Goal: Task Accomplishment & Management: Manage account settings

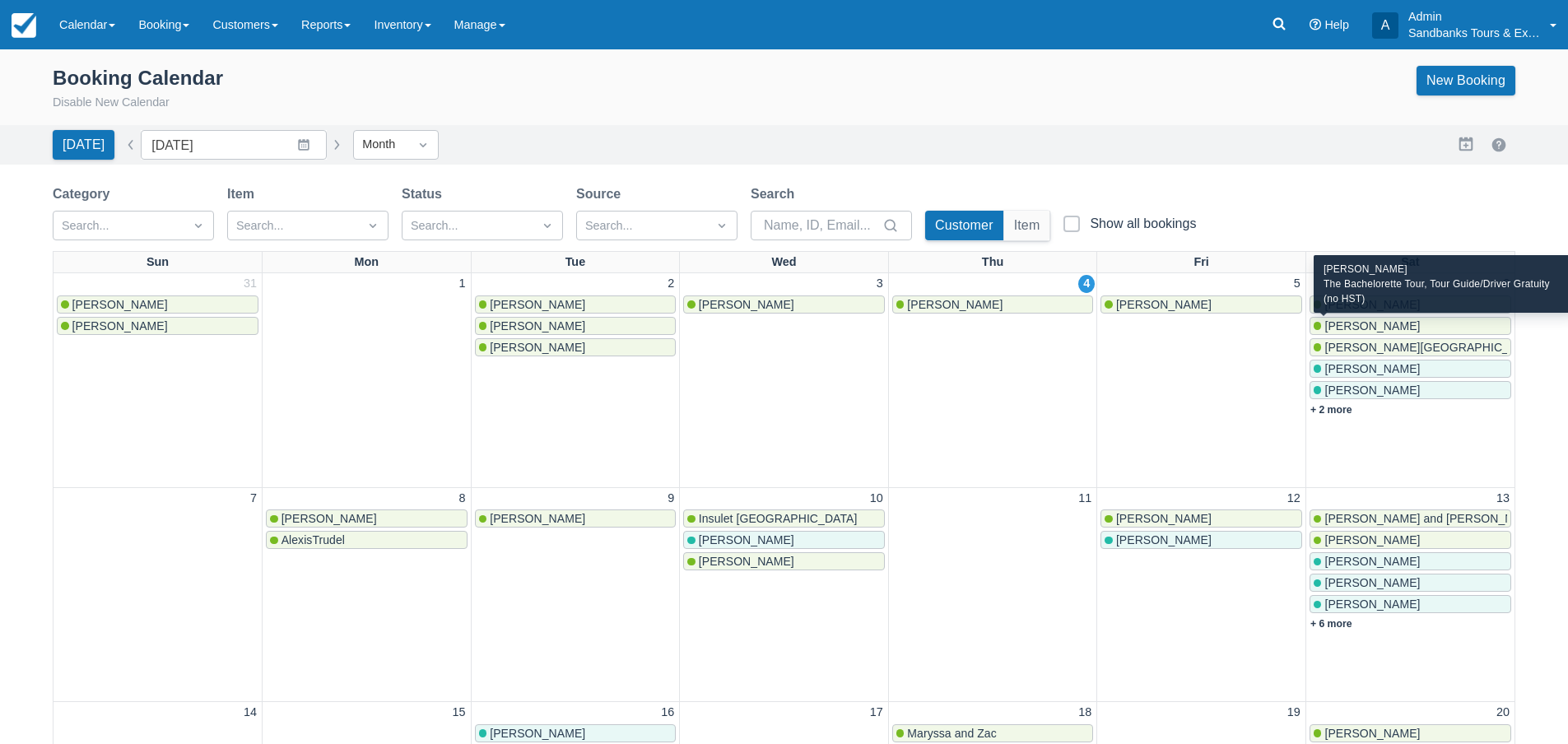
click at [1356, 329] on span "[PERSON_NAME]" at bounding box center [1372, 326] width 96 height 13
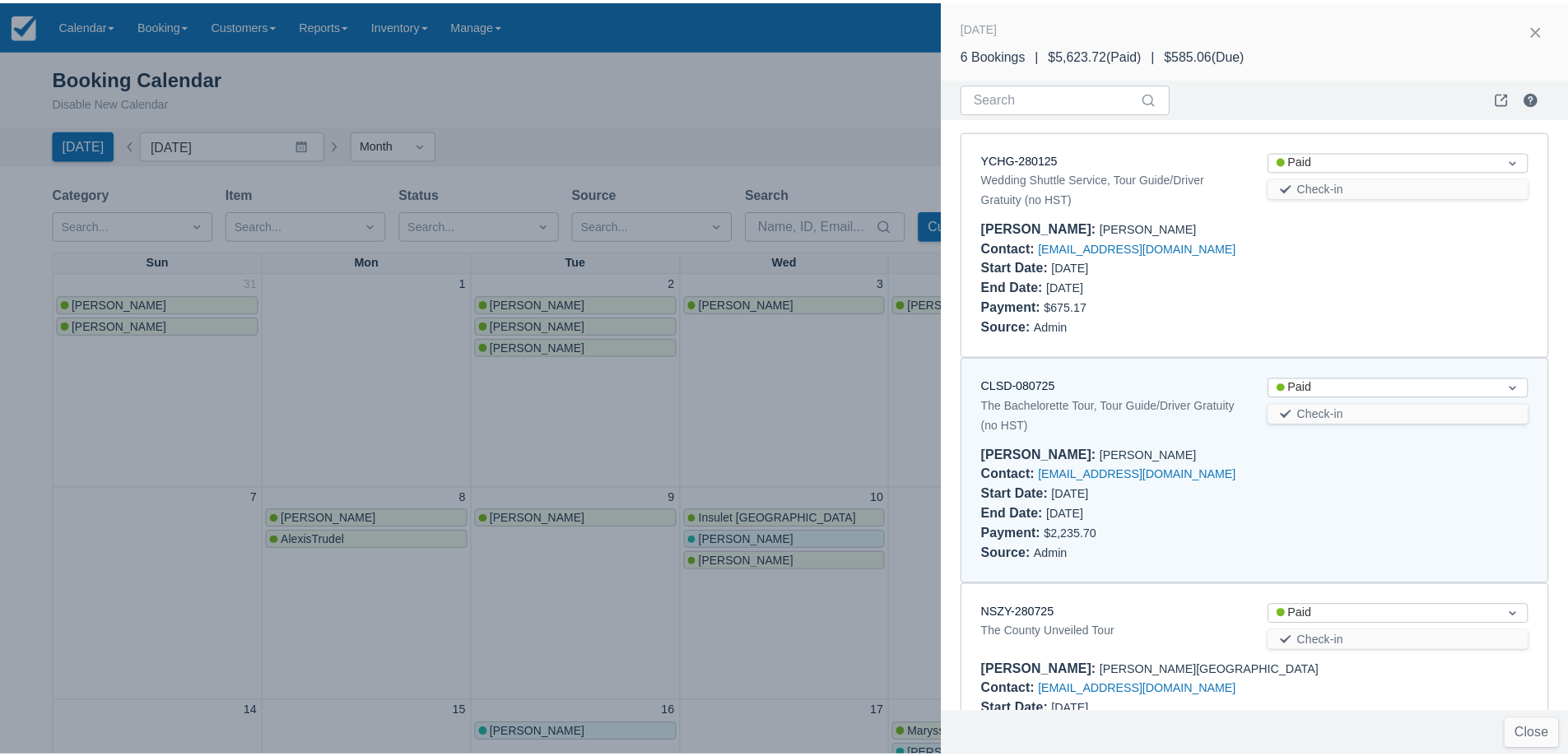
scroll to position [241, 0]
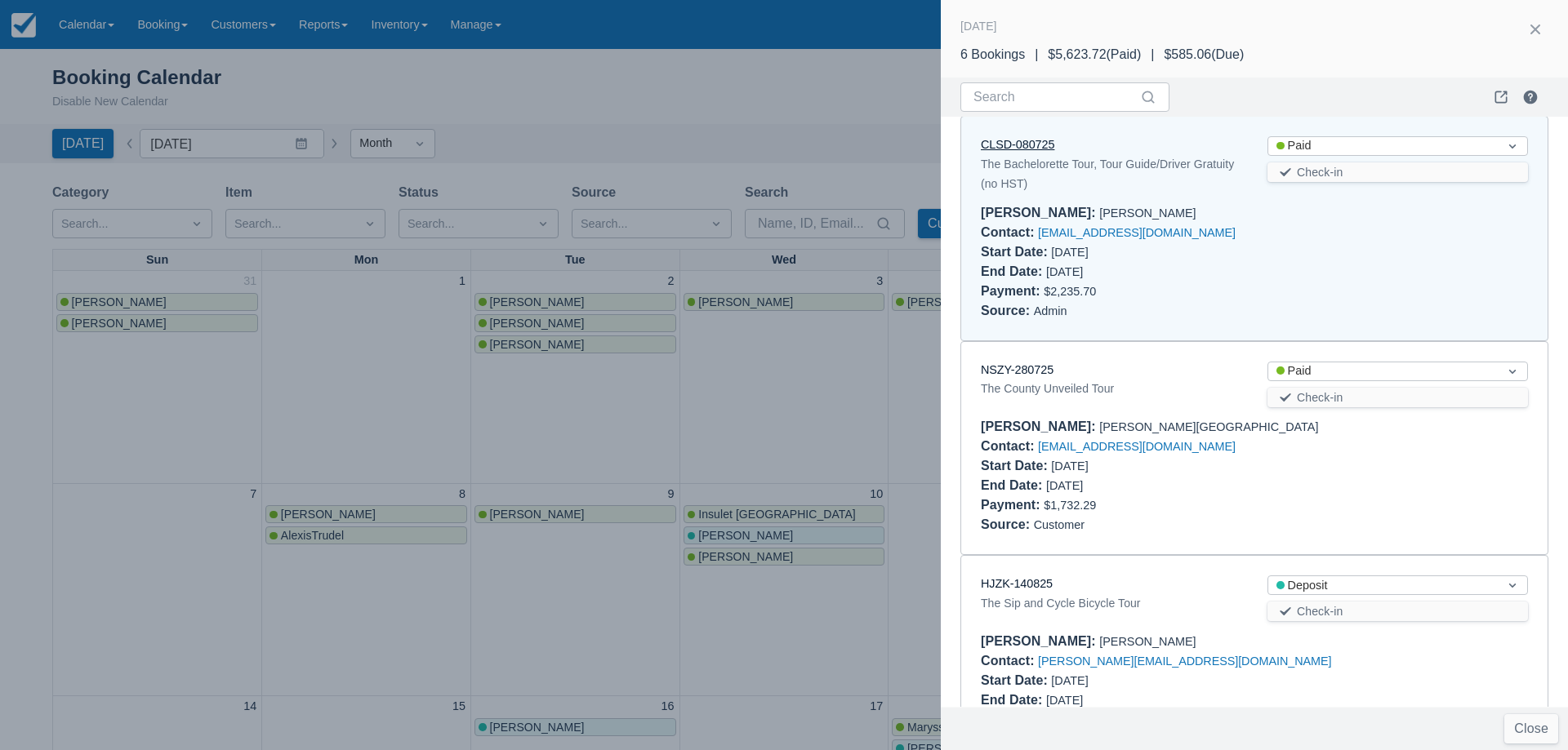
click at [1018, 138] on link "CLSD-080725" at bounding box center [1018, 144] width 74 height 13
click at [853, 384] on div at bounding box center [784, 375] width 1568 height 750
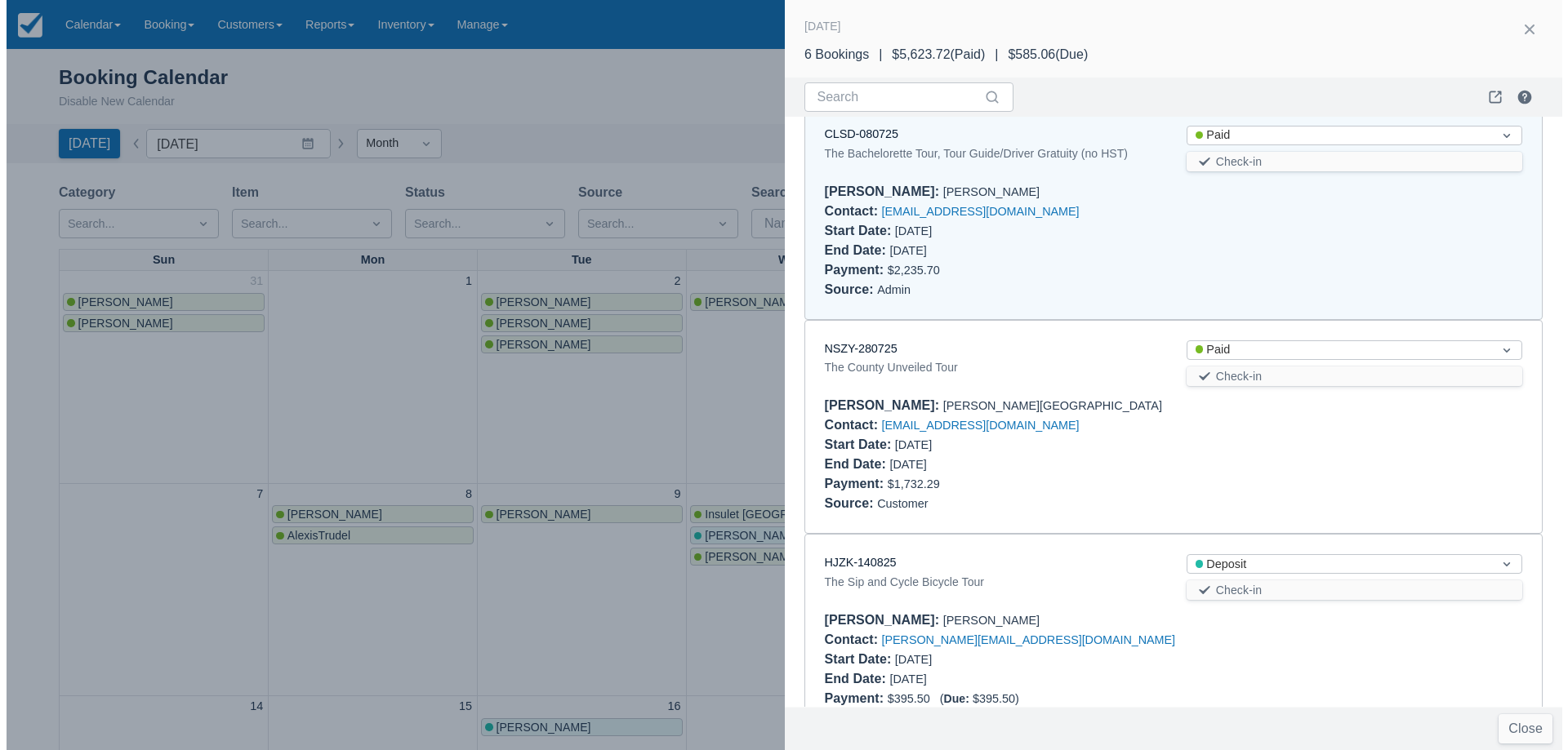
scroll to position [0, 0]
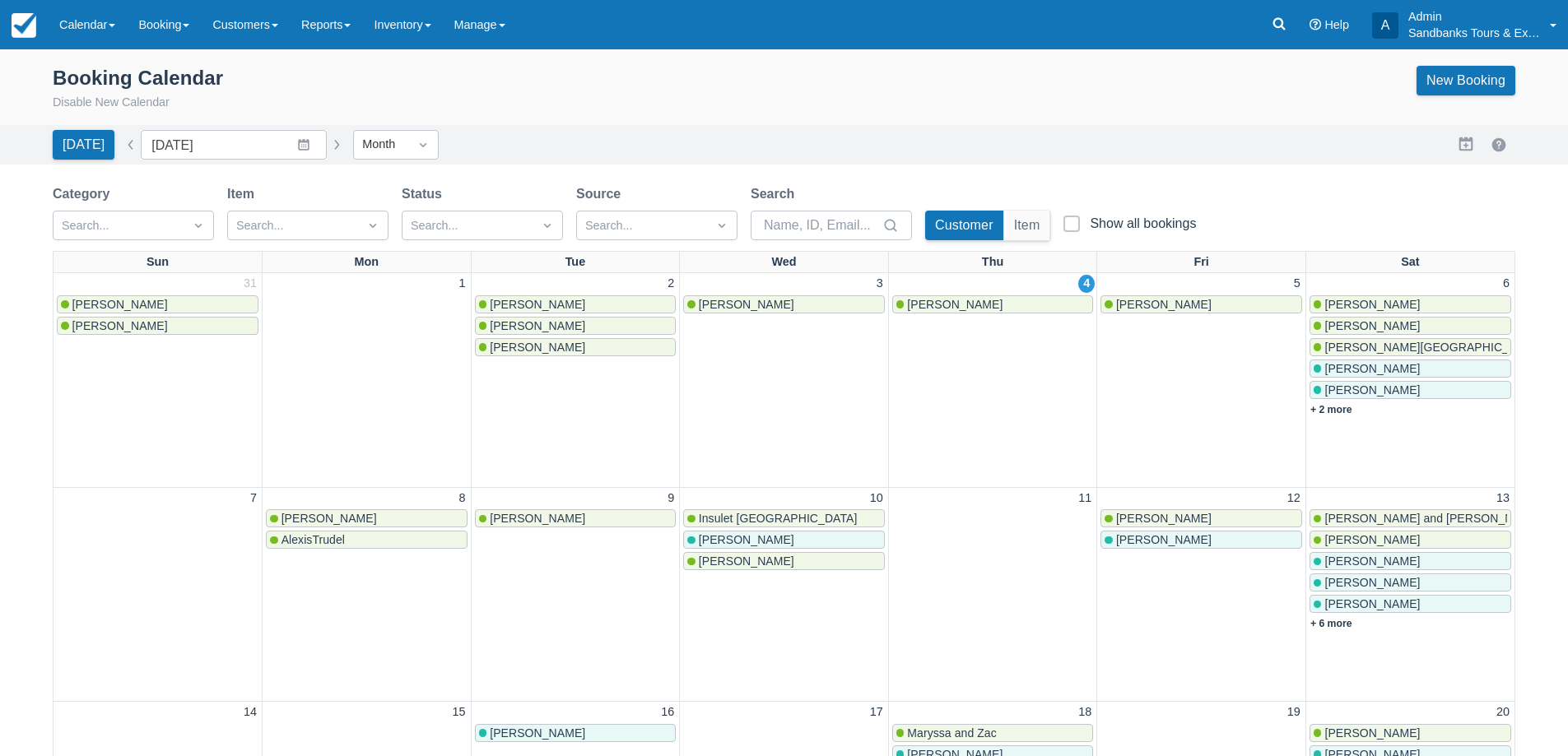
click at [1367, 296] on link "[PERSON_NAME]" at bounding box center [1411, 304] width 202 height 19
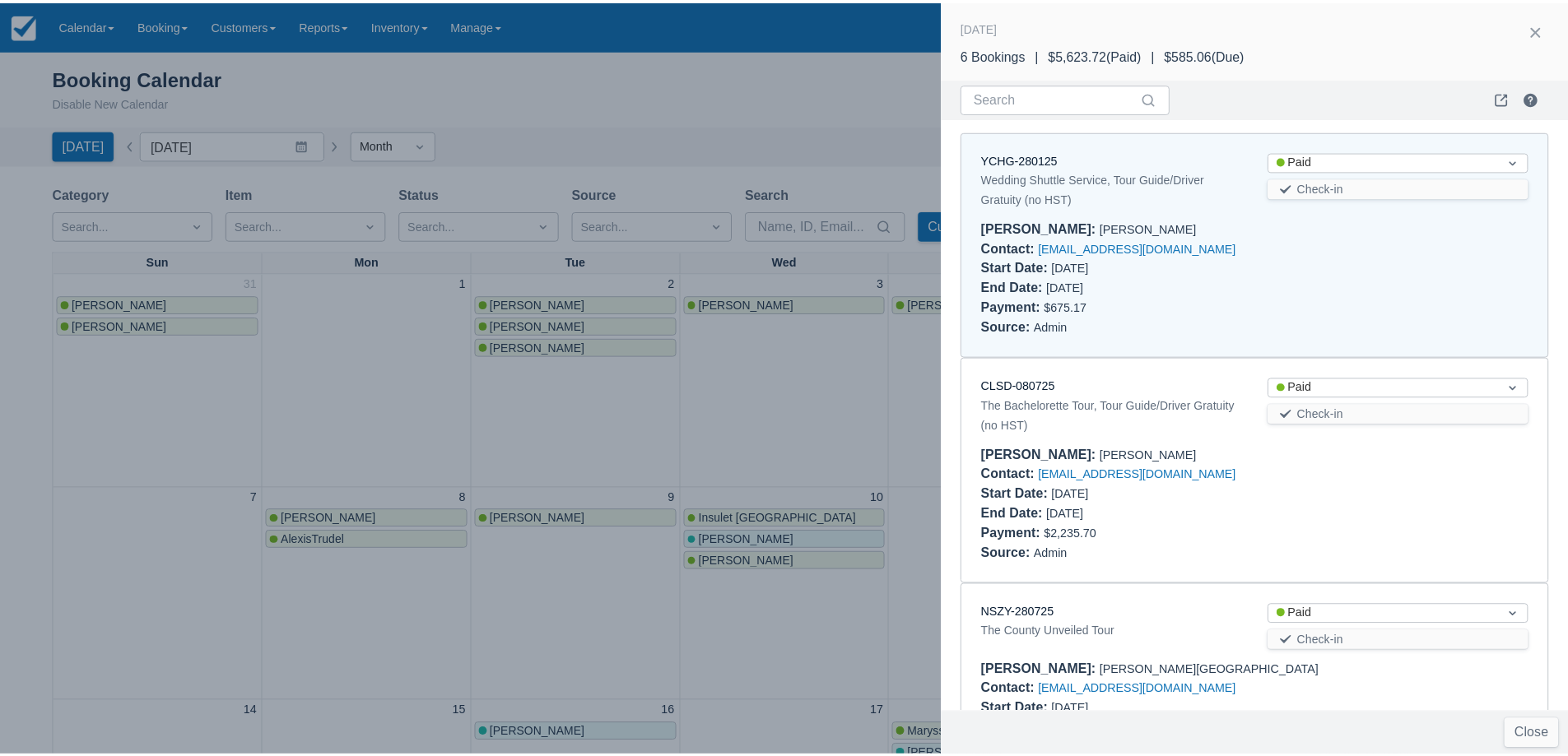
scroll to position [13, 0]
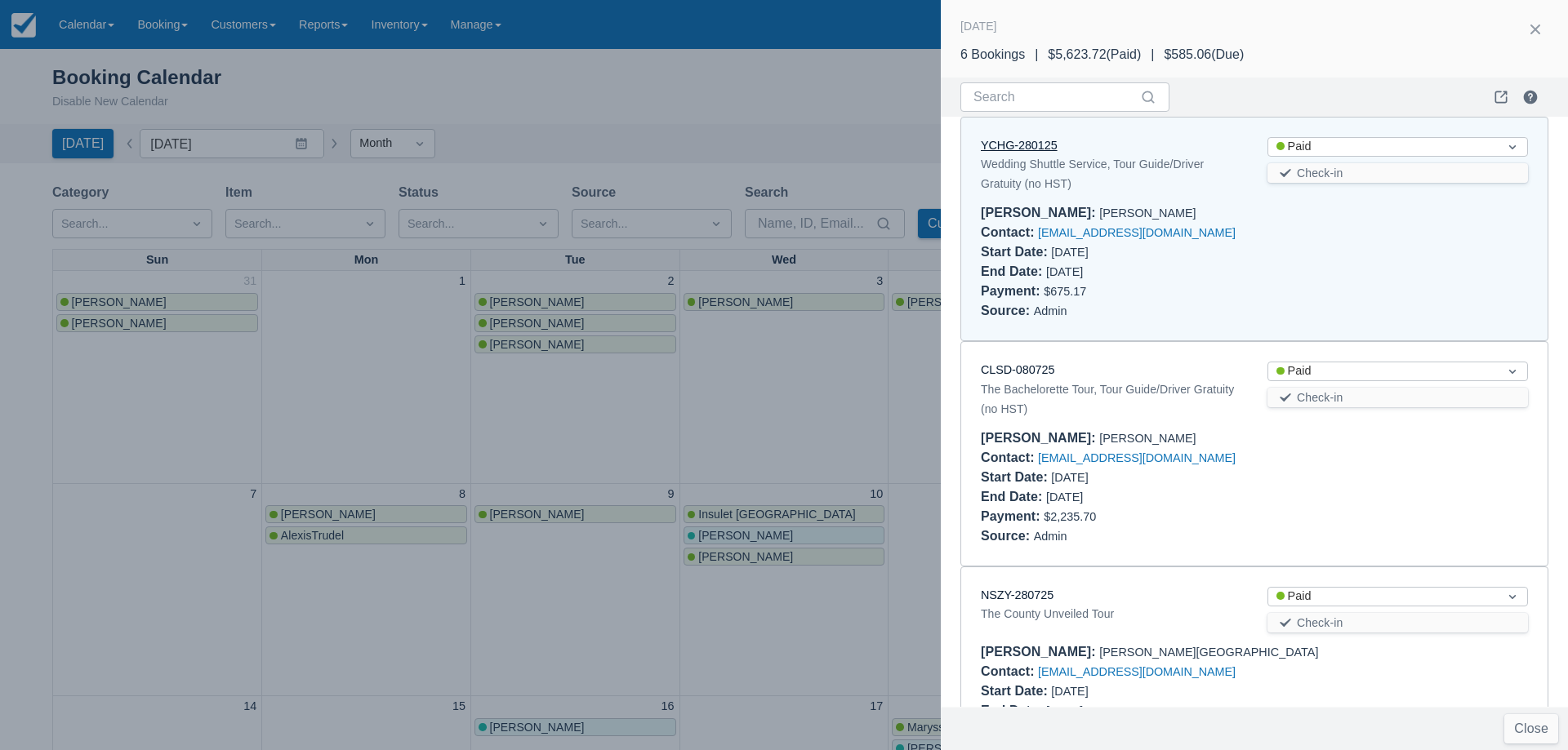
click at [1019, 145] on link "YCHG-280125" at bounding box center [1019, 145] width 77 height 13
click at [755, 121] on div at bounding box center [784, 375] width 1568 height 750
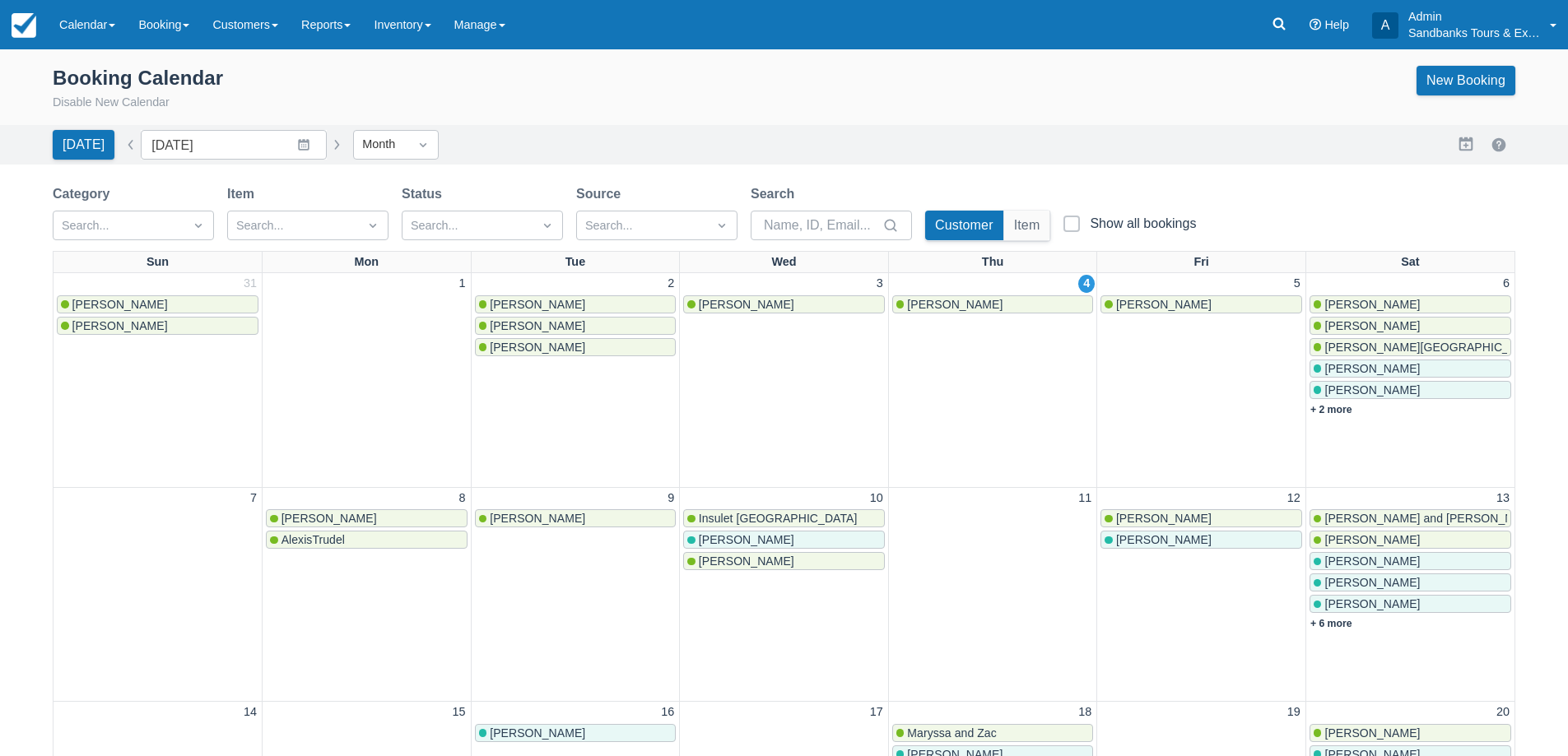
scroll to position [0, 0]
click at [436, 30] on link "Inventory" at bounding box center [402, 24] width 80 height 49
click at [620, 96] on div "Booking Calendar Disable New Calendar New Booking" at bounding box center [784, 88] width 1463 height 46
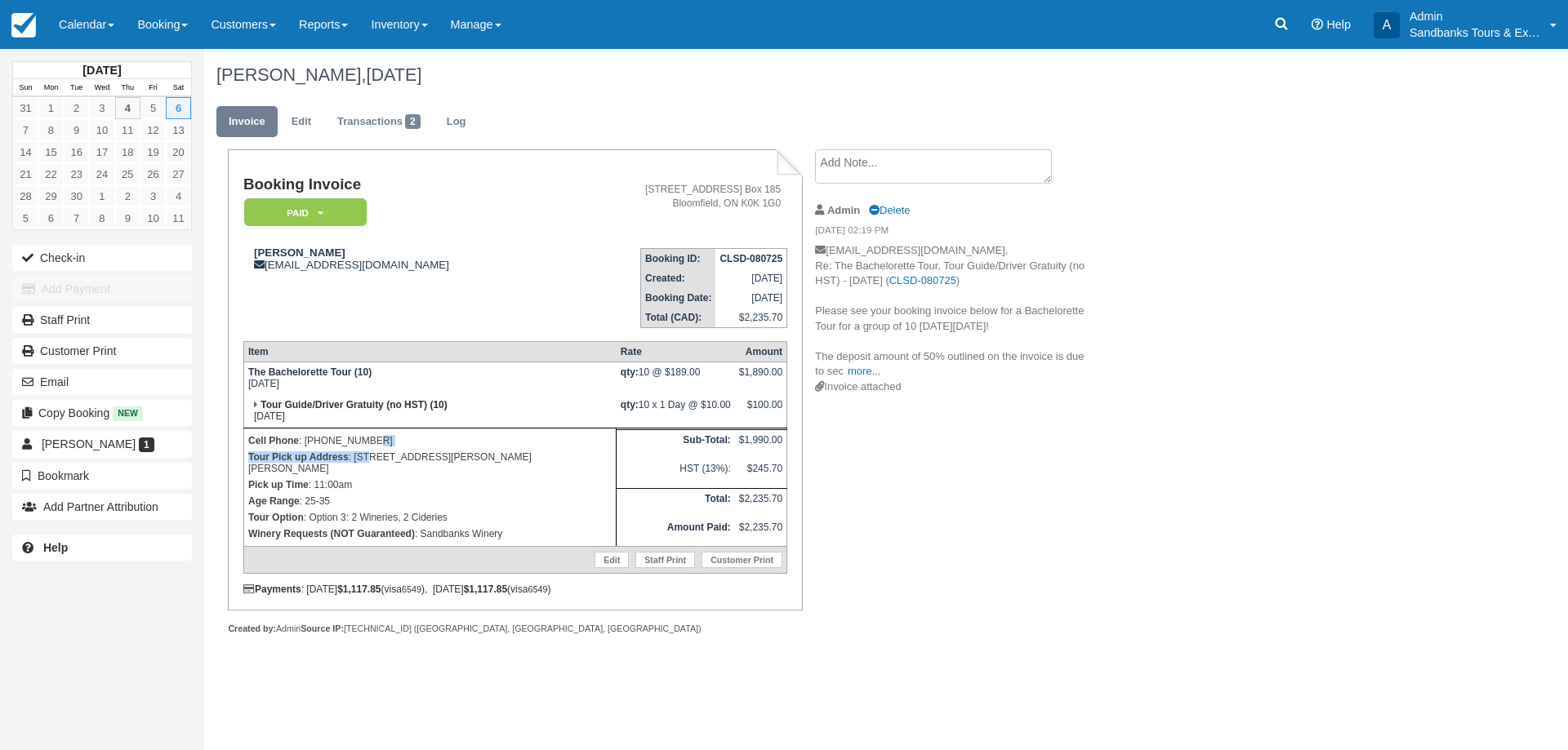
drag, startPoint x: 550, startPoint y: 448, endPoint x: 471, endPoint y: 470, distance: 82.0
click at [373, 460] on td "Cell Phone : 613-485-3128 Tour Pick up Address : 31 Caley Lane, Prince Edward, …" at bounding box center [430, 488] width 373 height 118
click at [471, 476] on p "Pick up Time : 11:00am" at bounding box center [430, 484] width 364 height 16
drag, startPoint x: 547, startPoint y: 457, endPoint x: 356, endPoint y: 457, distance: 191.0
click at [356, 457] on p "Tour Pick up Address : 31 Caley Lane, Prince Edward, ON K0K2T0" at bounding box center [430, 463] width 364 height 28
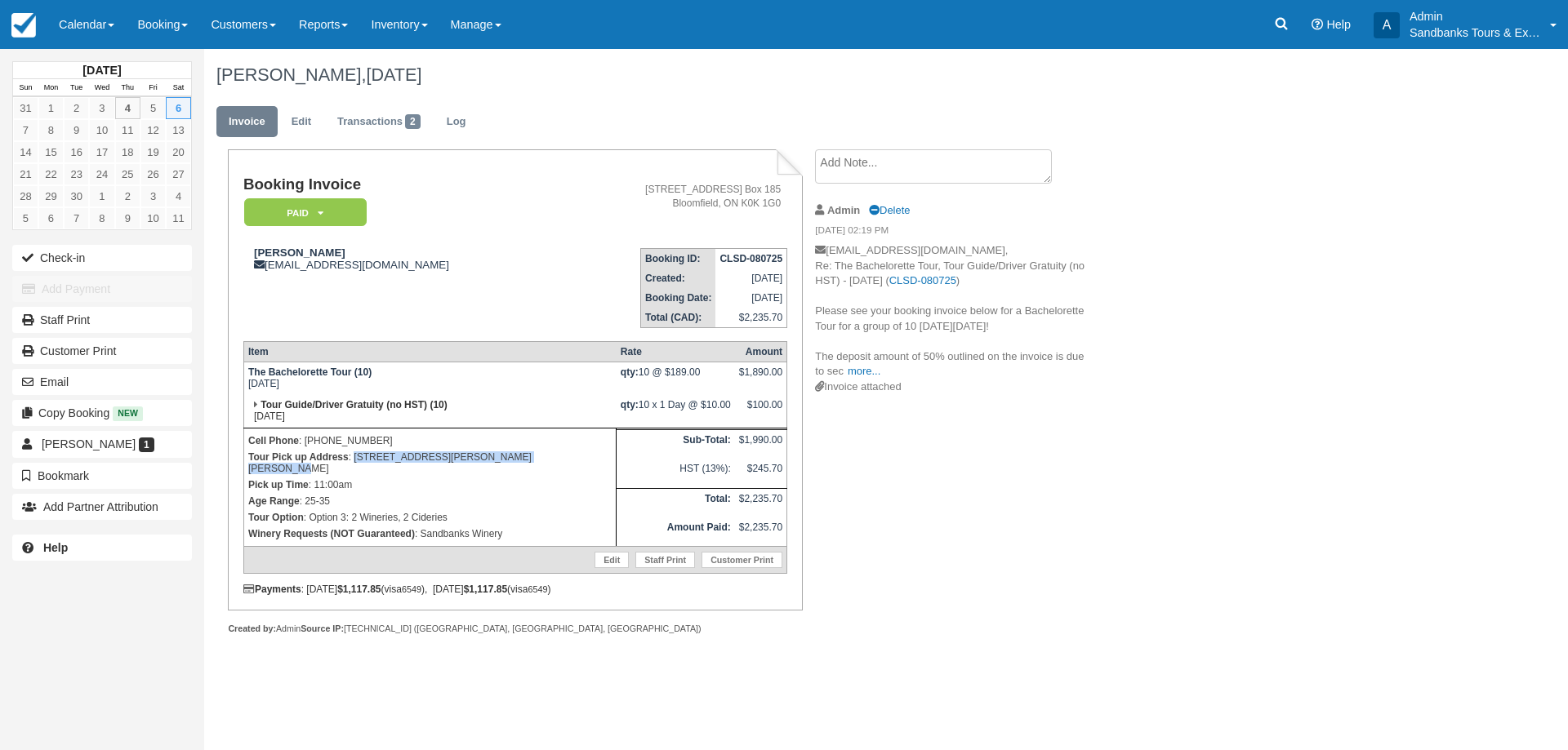
copy p "31 Caley Lane, Prince Edward, ON K0K2T0"
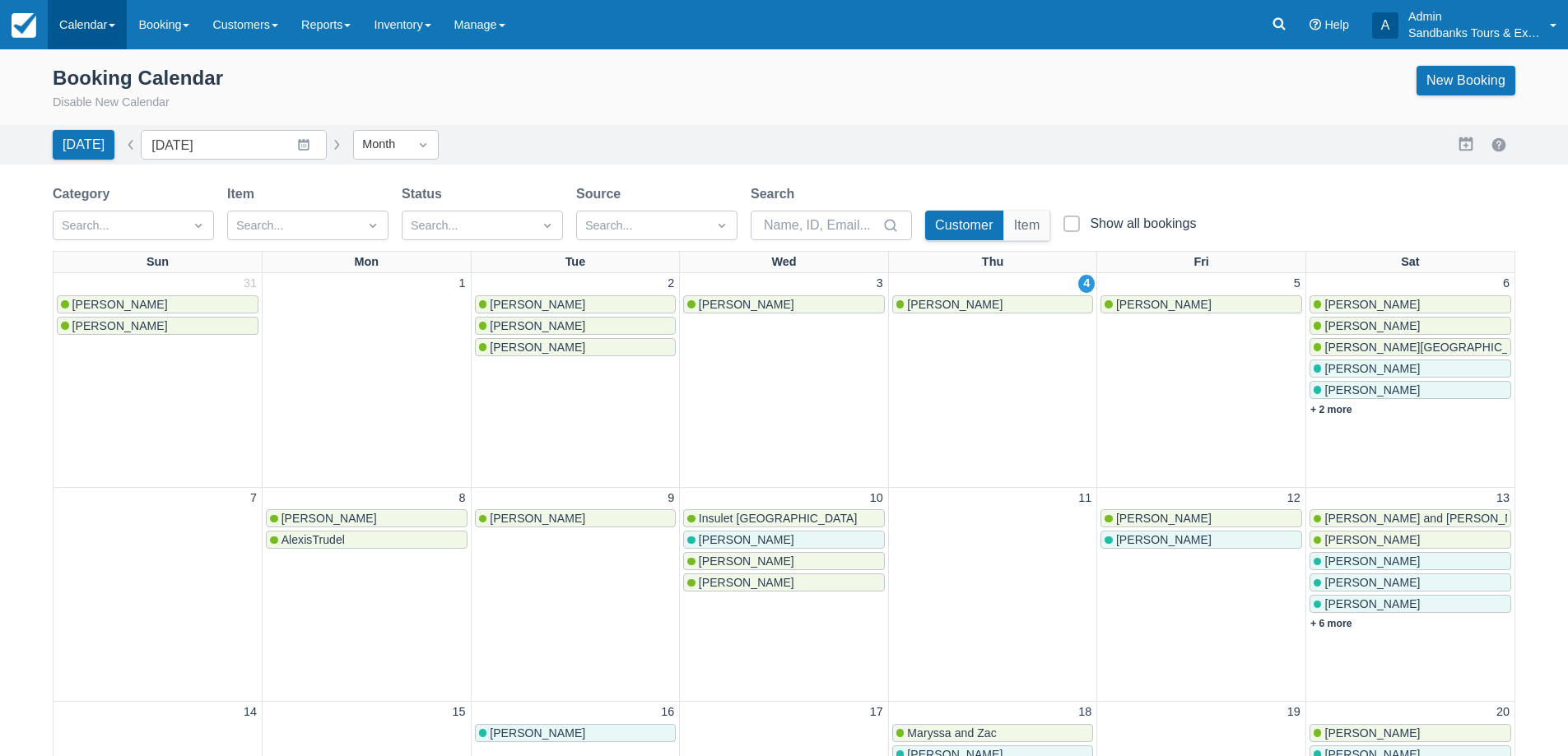
click at [81, 42] on link "Calendar" at bounding box center [87, 24] width 79 height 49
click at [38, 34] on link at bounding box center [23, 24] width 48 height 49
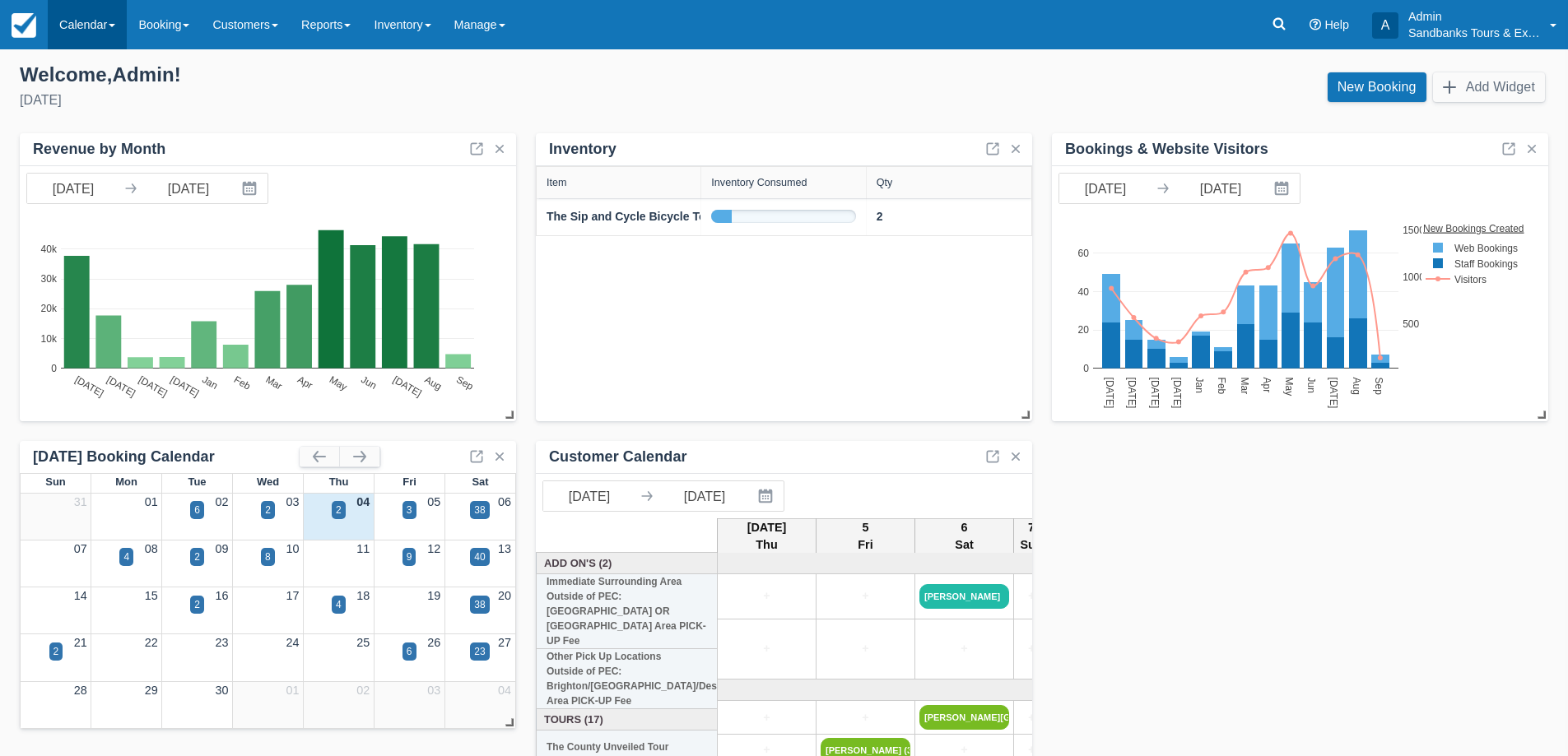
click at [107, 21] on link "Calendar" at bounding box center [87, 24] width 79 height 49
click at [108, 60] on link "Booking" at bounding box center [113, 70] width 130 height 34
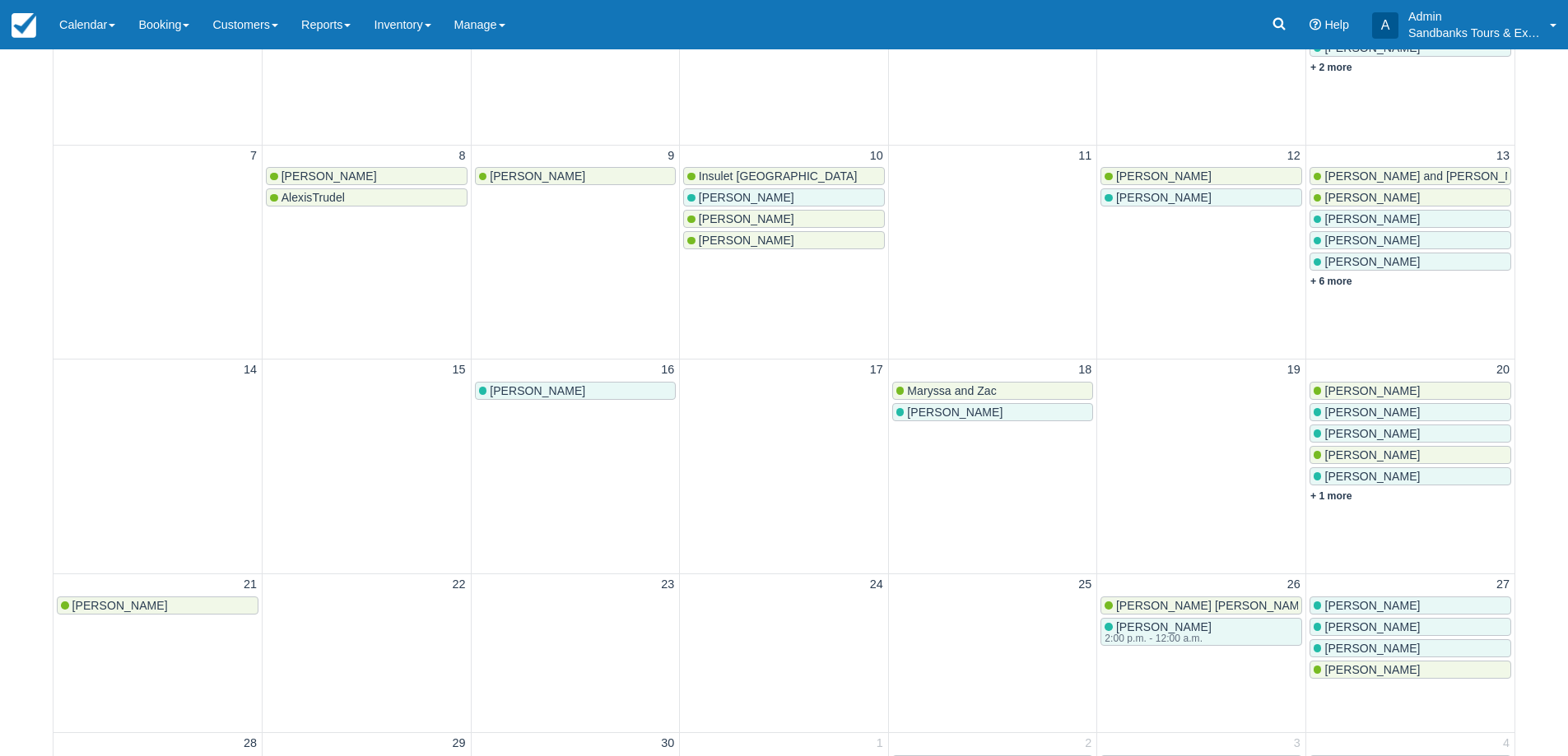
scroll to position [494, 0]
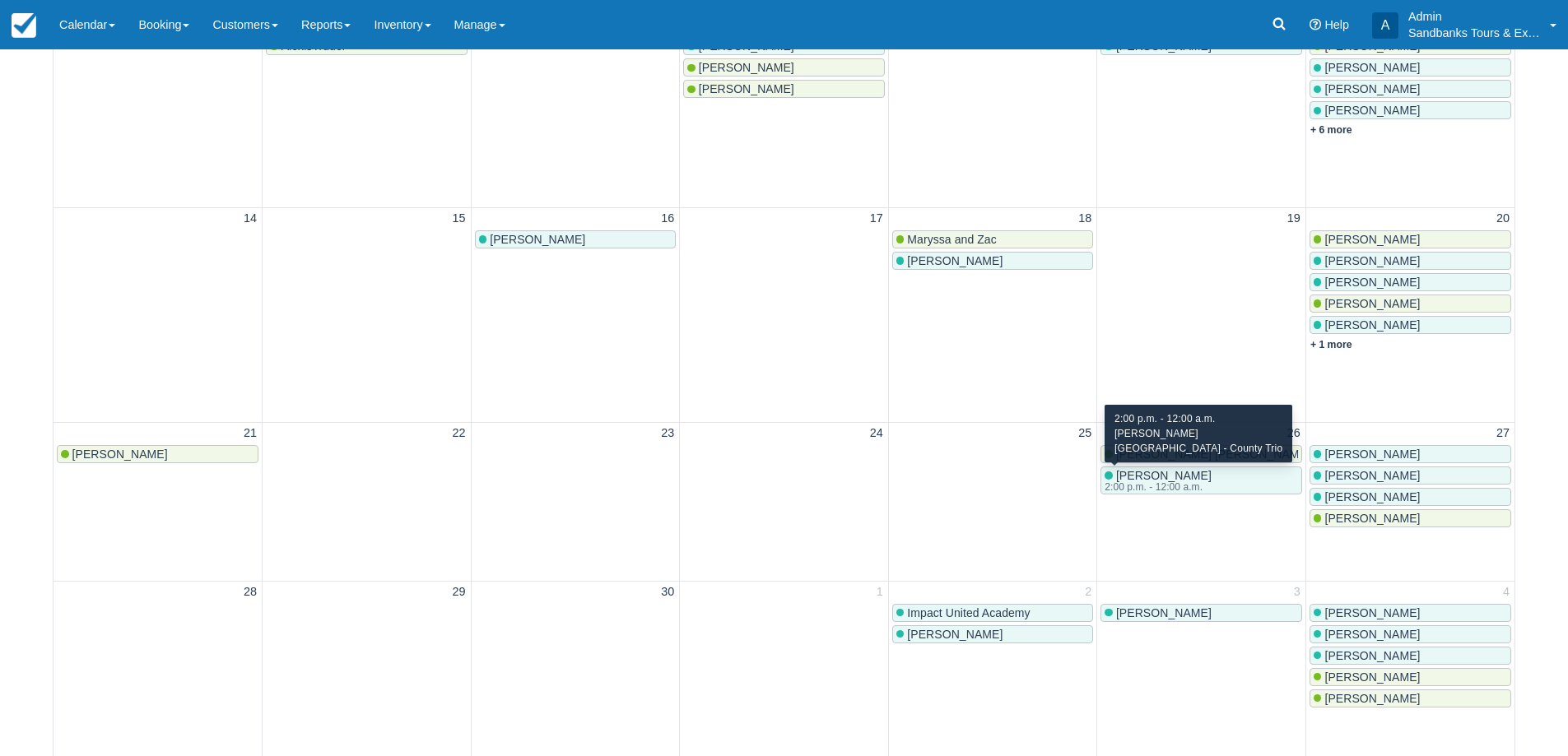
click at [1177, 483] on div "2:00 p.m. - 12:00 a.m." at bounding box center [1156, 487] width 104 height 10
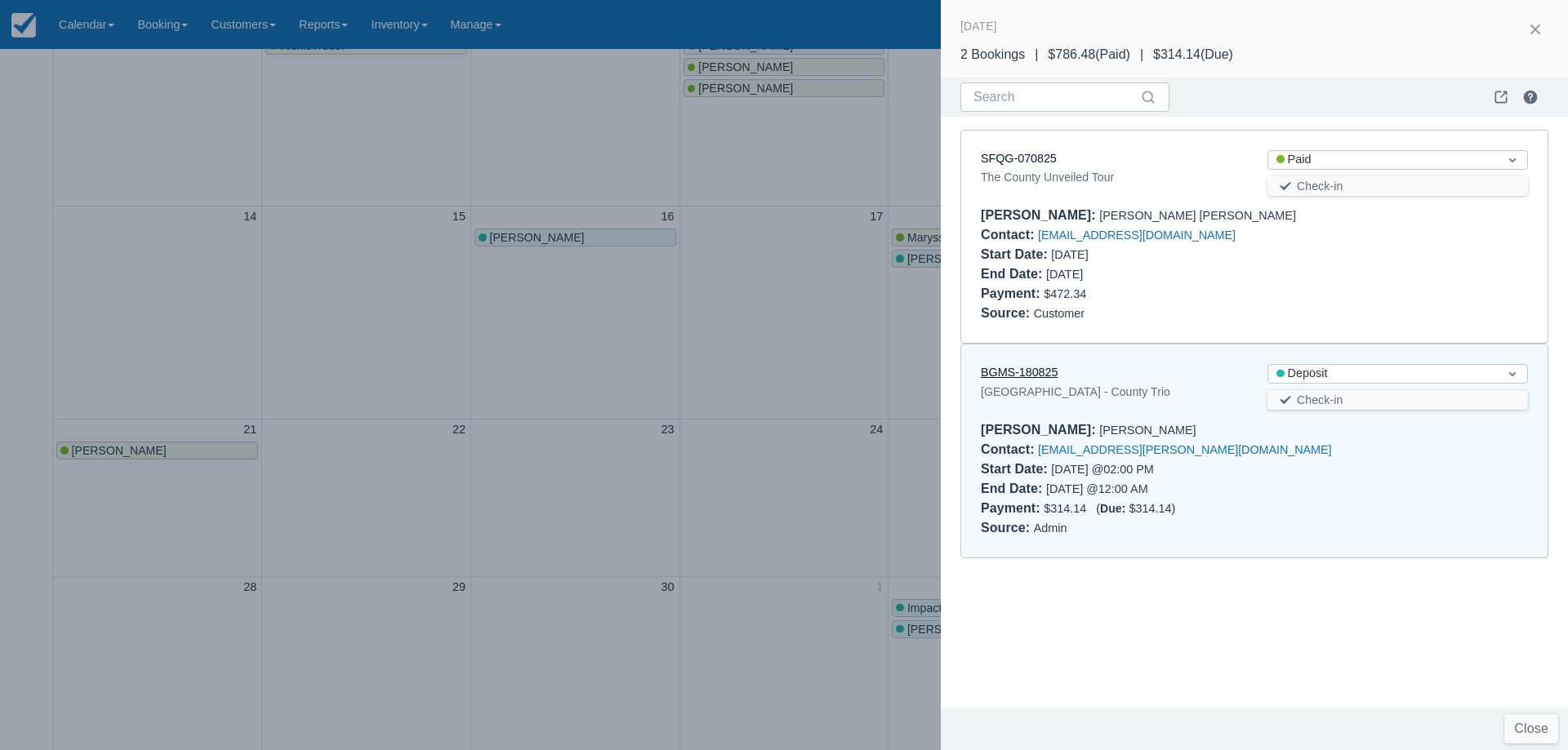
click at [1029, 374] on link "BGMS-180825" at bounding box center [1019, 372] width 77 height 13
click at [664, 338] on div at bounding box center [784, 375] width 1568 height 750
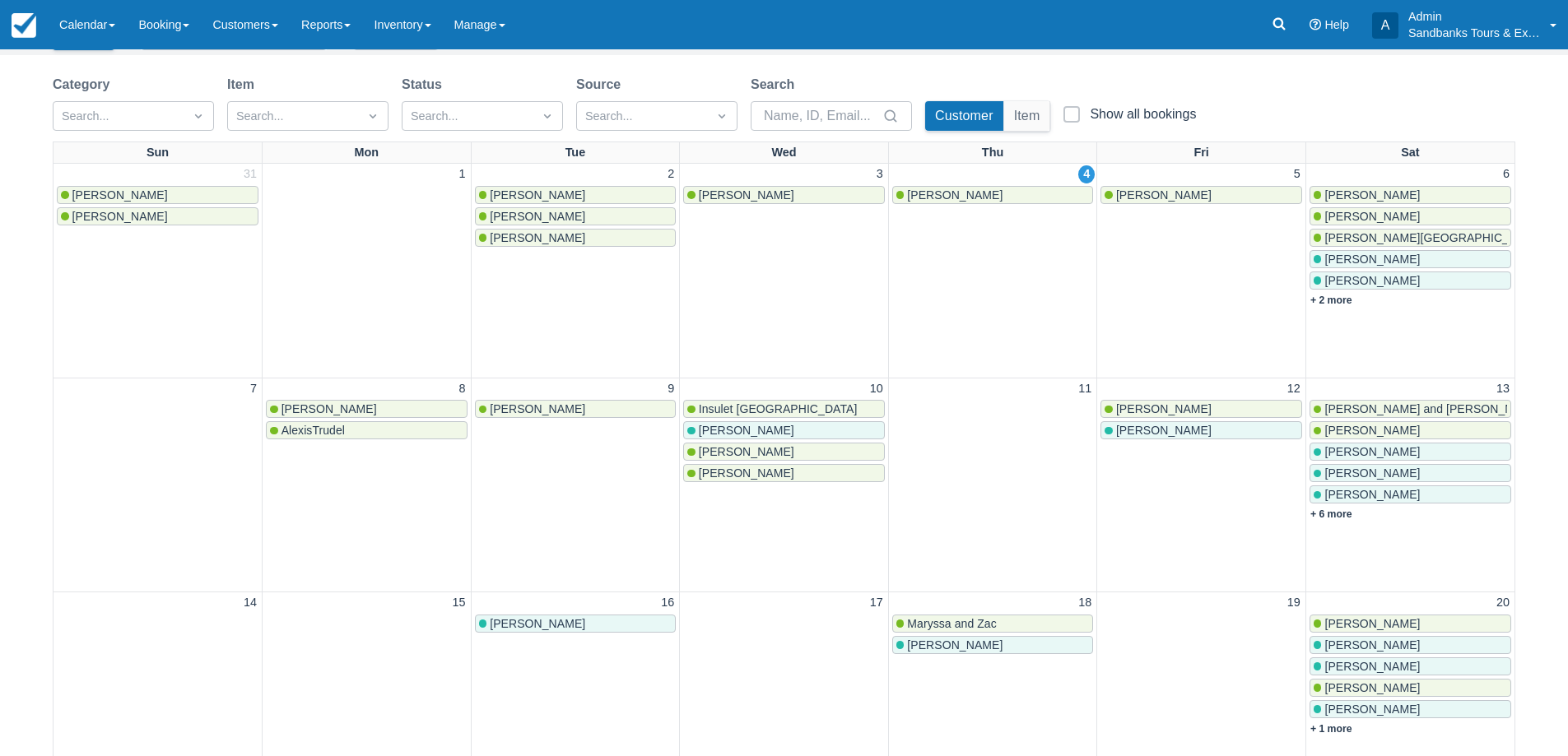
scroll to position [0, 0]
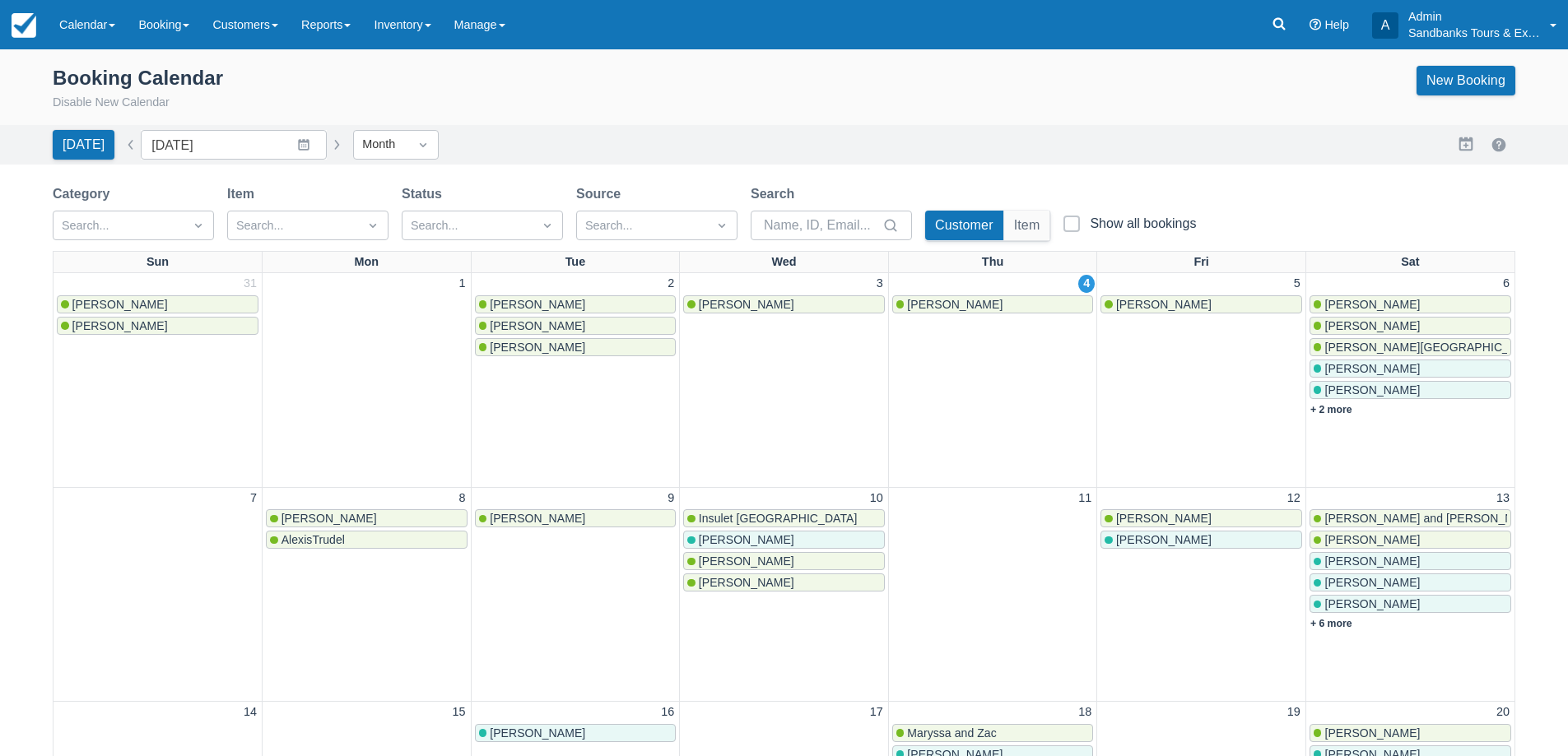
click at [539, 511] on link "[PERSON_NAME]" at bounding box center [576, 518] width 202 height 19
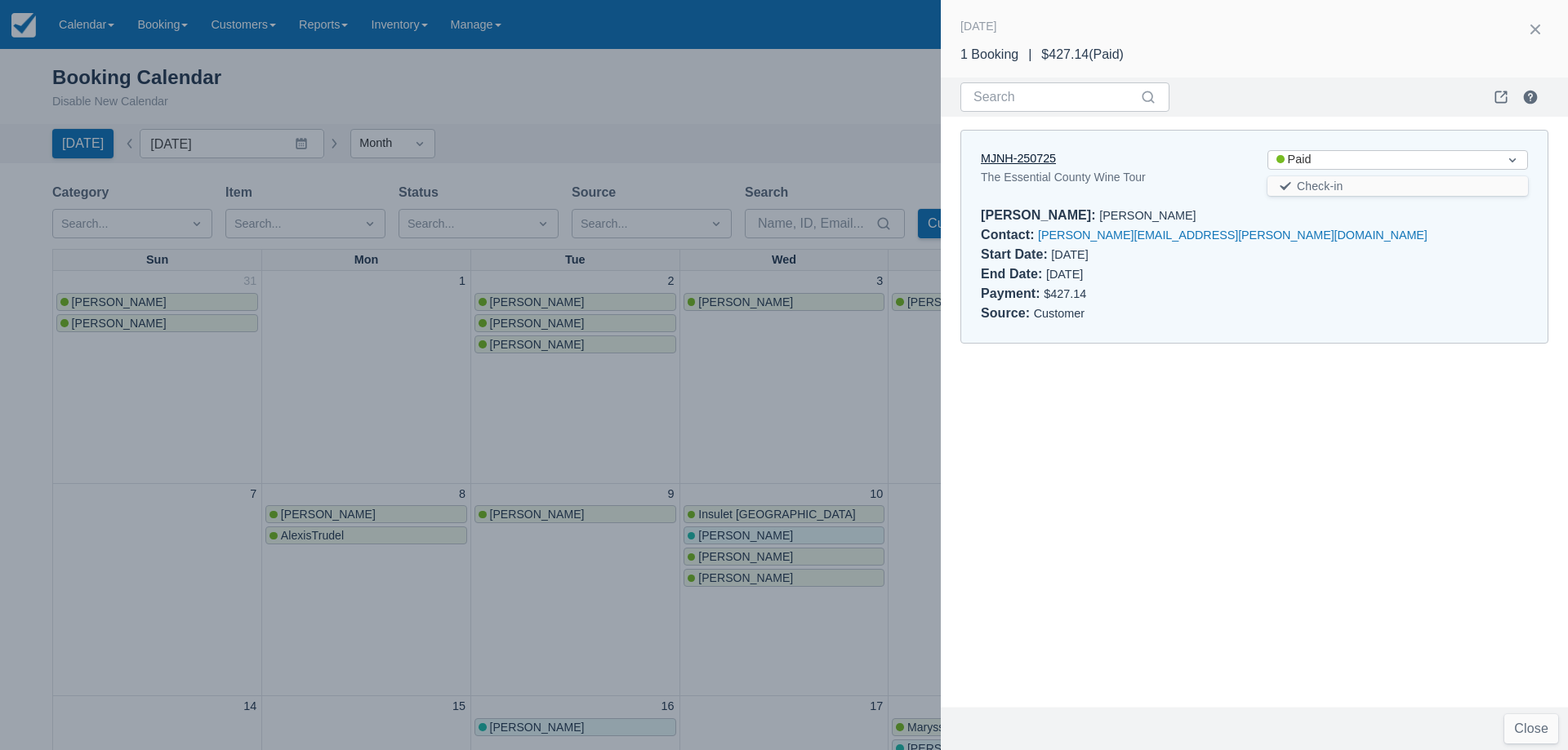
click at [1039, 155] on link "MJNH-250725" at bounding box center [1018, 158] width 75 height 13
drag, startPoint x: 574, startPoint y: 113, endPoint x: 425, endPoint y: 103, distance: 149.3
click at [574, 113] on div at bounding box center [784, 375] width 1568 height 750
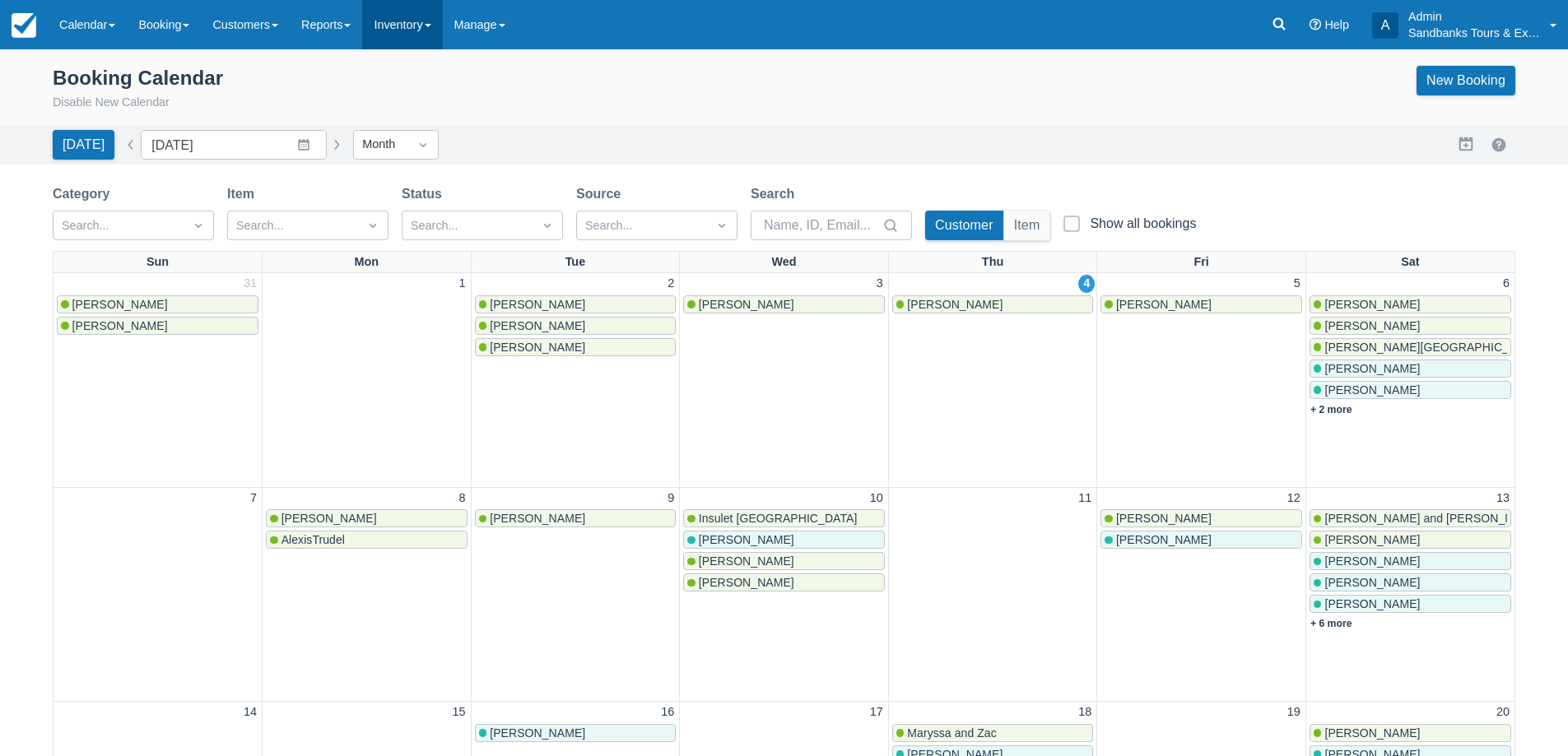
click at [395, 18] on link "Inventory" at bounding box center [402, 24] width 80 height 49
click at [272, 17] on link "Customers" at bounding box center [245, 24] width 89 height 49
click at [333, 53] on ul "Map Directory Customer Booking Page" at bounding box center [274, 112] width 148 height 128
click at [351, 28] on link "Reports" at bounding box center [326, 24] width 72 height 49
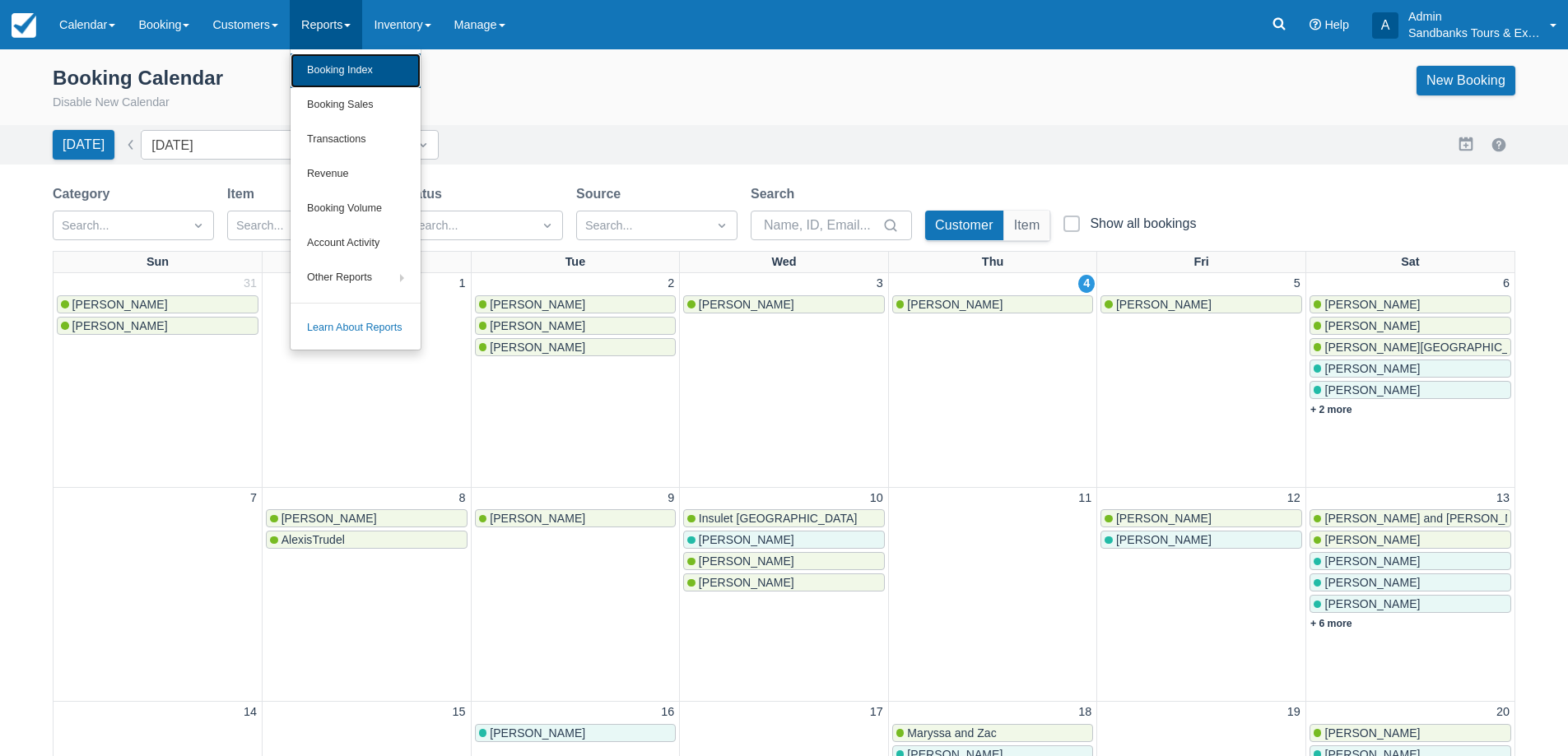
click at [362, 75] on link "Booking Index" at bounding box center [355, 70] width 130 height 34
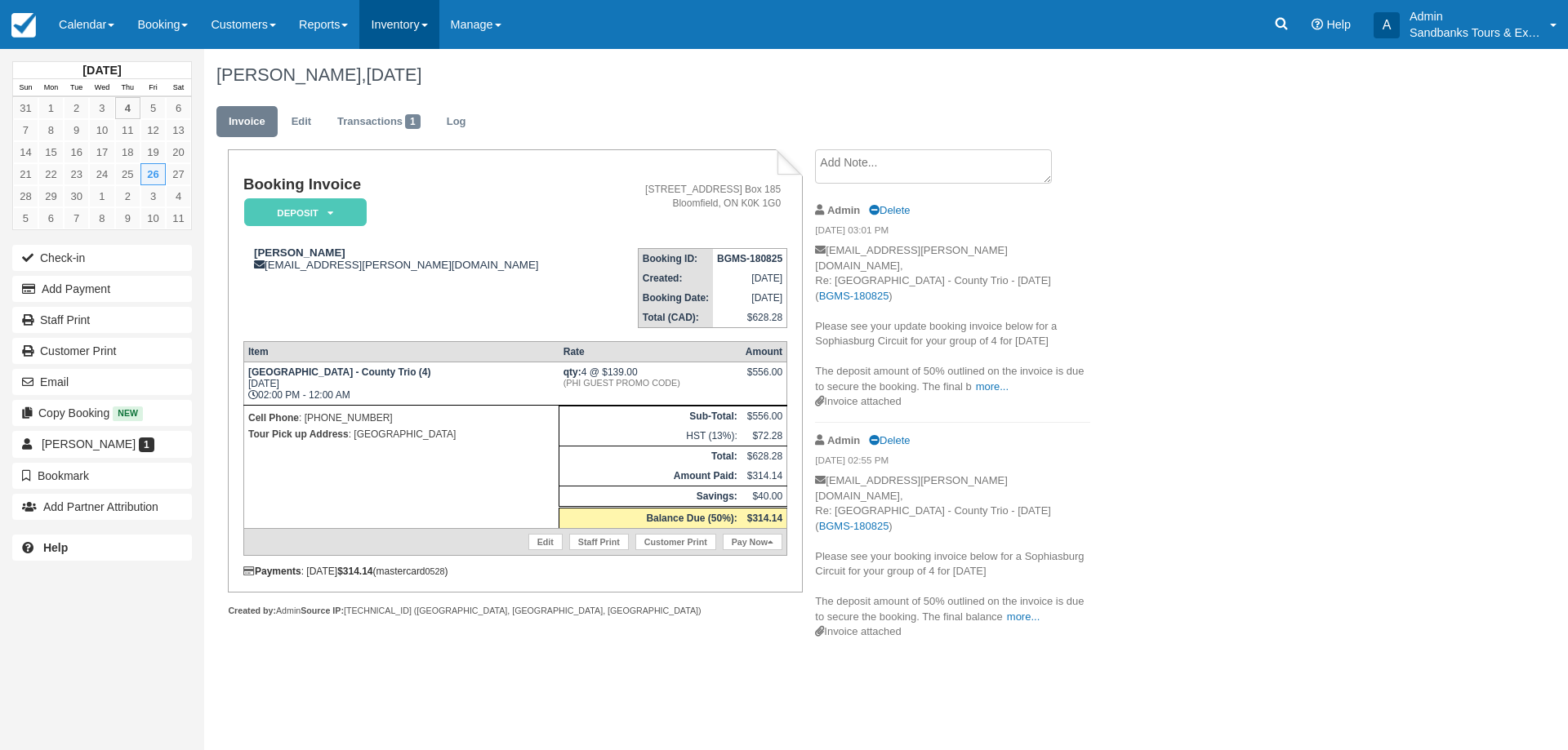
click at [424, 40] on link "Inventory" at bounding box center [399, 24] width 80 height 49
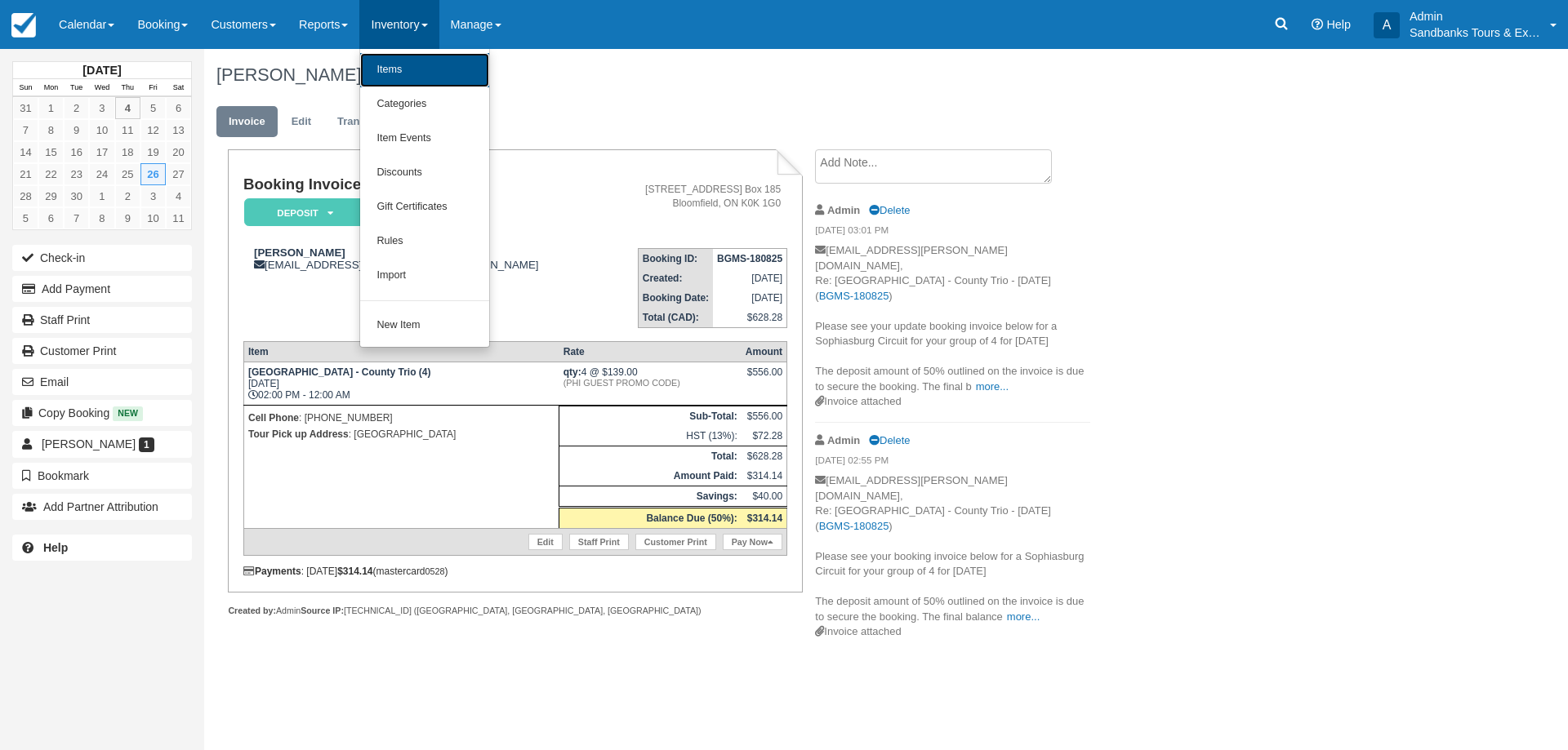
click at [428, 77] on link "Items" at bounding box center [424, 70] width 129 height 34
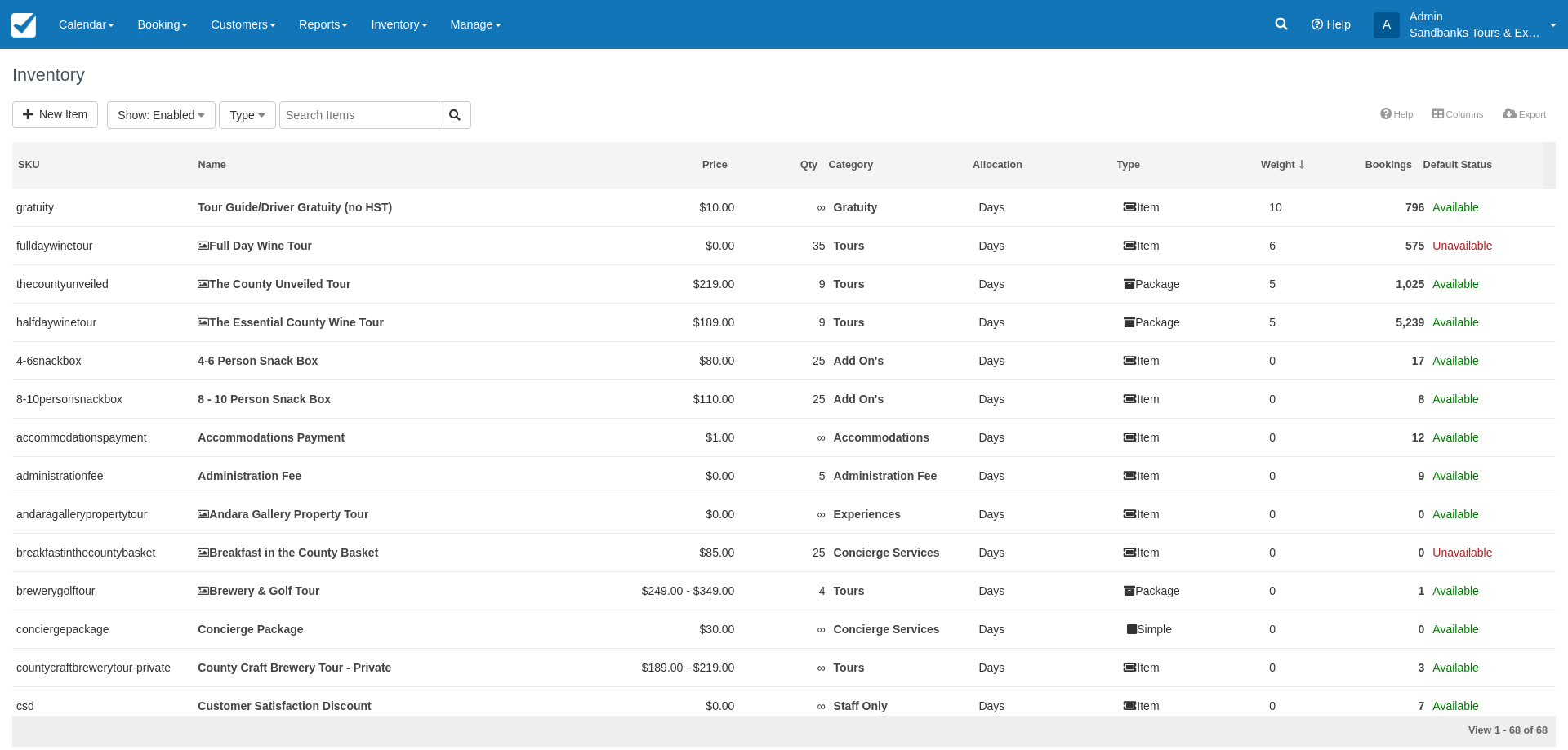
select select
click at [511, 115] on input "text" at bounding box center [541, 114] width 160 height 28
type input "soph"
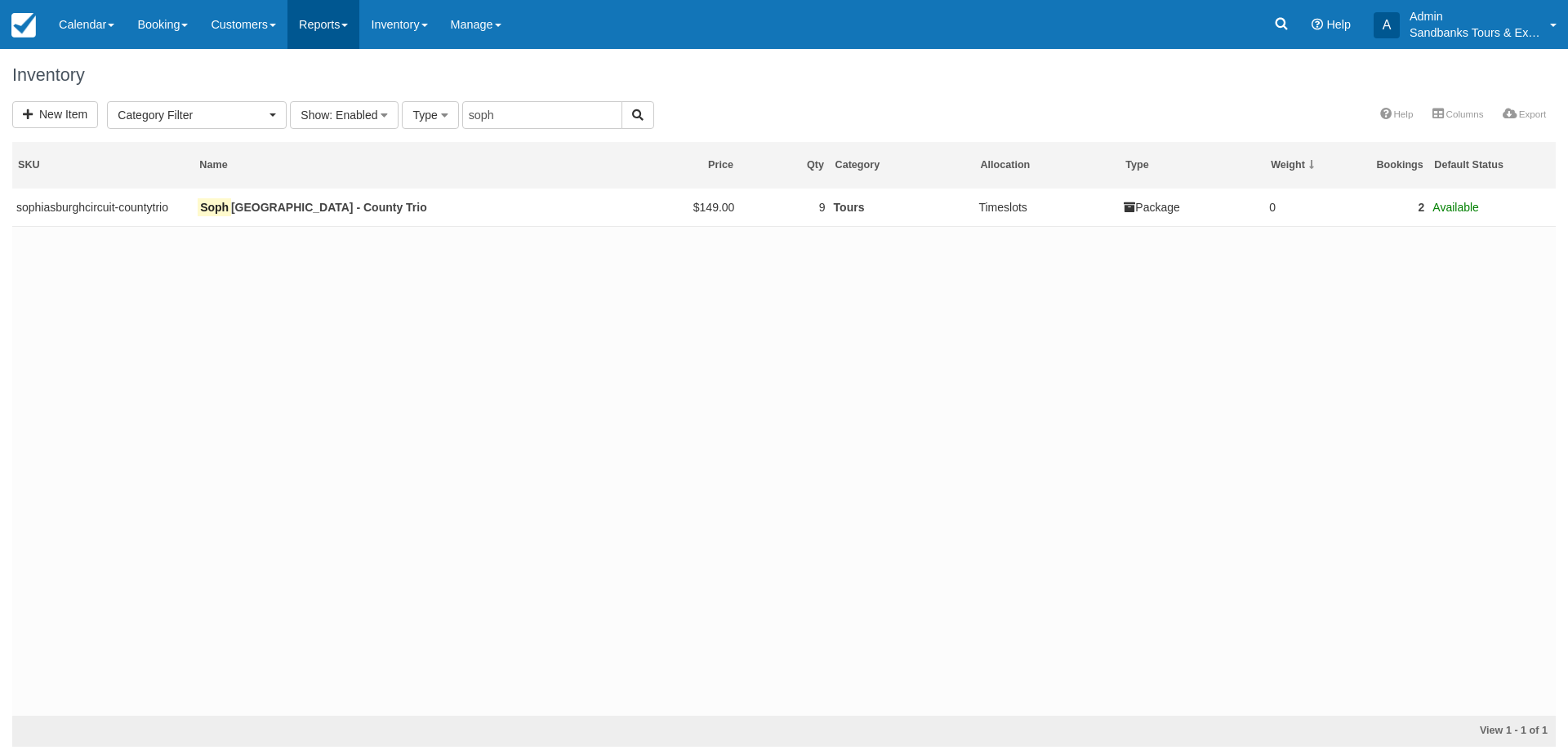
click at [338, 19] on link "Reports" at bounding box center [323, 24] width 72 height 49
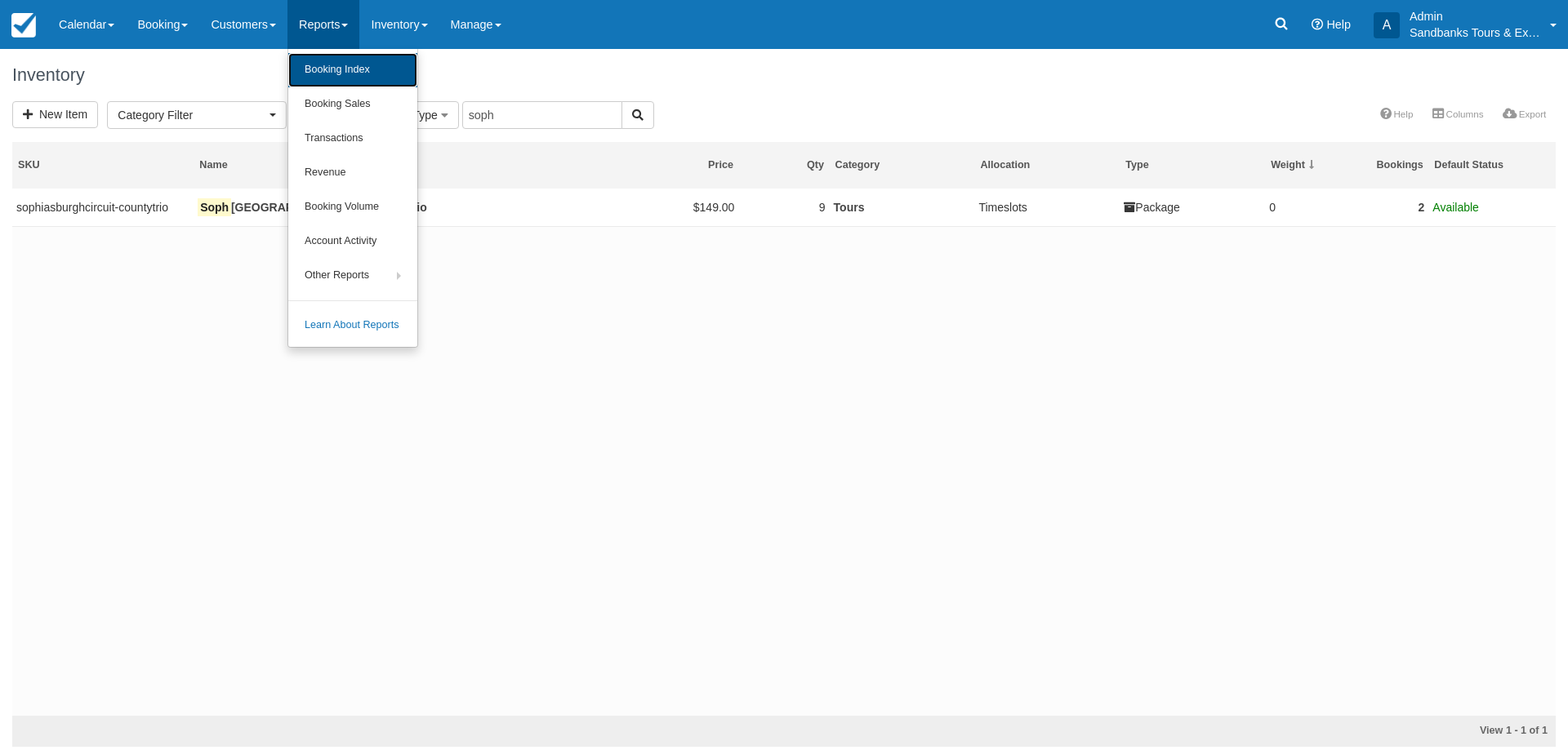
click at [340, 66] on link "Booking Index" at bounding box center [352, 70] width 129 height 34
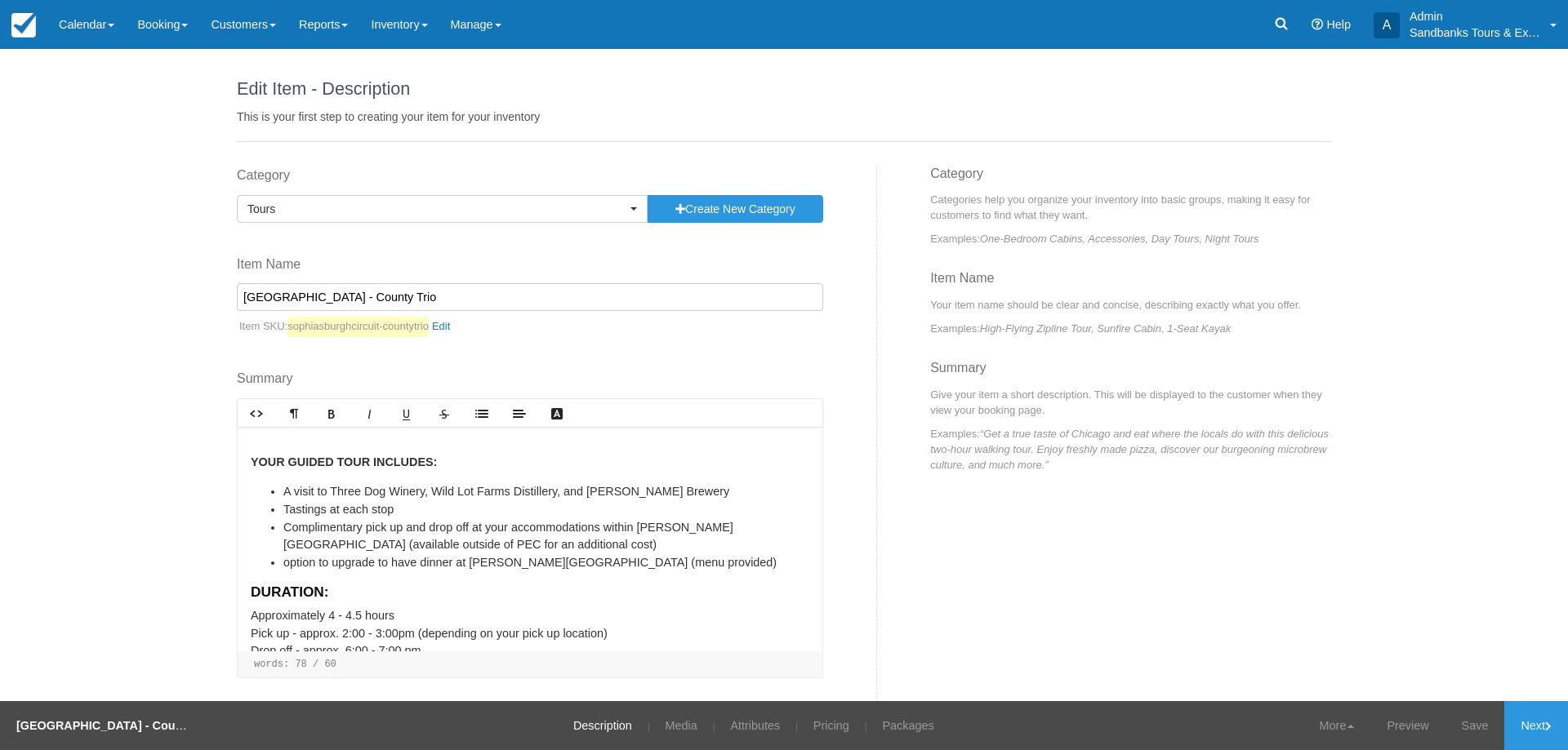
scroll to position [50, 0]
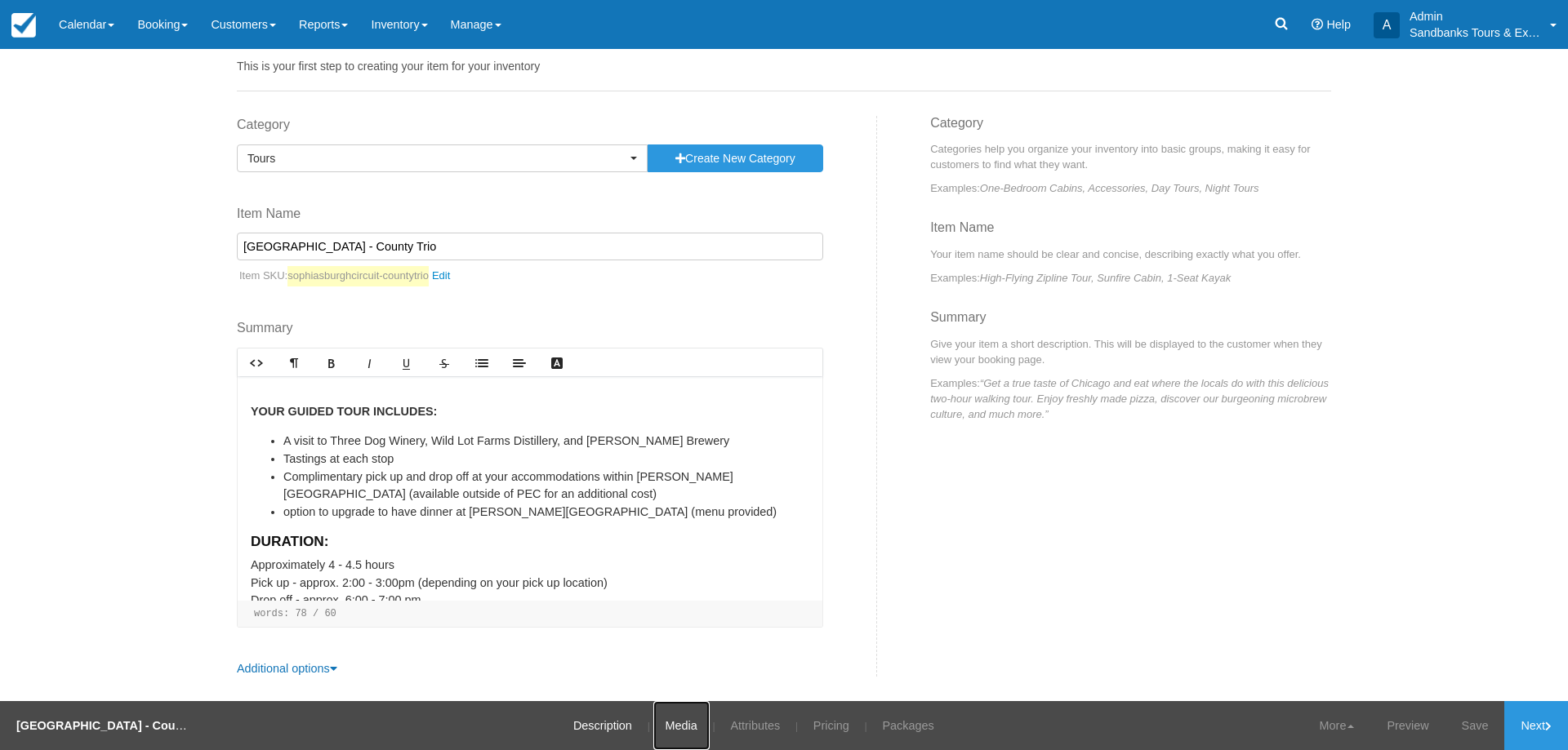
click at [687, 732] on link "Media" at bounding box center [681, 726] width 56 height 49
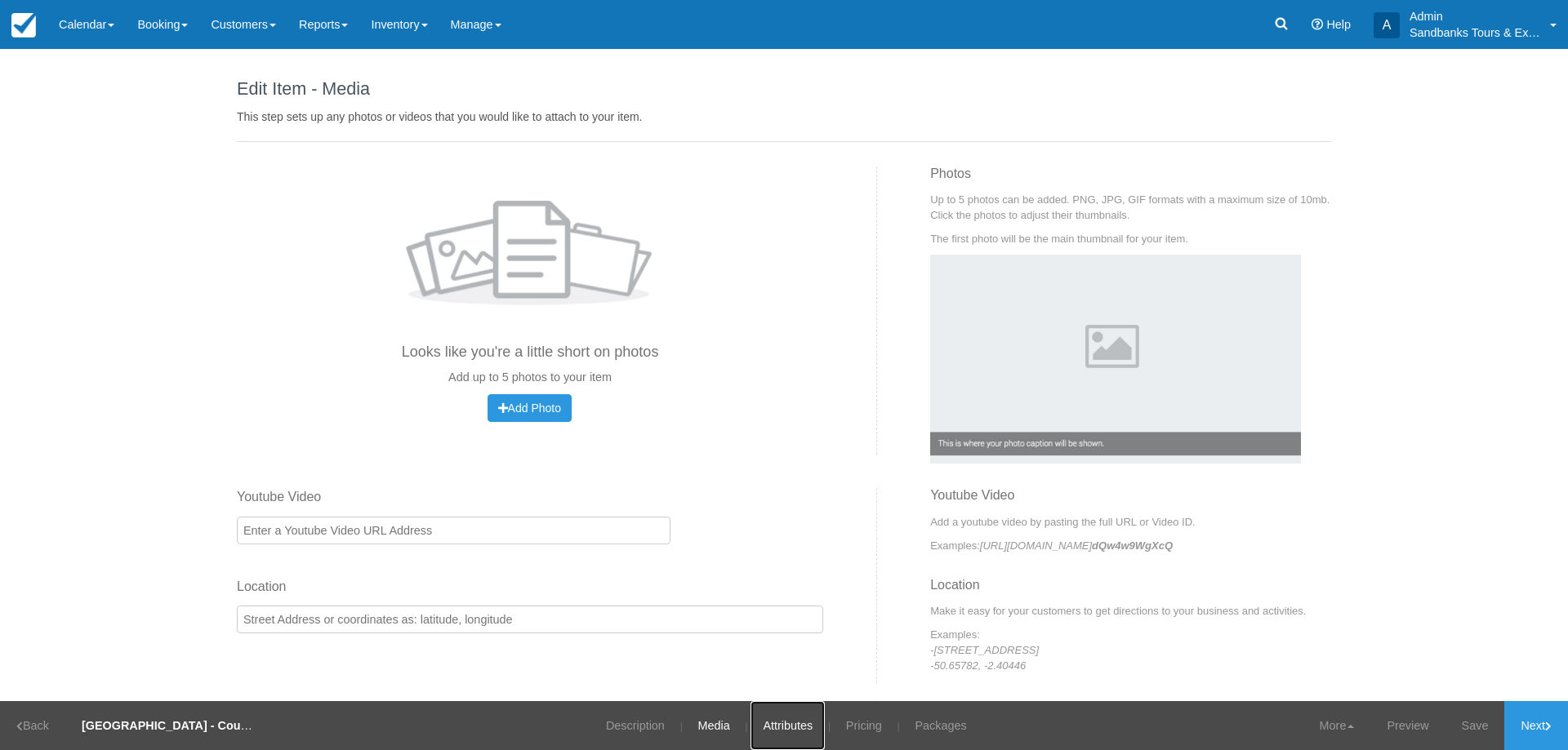
click at [754, 726] on link "Attributes" at bounding box center [787, 726] width 75 height 49
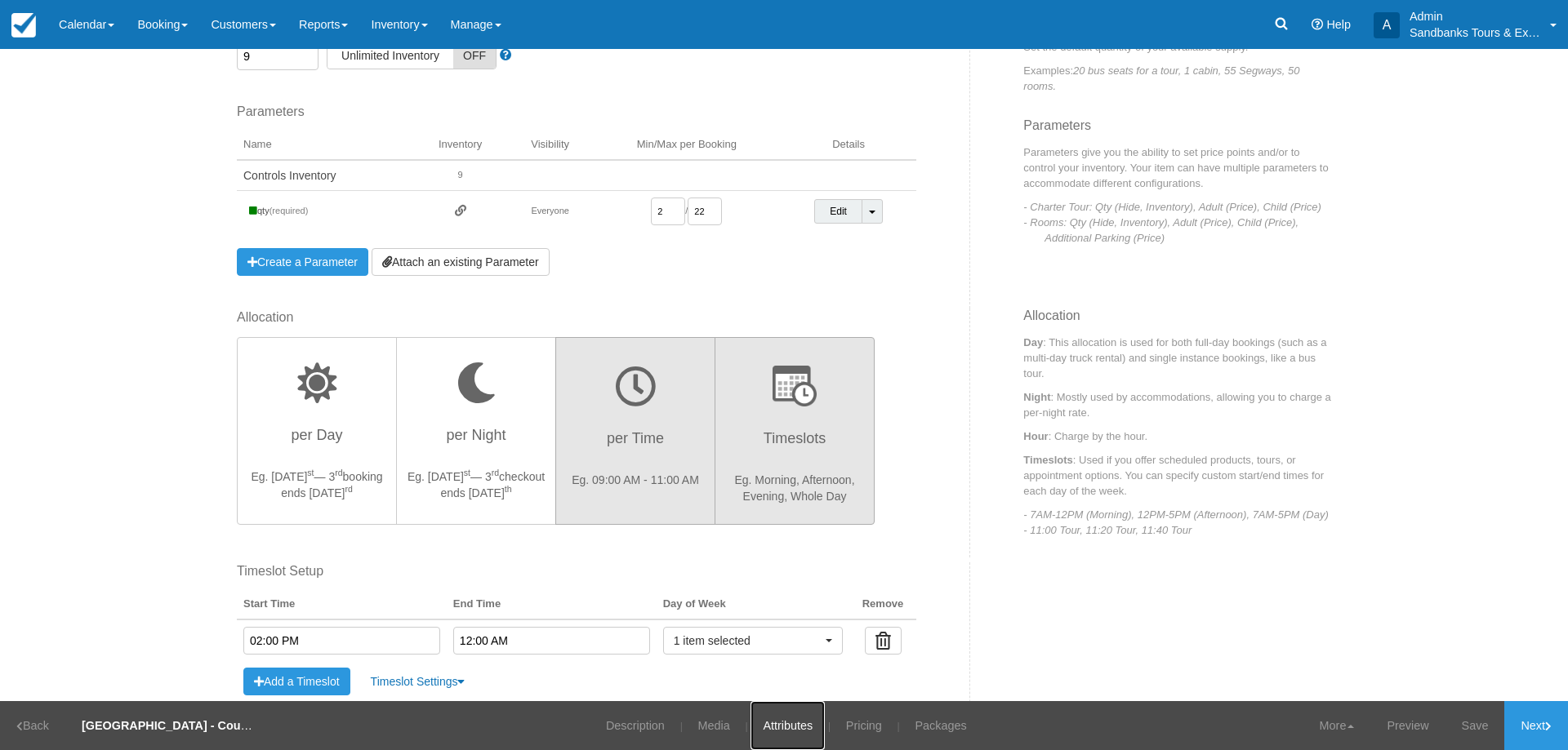
scroll to position [235, 0]
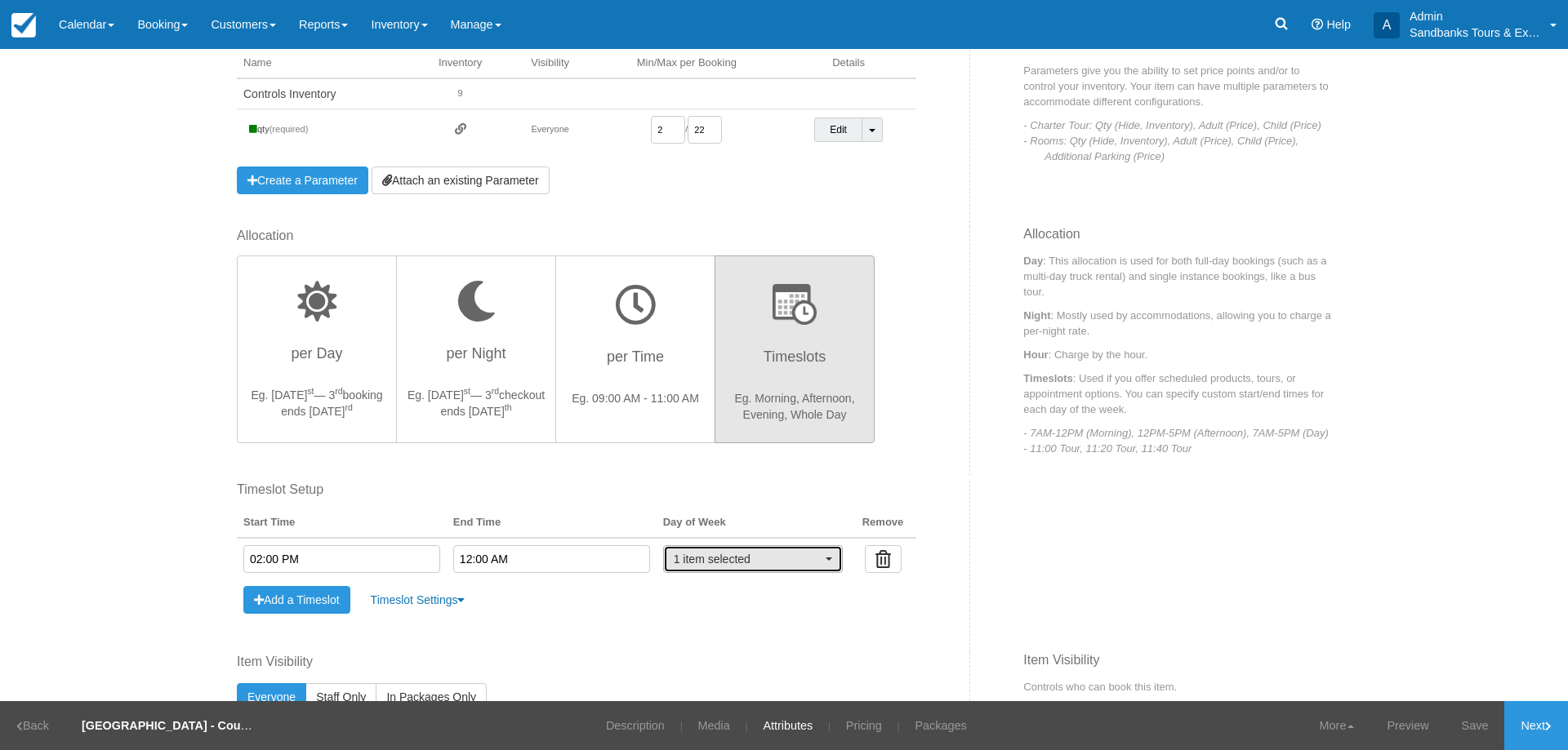
click at [735, 568] on button "1 item selected" at bounding box center [752, 559] width 180 height 28
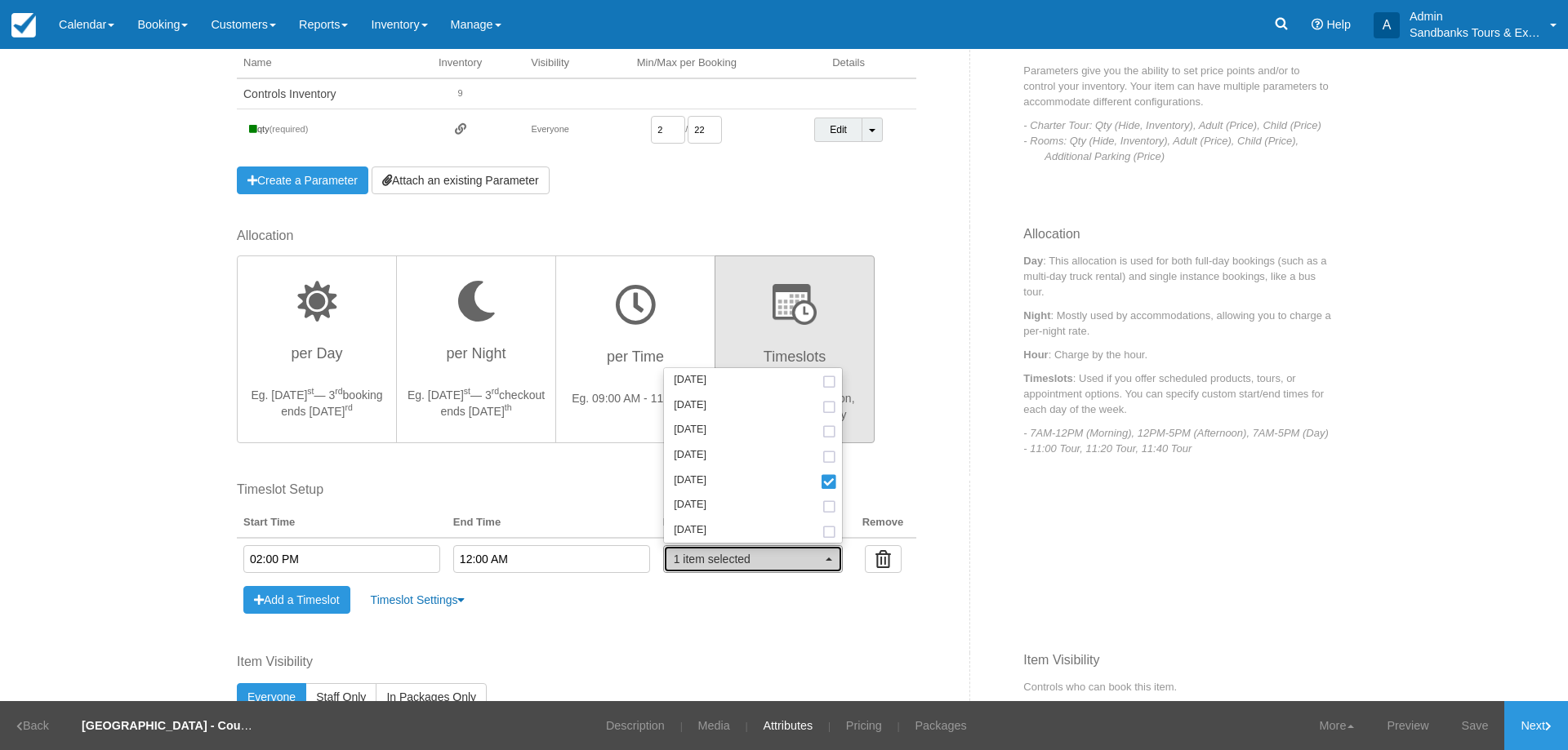
click at [735, 568] on button "1 item selected" at bounding box center [752, 559] width 180 height 28
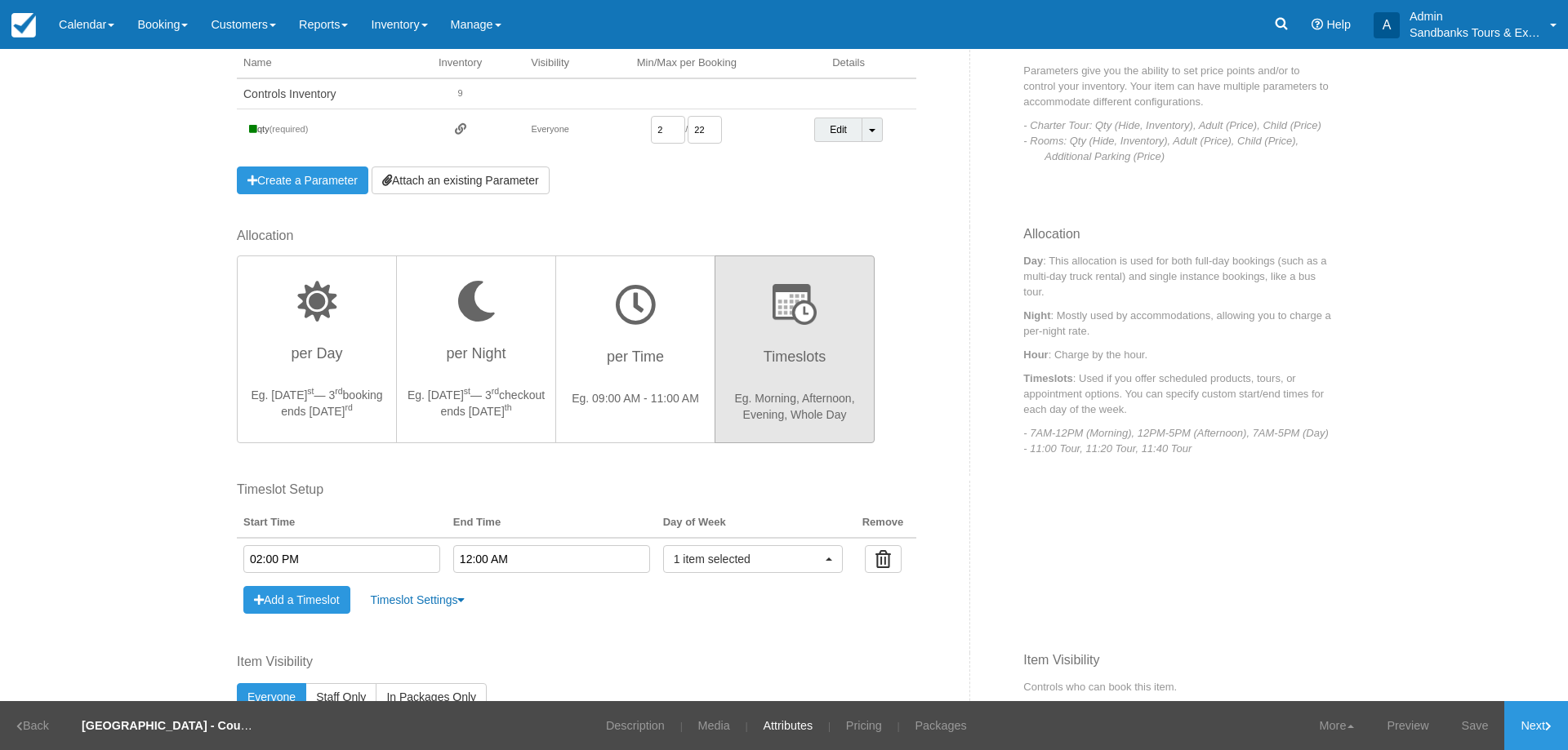
click at [717, 631] on div "Fixed Start Time Default Length ( hours ) Fixed Length ( hours ) Timeslot Setup…" at bounding box center [597, 568] width 745 height 173
click at [874, 217] on div "Inventory 9 Unlimited ON Unlimited Inventory OFF This item is a Product Groupin…" at bounding box center [597, 80] width 745 height 295
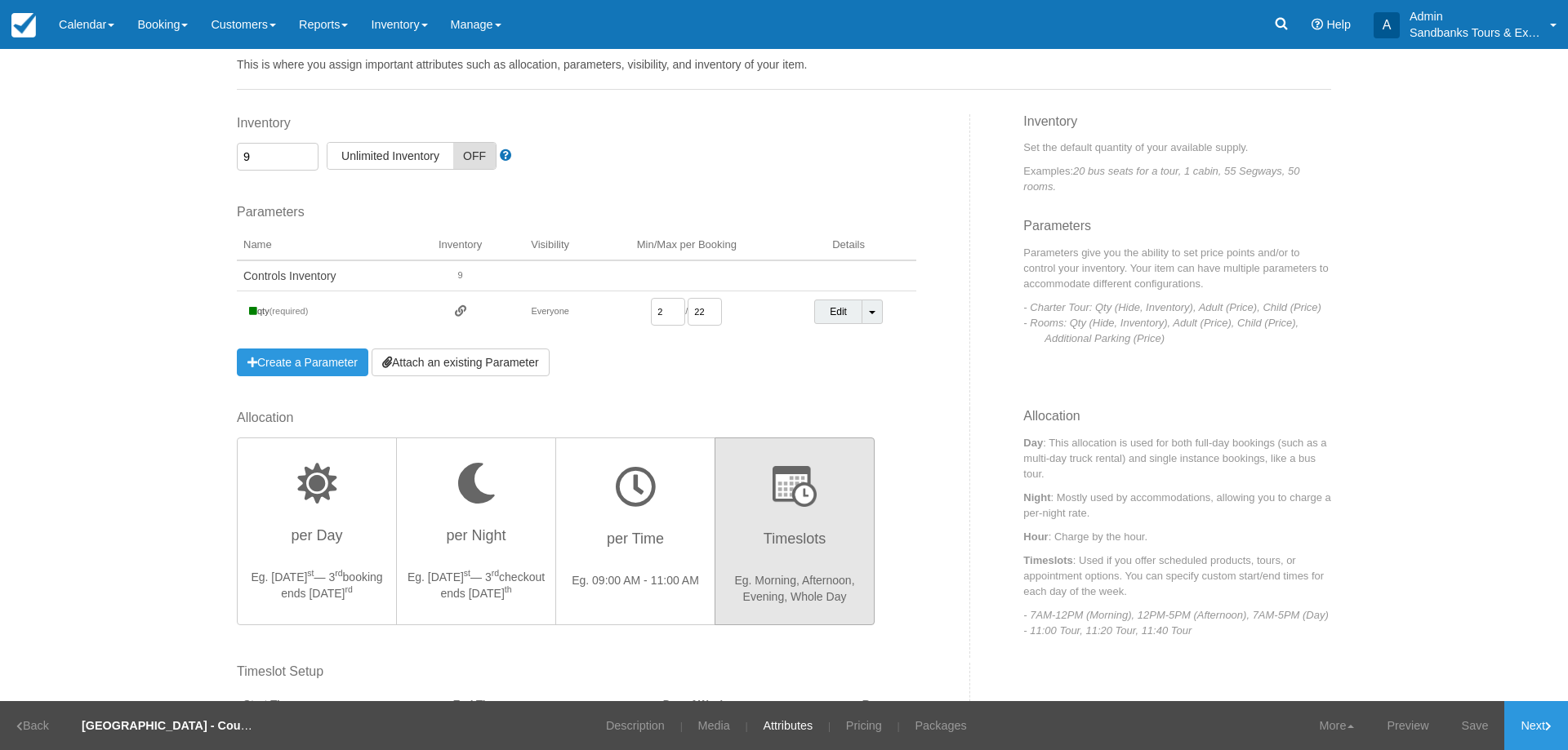
scroll to position [0, 0]
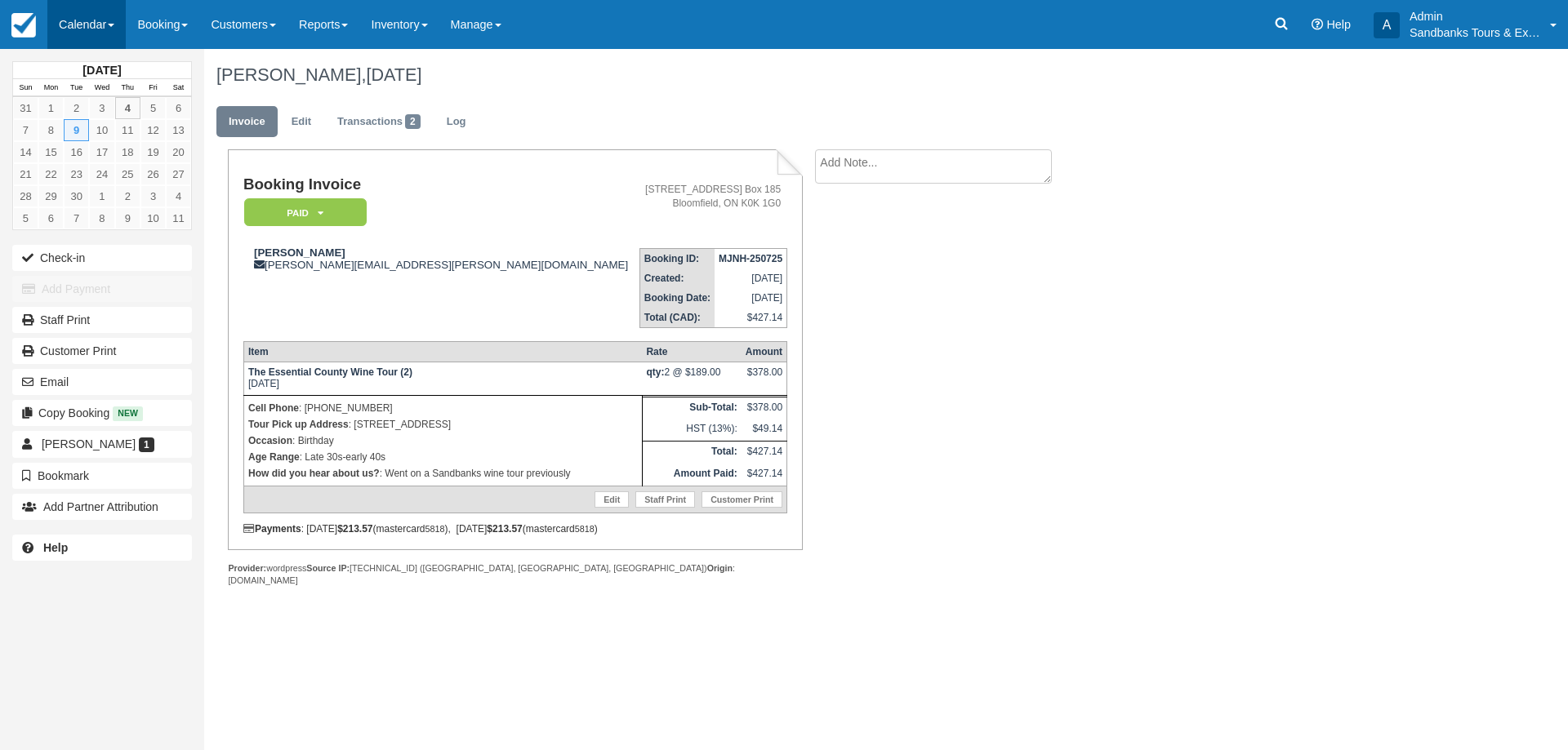
click at [83, 28] on link "Calendar" at bounding box center [86, 24] width 79 height 49
click at [106, 74] on link "Booking" at bounding box center [113, 70] width 129 height 34
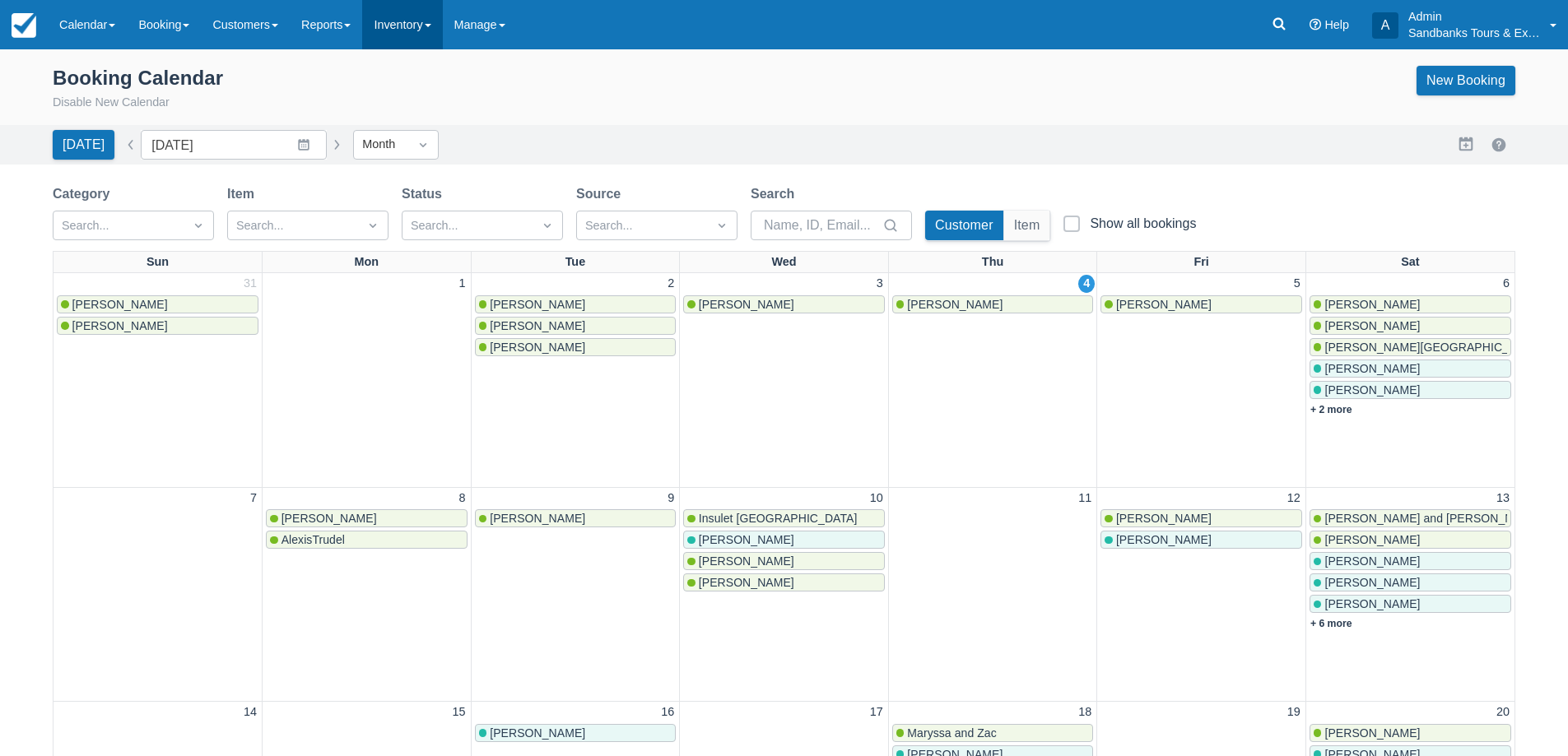
click at [427, 11] on link "Inventory" at bounding box center [402, 24] width 80 height 49
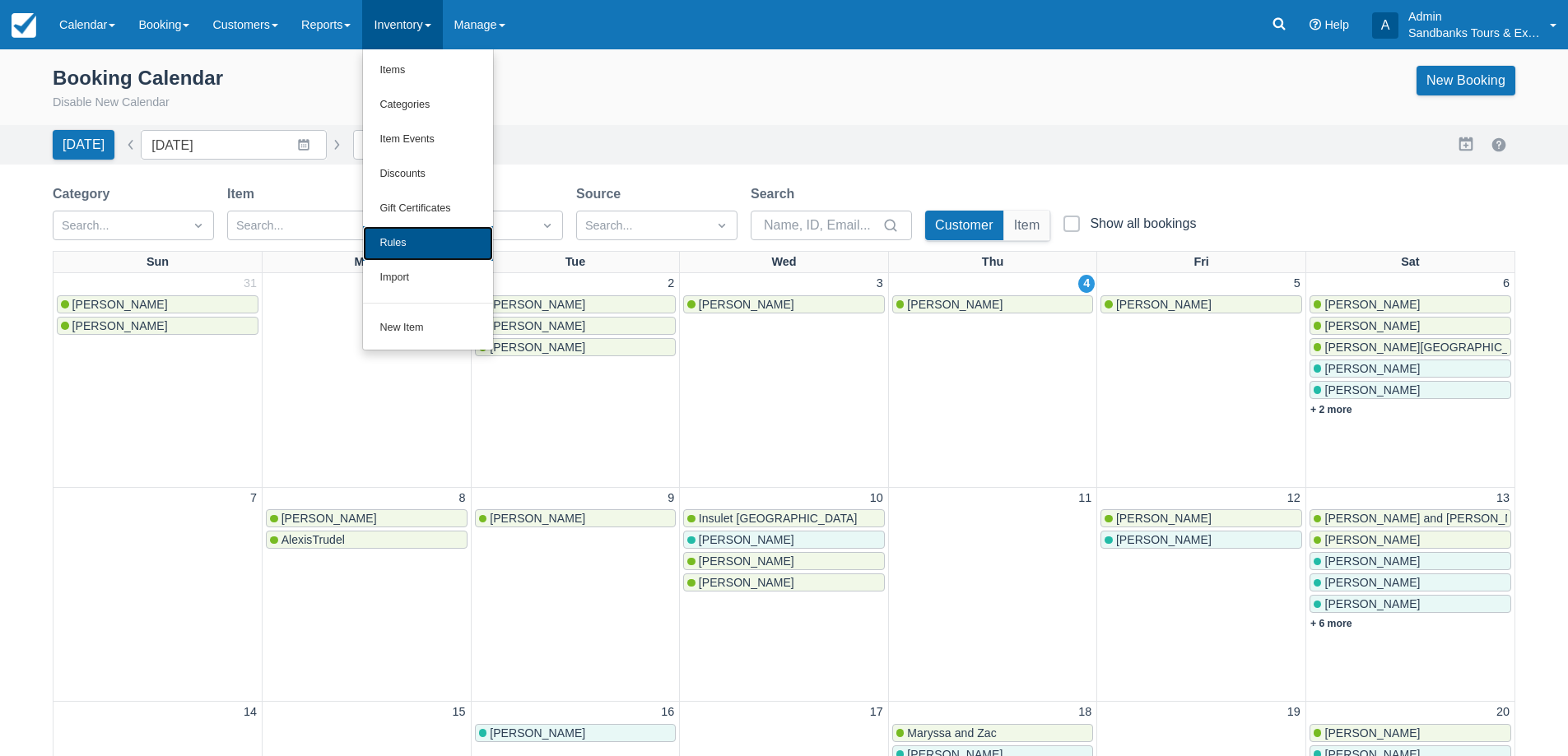
click at [425, 245] on link "Rules" at bounding box center [427, 243] width 130 height 34
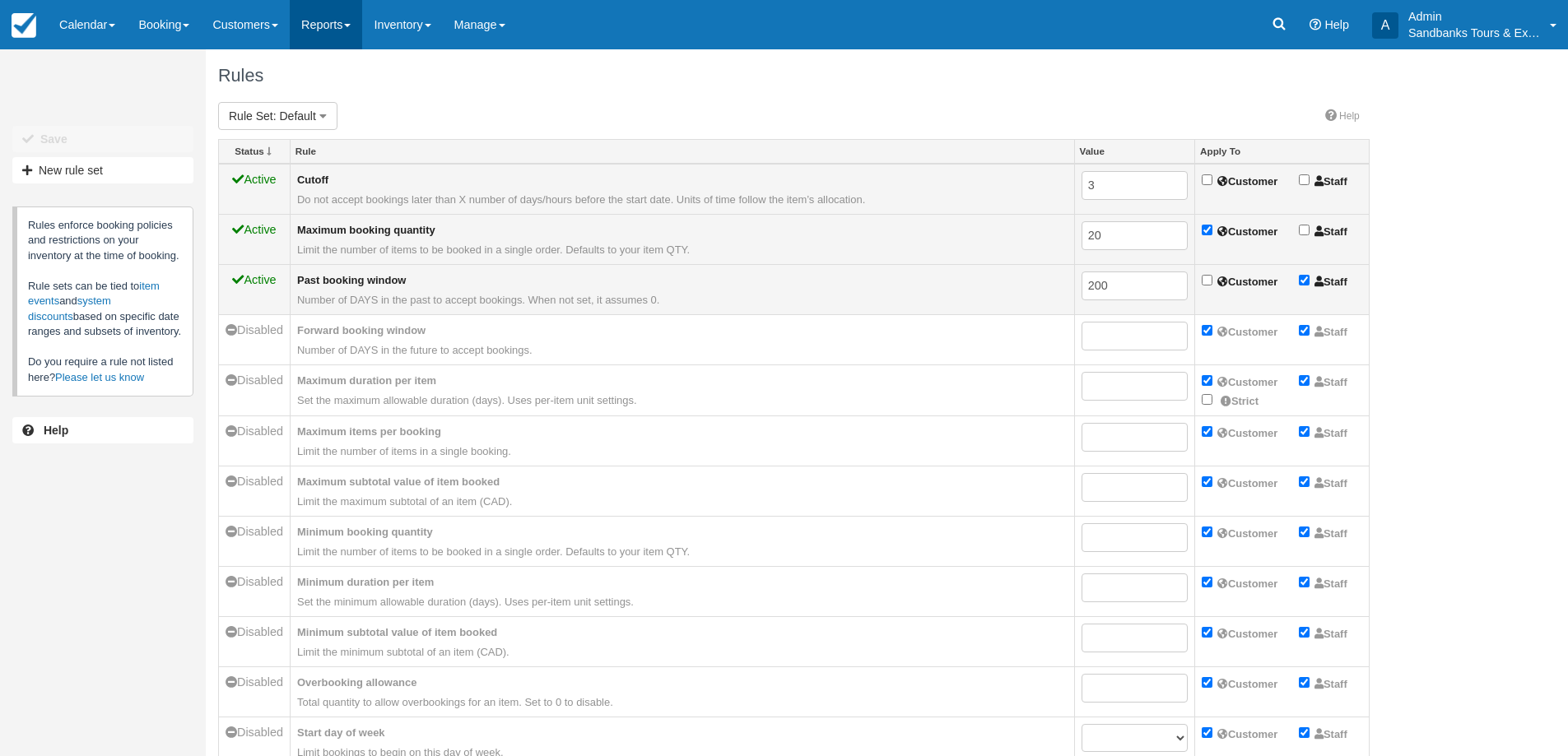
click at [351, 32] on link "Reports" at bounding box center [326, 24] width 72 height 49
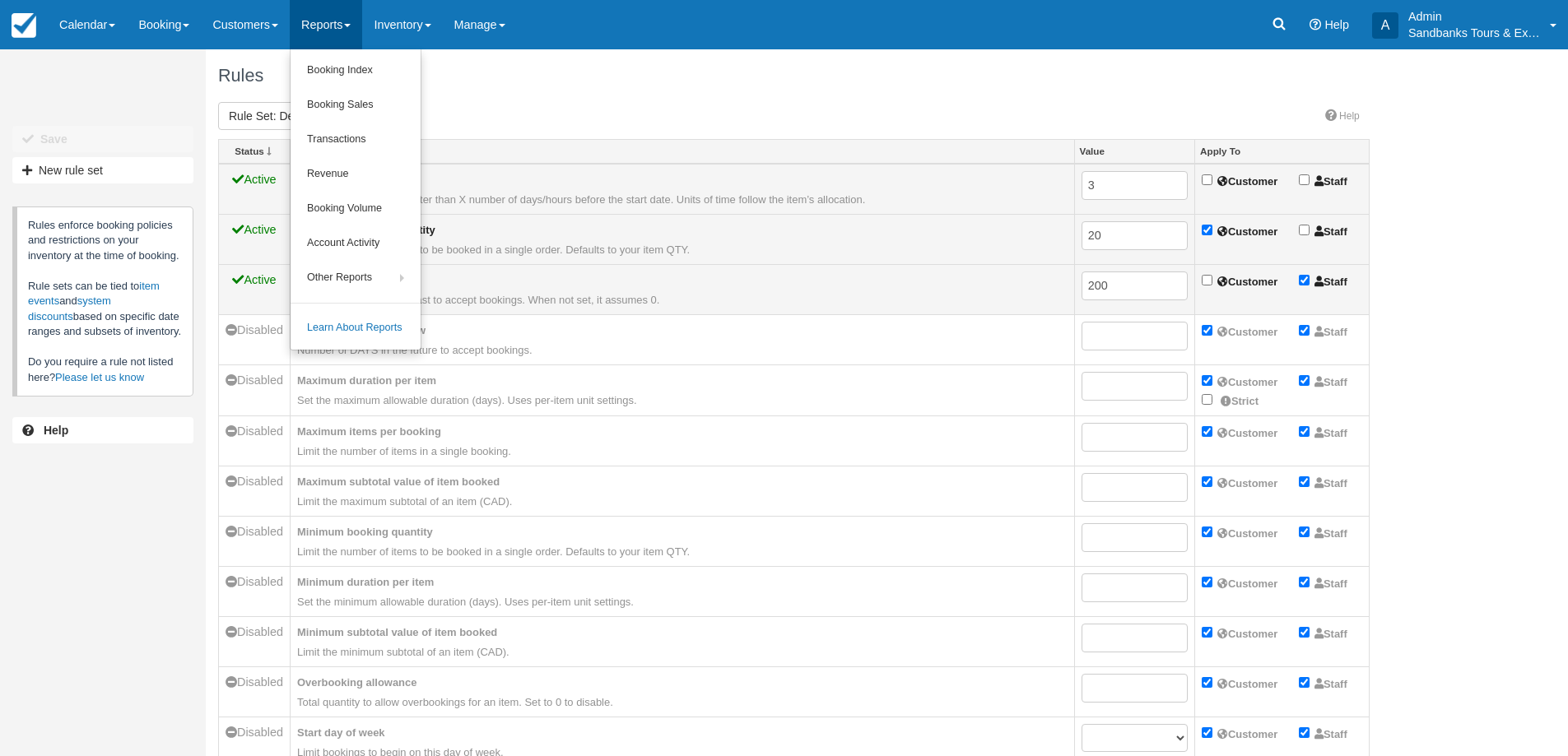
click at [491, 119] on form "Rule Set : Default Default Closed for booking Private Tours Snack Boxes Winter …" at bounding box center [793, 115] width 1151 height 28
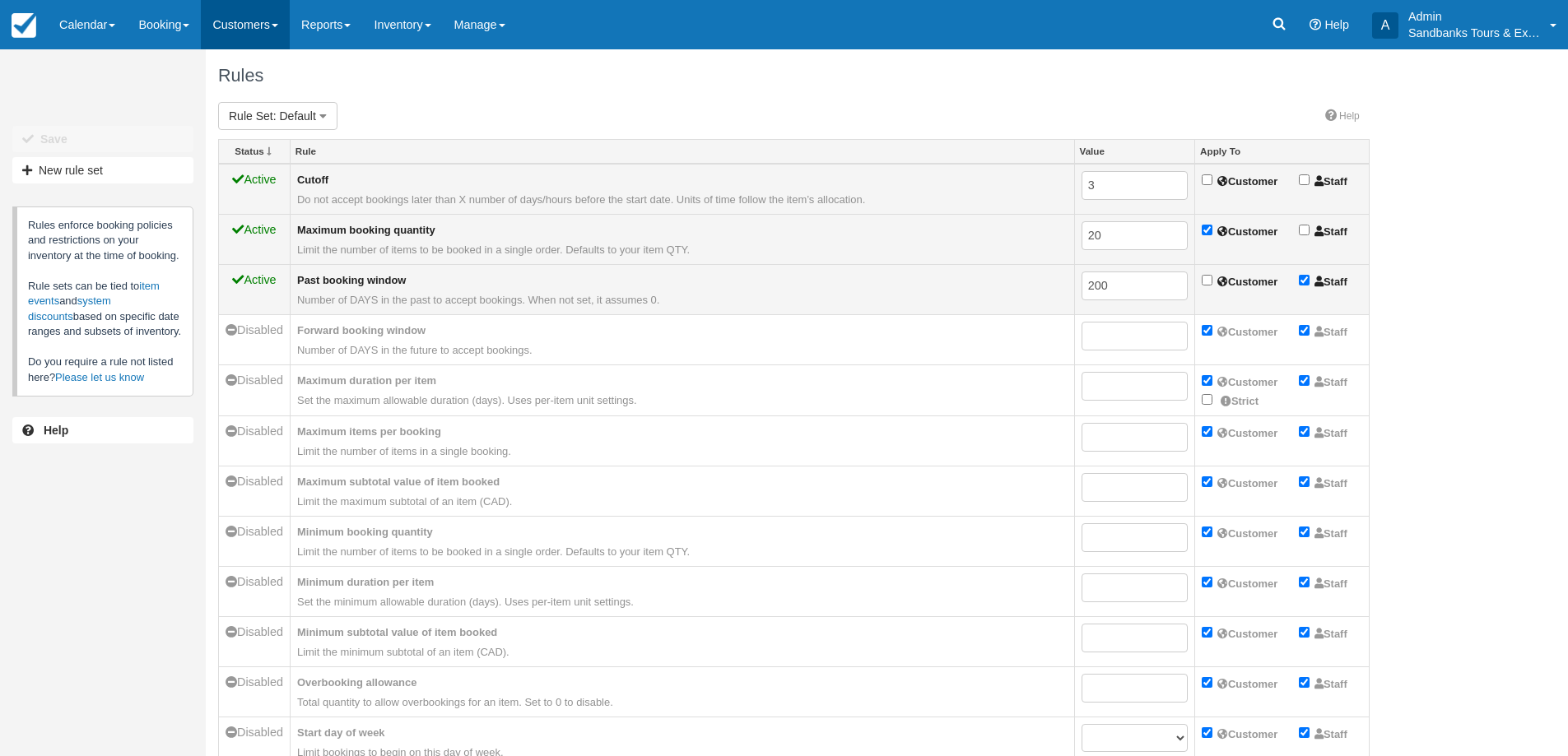
click at [238, 26] on link "Customers" at bounding box center [245, 24] width 89 height 49
click at [433, 13] on link "Inventory" at bounding box center [402, 24] width 80 height 49
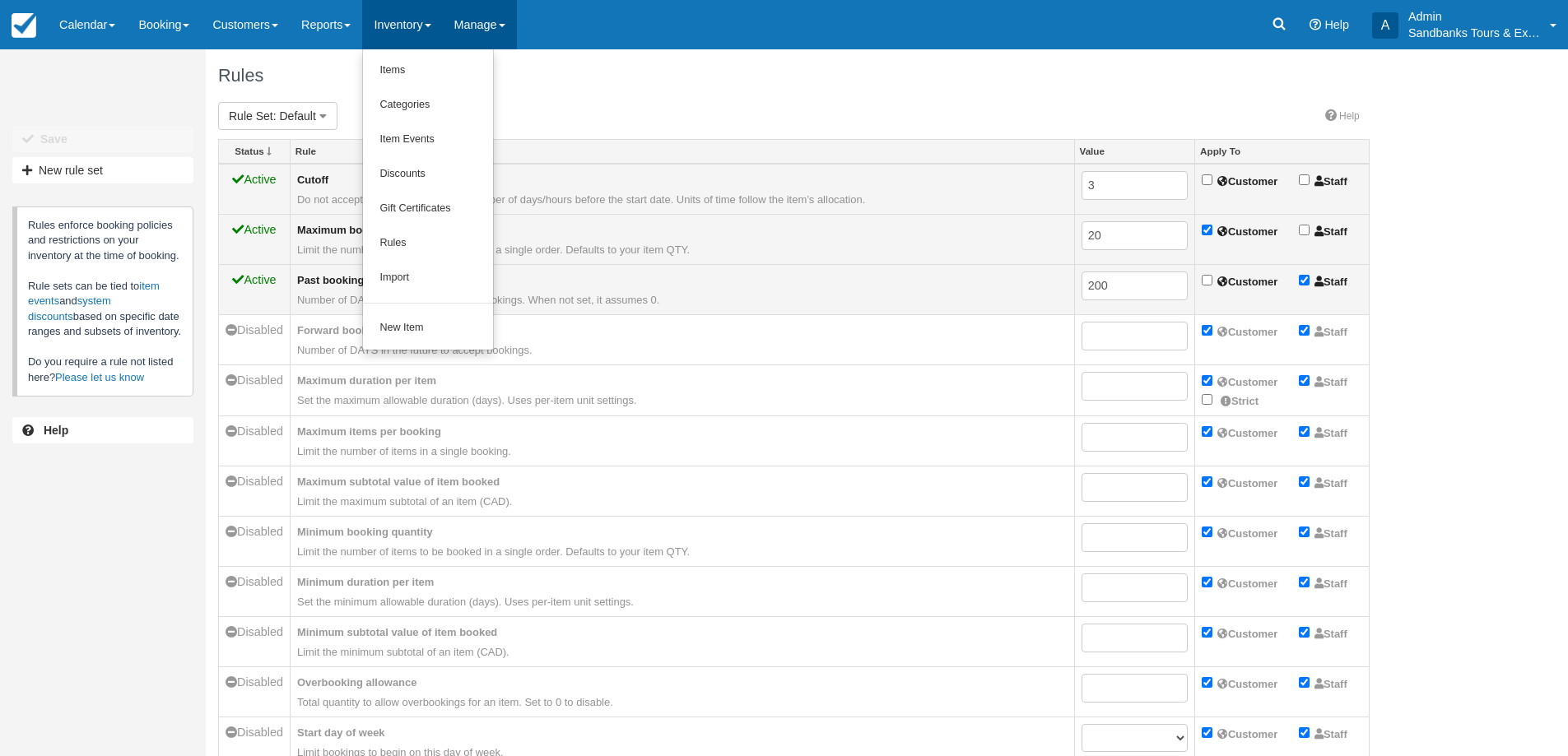
click at [508, 24] on link "Manage" at bounding box center [480, 24] width 74 height 49
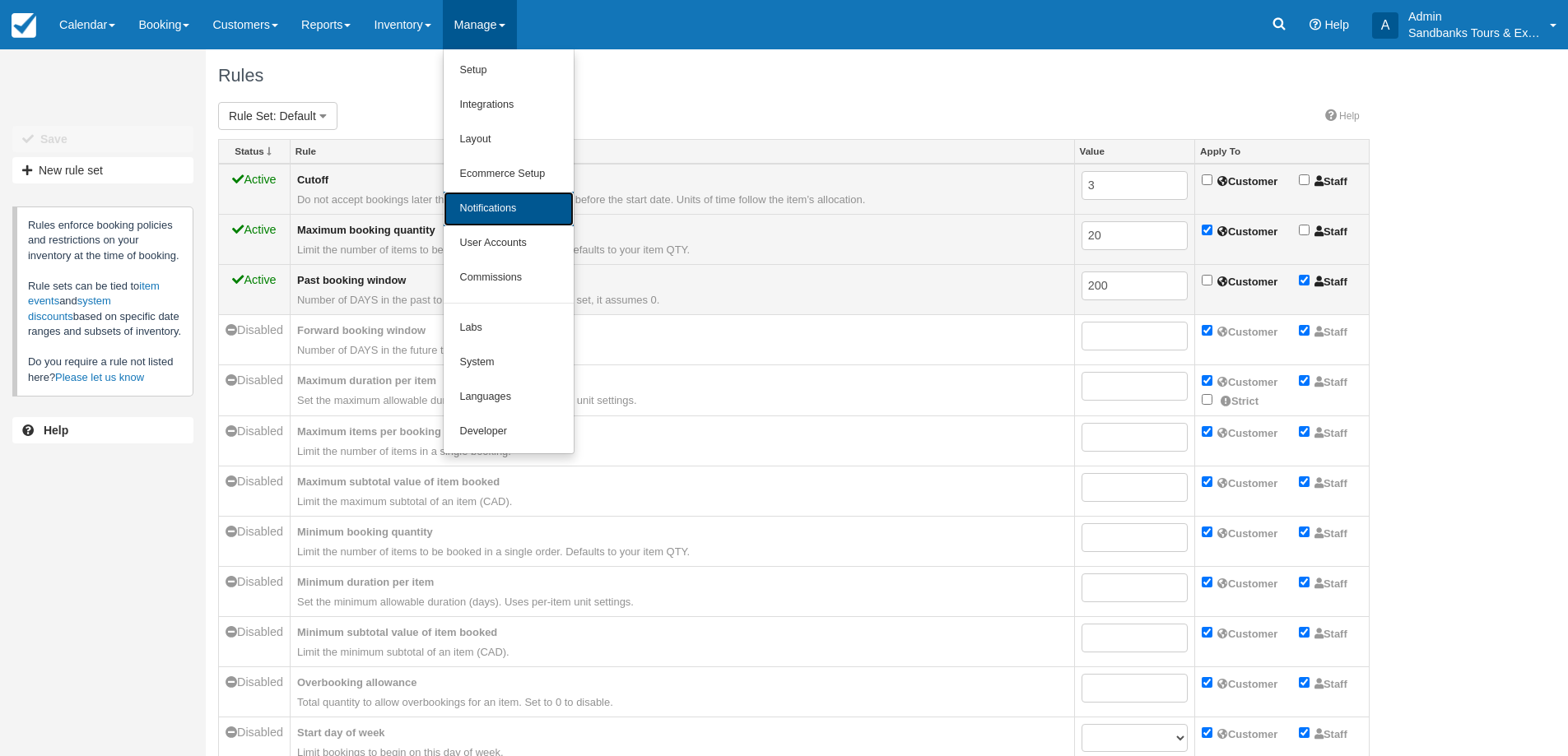
click at [507, 213] on link "Notifications" at bounding box center [509, 208] width 130 height 34
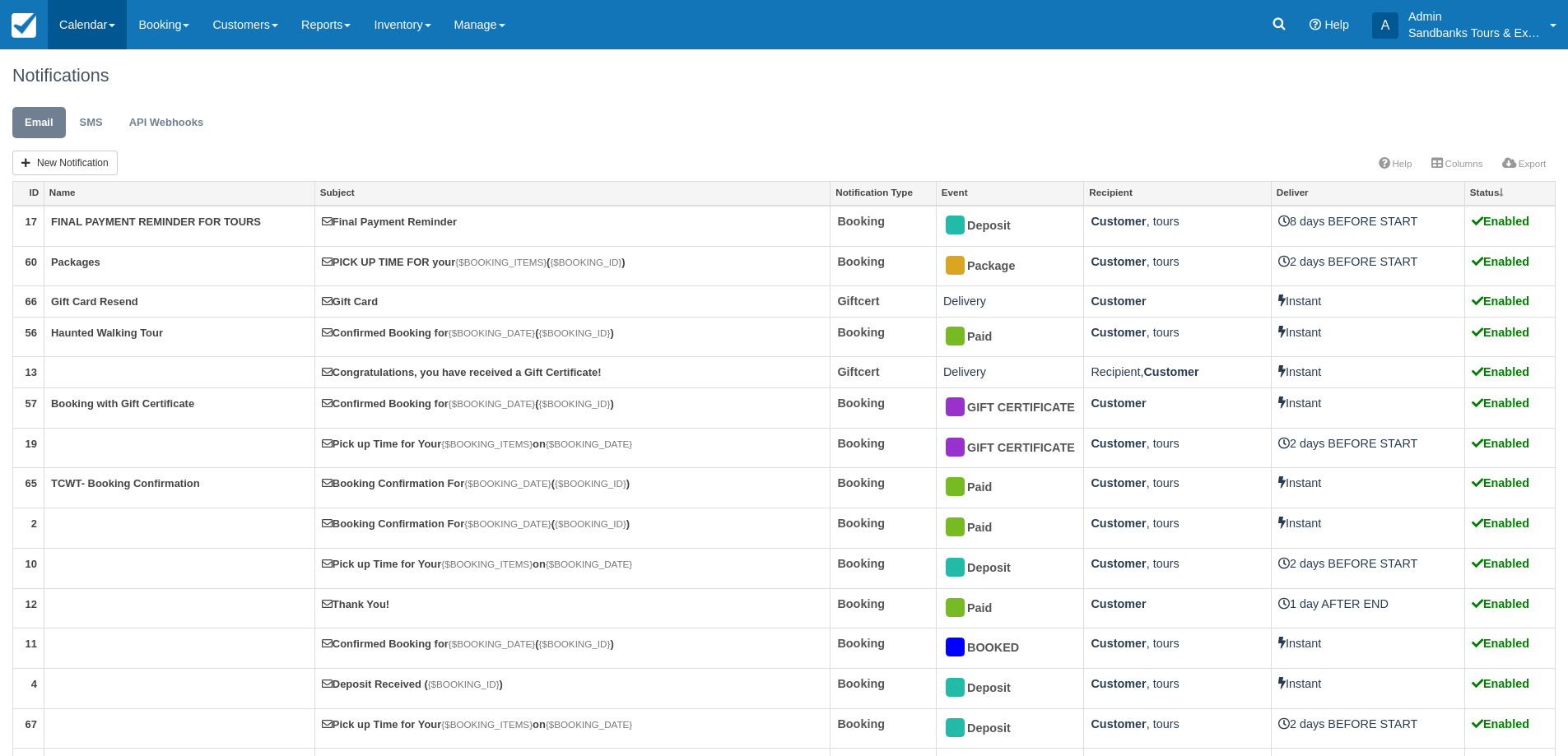
click at [81, 23] on link "Calendar" at bounding box center [87, 24] width 79 height 49
click at [97, 59] on link "Booking" at bounding box center [113, 70] width 130 height 34
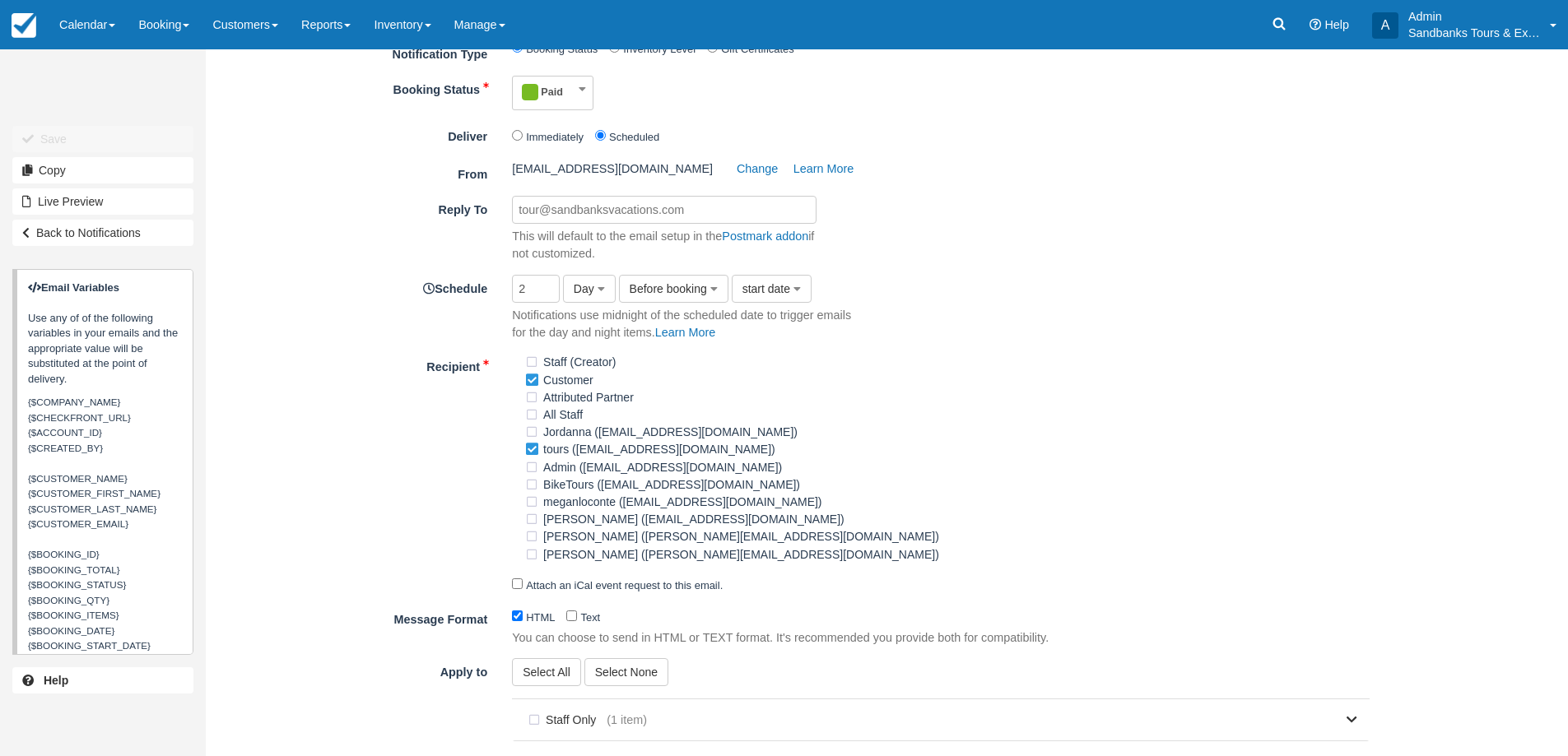
scroll to position [164, 0]
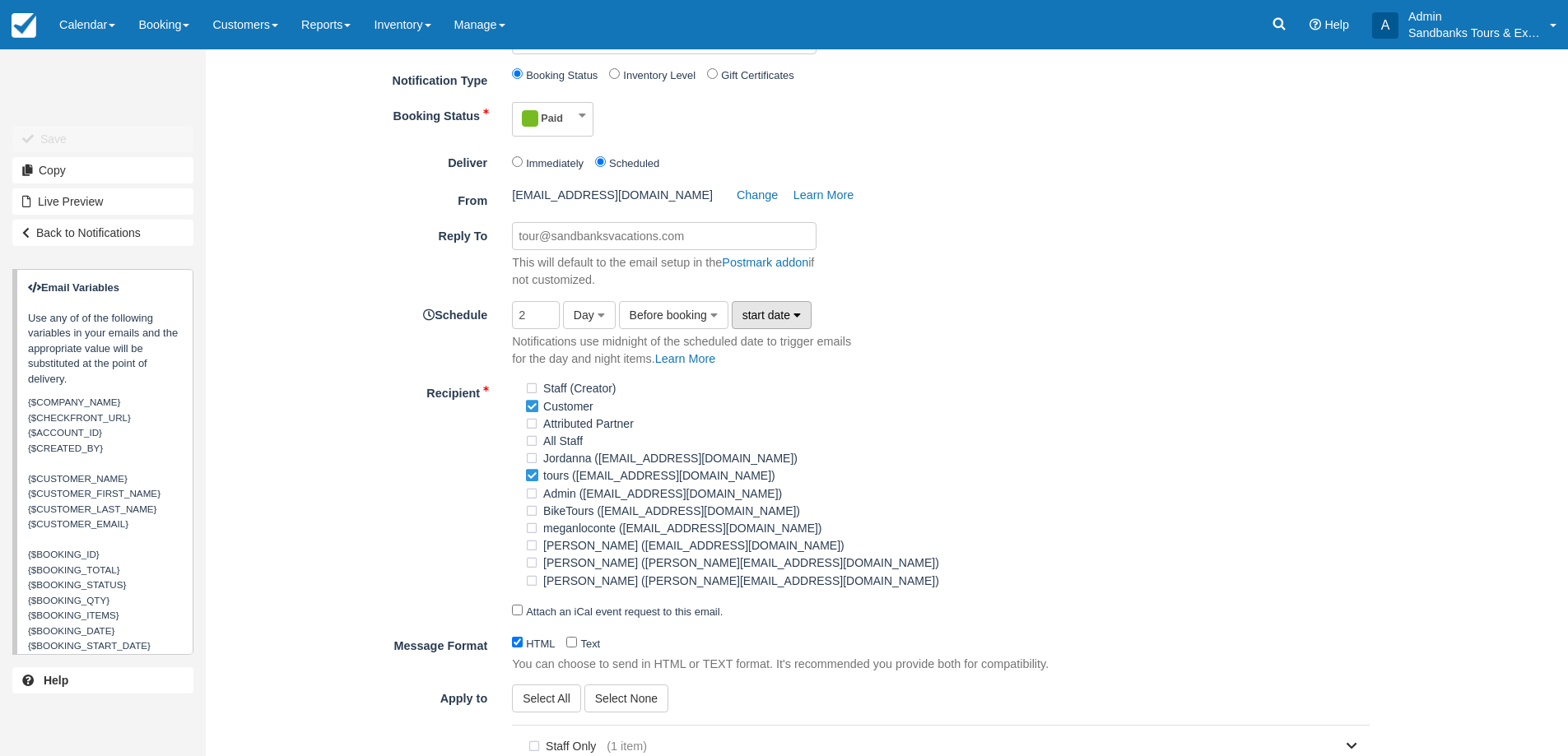
click at [771, 318] on span "start date" at bounding box center [766, 315] width 48 height 13
click at [896, 262] on div "Reply To This will default to the email setup in the Postmark addon if not cust…" at bounding box center [793, 255] width 1177 height 67
click at [660, 325] on button "Before booking" at bounding box center [674, 315] width 110 height 28
click at [955, 309] on div "Schedule 2 Day Hour Day Week Month Before booking After booking Before booking …" at bounding box center [793, 334] width 1177 height 67
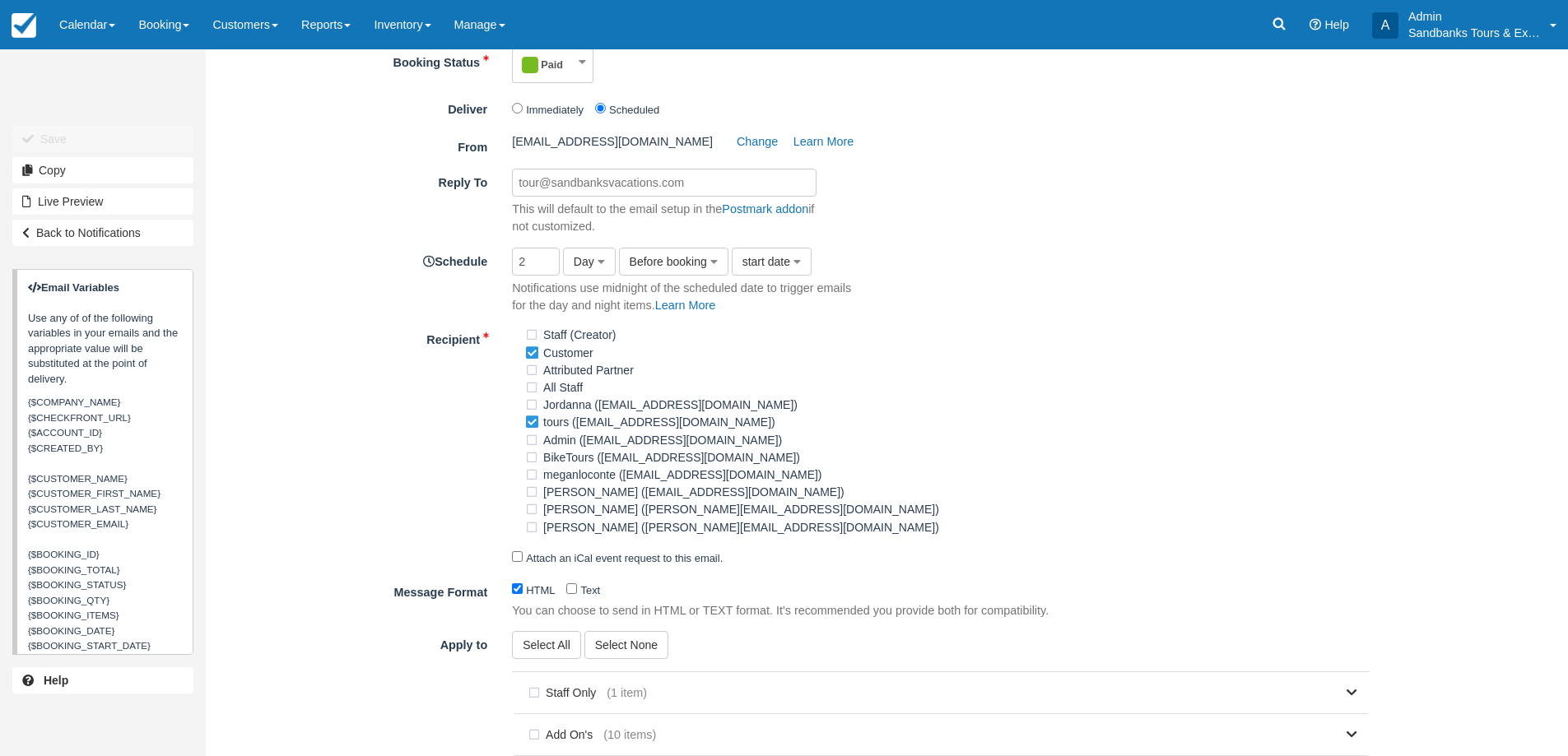
scroll to position [246, 0]
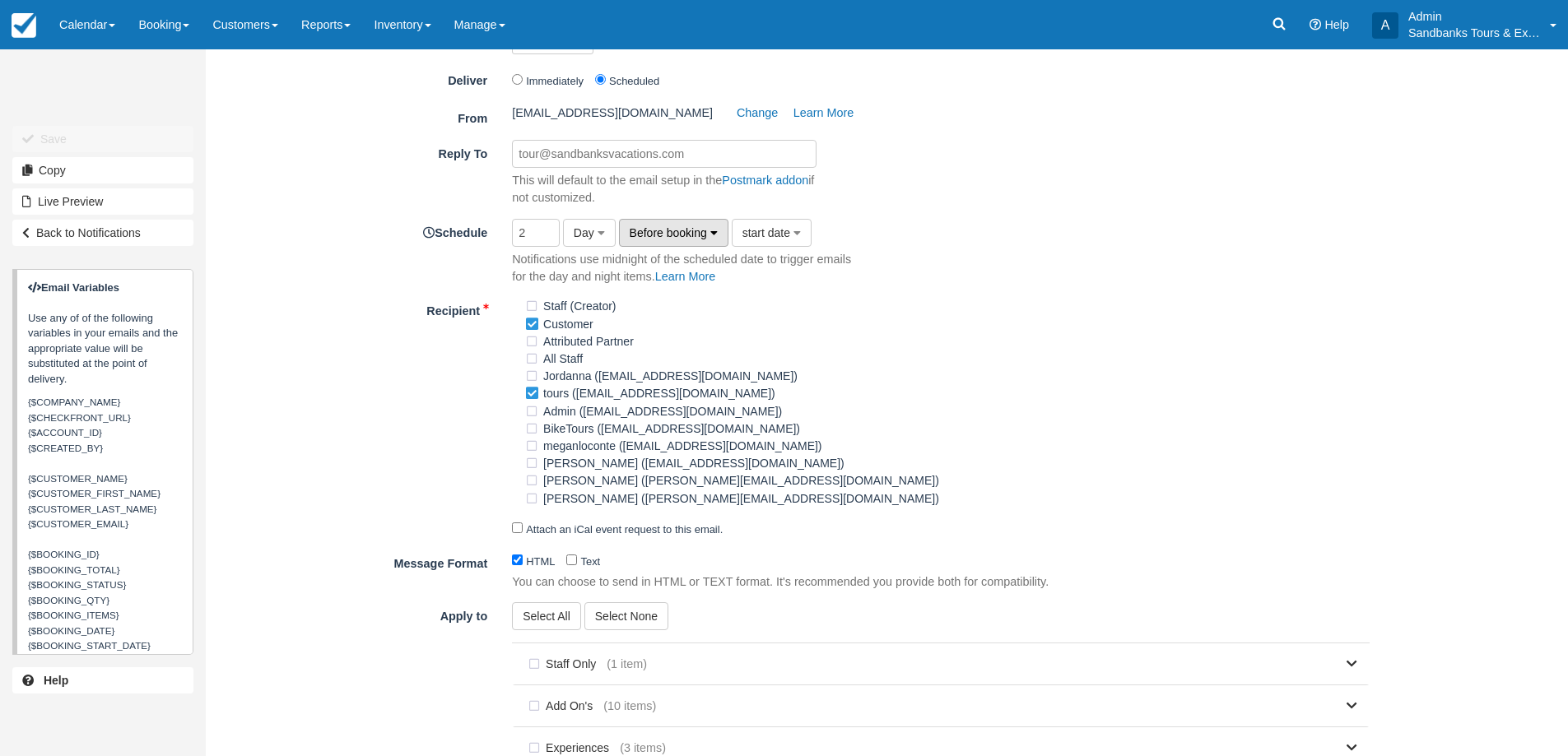
click at [704, 232] on span "Before booking" at bounding box center [668, 232] width 77 height 13
click at [868, 267] on div "2 Day Hour Day Week Month Before booking After booking Before booking start dat…" at bounding box center [685, 252] width 371 height 67
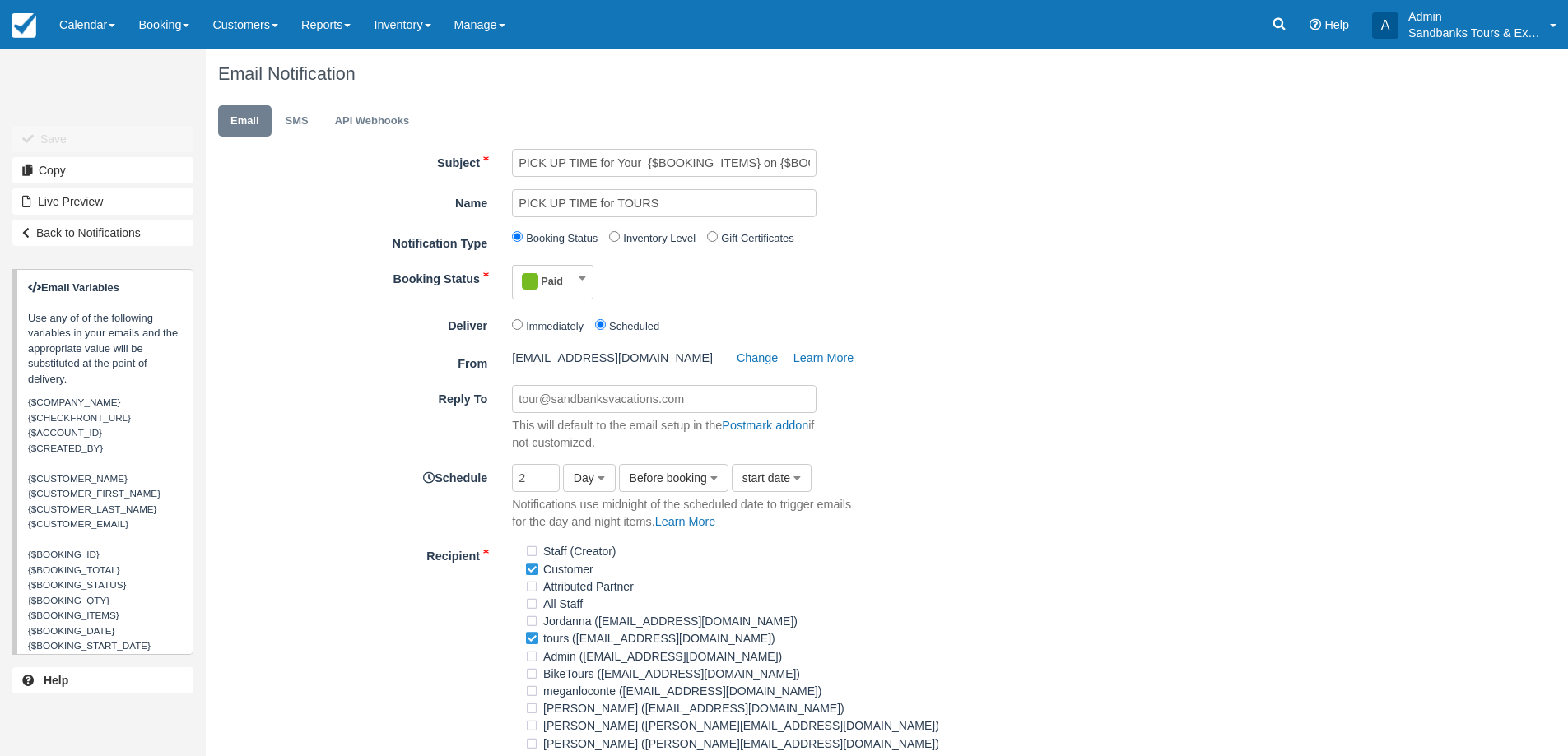
scroll to position [0, 0]
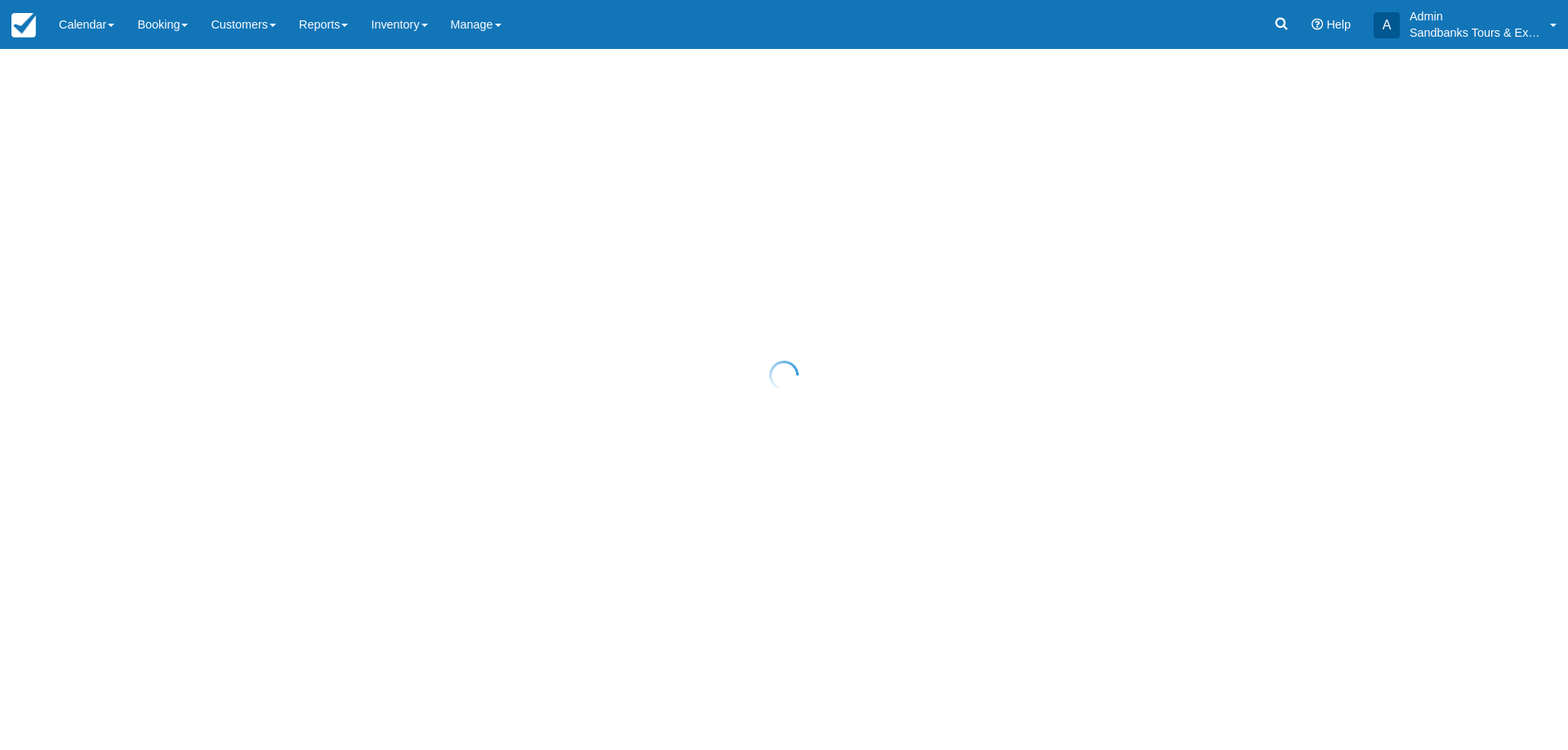
select select "25"
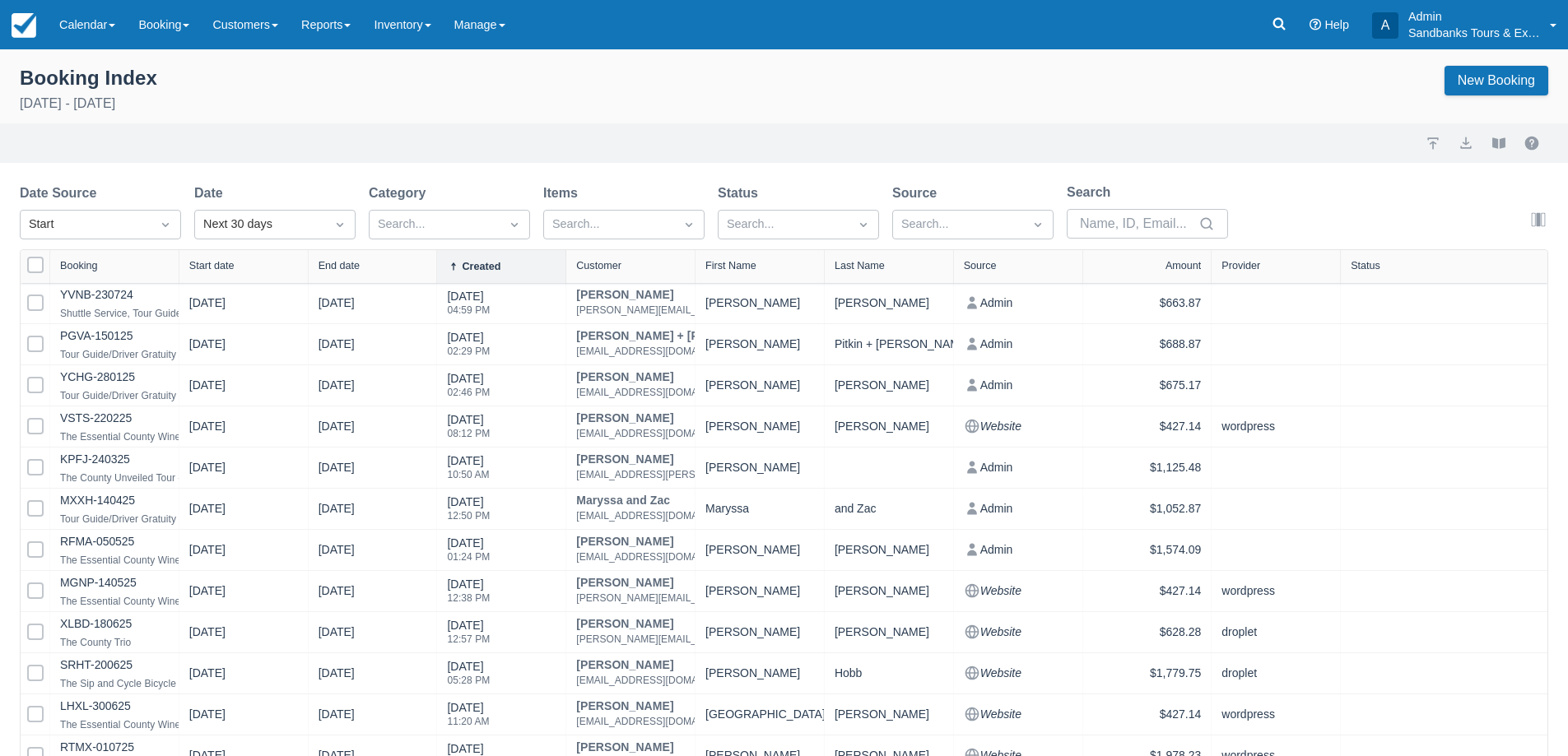
select select "25"
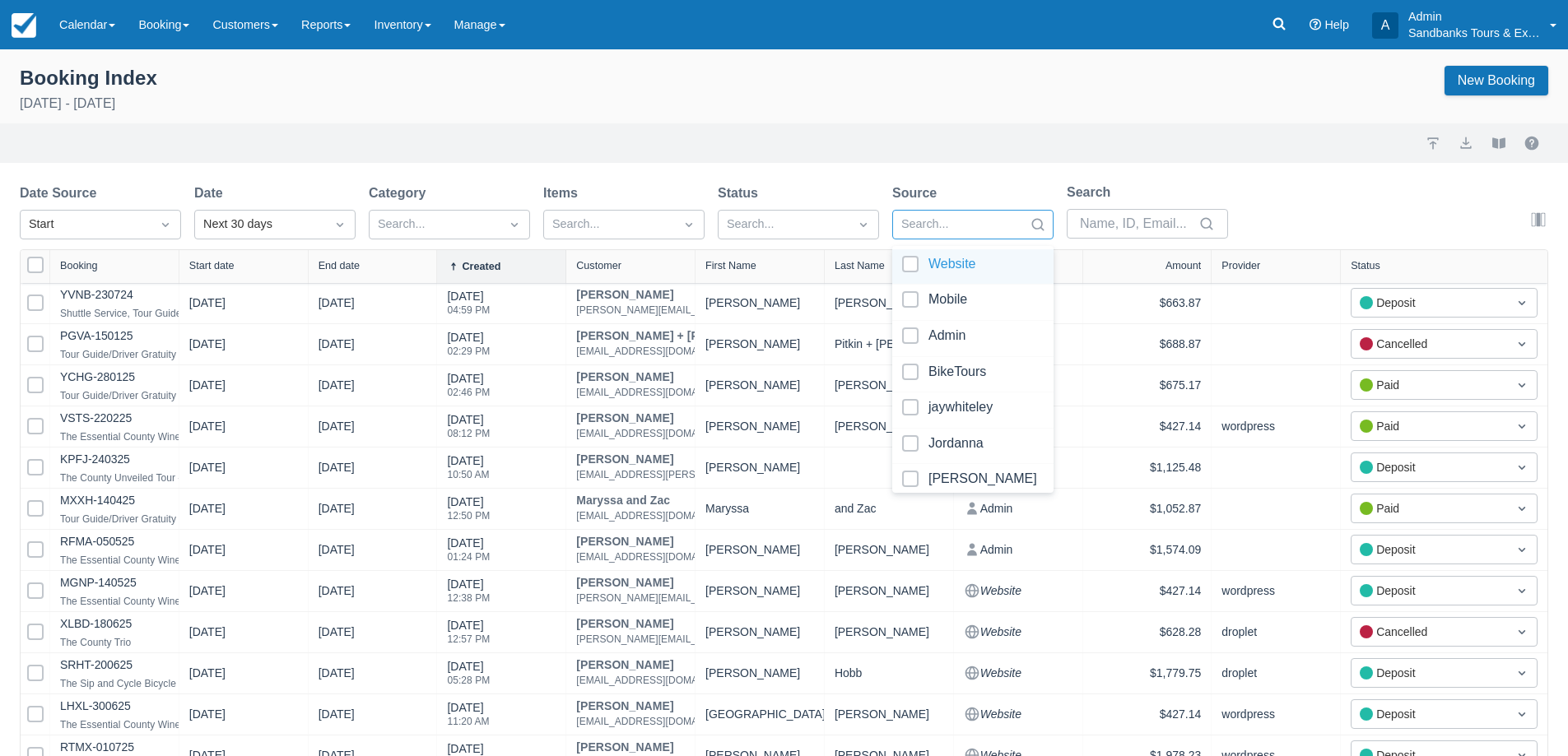
click at [938, 225] on div at bounding box center [959, 225] width 113 height 22
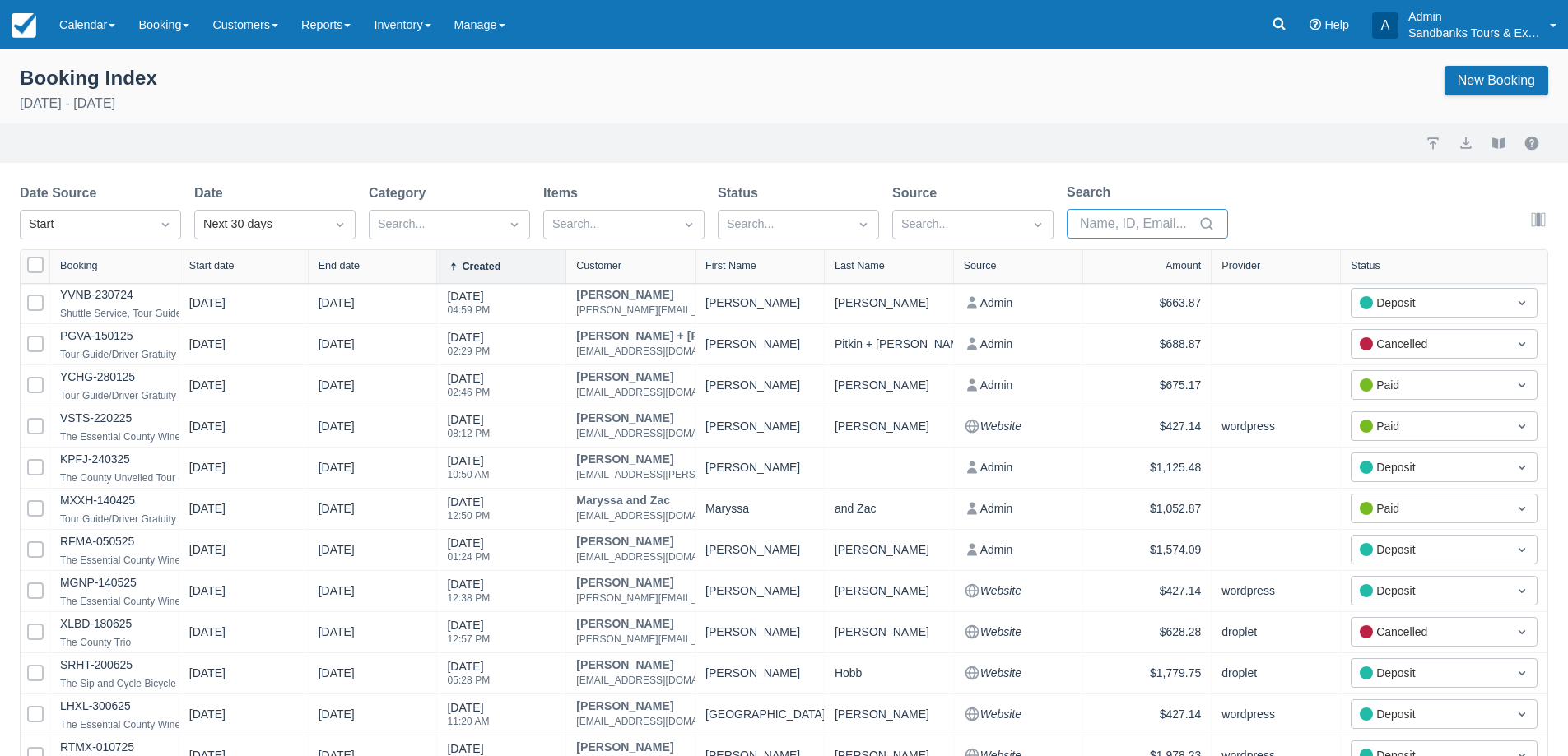
click at [1100, 220] on input "Search" at bounding box center [1138, 224] width 115 height 29
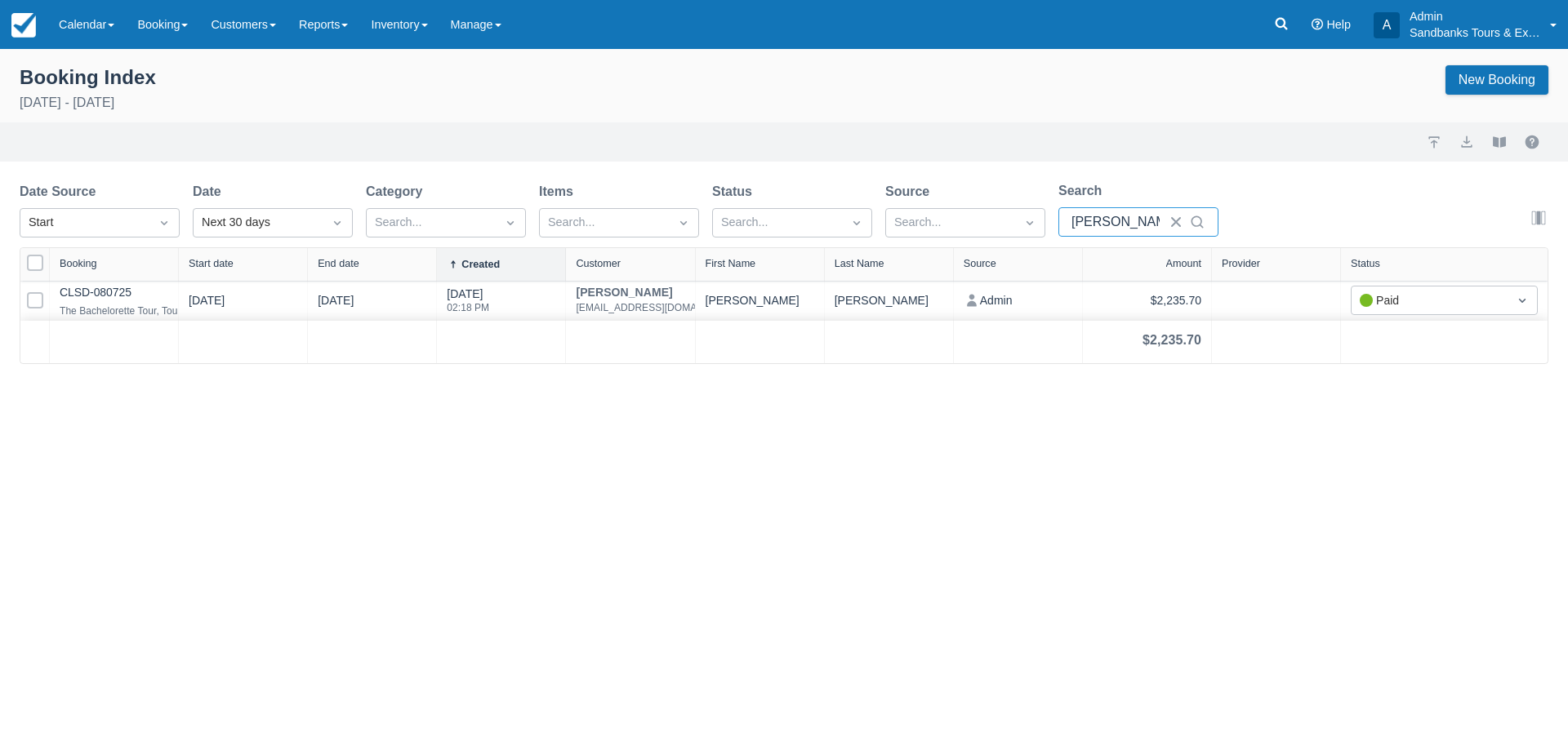
type input "tammy"
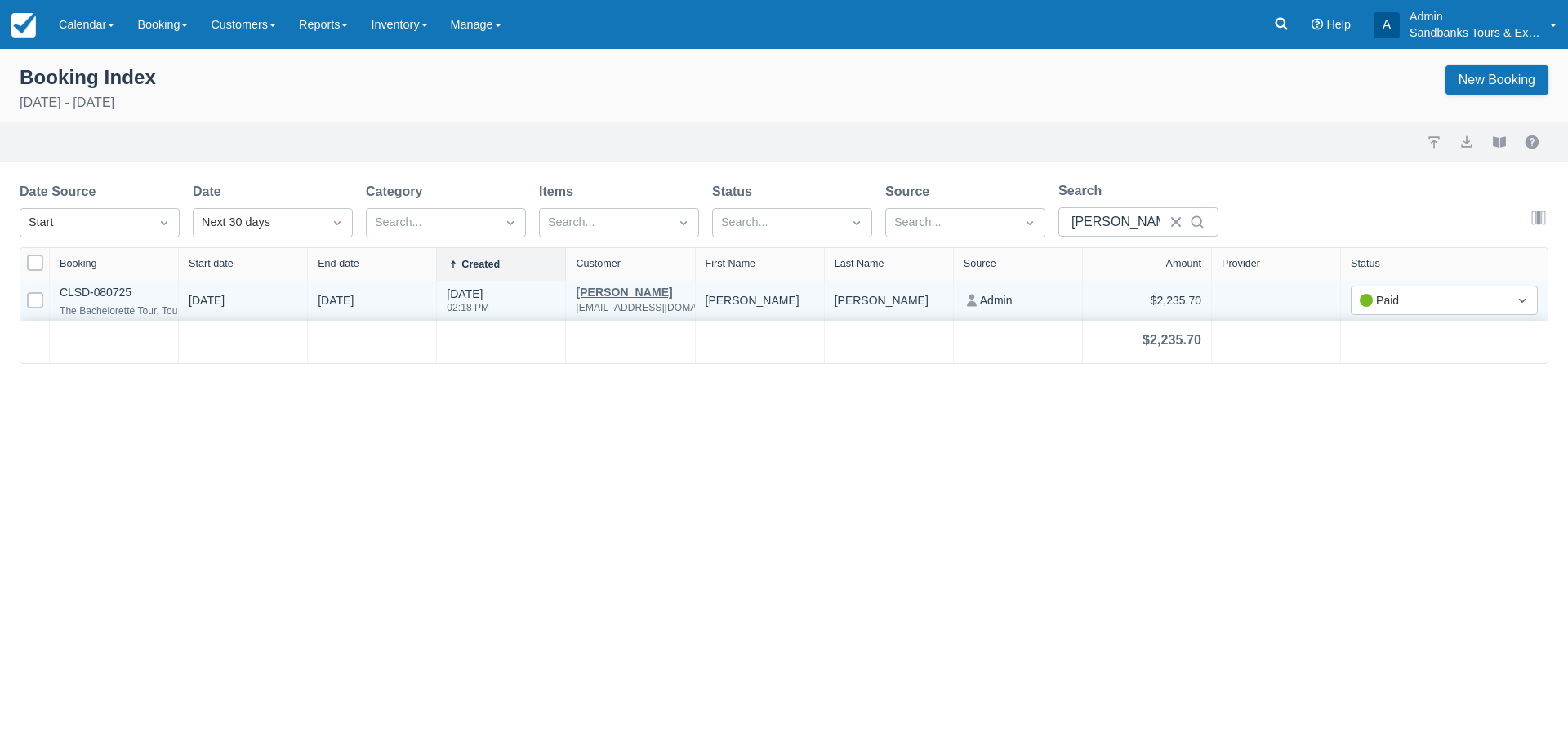
click at [607, 288] on div "Tammy Mulrooney" at bounding box center [659, 292] width 168 height 12
drag, startPoint x: 608, startPoint y: 286, endPoint x: 588, endPoint y: 298, distance: 23.3
click at [588, 298] on div "tammymulrooney61@gmail.com" at bounding box center [659, 308] width 168 height 19
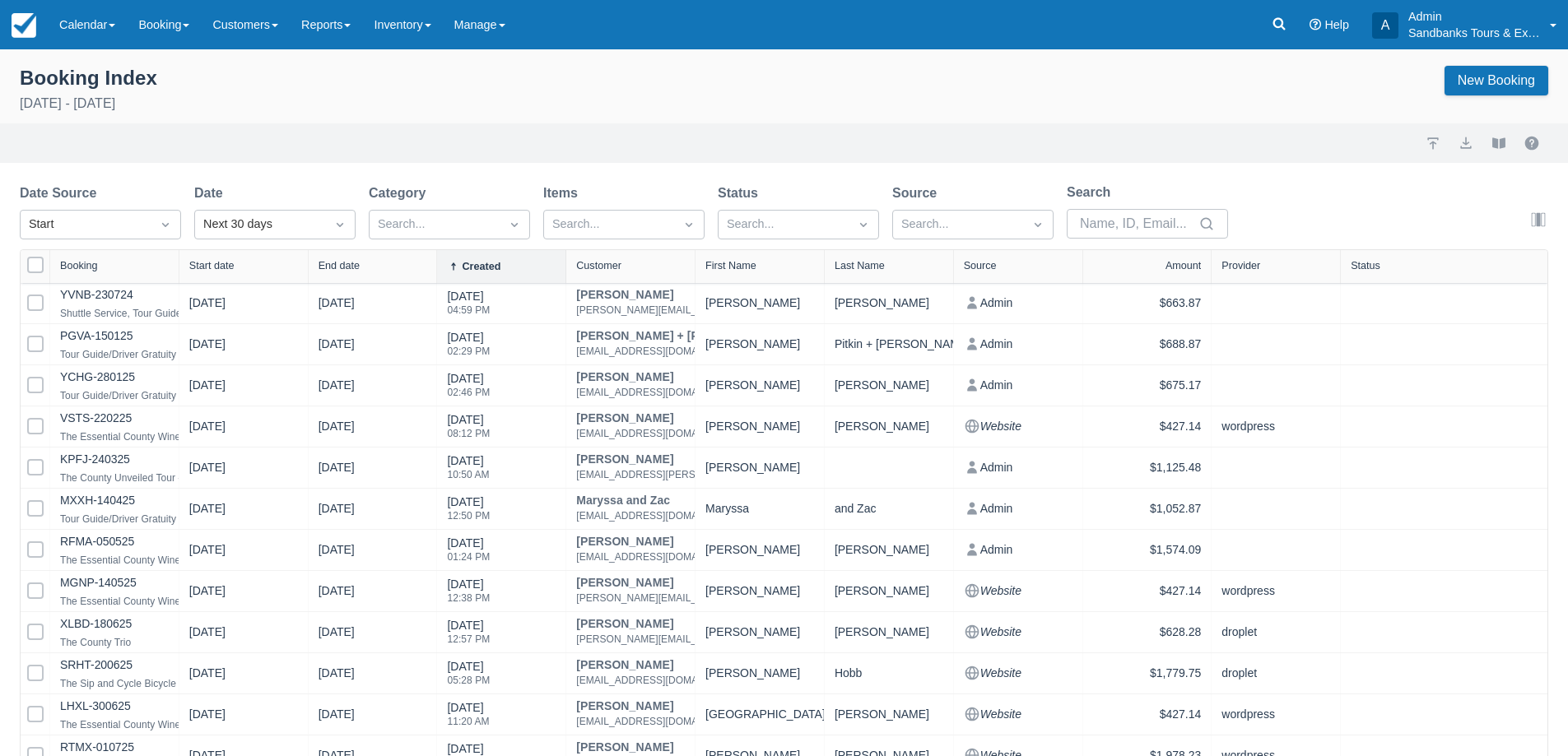
select select "25"
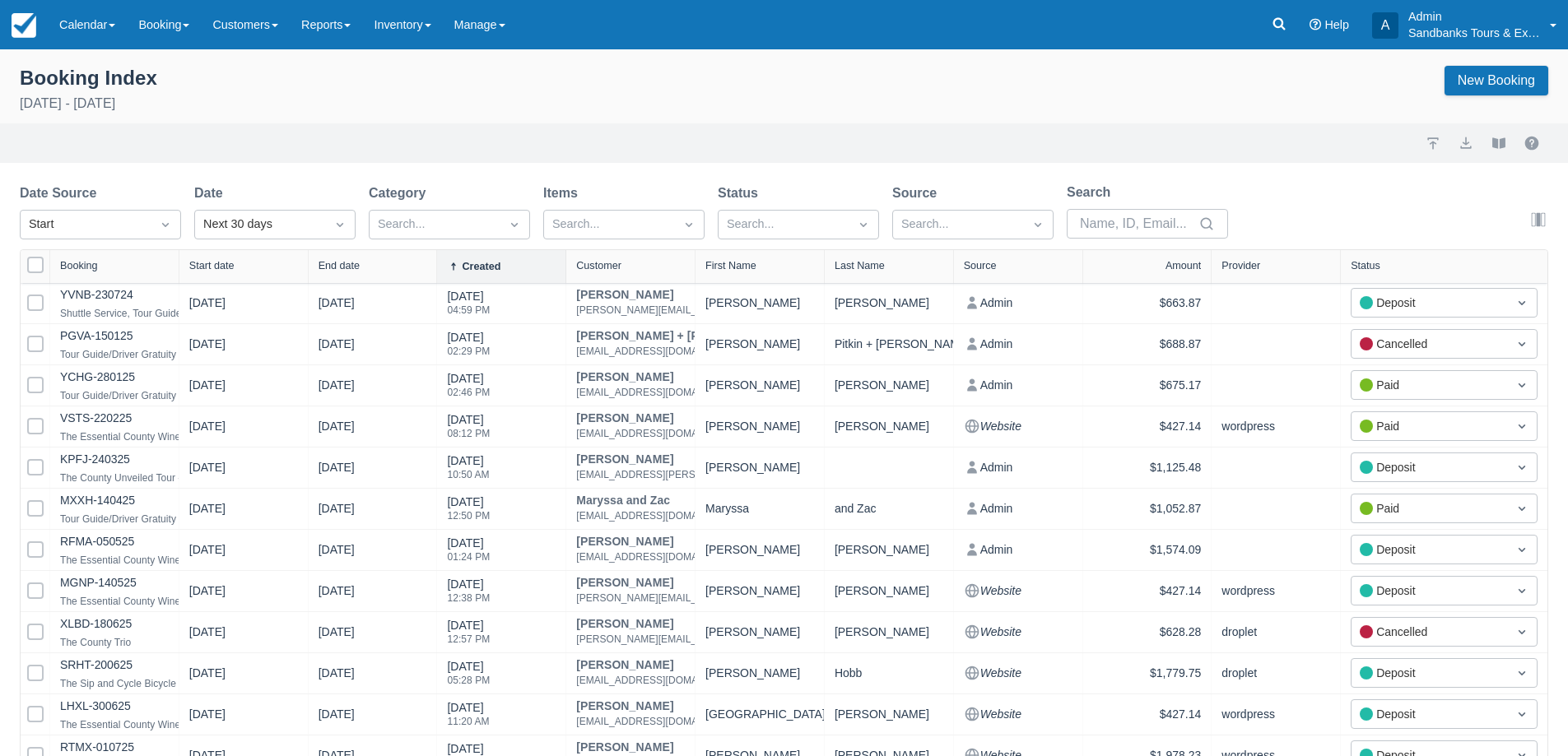
click at [86, 63] on div "Booking Index September 4th - October 4th 2025 New Booking" at bounding box center [784, 92] width 1568 height 65
click at [84, 39] on link "Calendar" at bounding box center [87, 24] width 79 height 49
click at [86, 76] on link "Booking" at bounding box center [113, 70] width 130 height 34
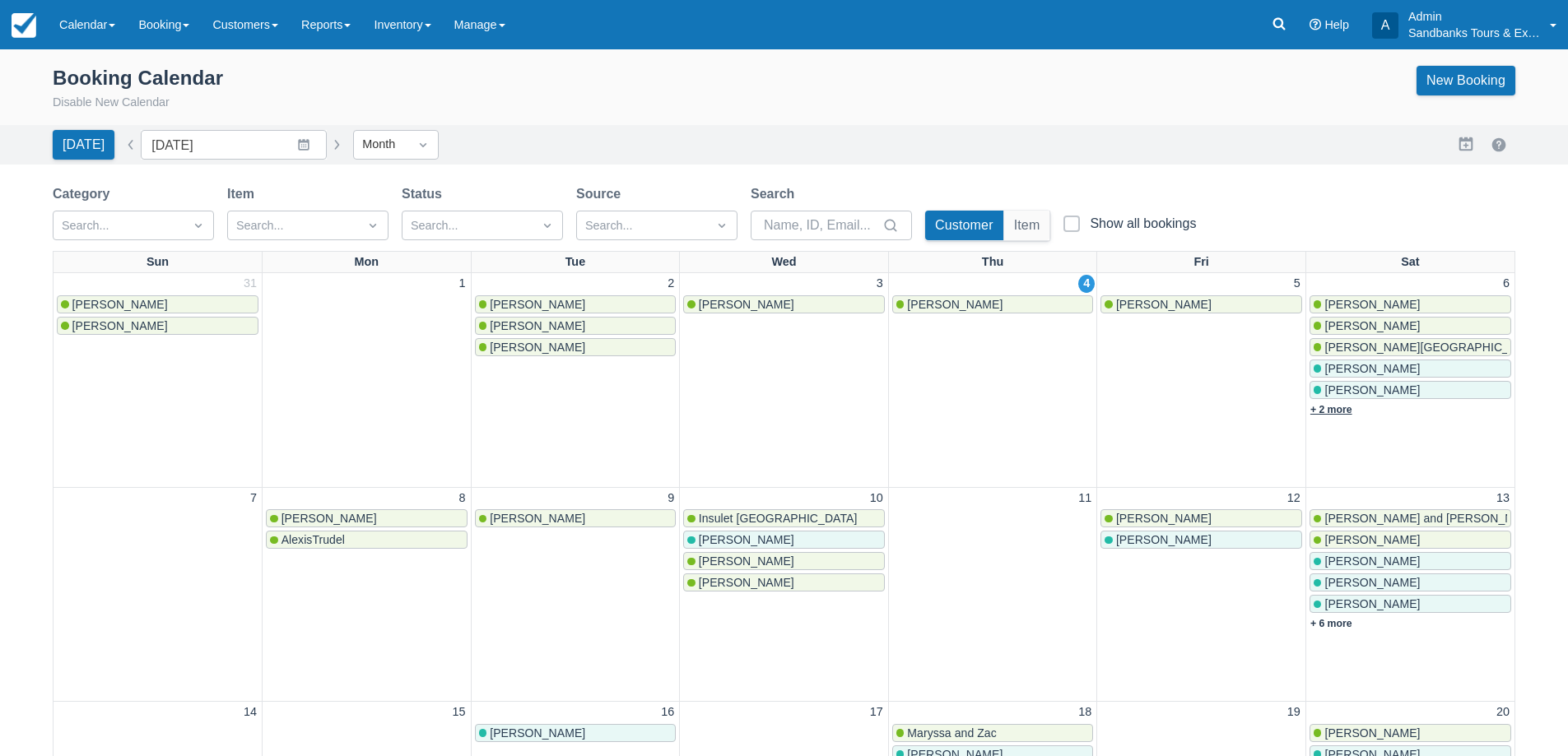
click at [1321, 408] on link "+ 2 more" at bounding box center [1331, 410] width 42 height 12
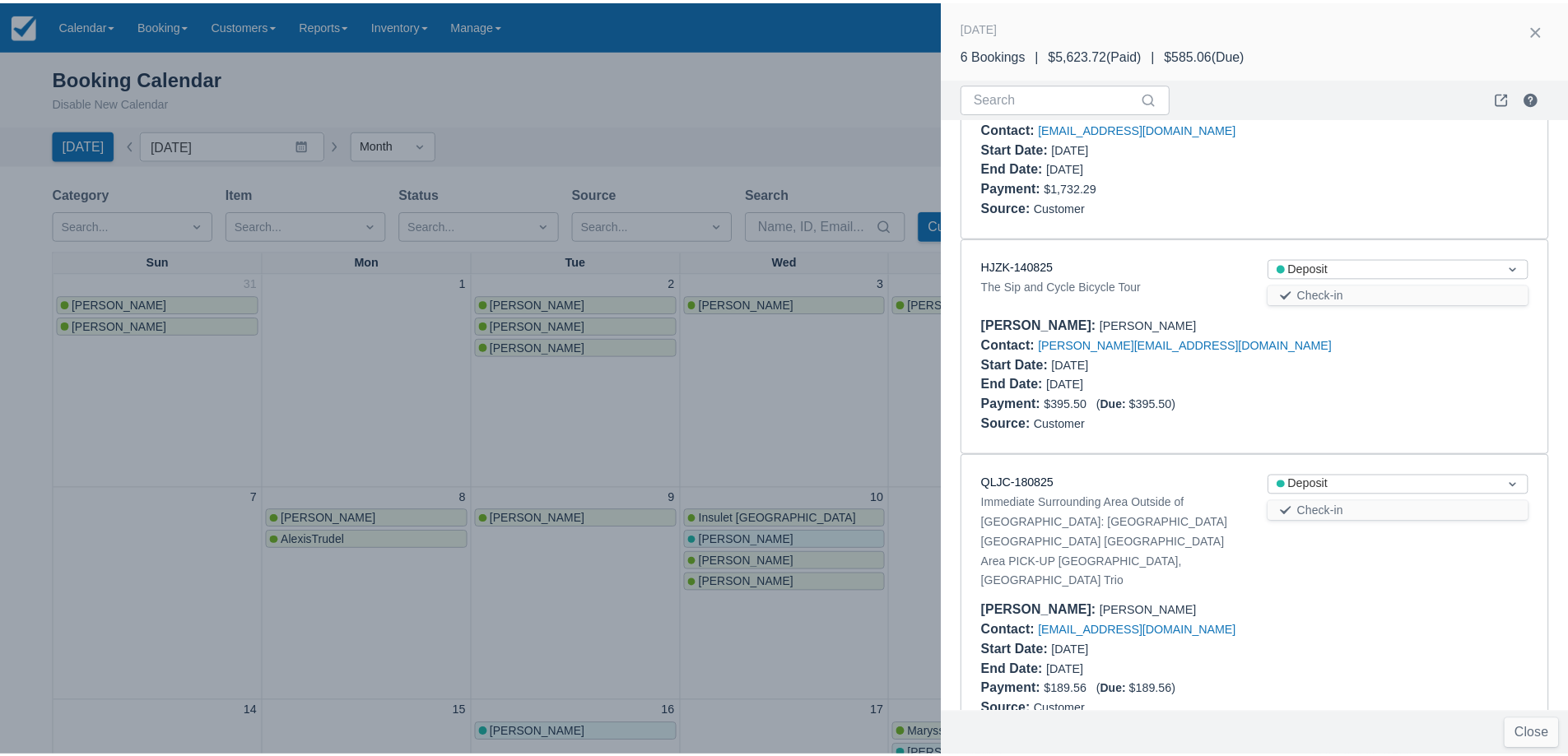
scroll to position [658, 0]
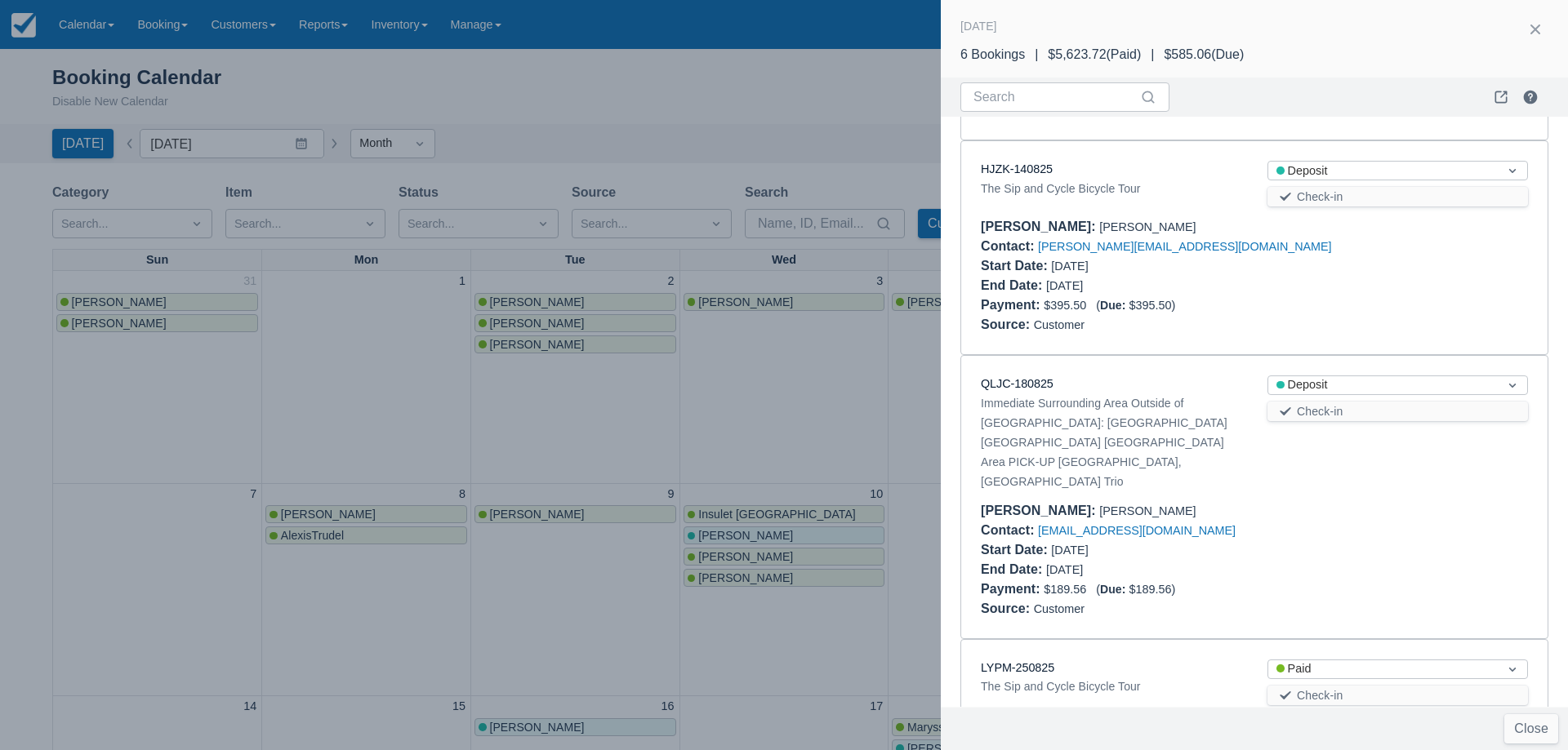
click at [384, 355] on div at bounding box center [784, 375] width 1568 height 750
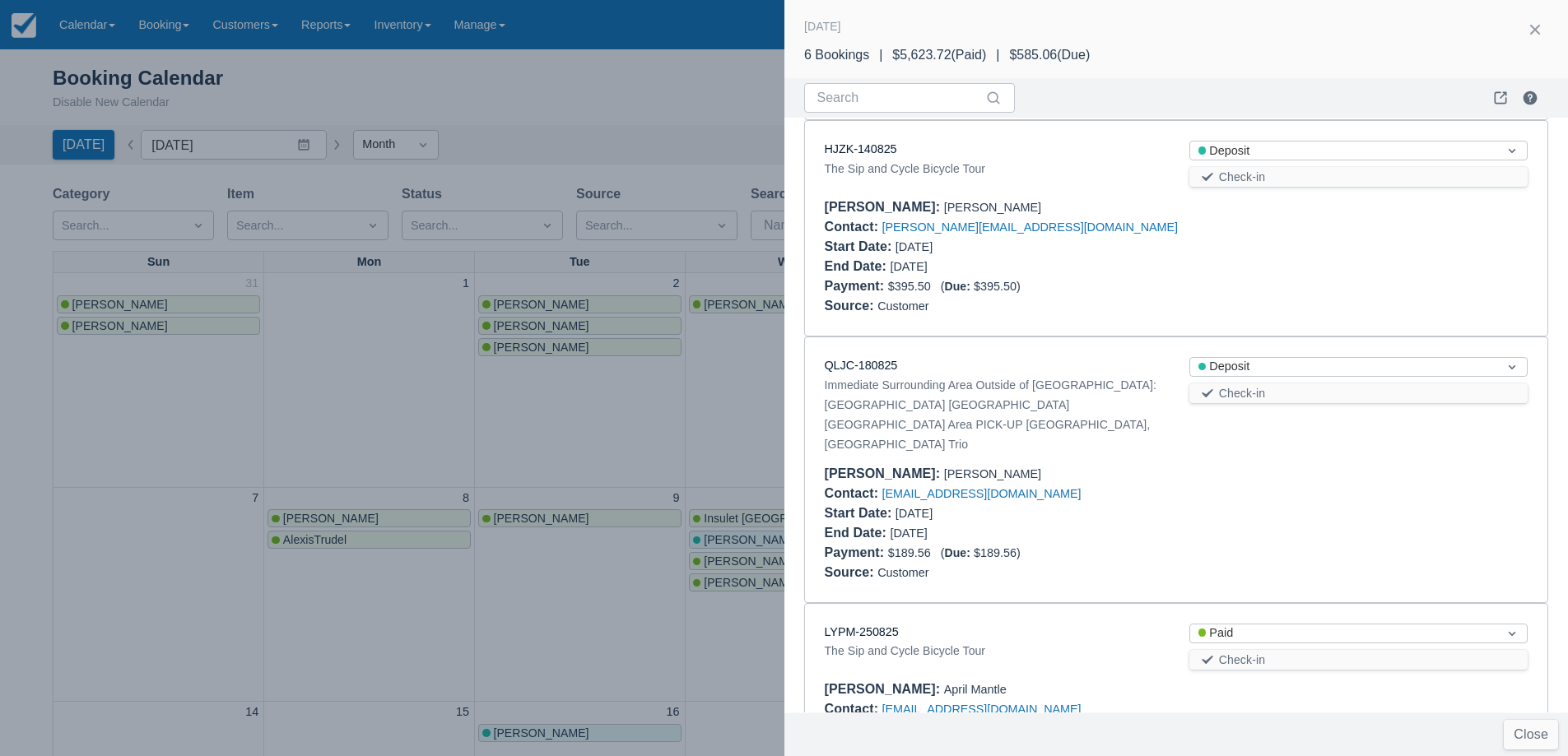
scroll to position [0, 0]
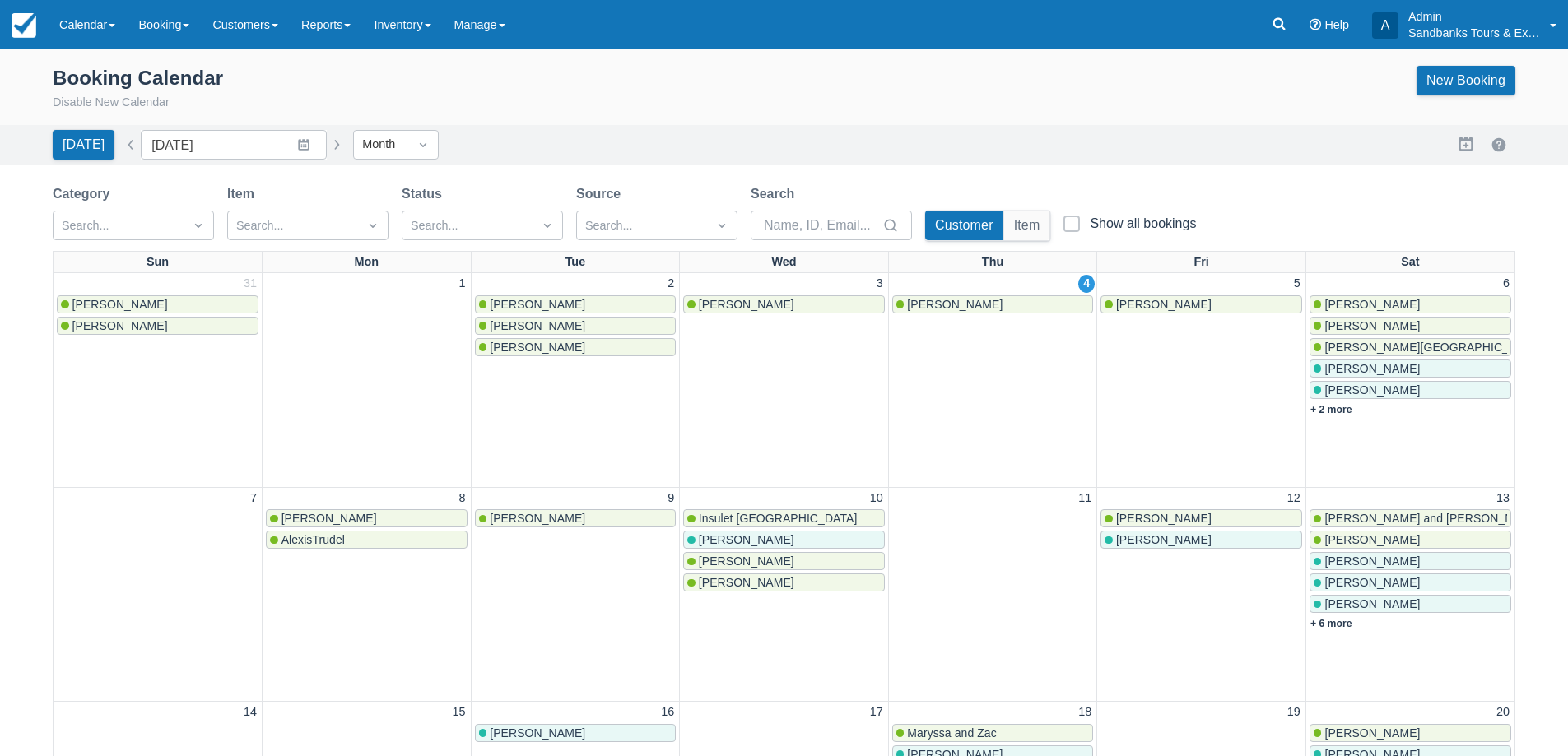
click at [559, 109] on div "Booking Calendar Disable New Calendar New Booking" at bounding box center [784, 88] width 1463 height 46
click at [568, 218] on div "Category Search... Item Search... Status Search... Source Search... Search Cust…" at bounding box center [628, 218] width 1150 height 67
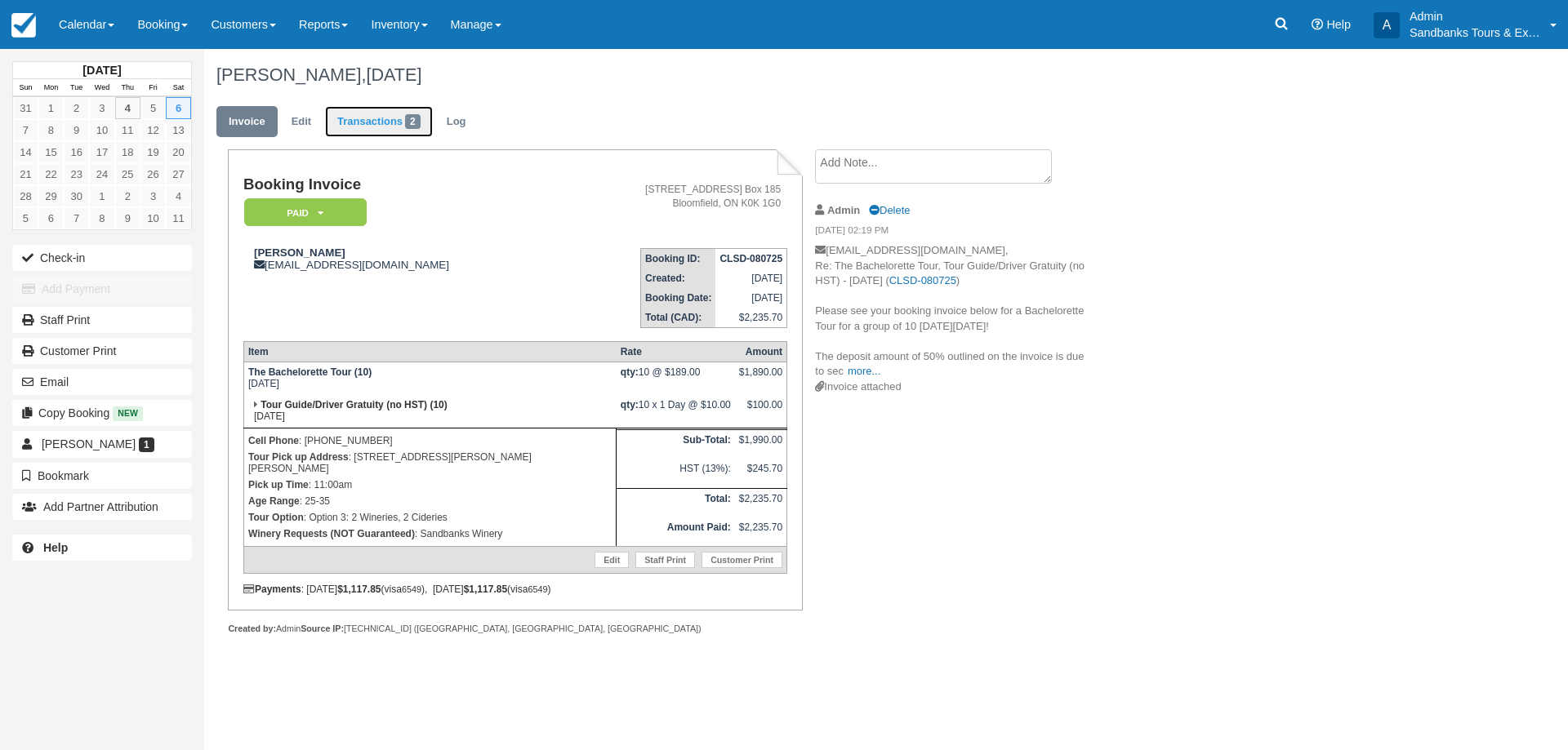
click at [376, 126] on link "Transactions 2" at bounding box center [378, 121] width 108 height 32
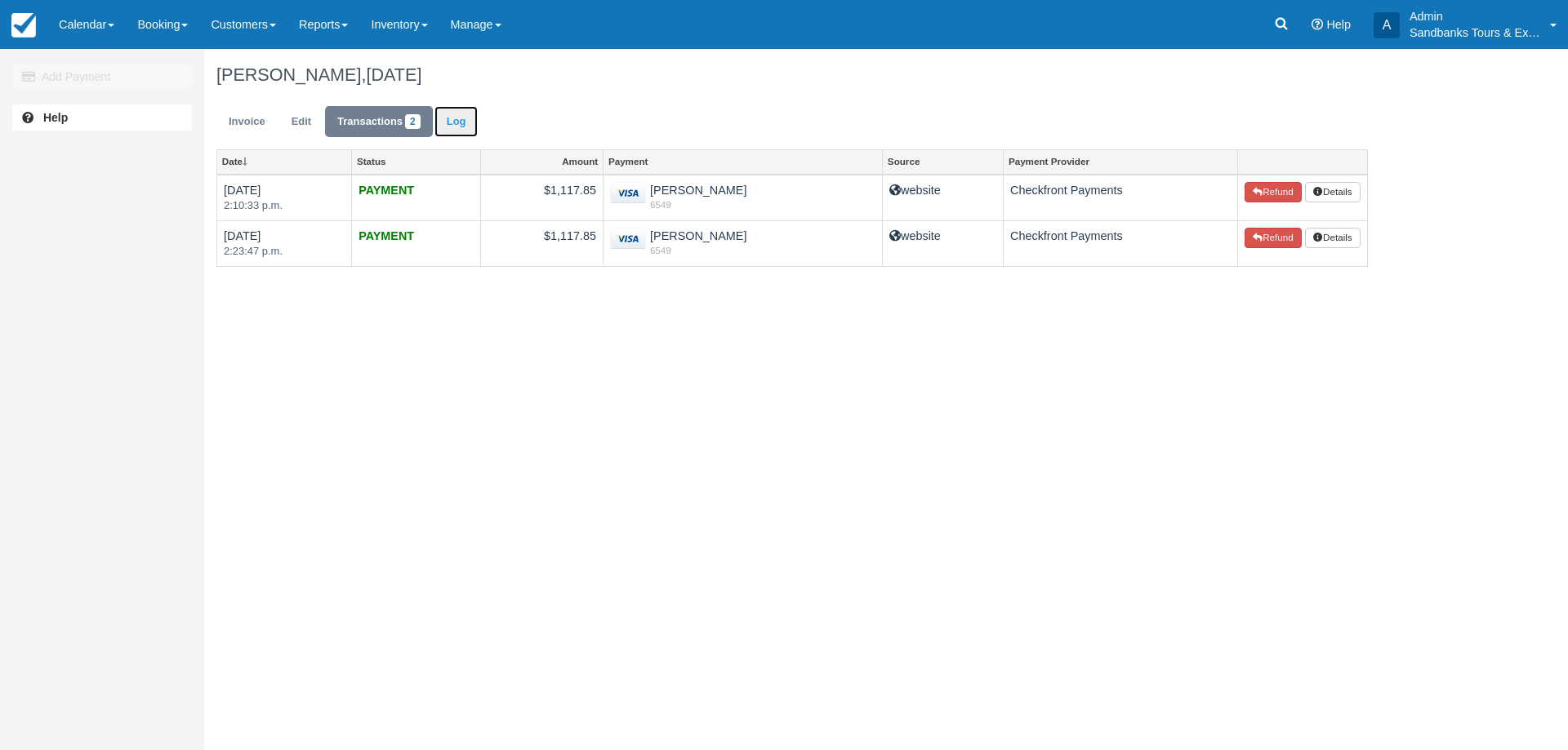
click at [470, 115] on link "Log" at bounding box center [456, 121] width 44 height 32
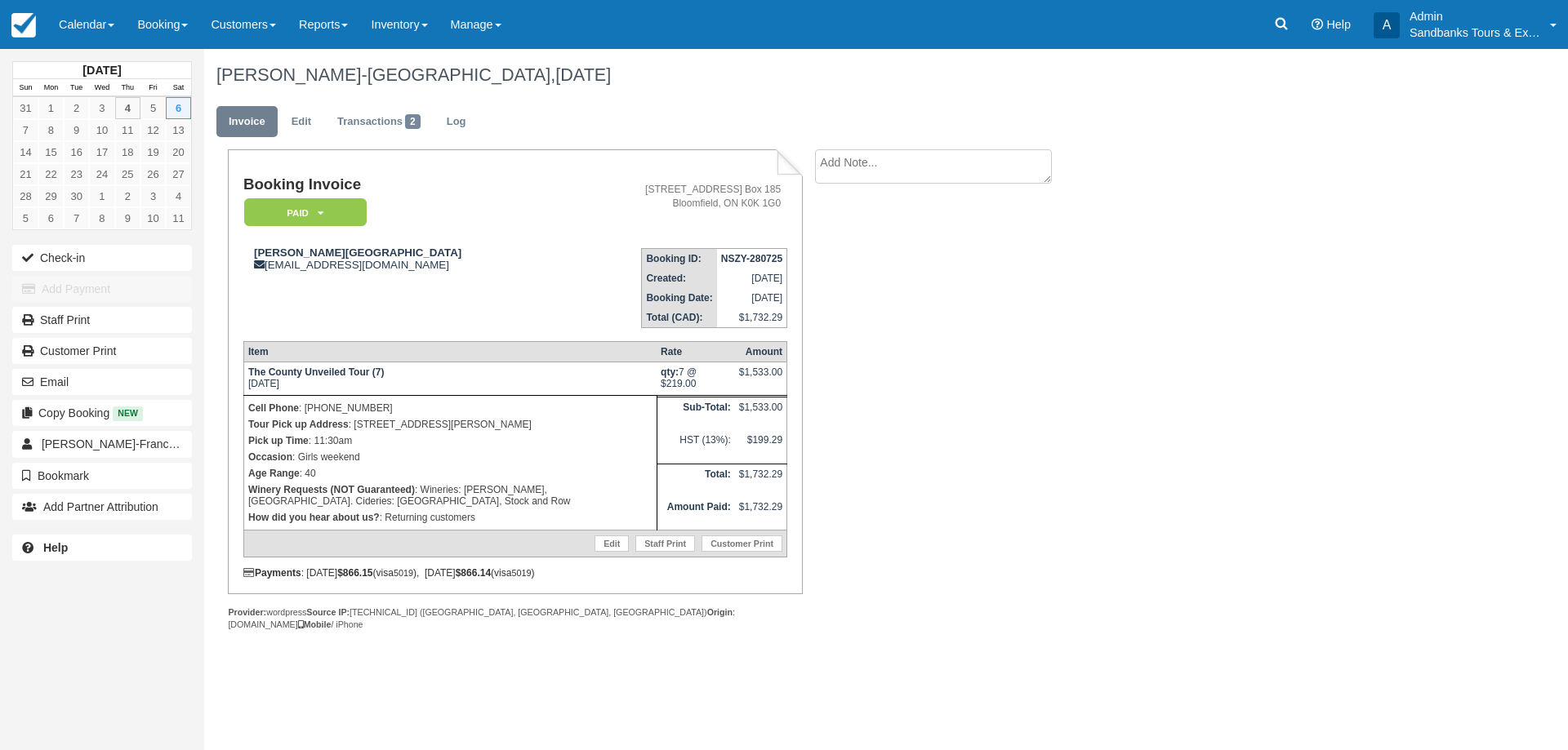
click at [472, 142] on ul "Invoice Edit Transactions 2 Log" at bounding box center [792, 125] width 1152 height 49
click at [471, 135] on link "Log" at bounding box center [456, 121] width 44 height 32
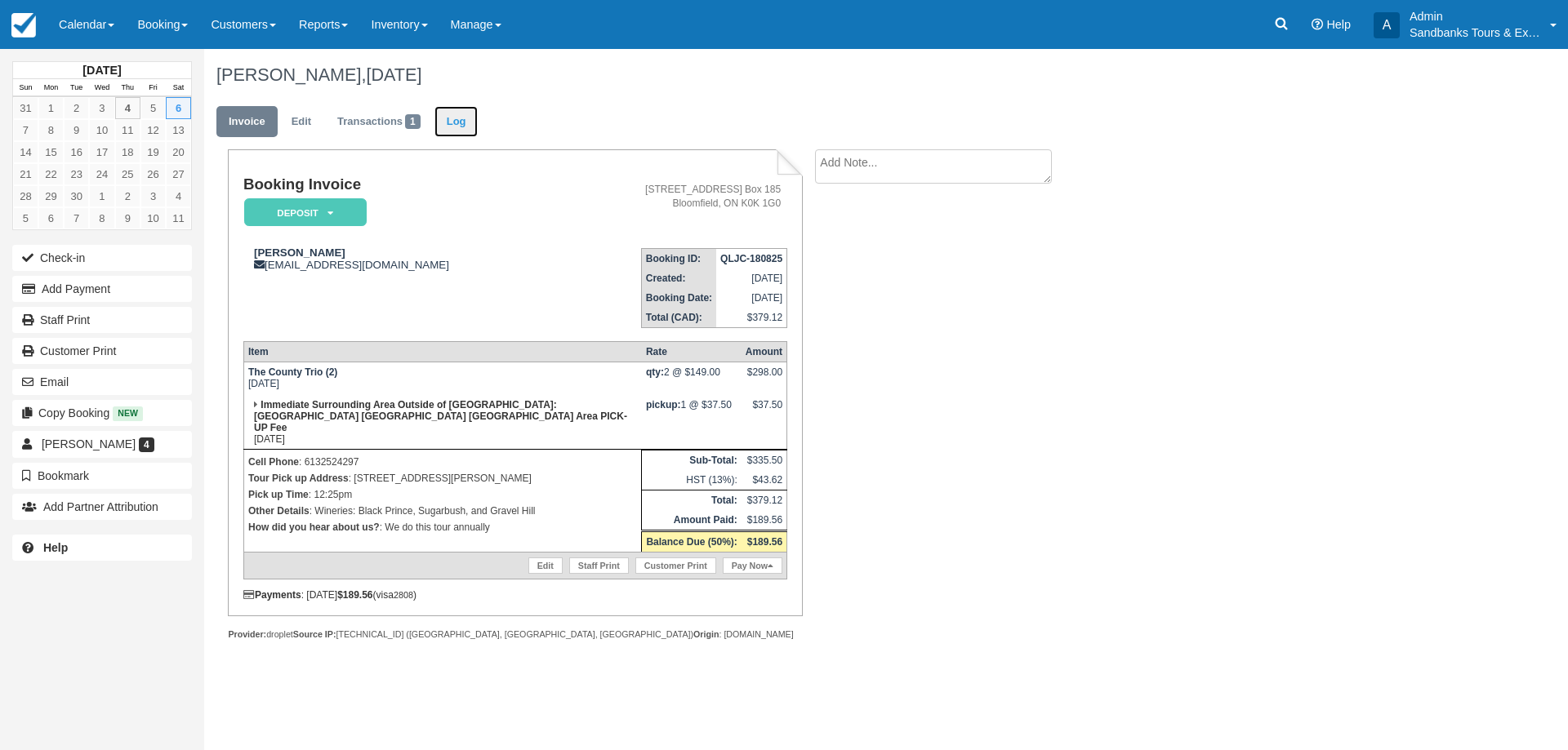
click at [467, 114] on link "Log" at bounding box center [456, 121] width 44 height 32
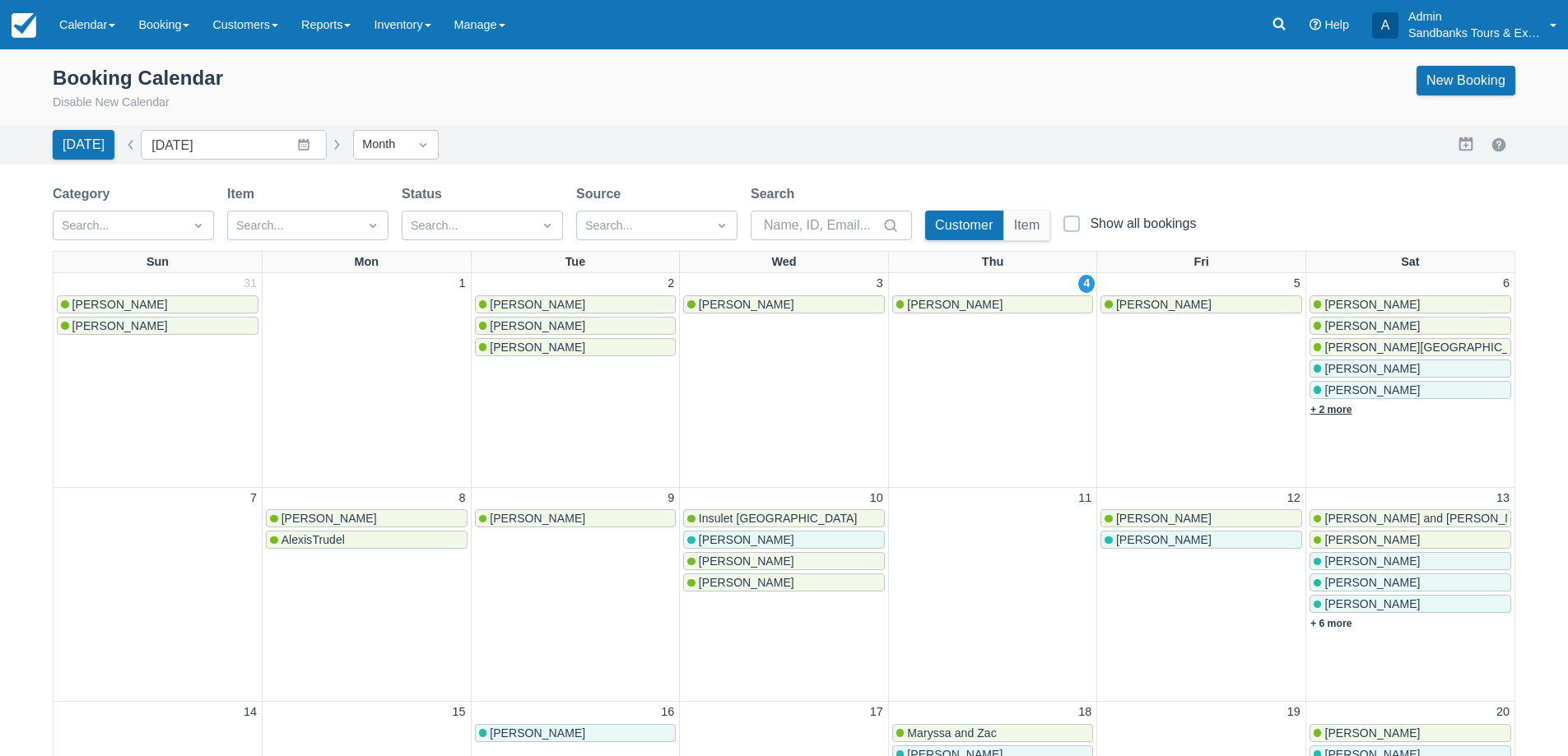
click at [1333, 412] on link "+ 2 more" at bounding box center [1331, 410] width 42 height 12
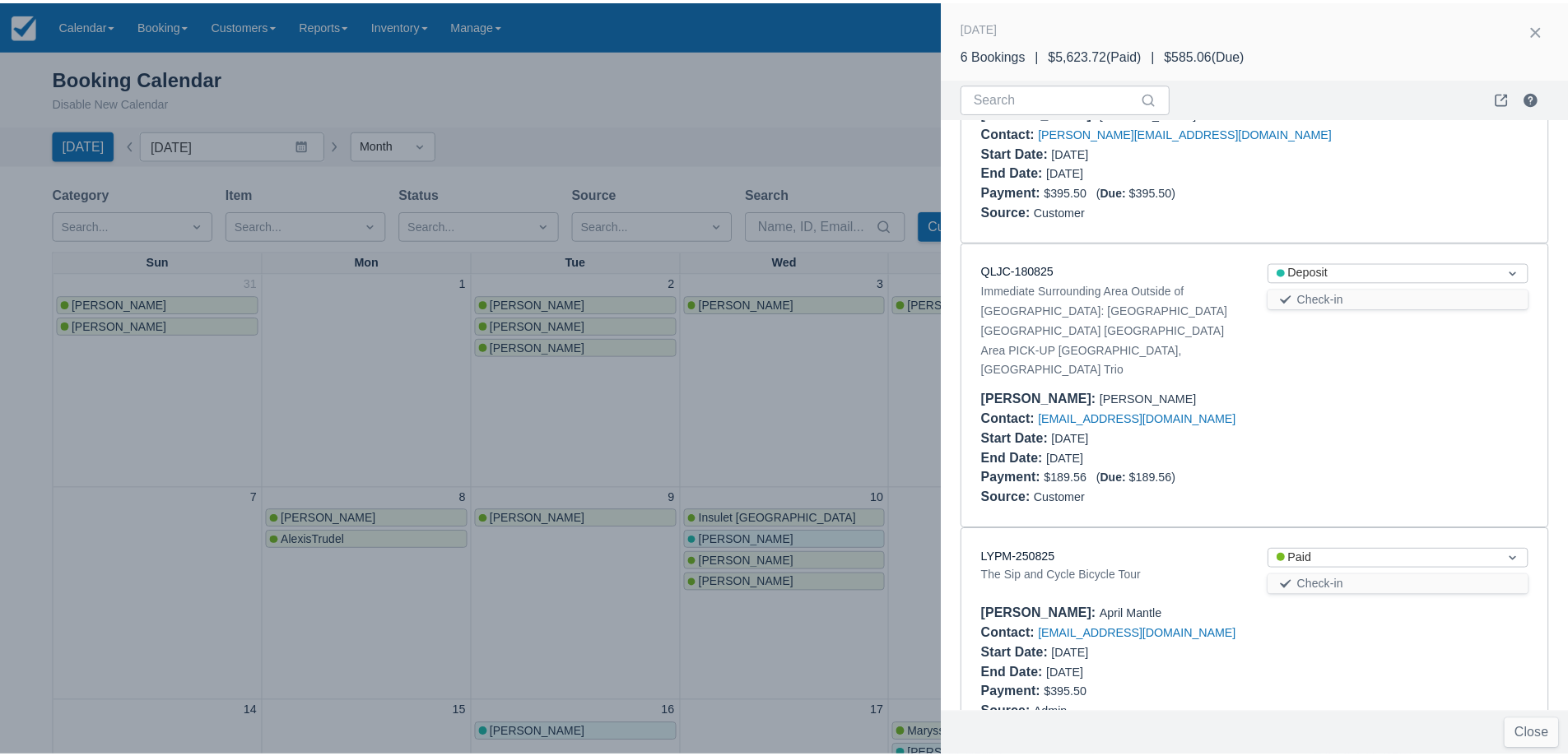
scroll to position [779, 0]
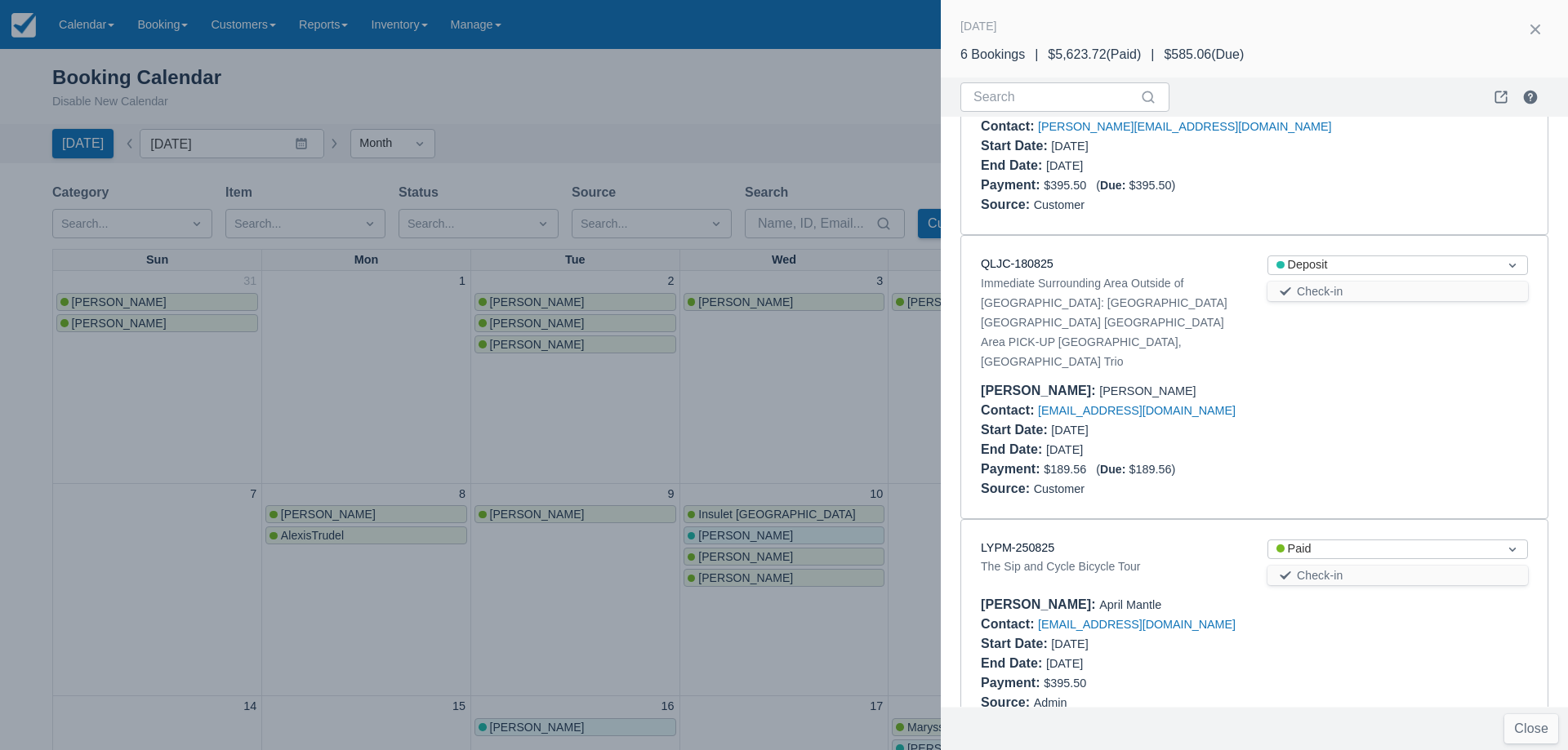
click at [915, 370] on div at bounding box center [784, 375] width 1568 height 750
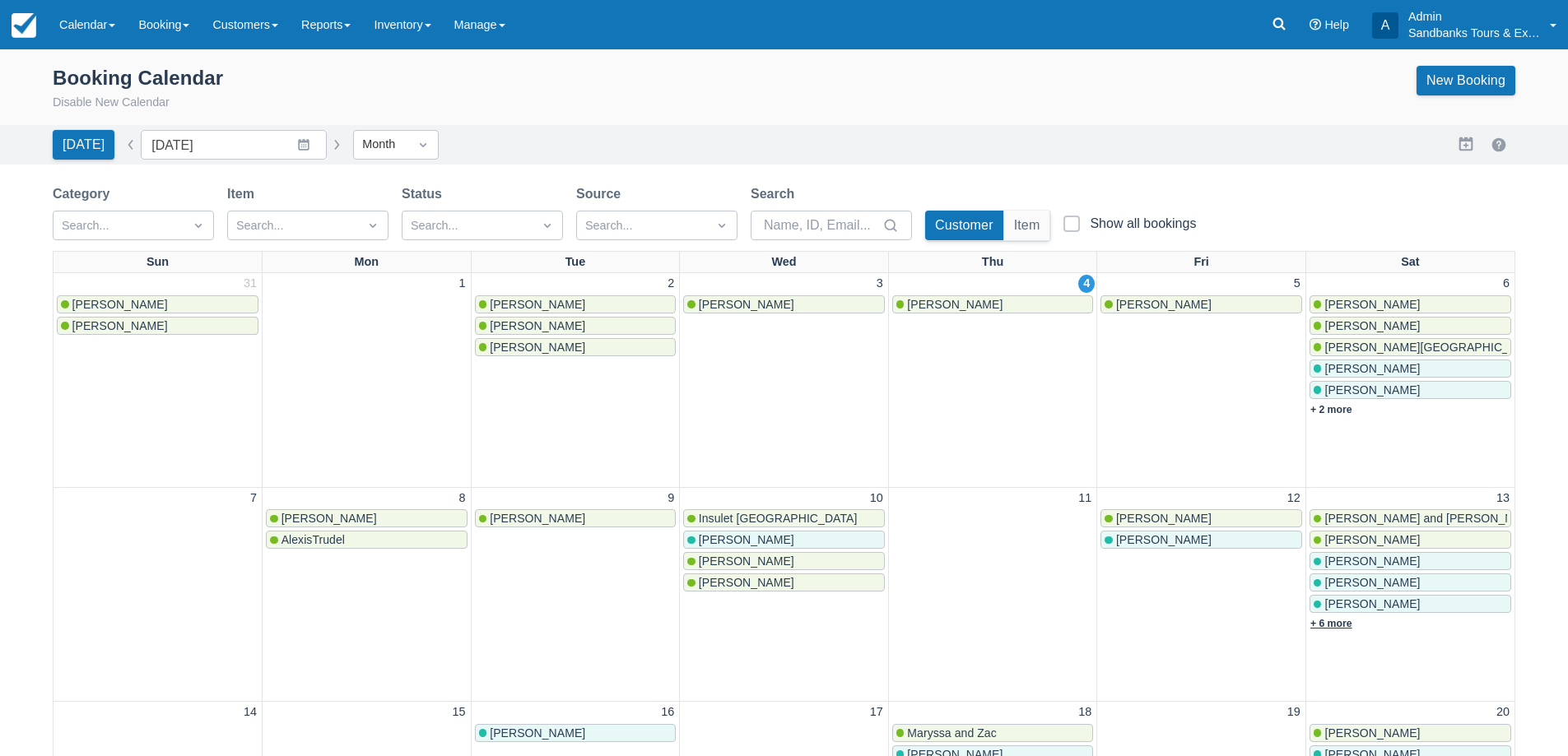
click at [1340, 626] on link "+ 6 more" at bounding box center [1331, 624] width 42 height 12
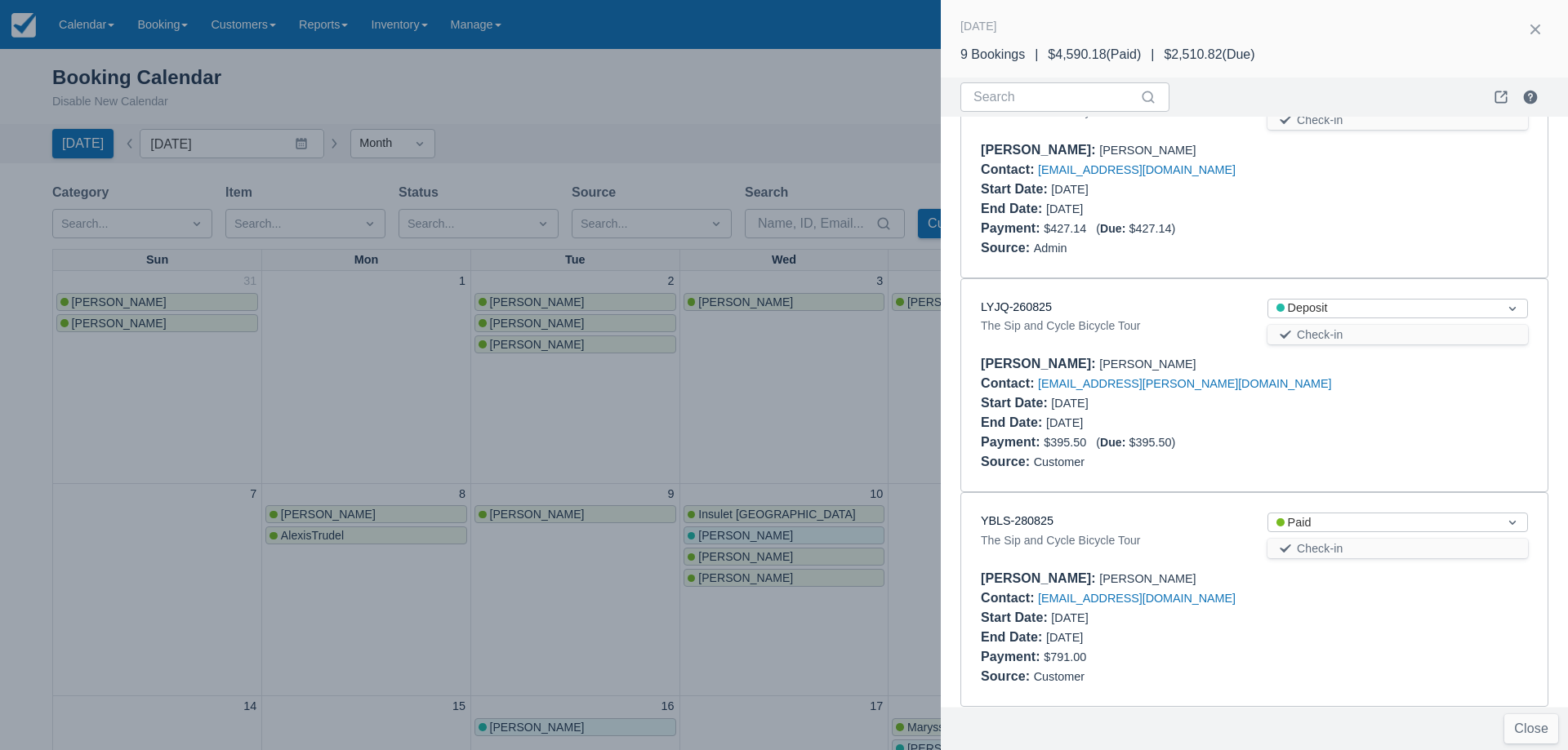
scroll to position [1417, 0]
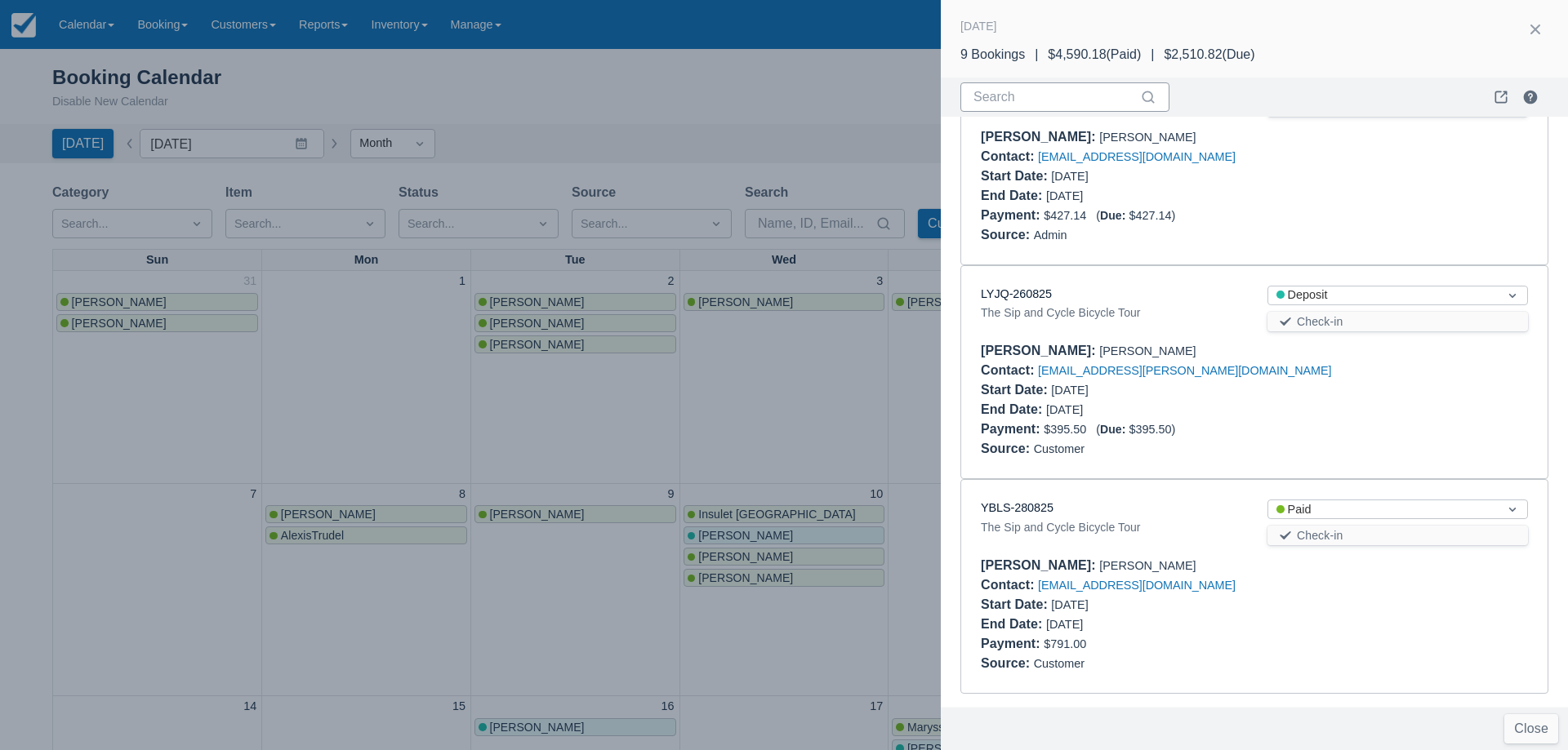
click at [1029, 102] on input "Search" at bounding box center [1055, 97] width 163 height 29
type input "sip"
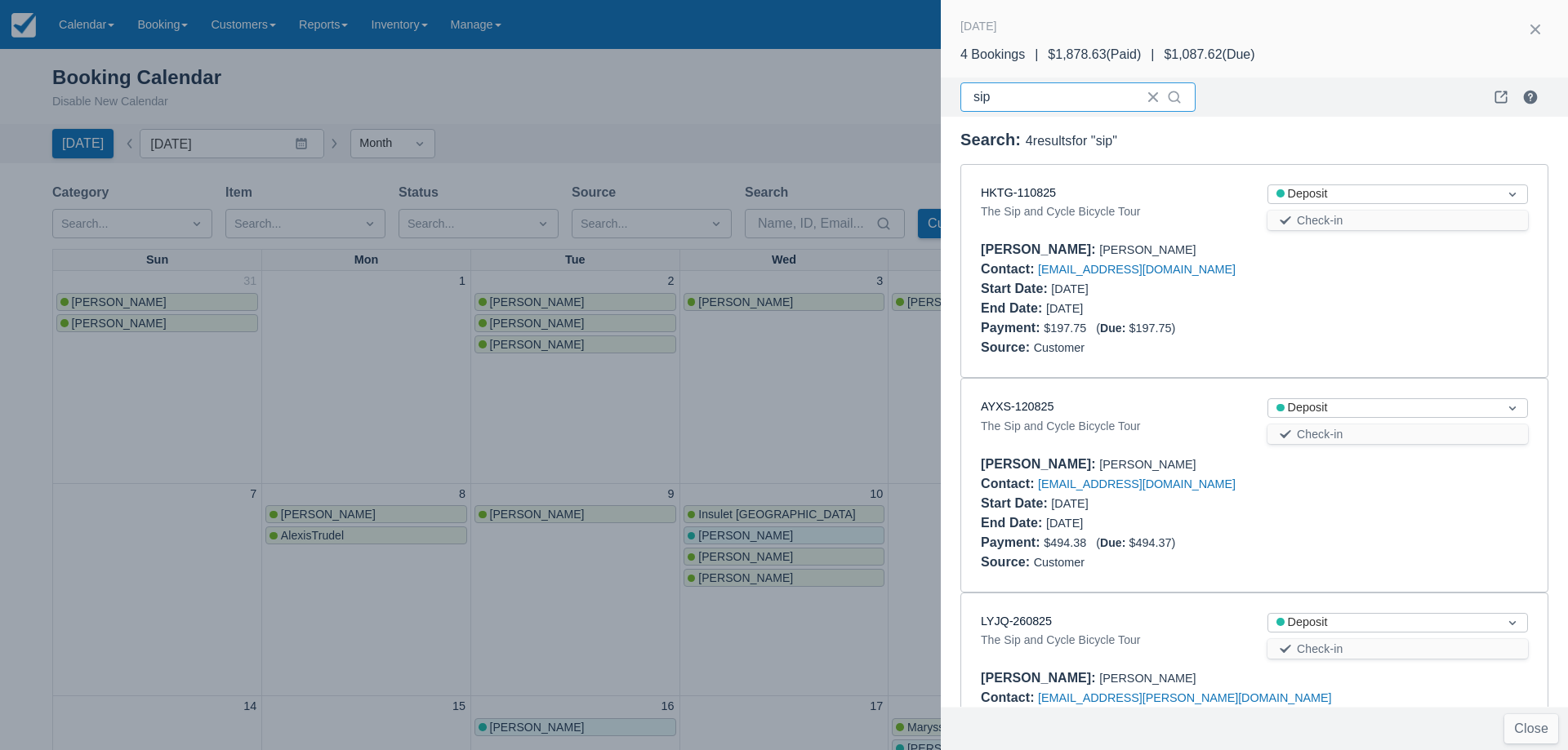
scroll to position [328, 0]
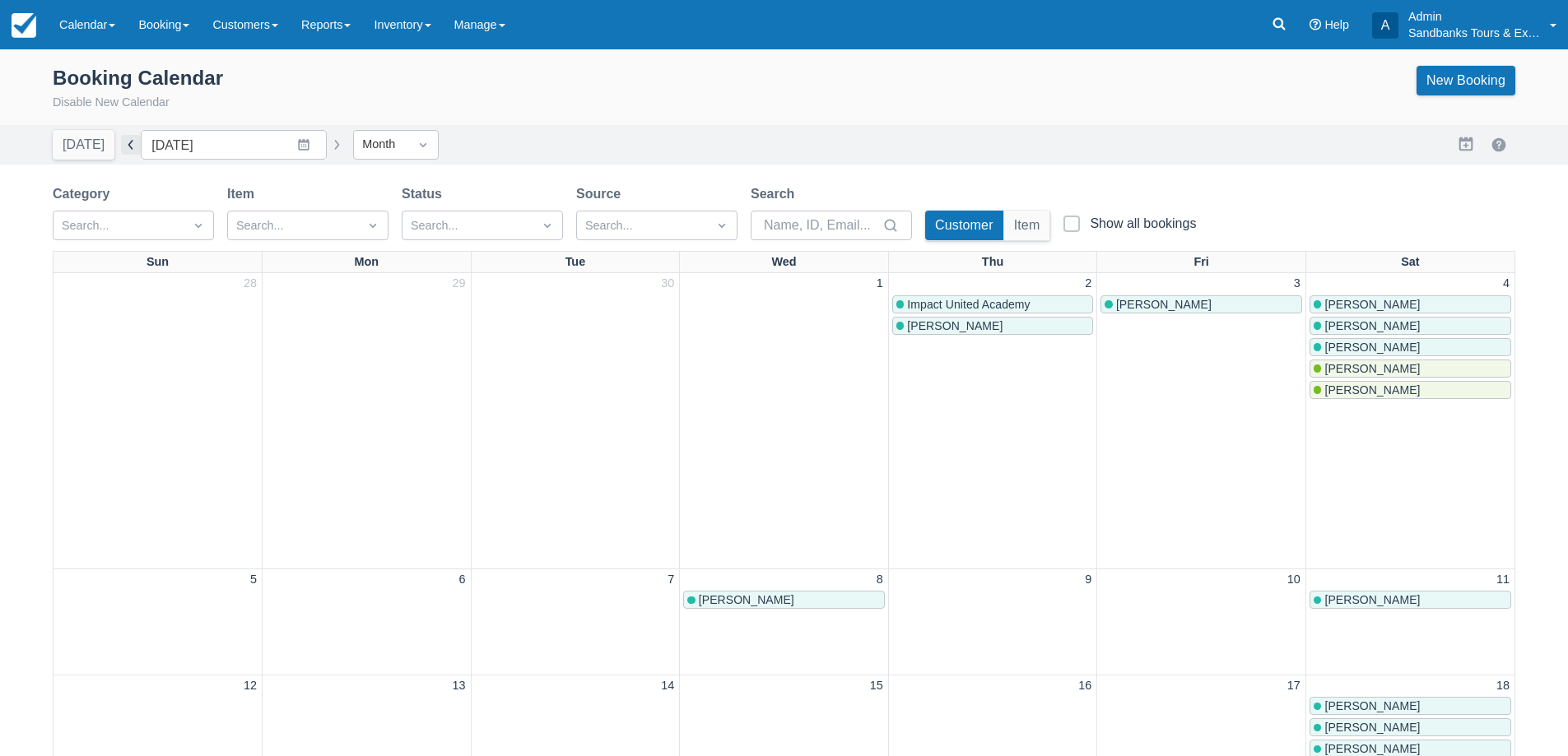
click at [121, 140] on button "button" at bounding box center [131, 145] width 20 height 20
type input "September 2025"
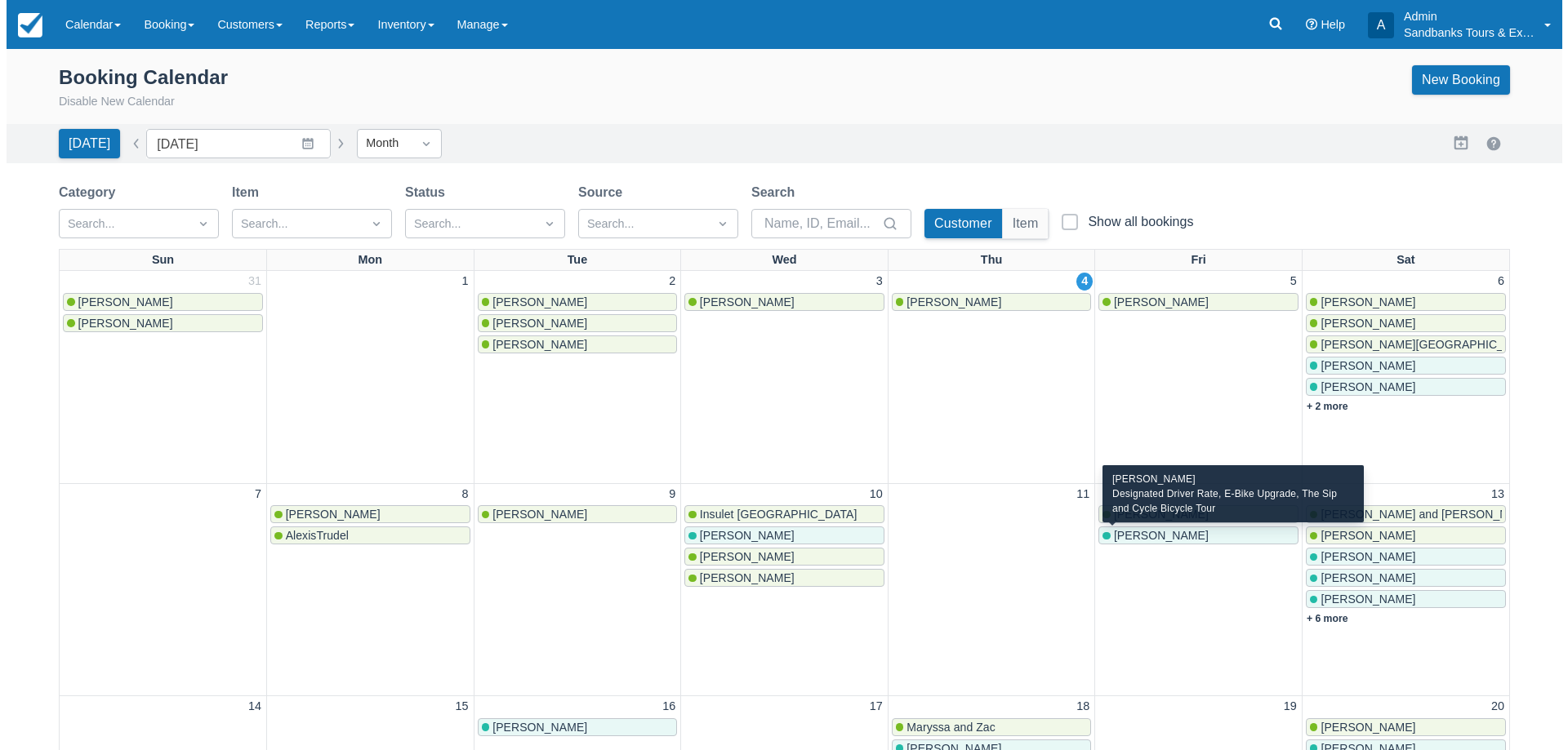
scroll to position [163, 0]
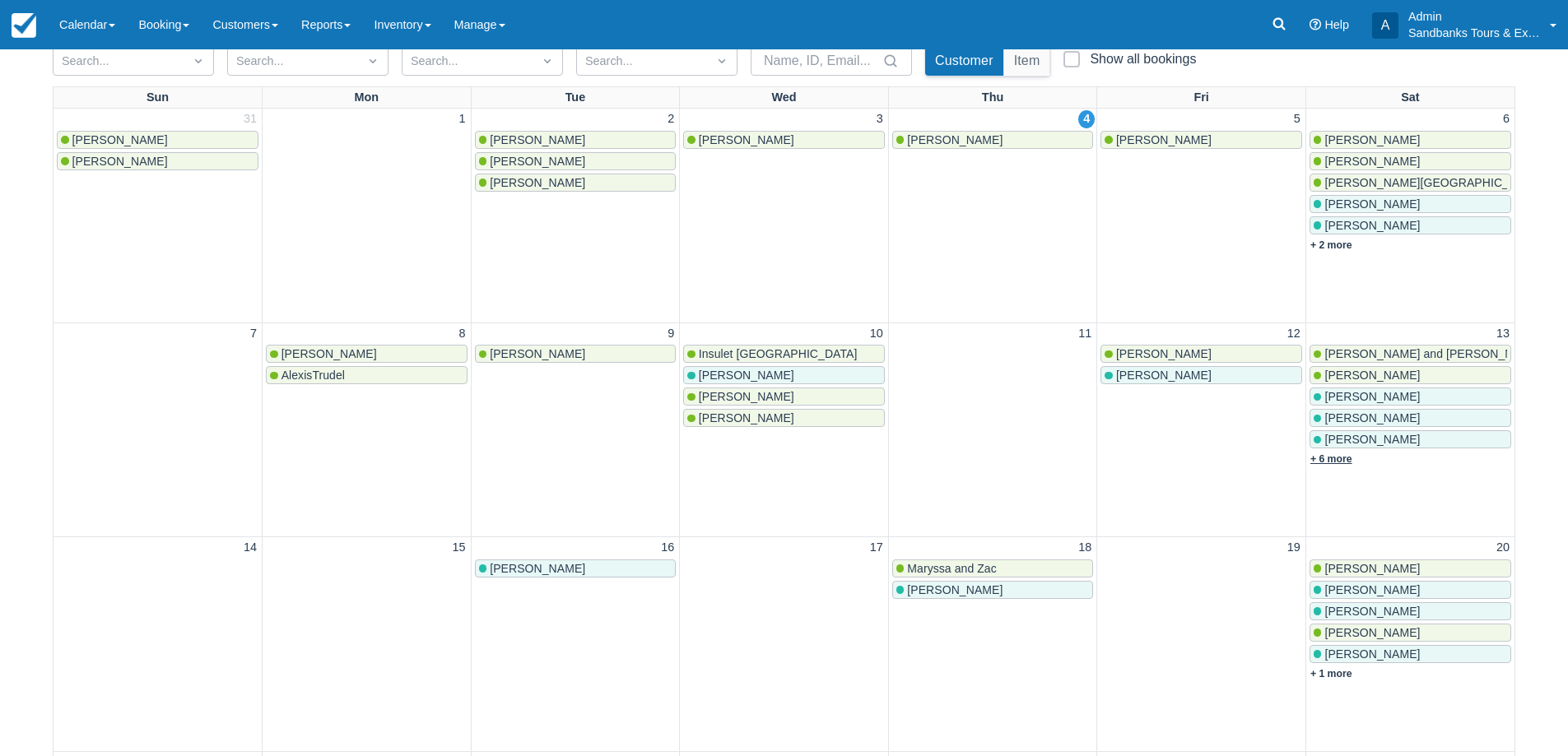
click at [1347, 460] on link "+ 6 more" at bounding box center [1331, 460] width 42 height 12
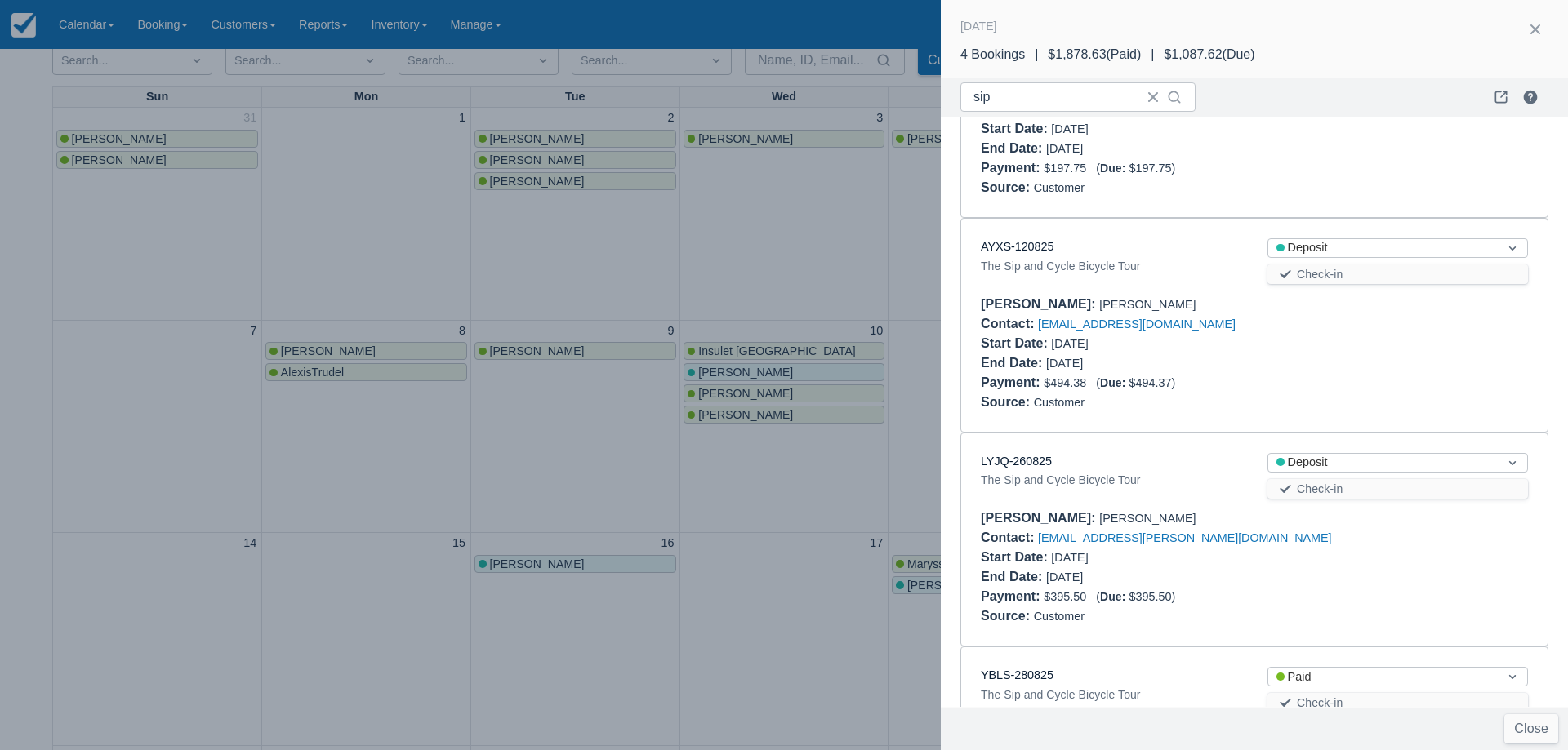
scroll to position [0, 0]
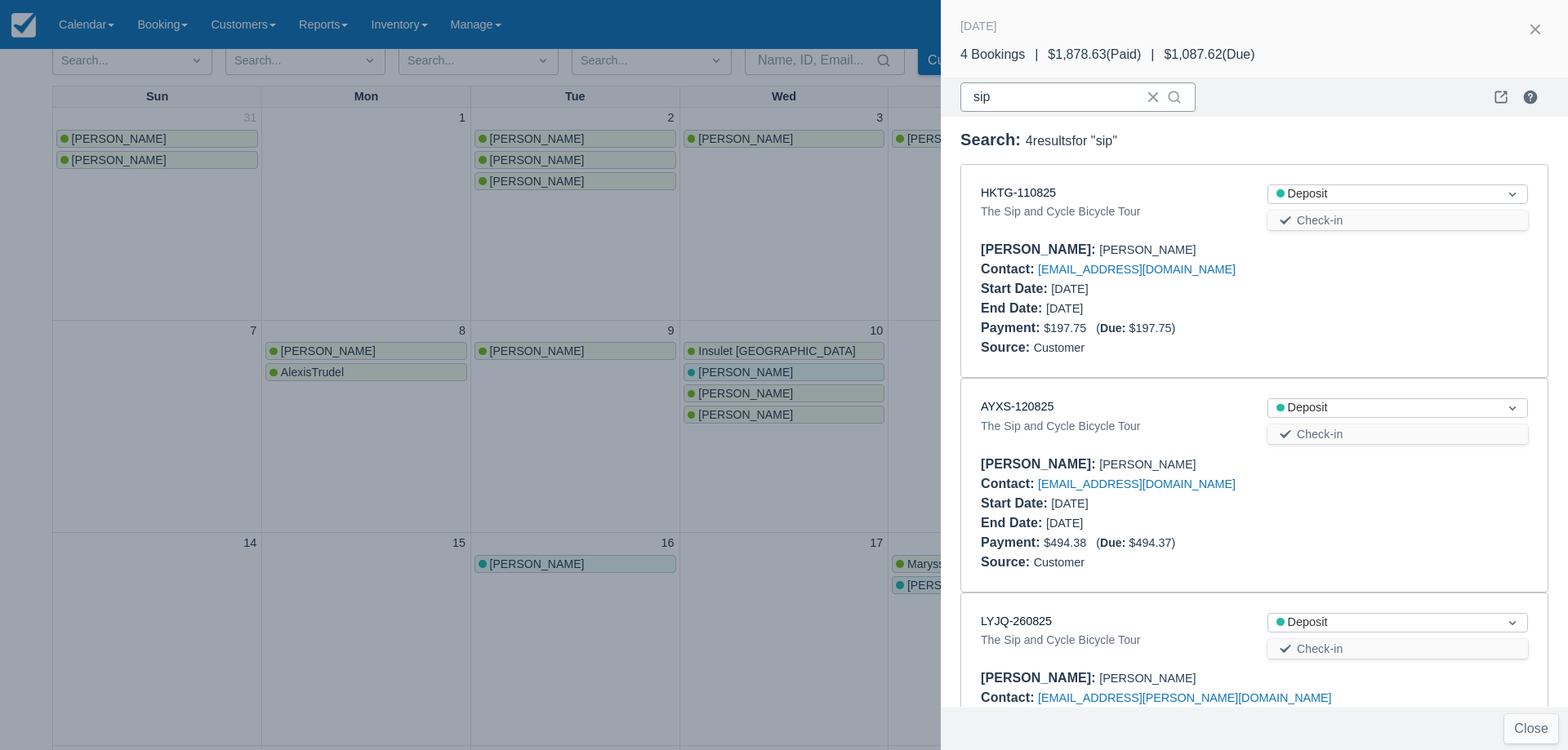
click at [1151, 98] on button "button" at bounding box center [1153, 97] width 26 height 26
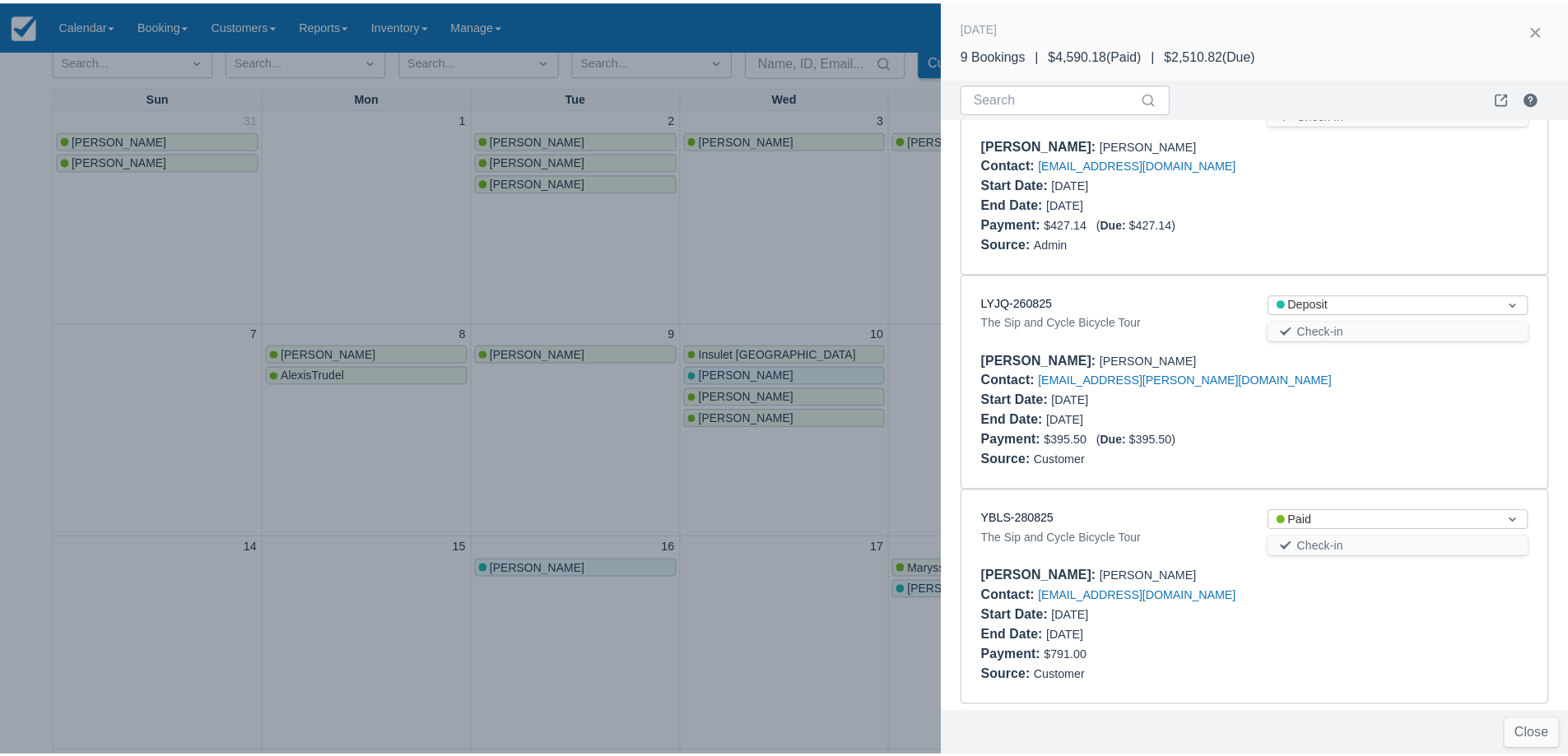
scroll to position [1428, 0]
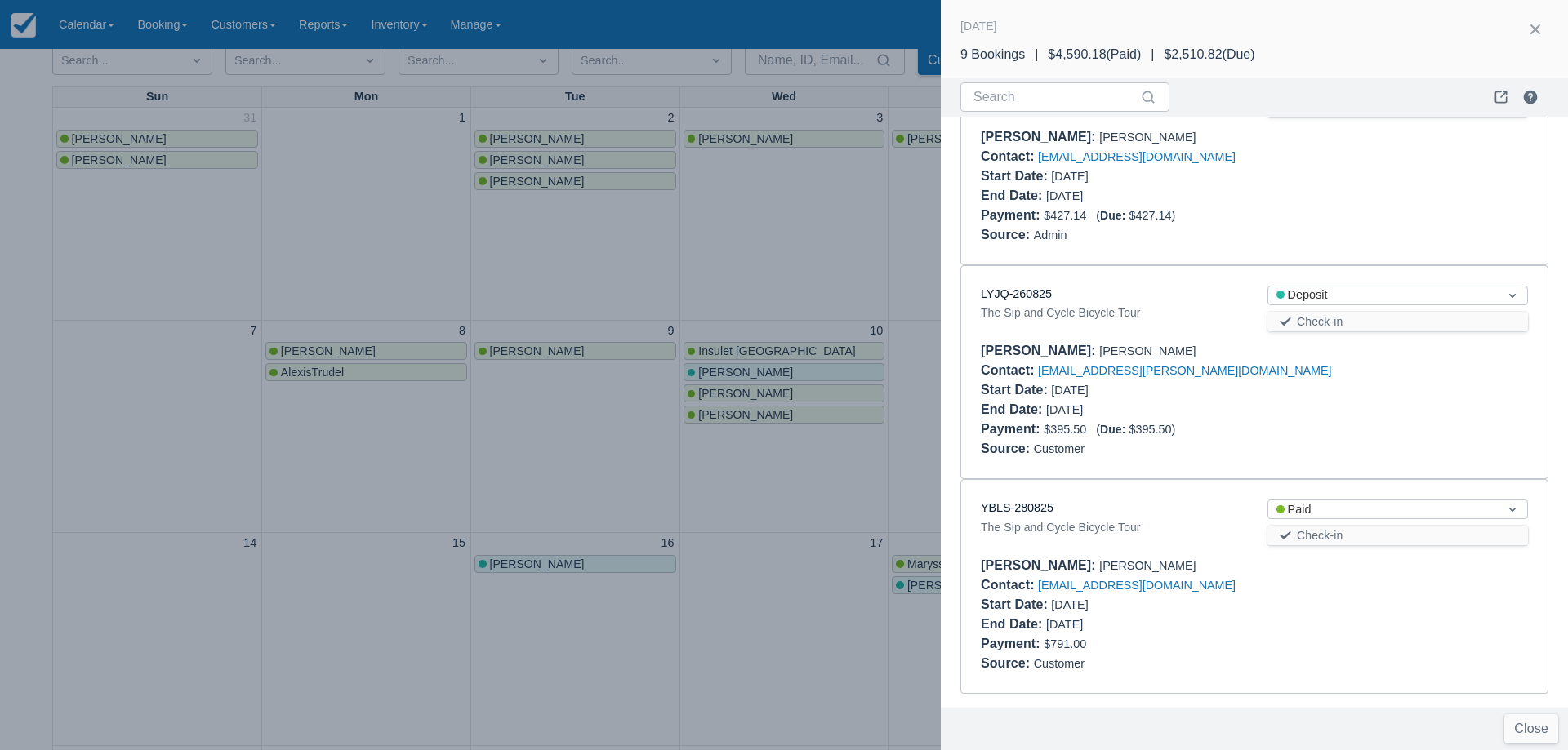
click at [813, 220] on div at bounding box center [784, 375] width 1568 height 750
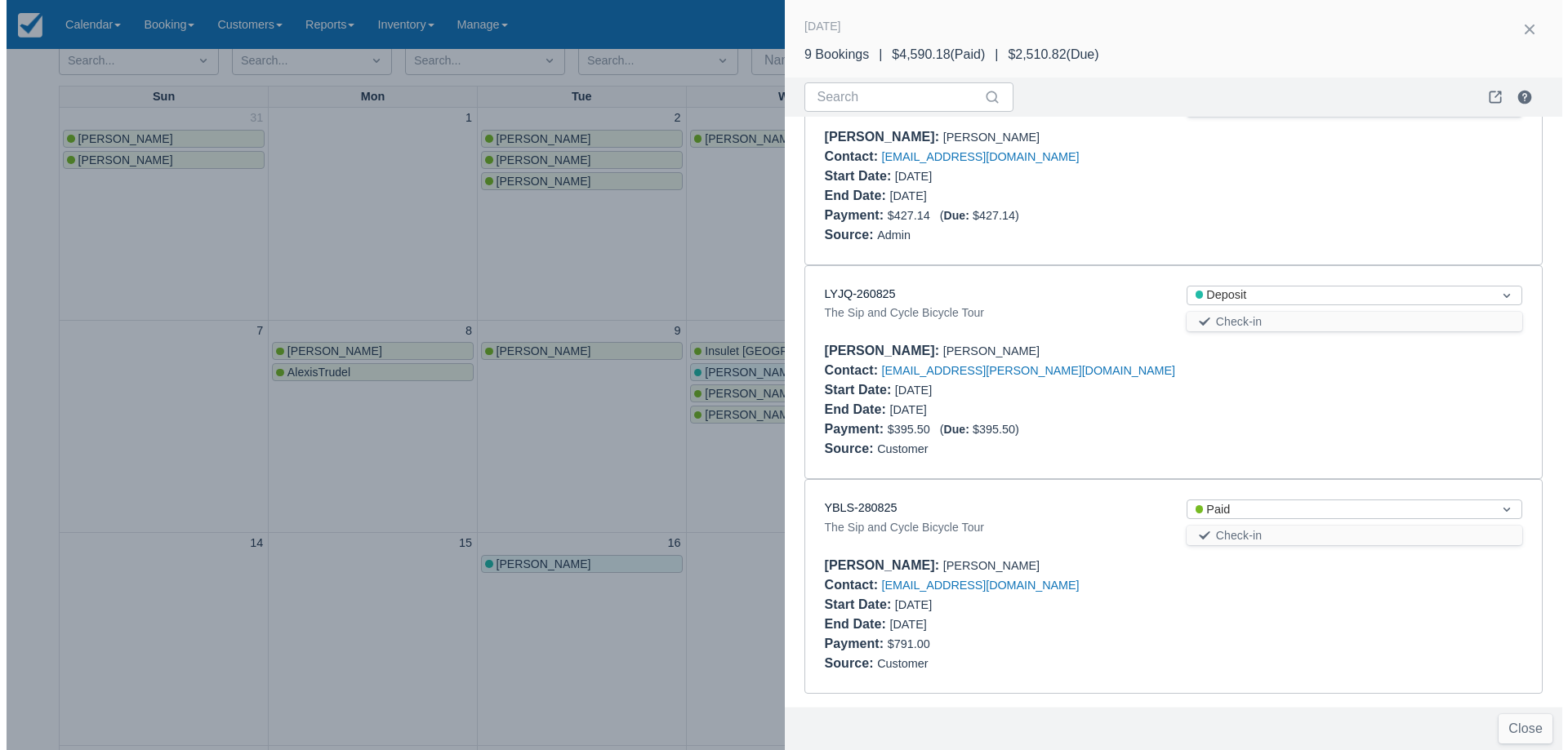
scroll to position [0, 0]
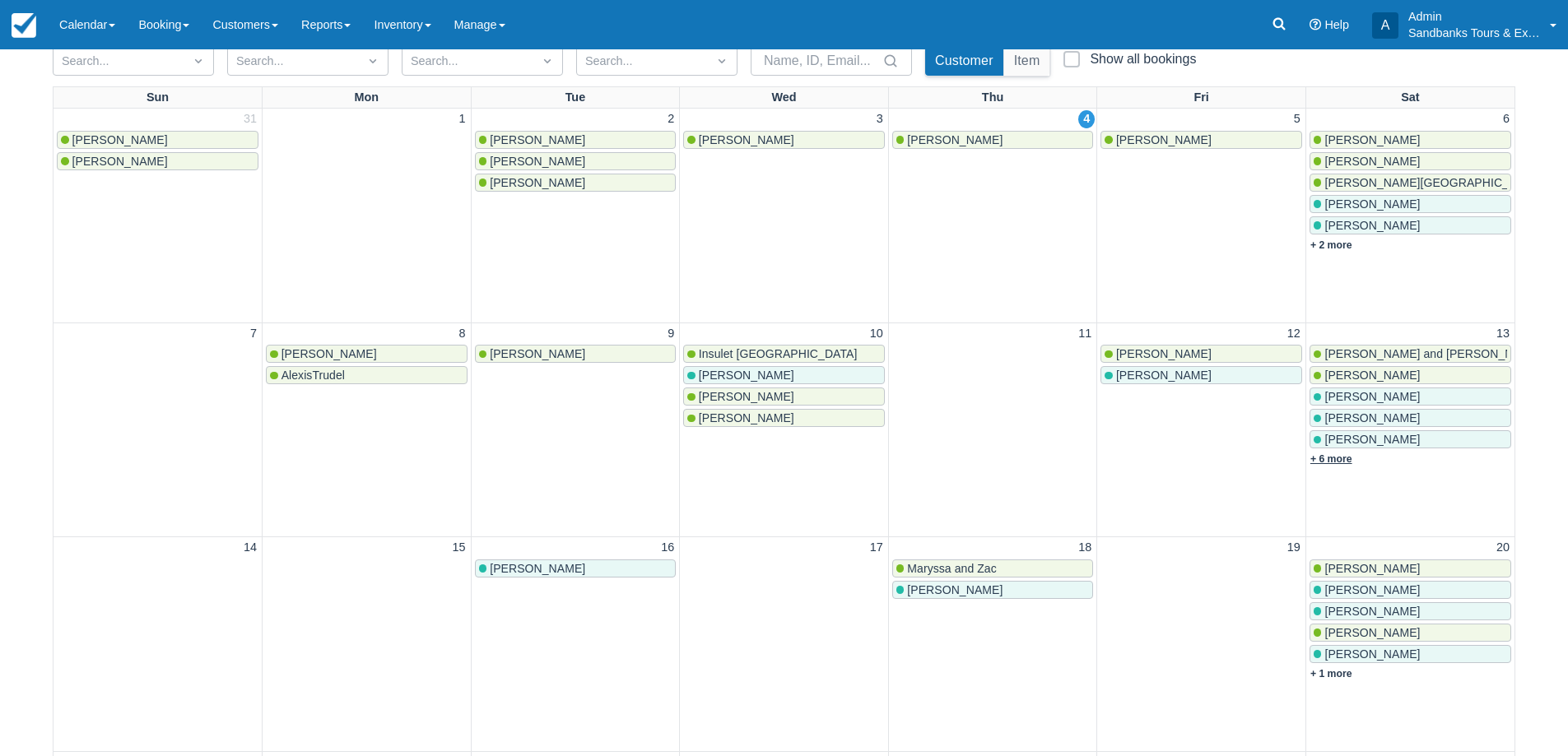
click at [1348, 459] on link "+ 6 more" at bounding box center [1331, 460] width 42 height 12
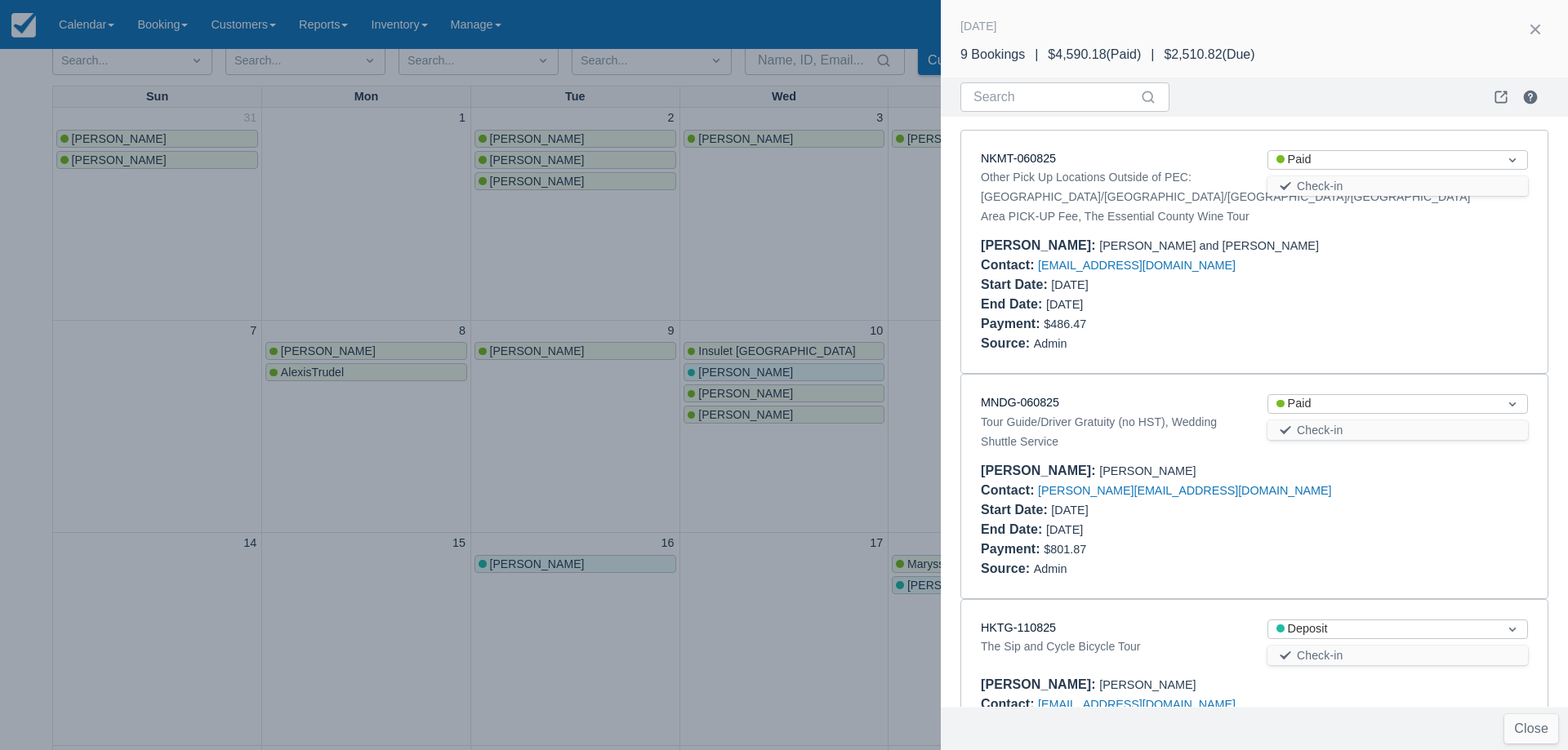
click at [817, 255] on div at bounding box center [784, 375] width 1568 height 750
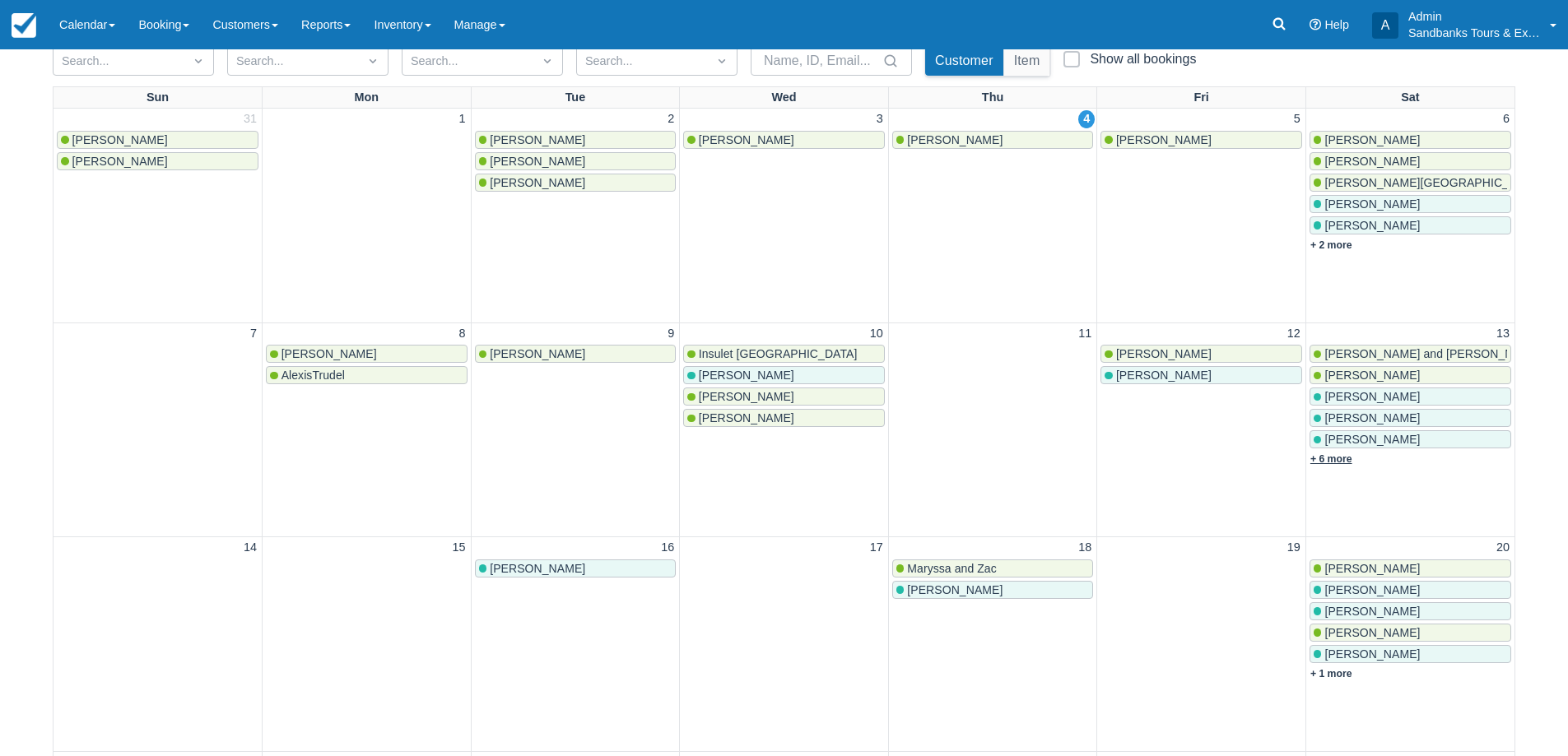
click at [1338, 462] on link "+ 6 more" at bounding box center [1331, 460] width 42 height 12
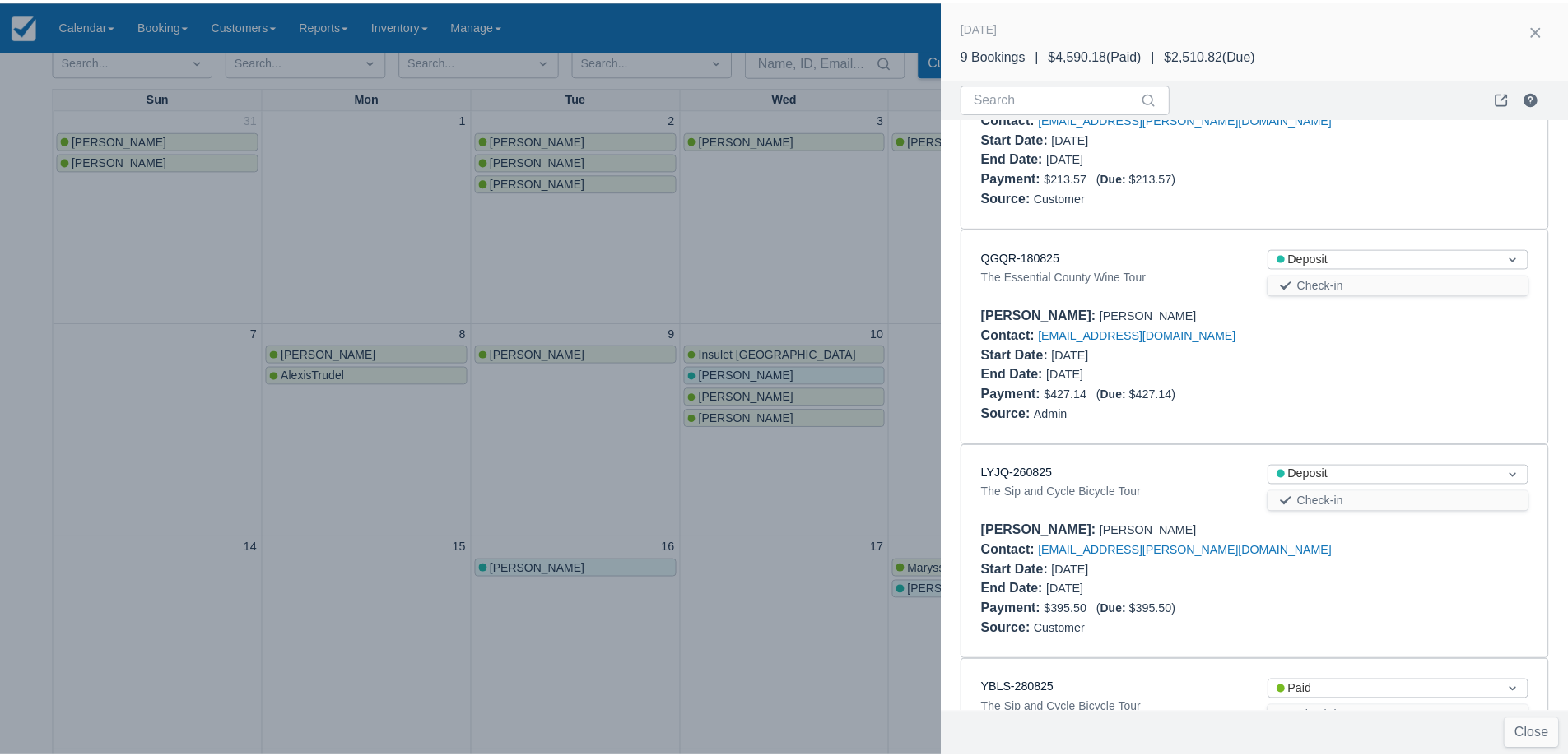
scroll to position [1099, 0]
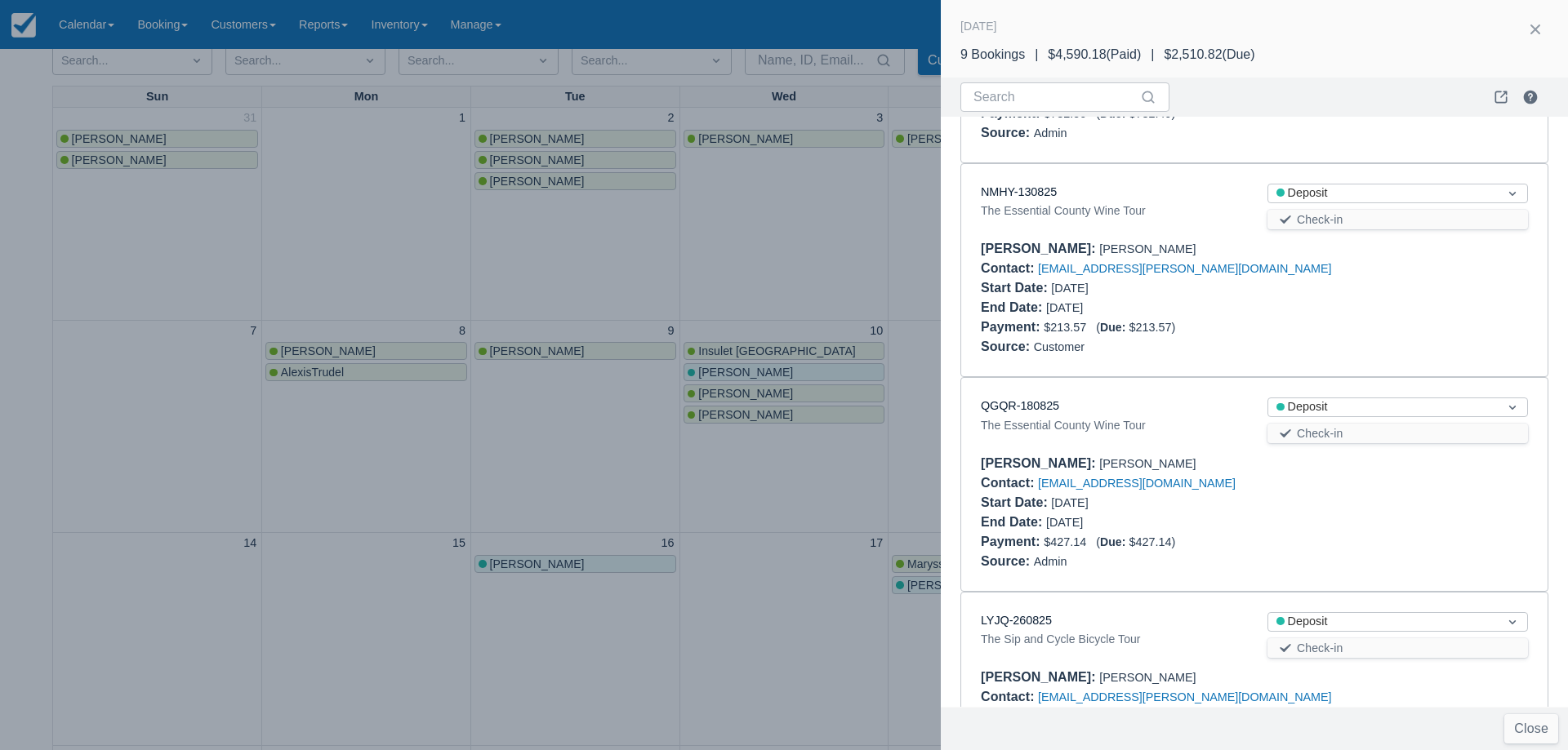
click at [772, 236] on div at bounding box center [784, 375] width 1568 height 750
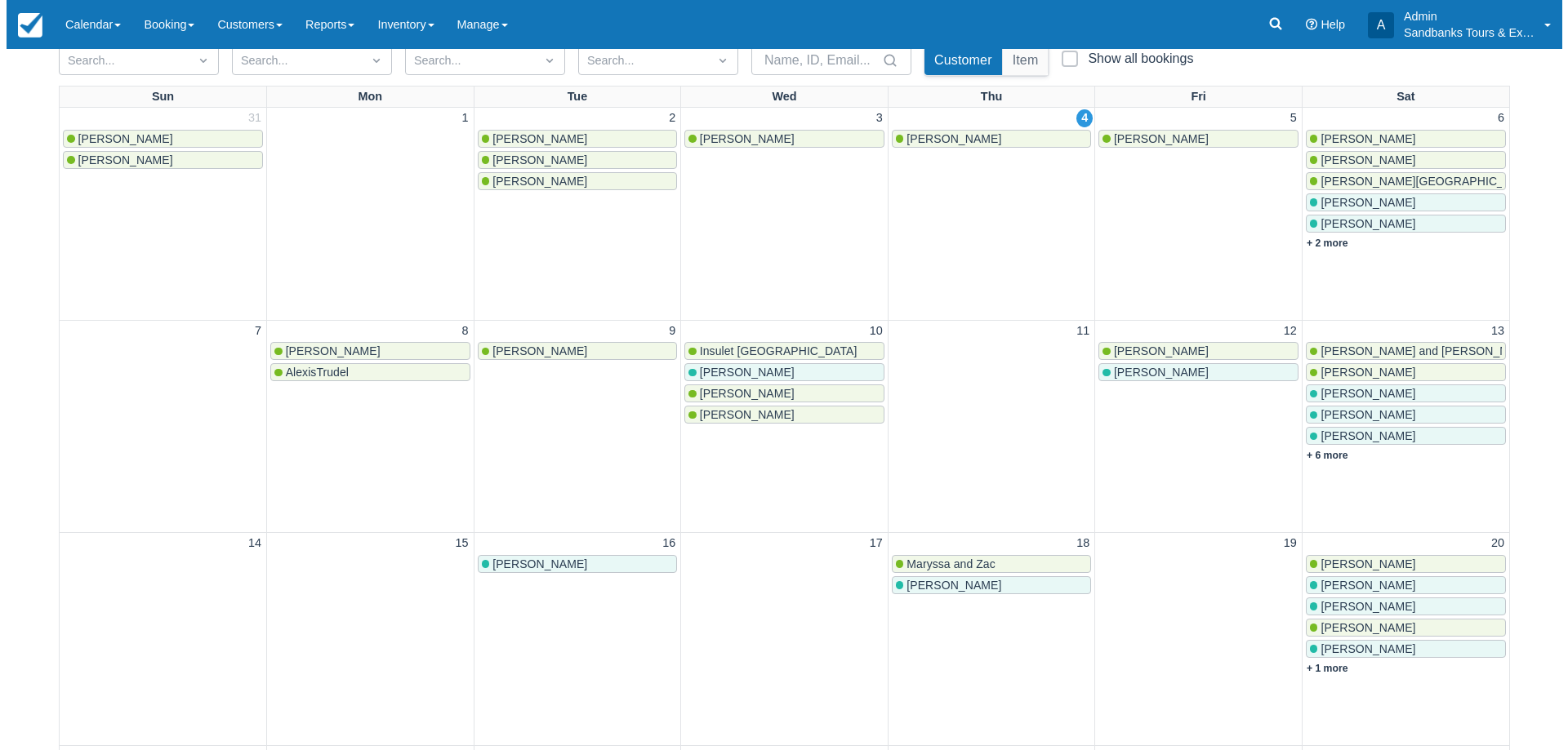
scroll to position [0, 0]
click at [1323, 665] on link "+ 1 more" at bounding box center [1321, 668] width 42 height 12
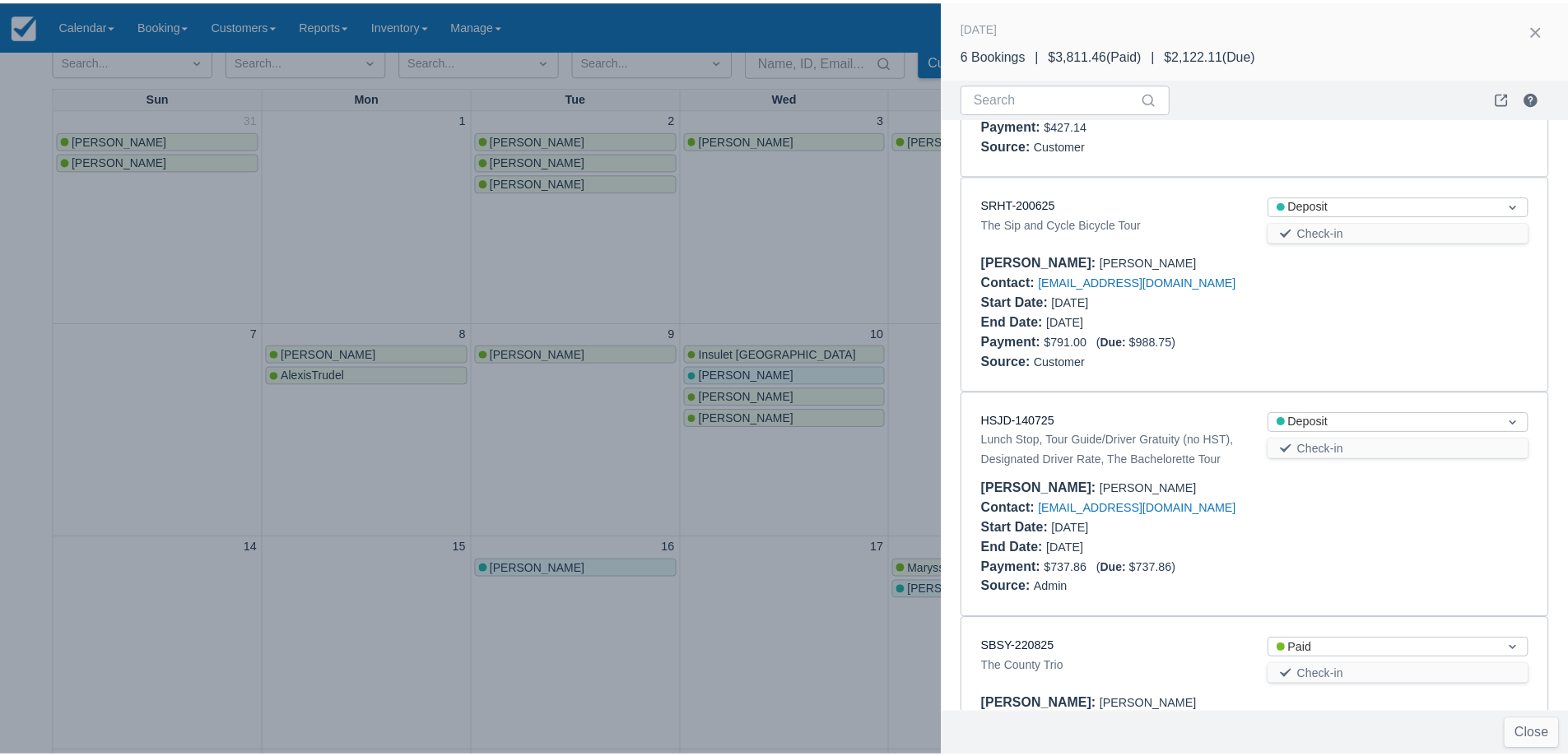
scroll to position [330, 0]
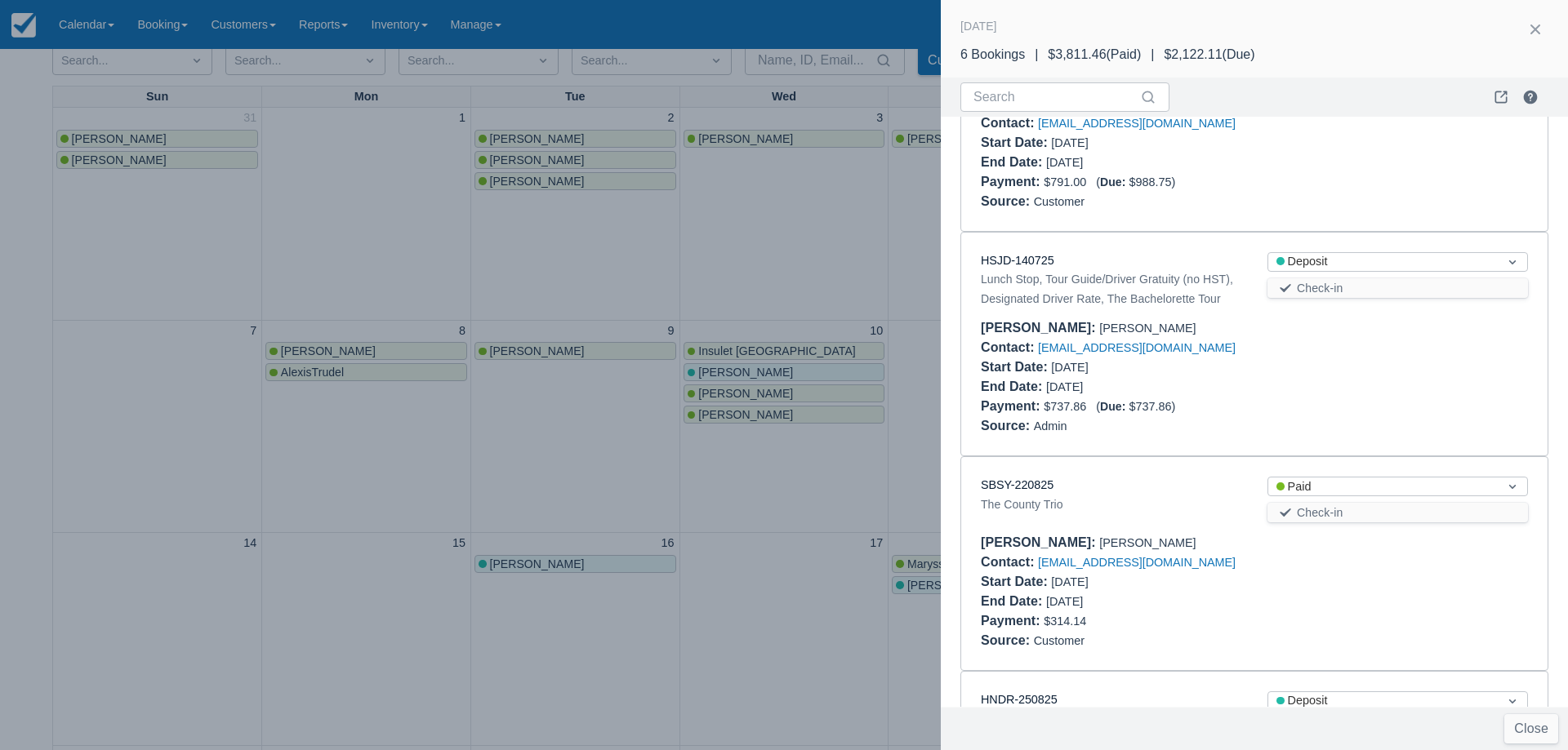
click at [694, 223] on div at bounding box center [784, 375] width 1568 height 750
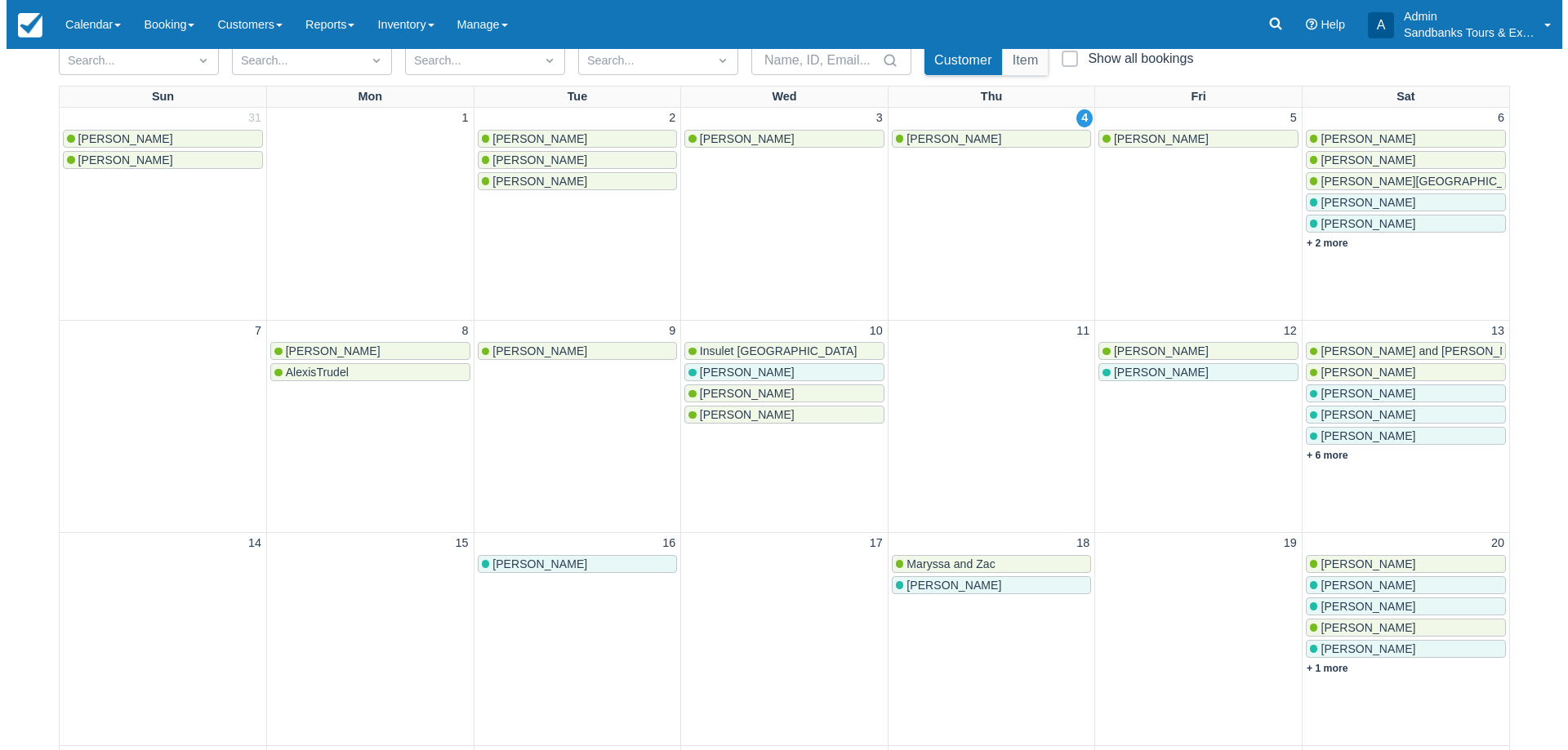
scroll to position [0, 0]
click at [1330, 668] on link "+ 1 more" at bounding box center [1321, 668] width 42 height 12
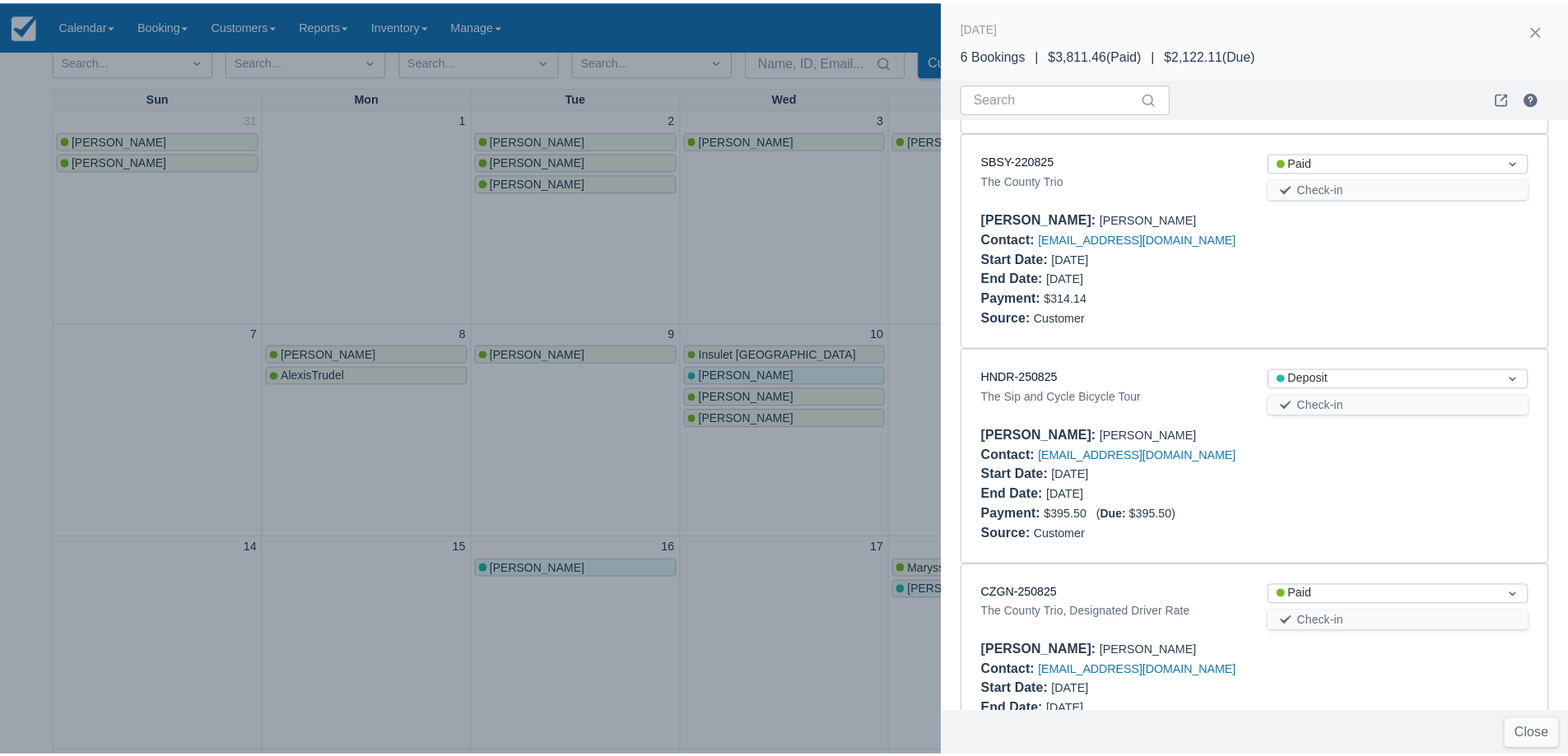
scroll to position [658, 0]
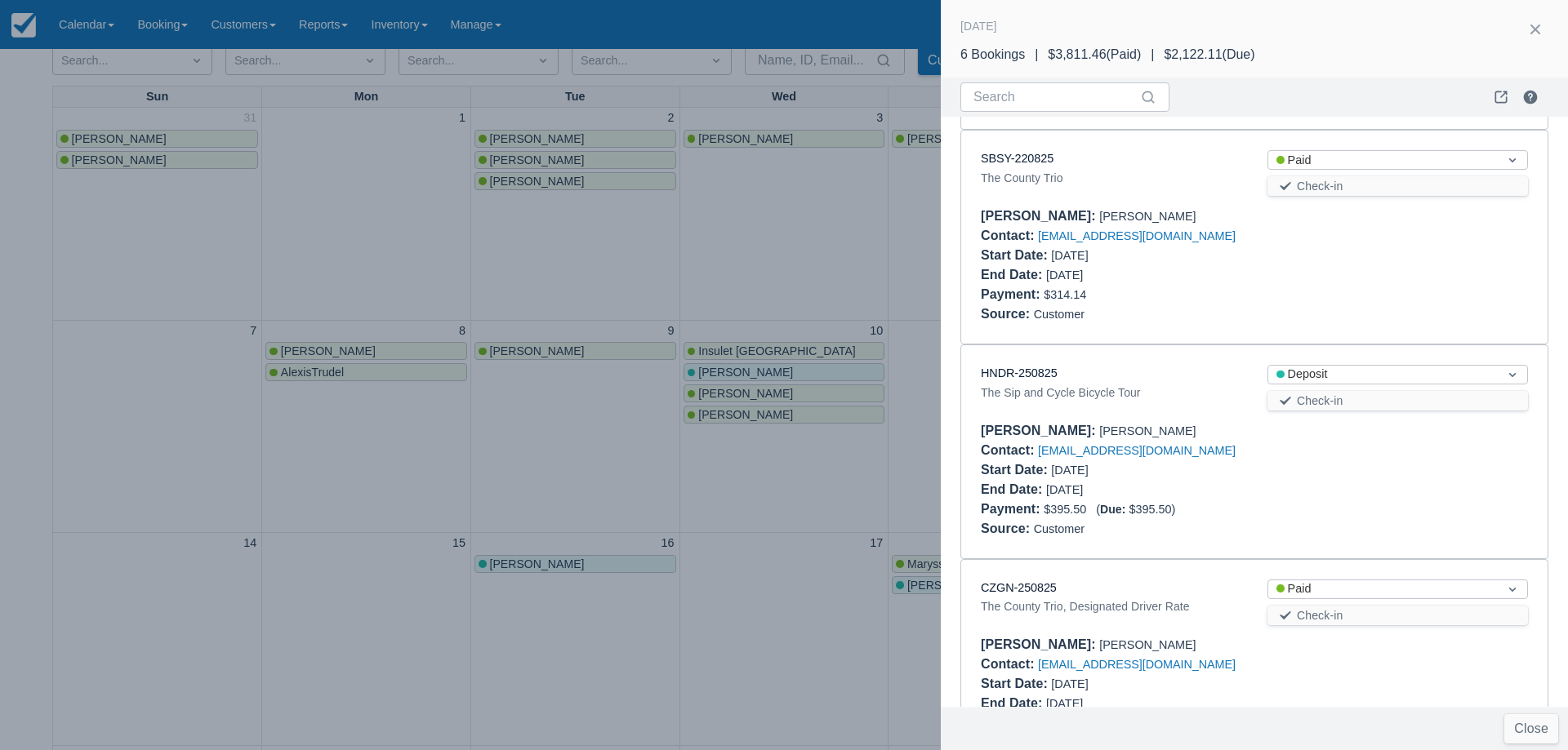
click at [841, 484] on div at bounding box center [784, 375] width 1568 height 750
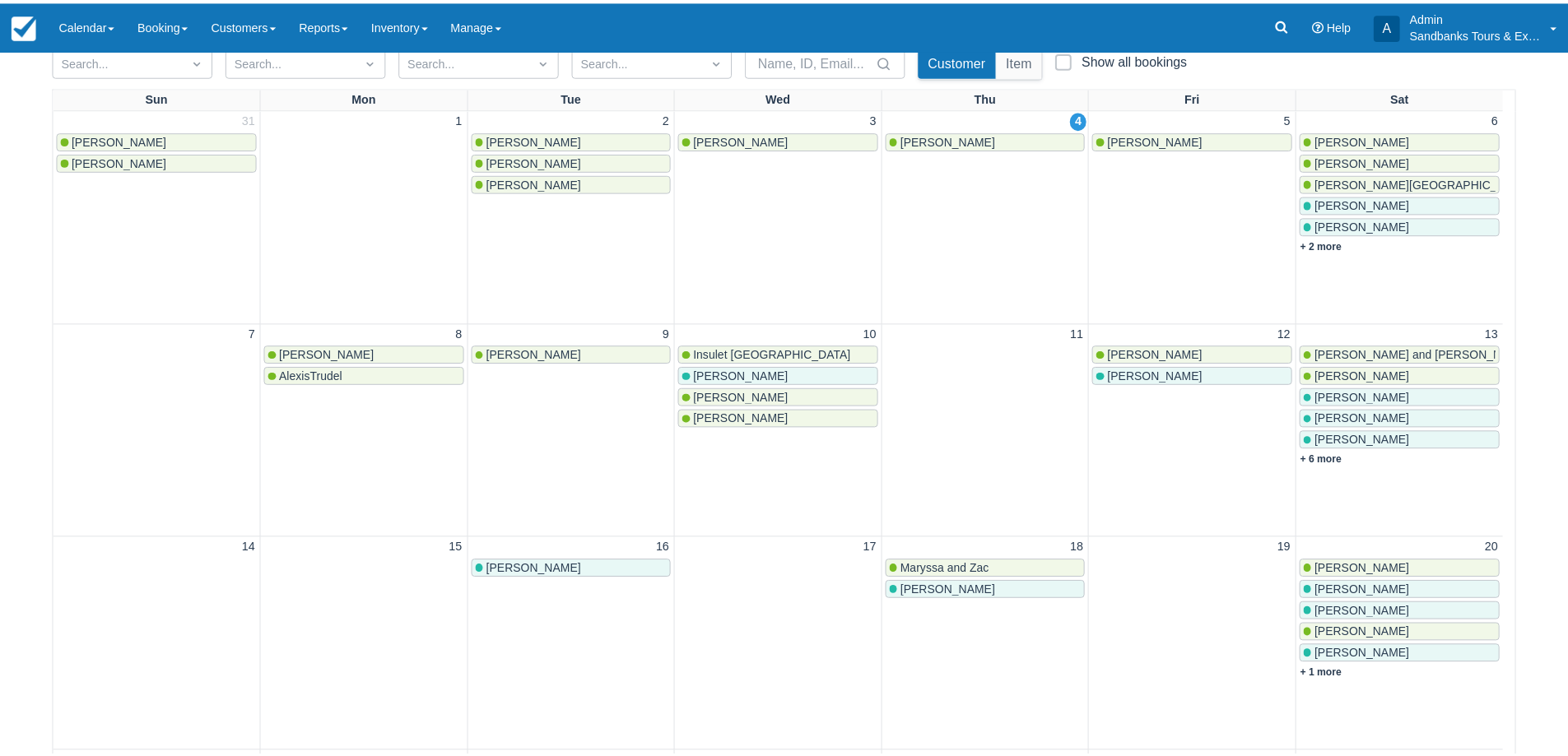
scroll to position [0, 0]
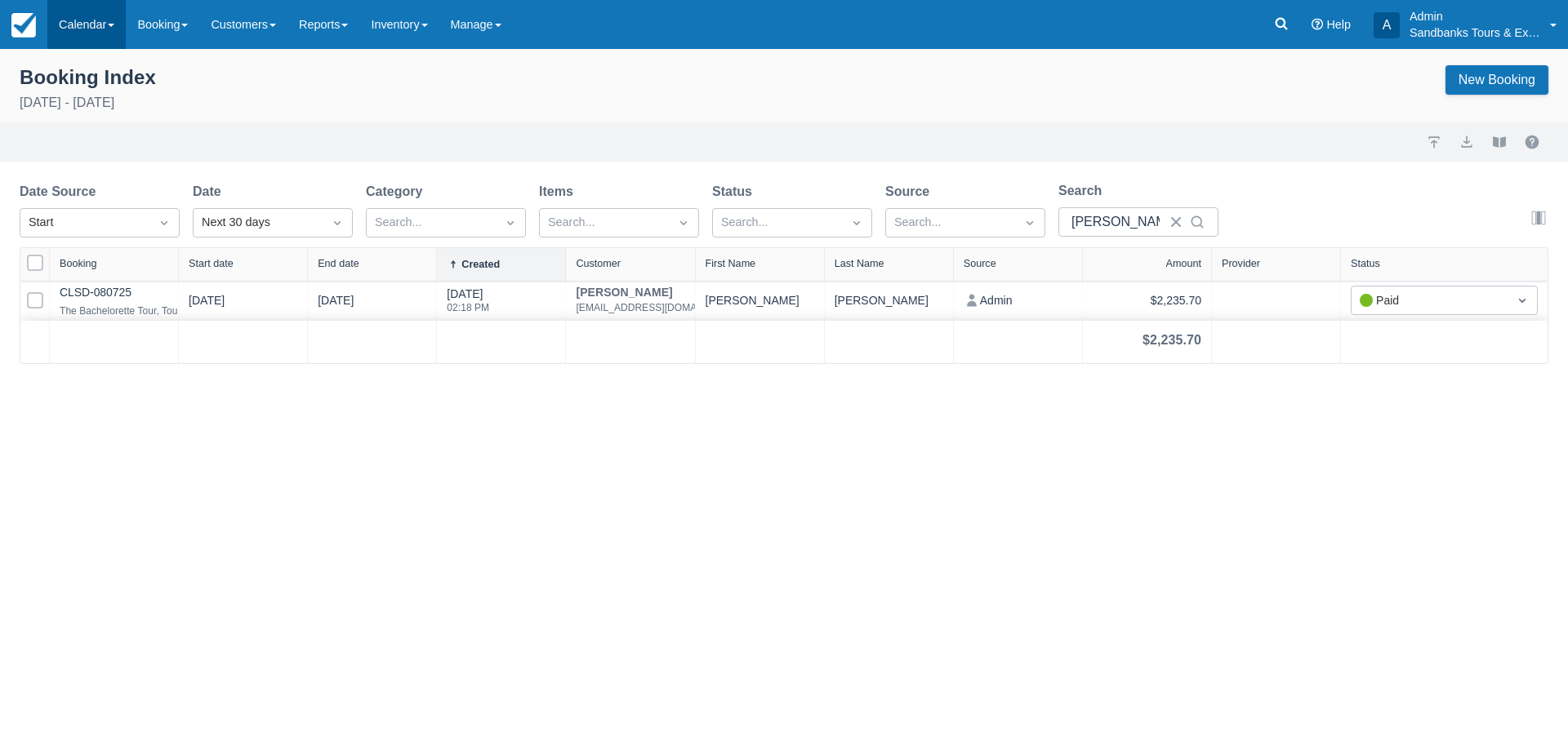
click at [80, 28] on link "Calendar" at bounding box center [86, 24] width 79 height 49
click at [93, 80] on link "Booking" at bounding box center [113, 70] width 129 height 34
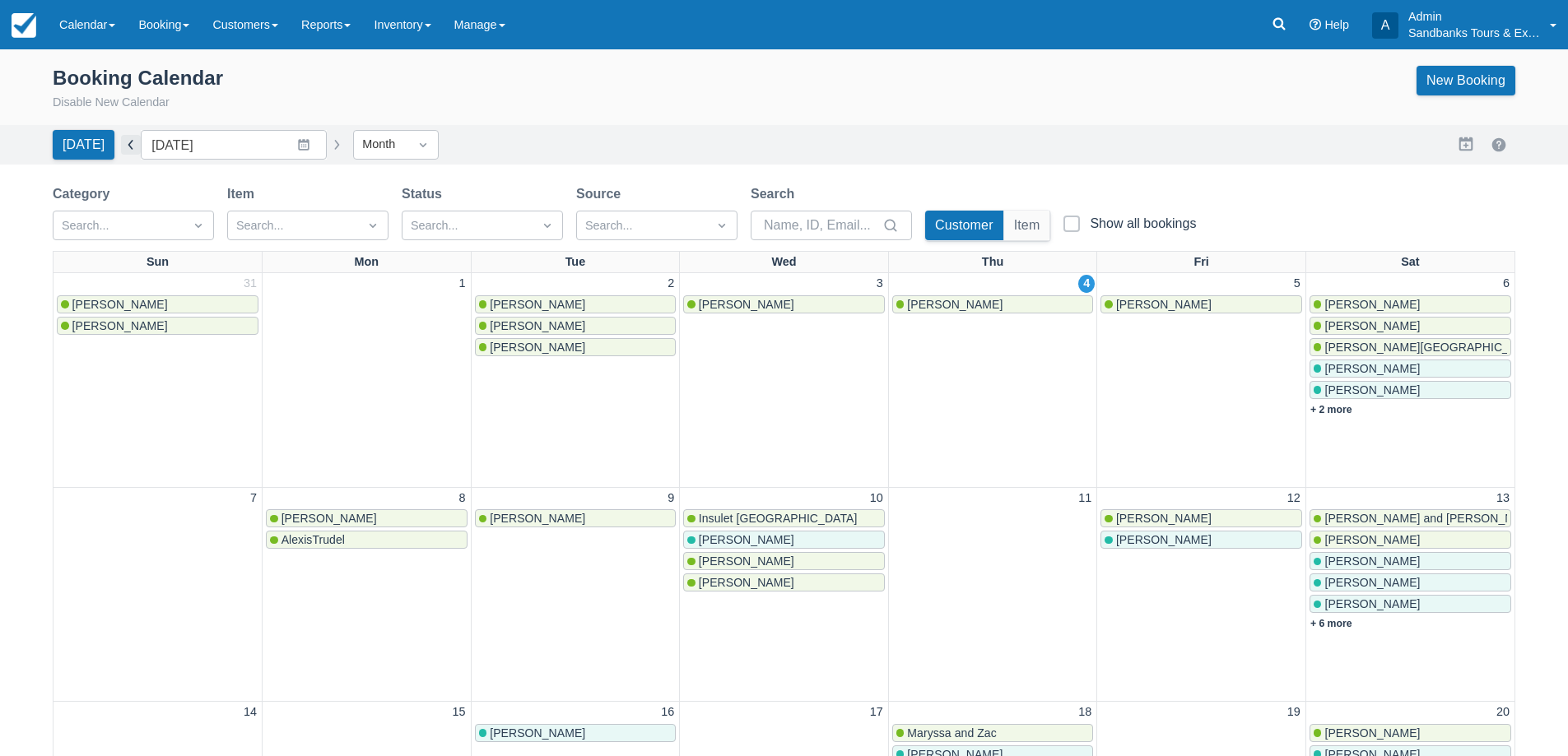
click at [126, 154] on button "button" at bounding box center [131, 145] width 20 height 20
type input "August 2025"
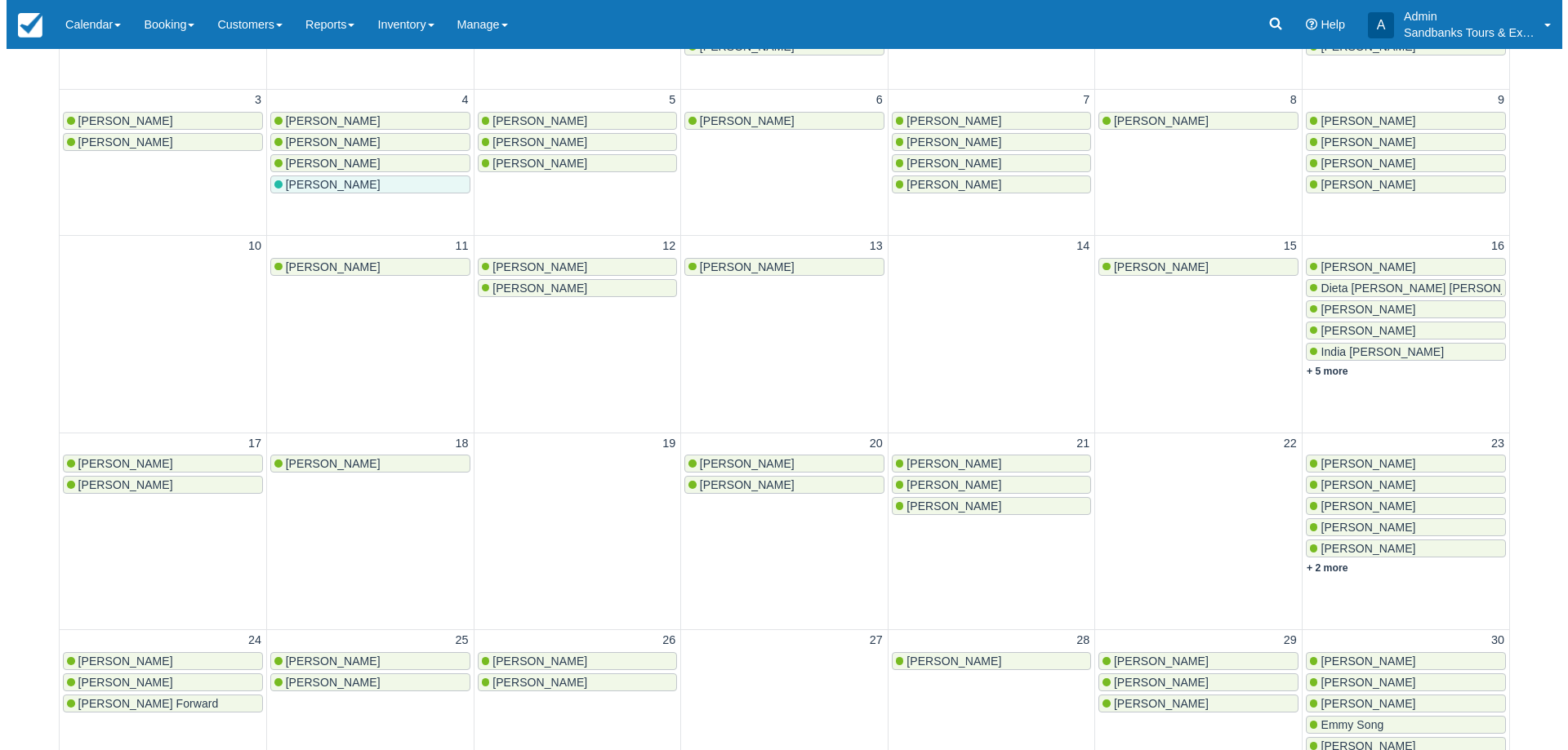
scroll to position [327, 0]
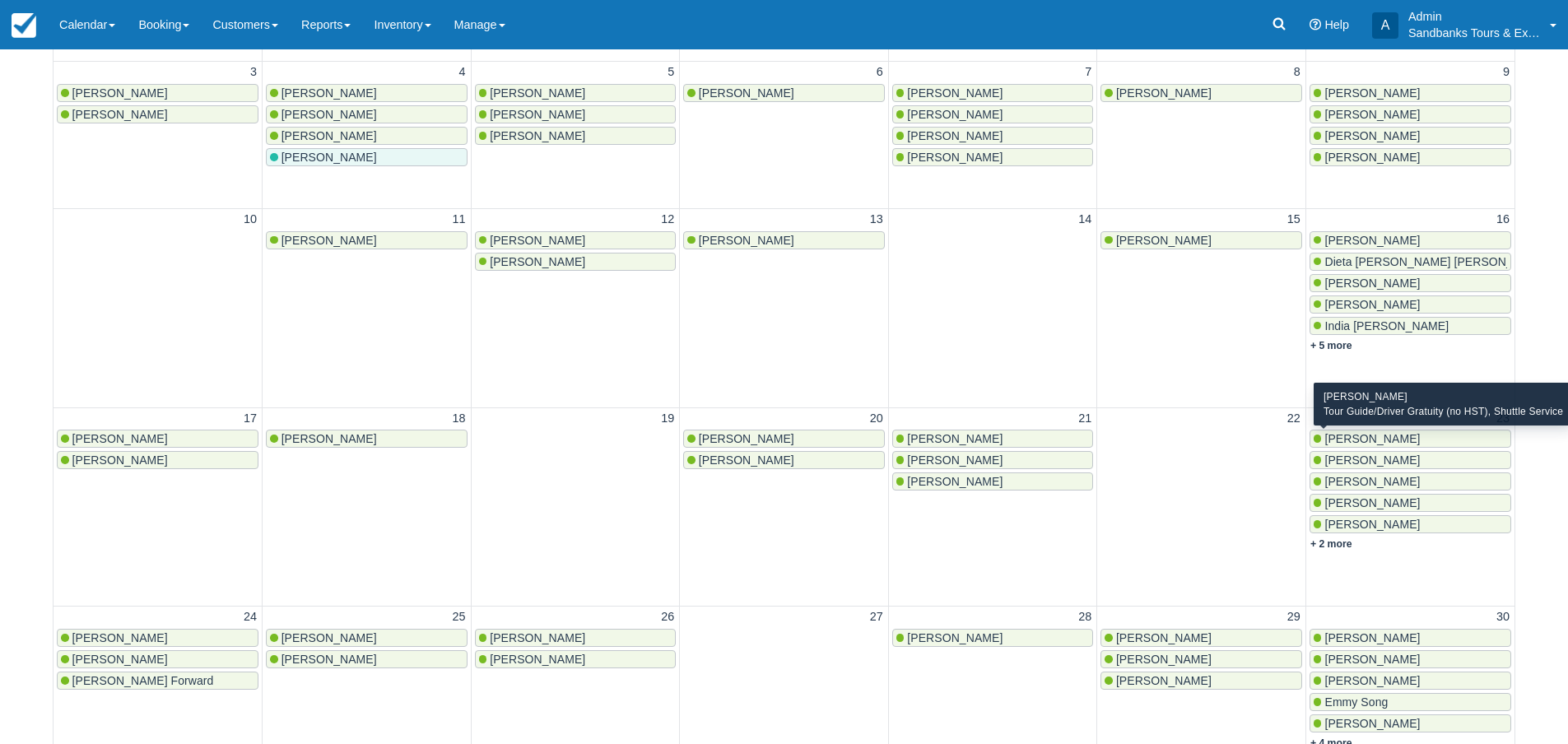
click at [1365, 442] on span "Monica Poulo" at bounding box center [1372, 438] width 96 height 13
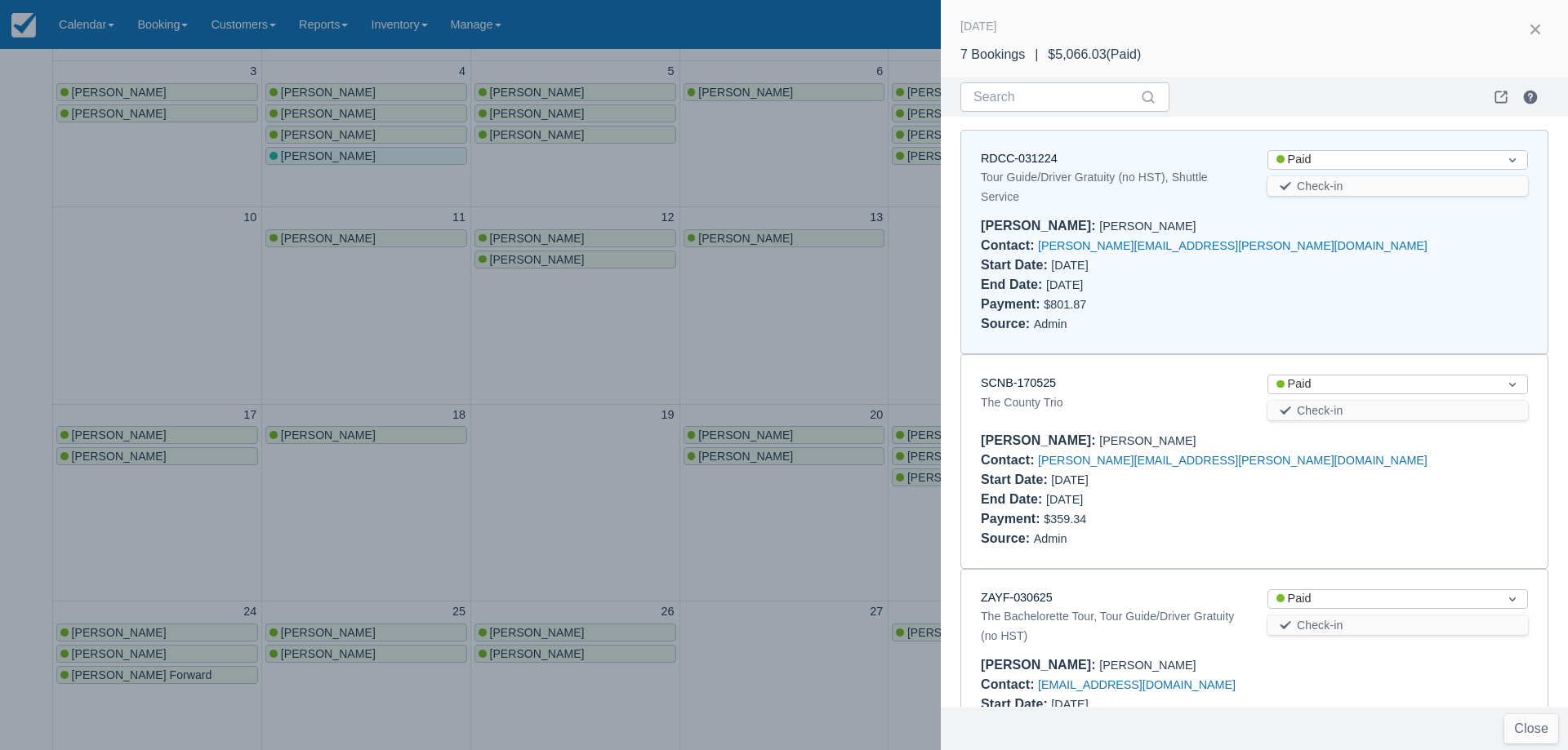
scroll to position [13, 0]
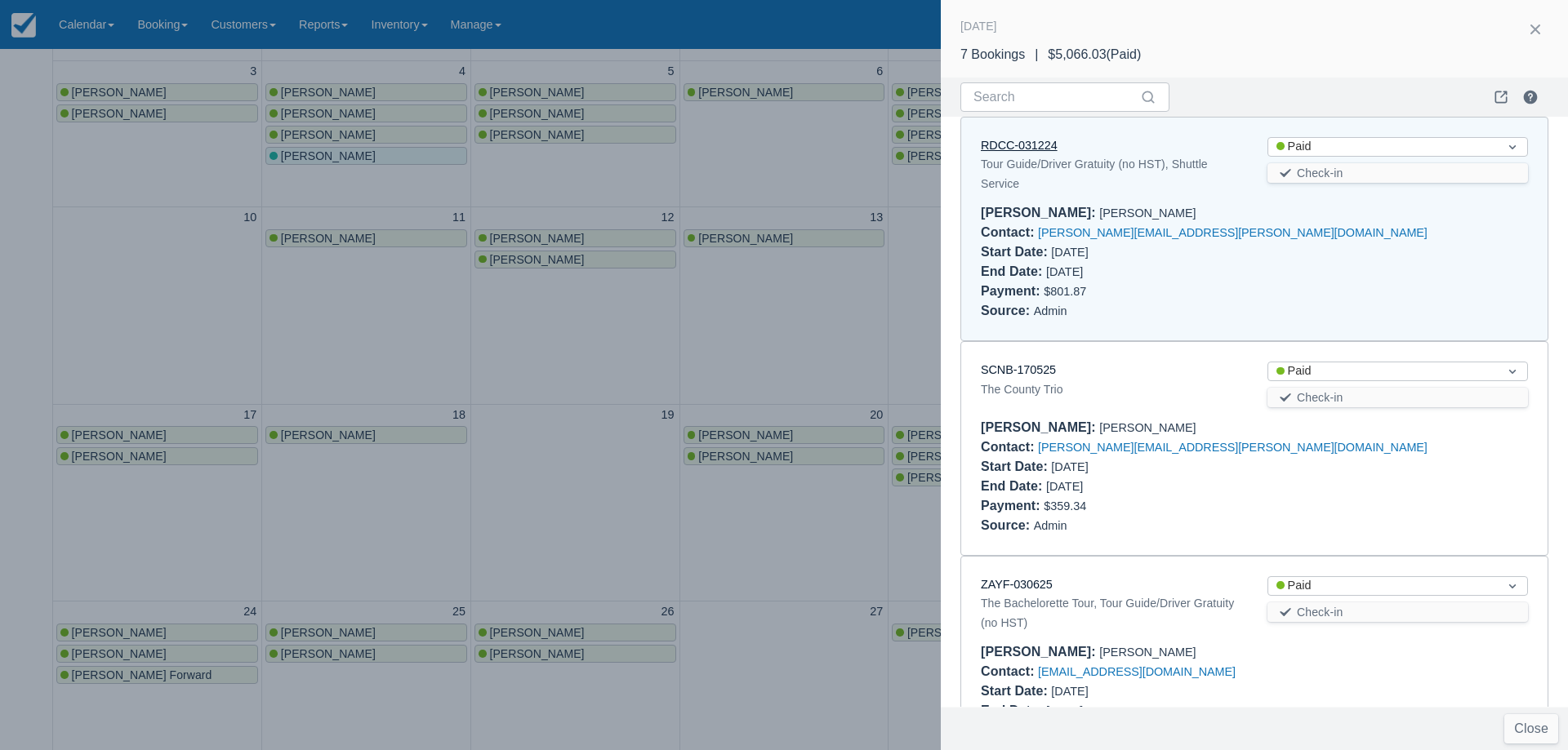
click at [1036, 149] on link "RDCC-031224" at bounding box center [1019, 145] width 77 height 13
click at [817, 160] on div at bounding box center [784, 375] width 1568 height 750
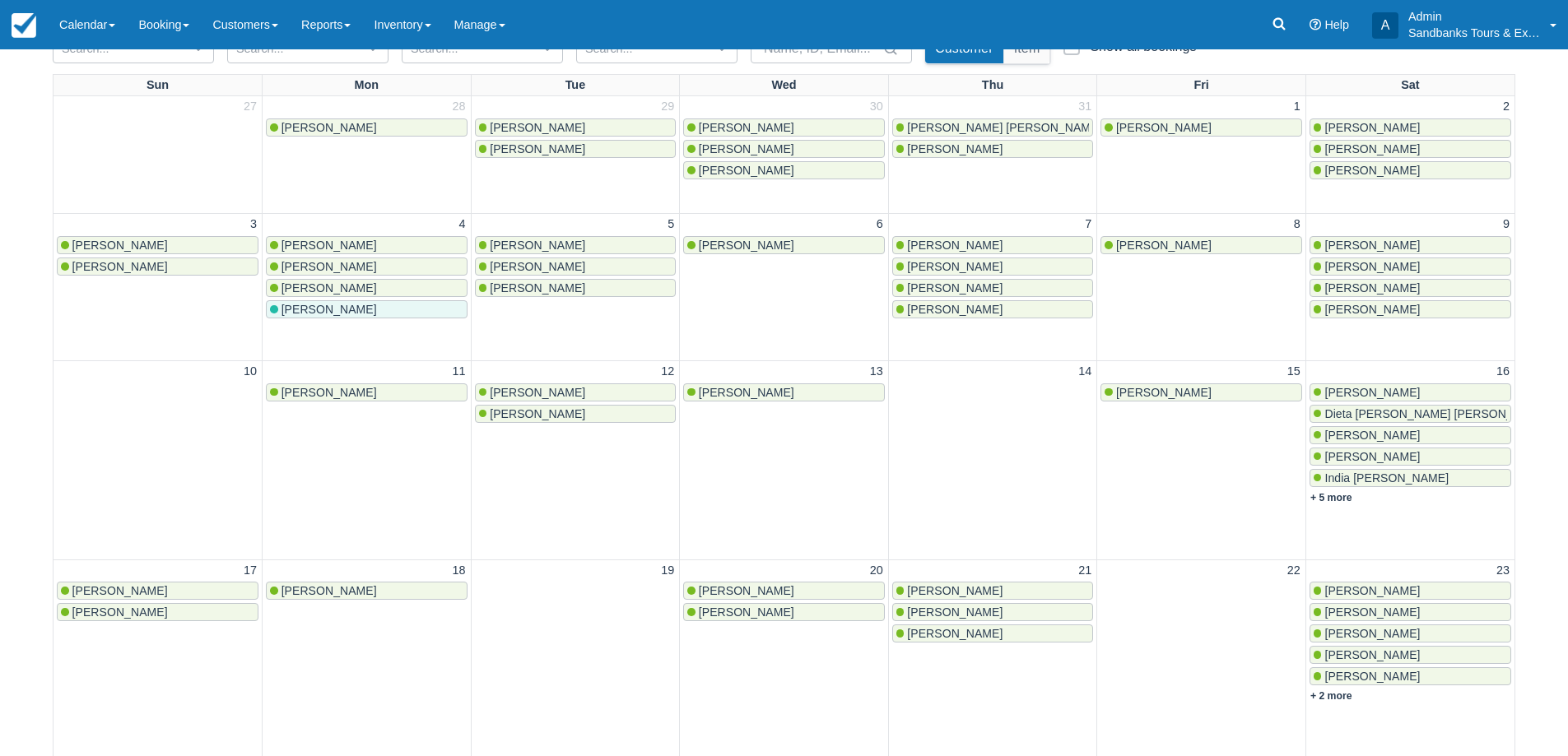
scroll to position [0, 0]
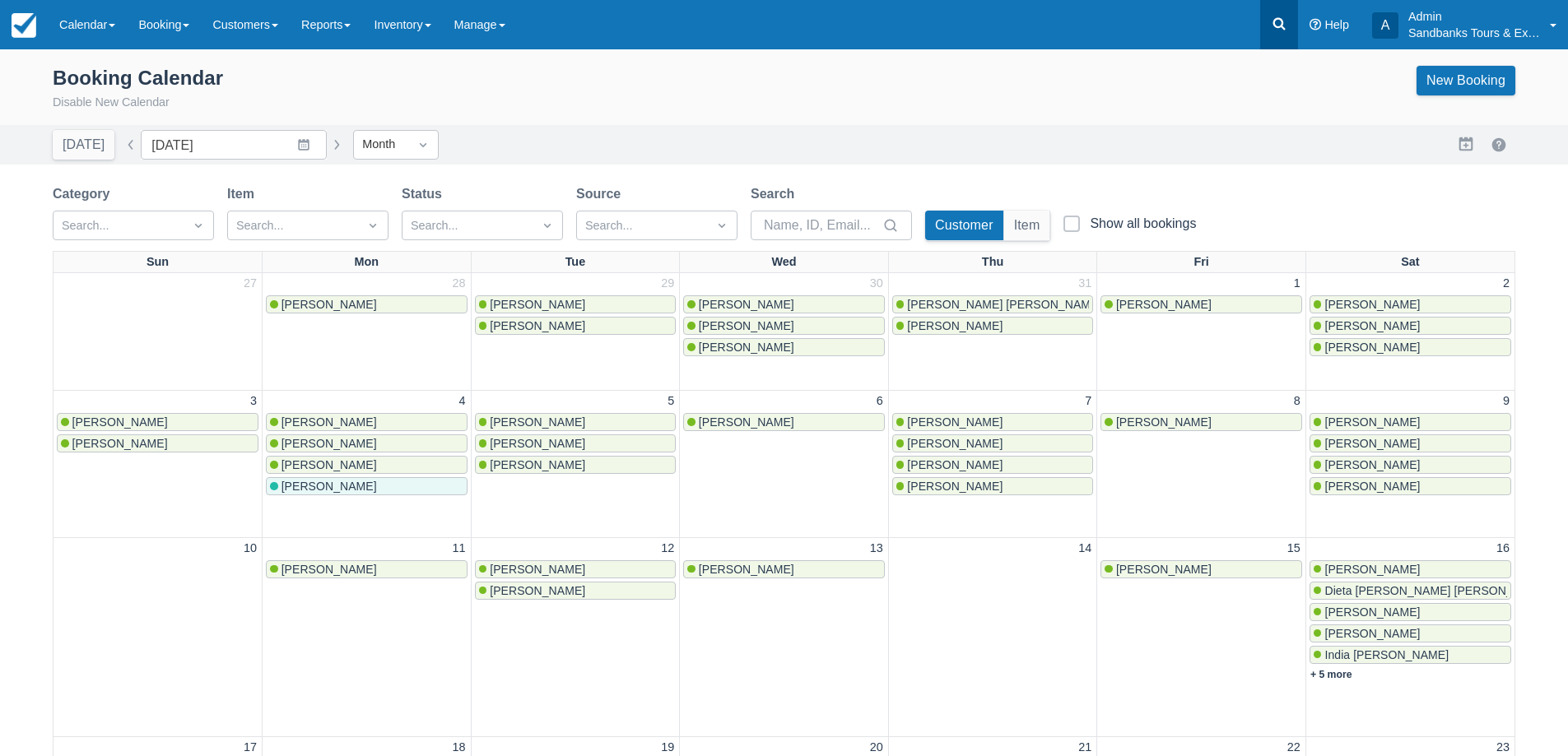
click at [1281, 28] on icon at bounding box center [1278, 23] width 17 height 17
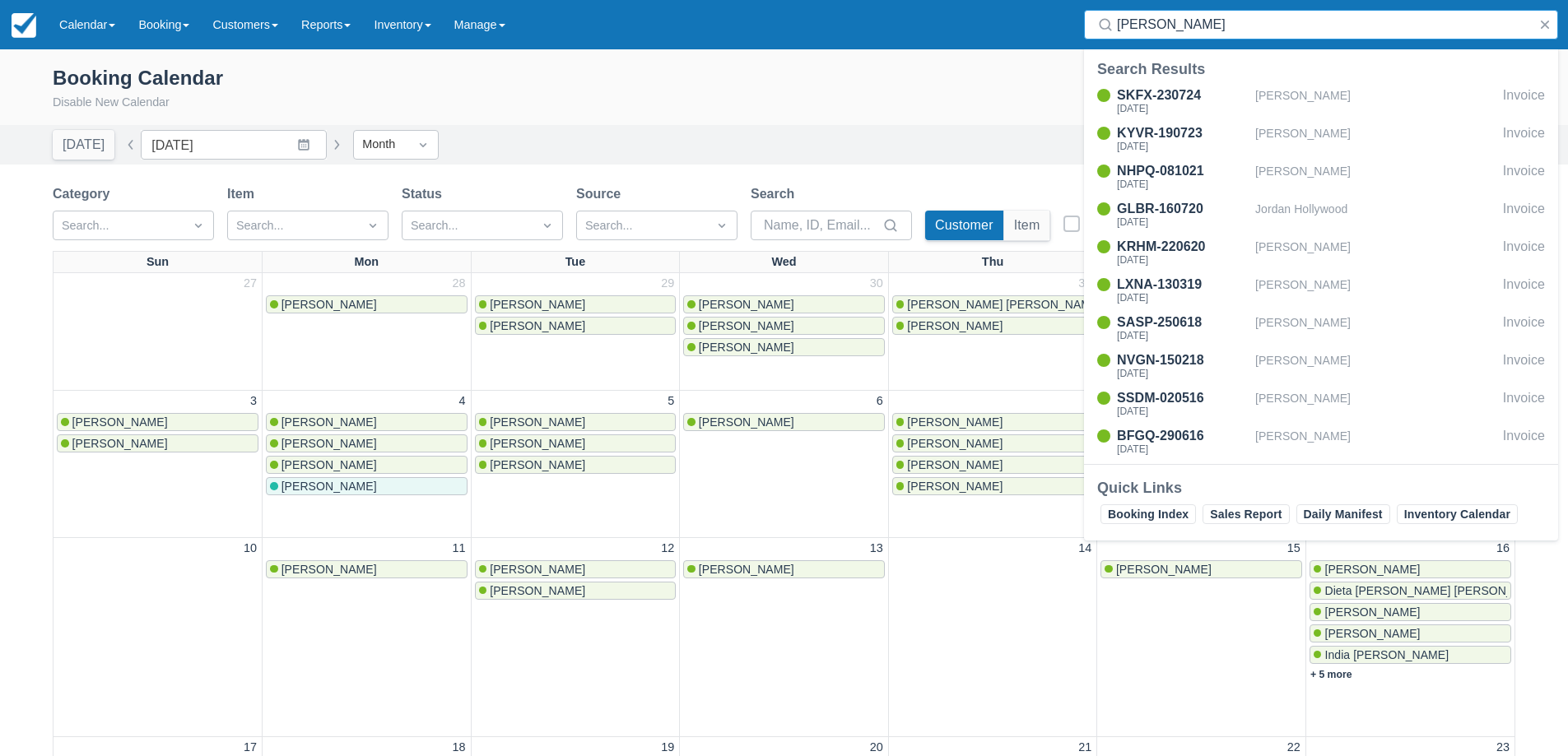
type input "holly"
click at [956, 107] on div "Booking Calendar Disable New Calendar New Booking" at bounding box center [784, 88] width 1463 height 46
click at [1540, 19] on button "button" at bounding box center [1546, 24] width 20 height 20
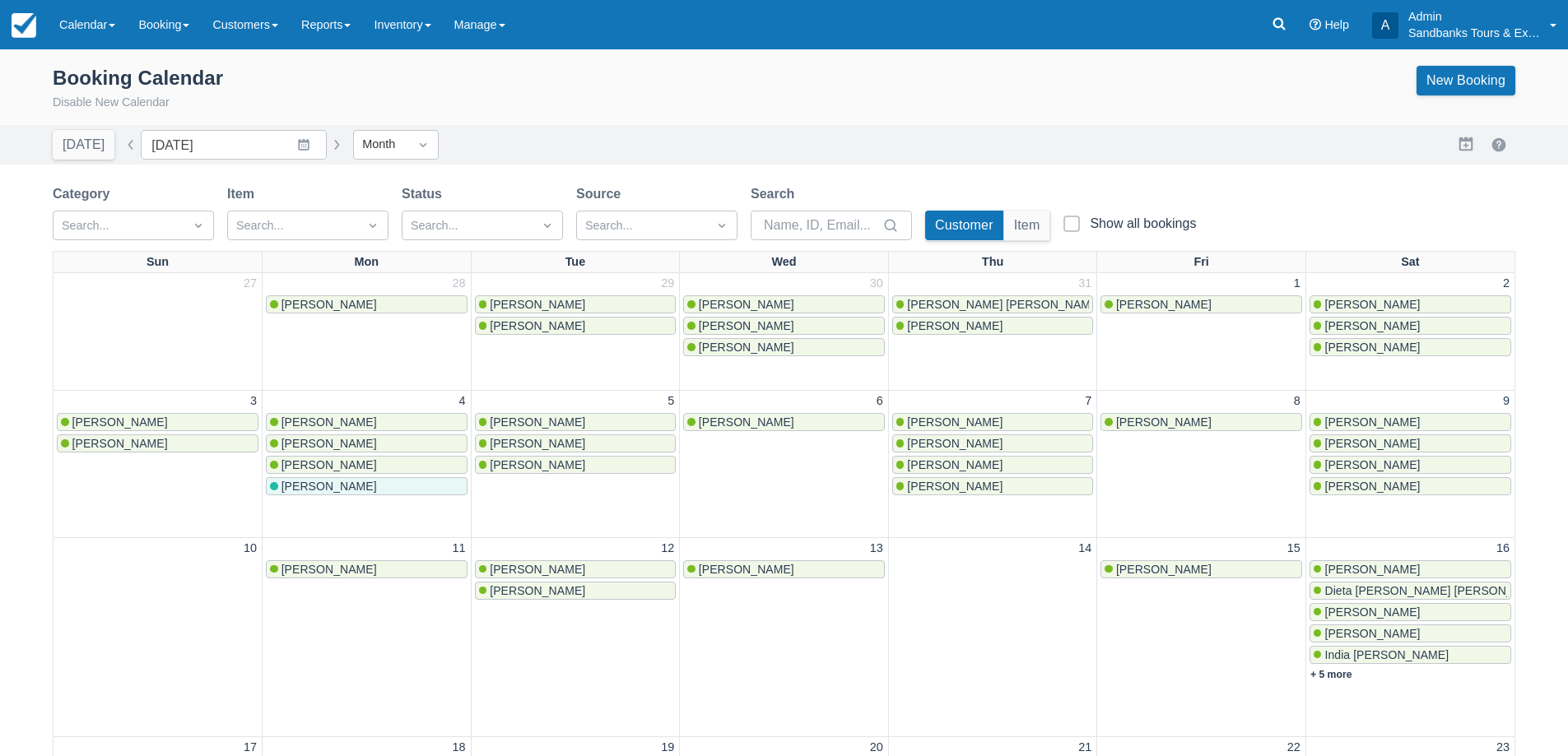
drag, startPoint x: 321, startPoint y: 145, endPoint x: 379, endPoint y: 180, distance: 67.7
click at [327, 145] on button "button" at bounding box center [336, 145] width 20 height 20
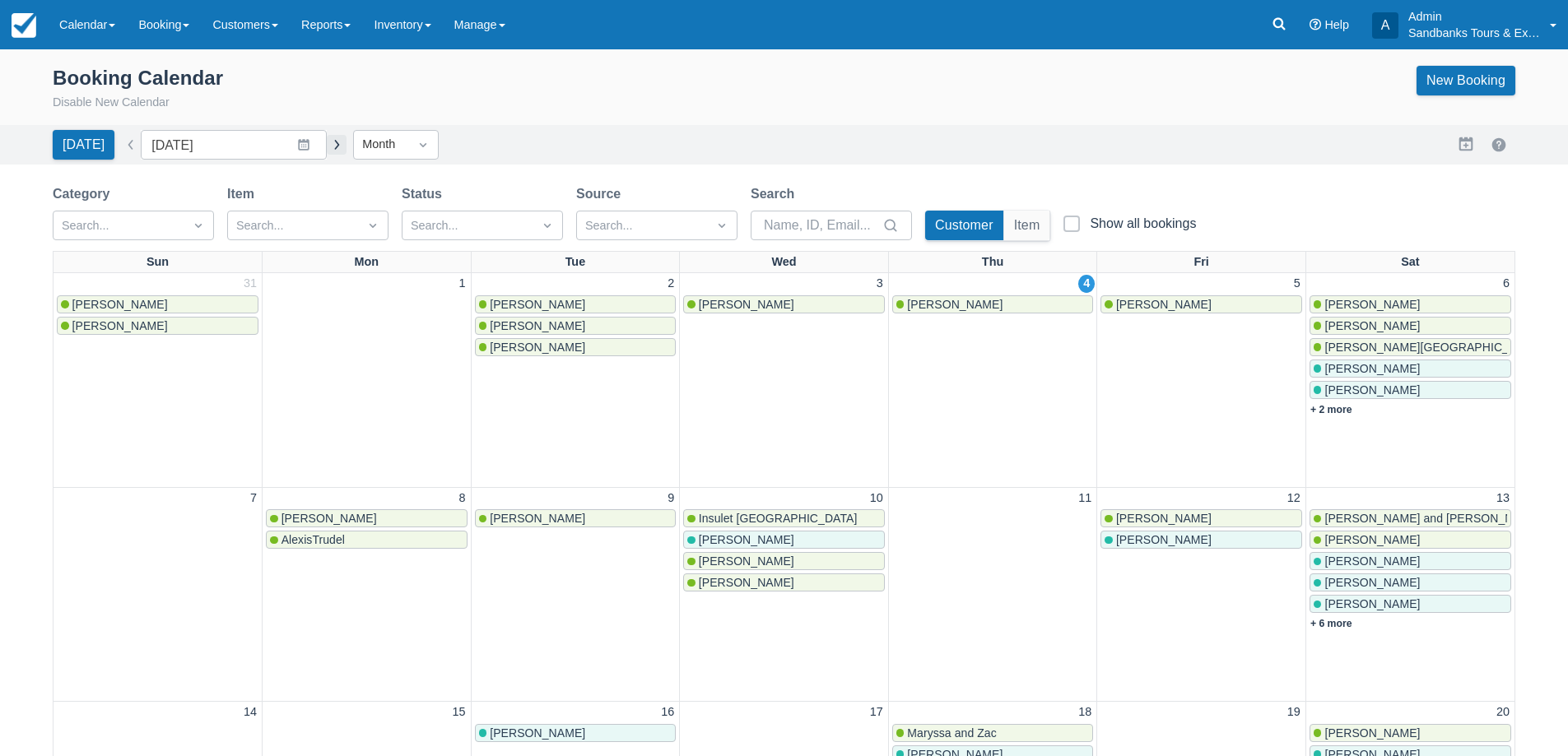
click at [327, 145] on button "button" at bounding box center [336, 145] width 20 height 20
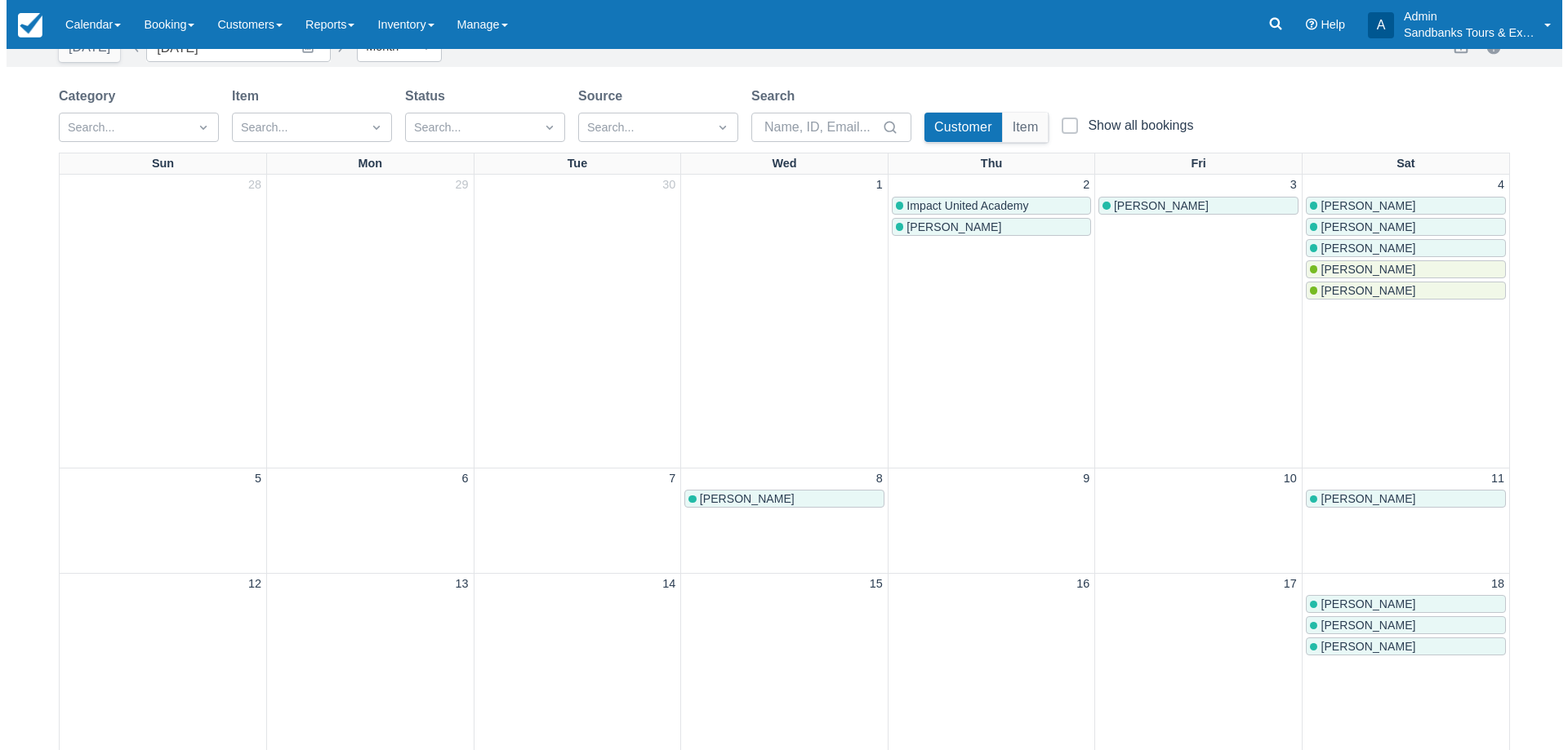
scroll to position [245, 0]
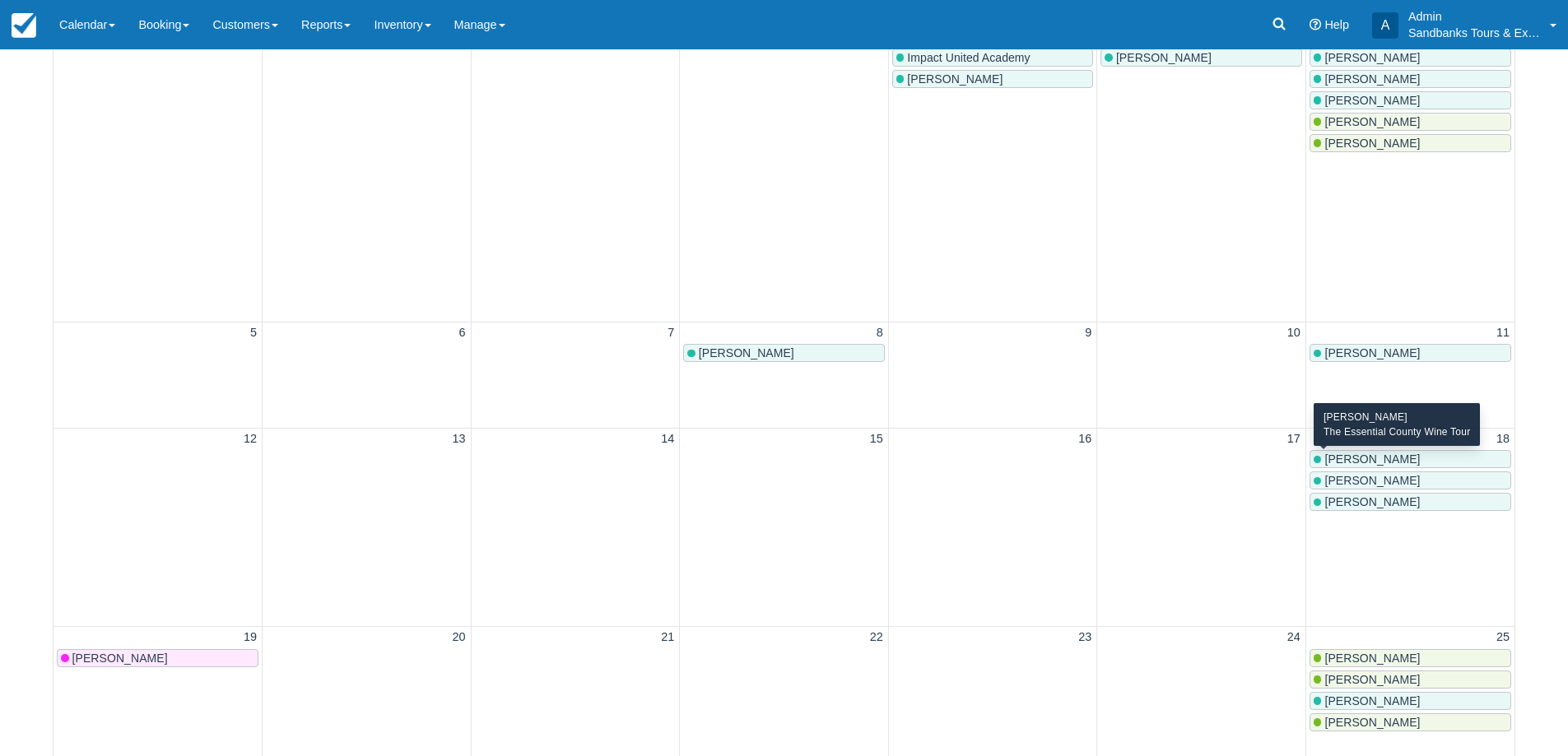
click at [1371, 462] on span "Stephanie" at bounding box center [1372, 459] width 96 height 13
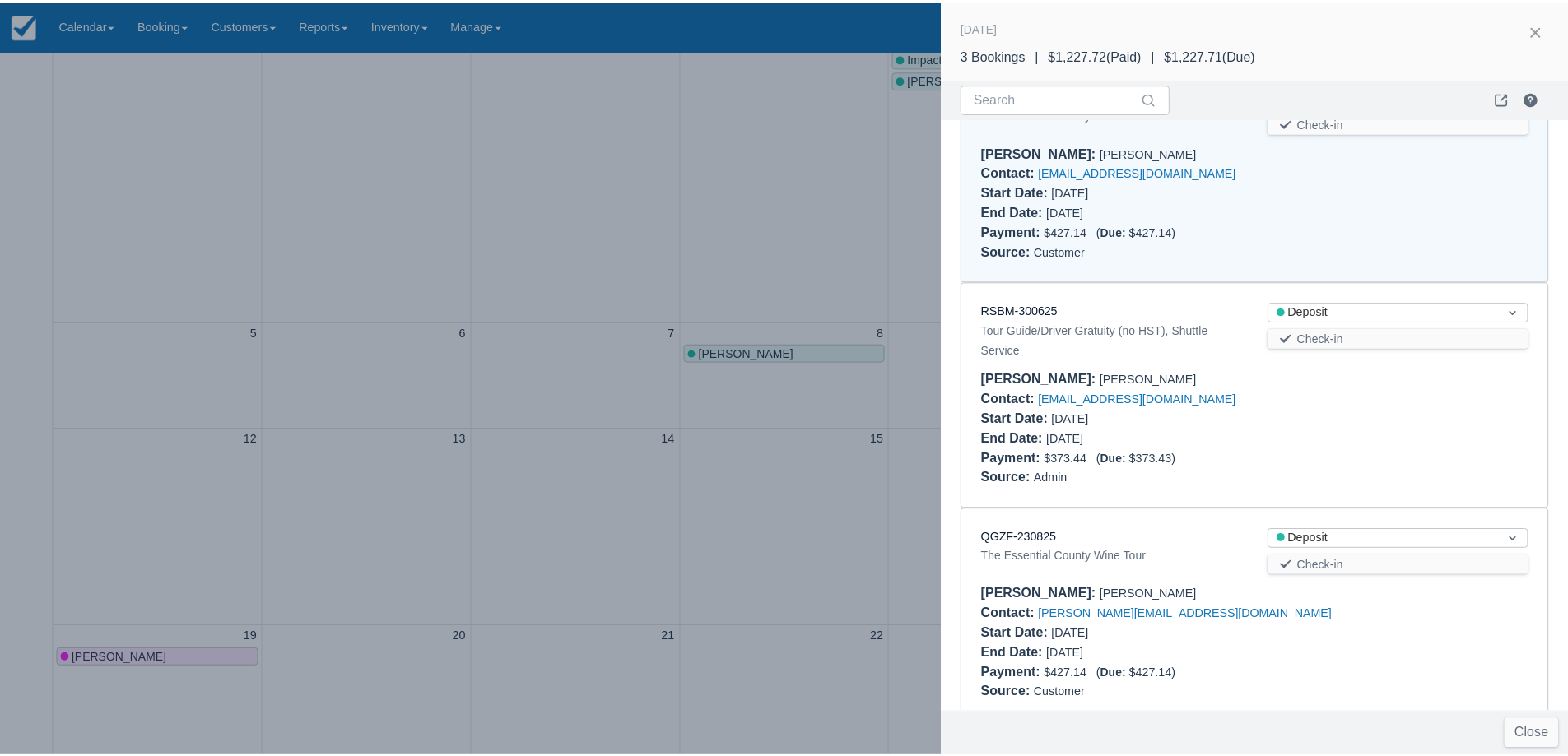
scroll to position [90, 0]
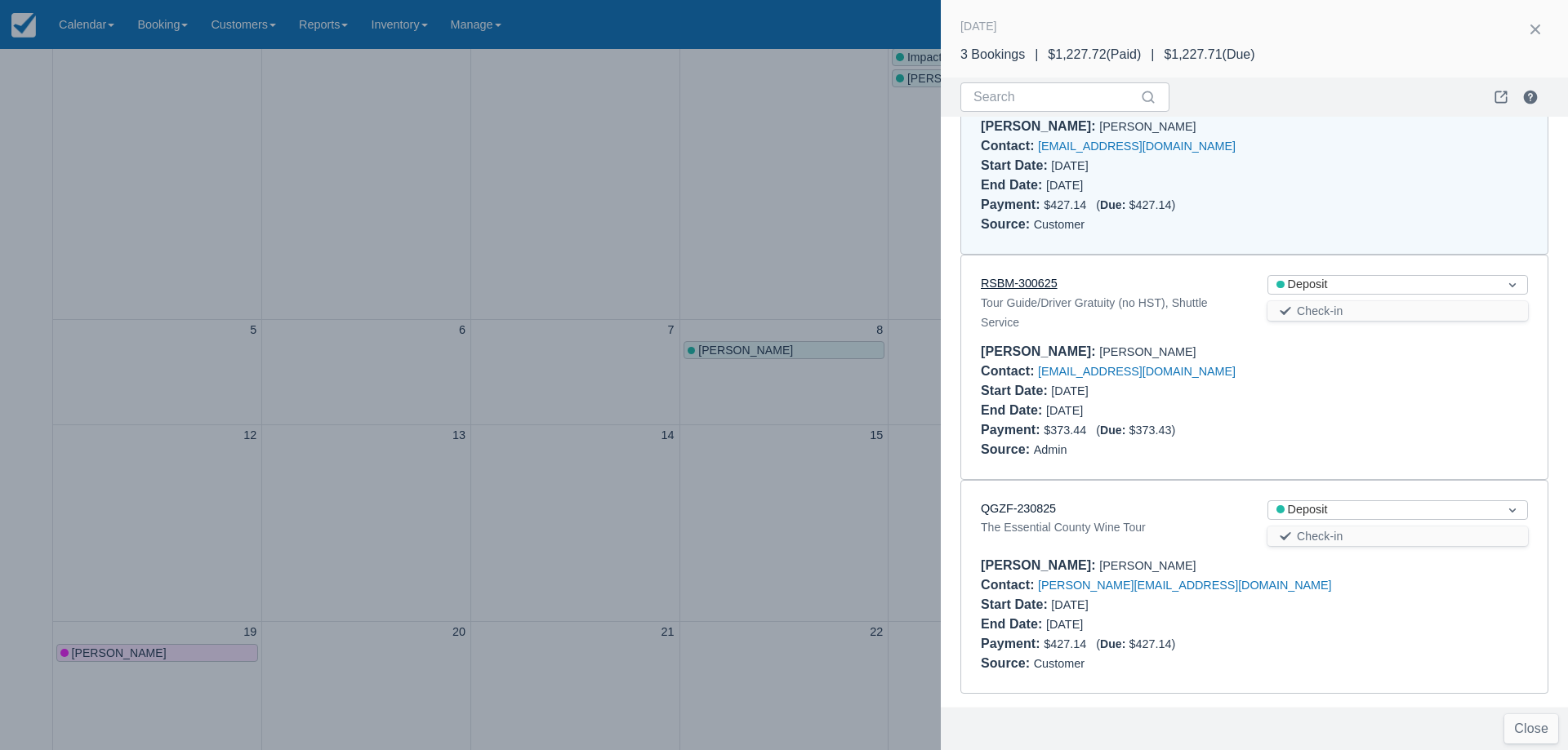
click at [1037, 283] on link "RSBM-300625" at bounding box center [1019, 282] width 77 height 13
click at [525, 266] on div at bounding box center [784, 375] width 1568 height 750
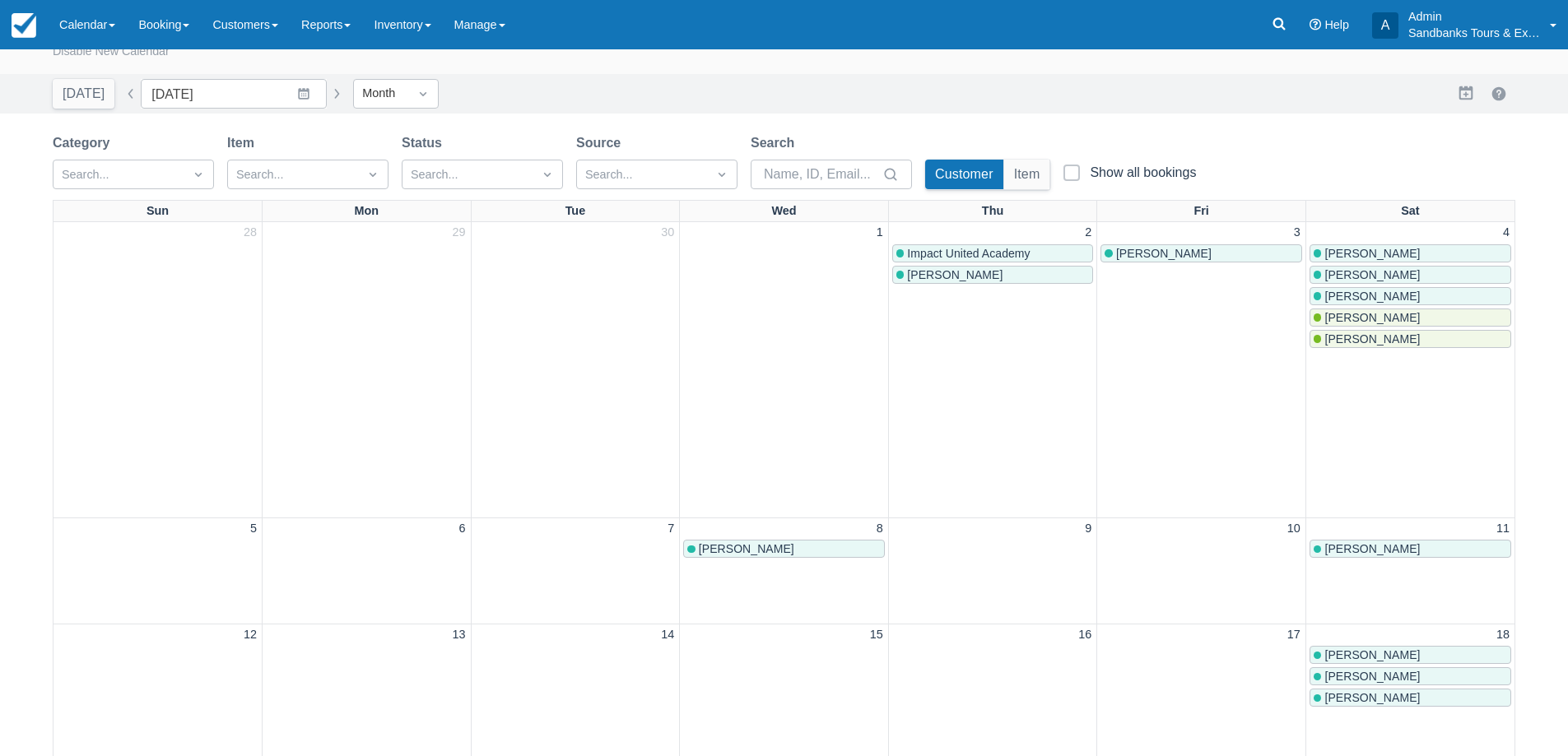
scroll to position [0, 0]
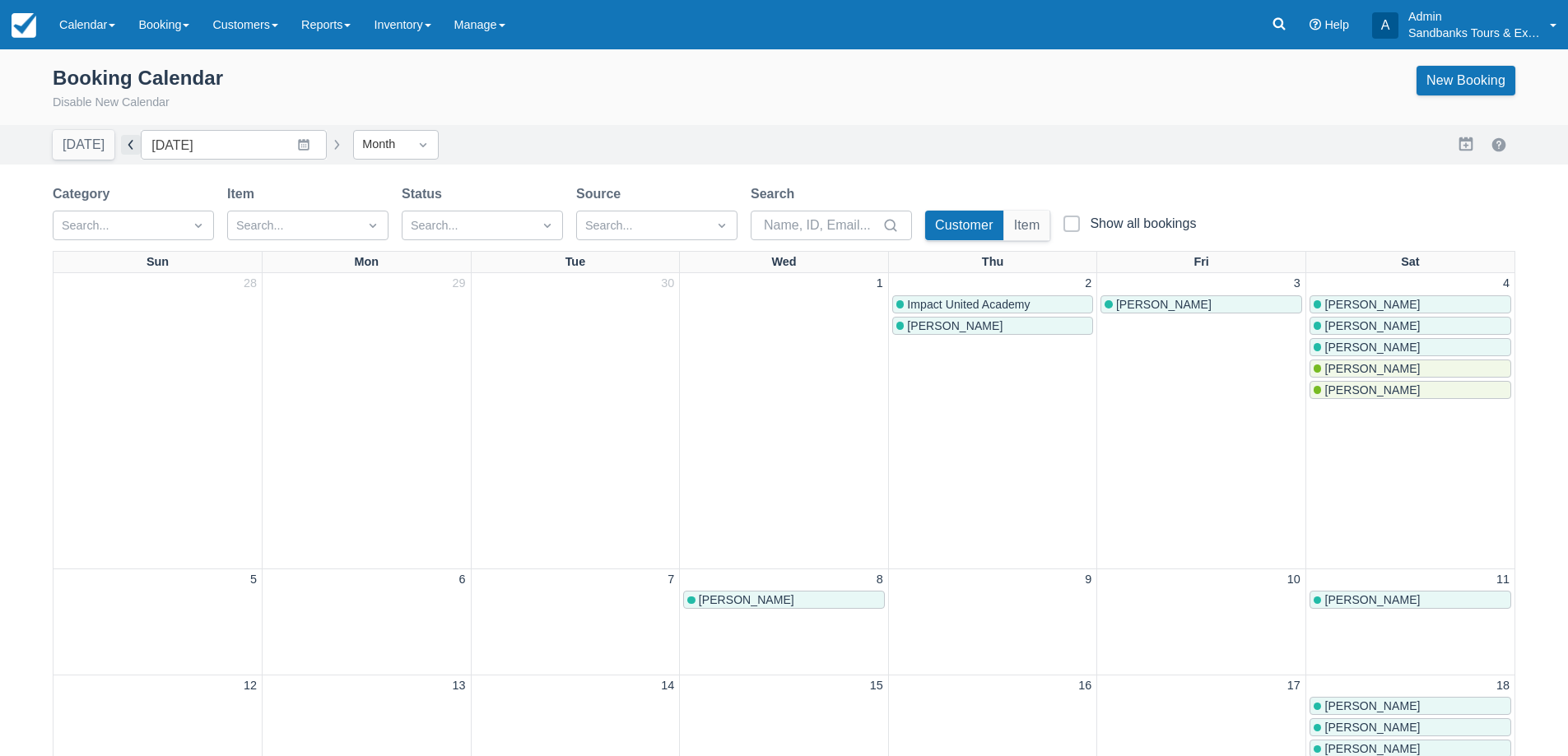
click at [123, 141] on button "button" at bounding box center [131, 145] width 20 height 20
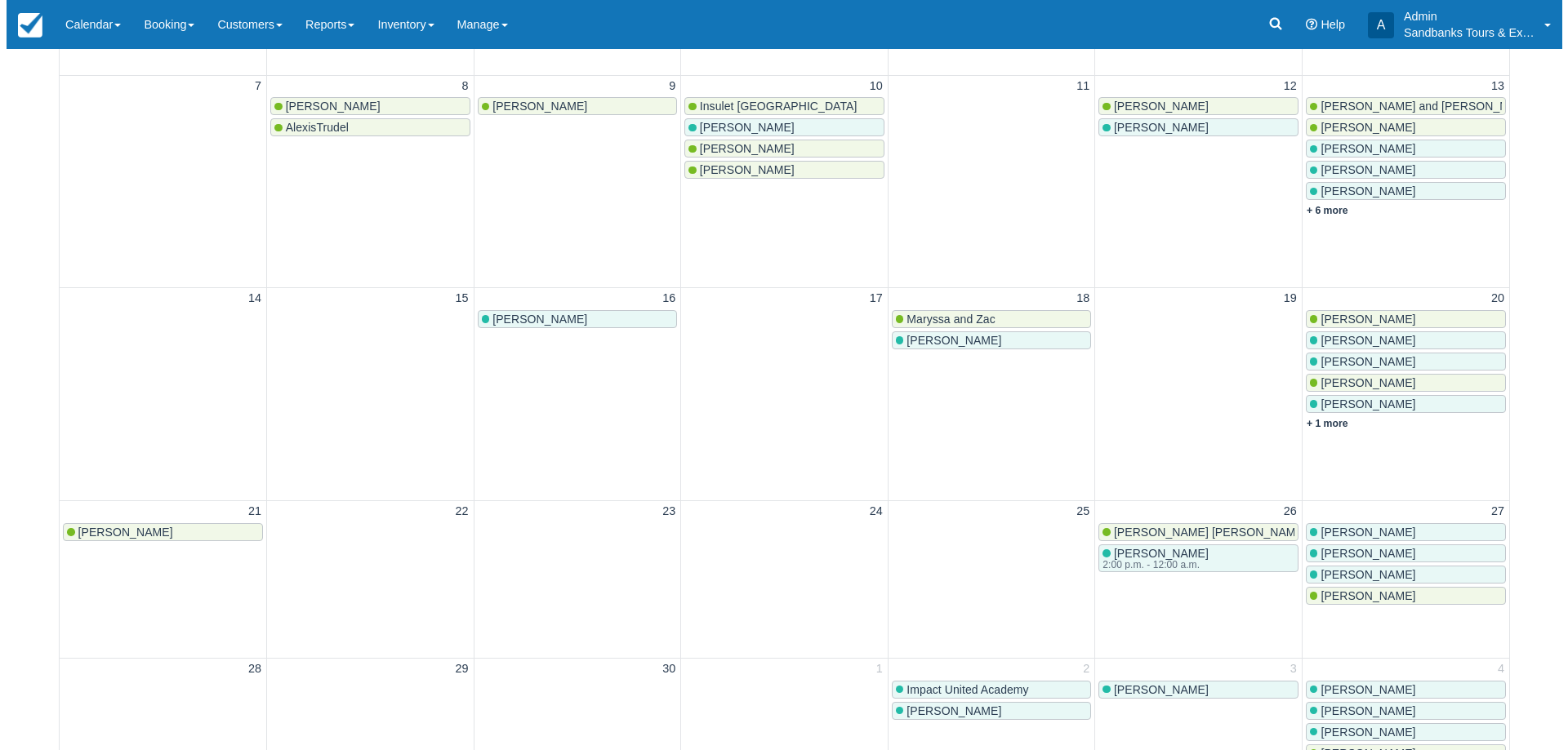
scroll to position [490, 0]
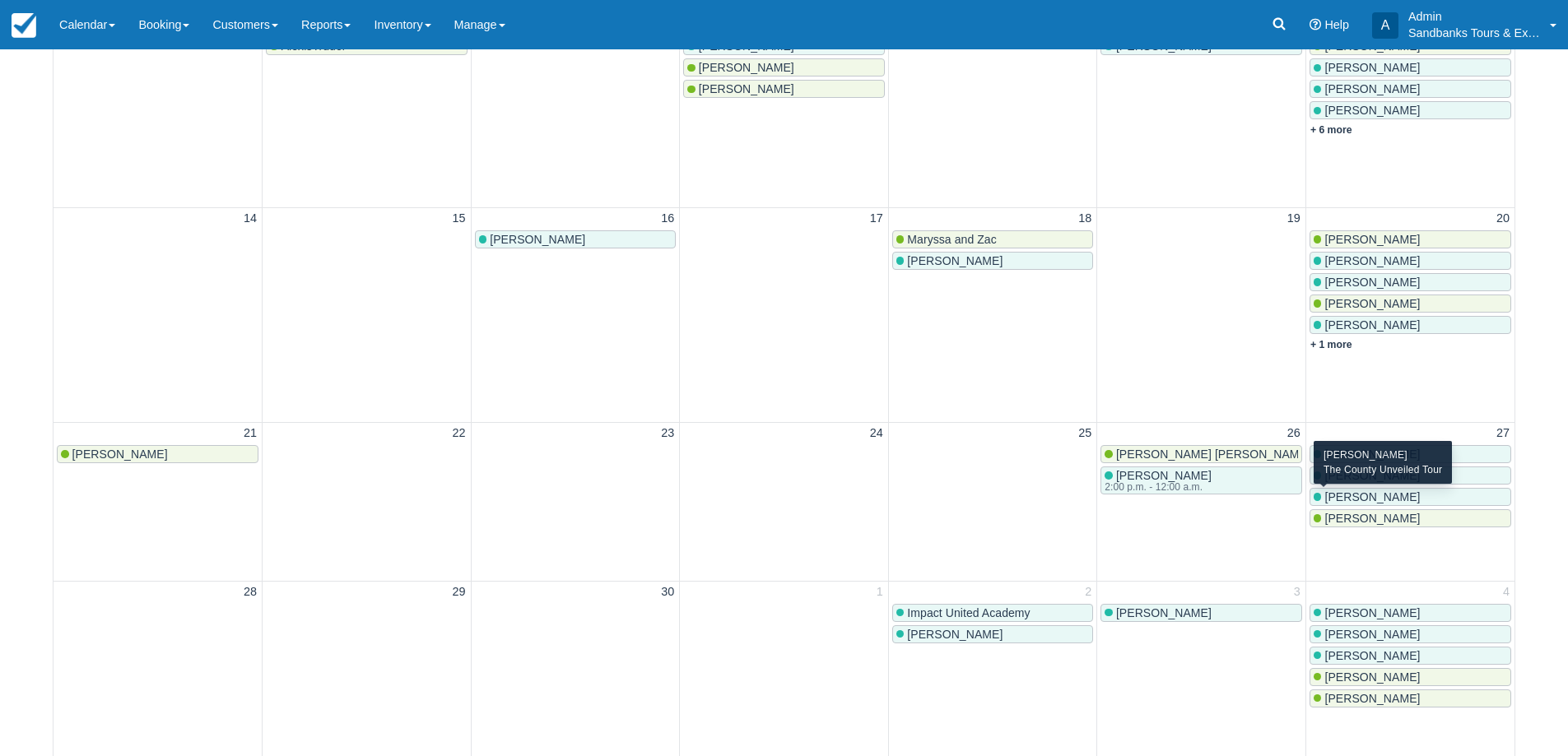
click at [1380, 494] on span "Oleg Semenchuk" at bounding box center [1372, 497] width 96 height 13
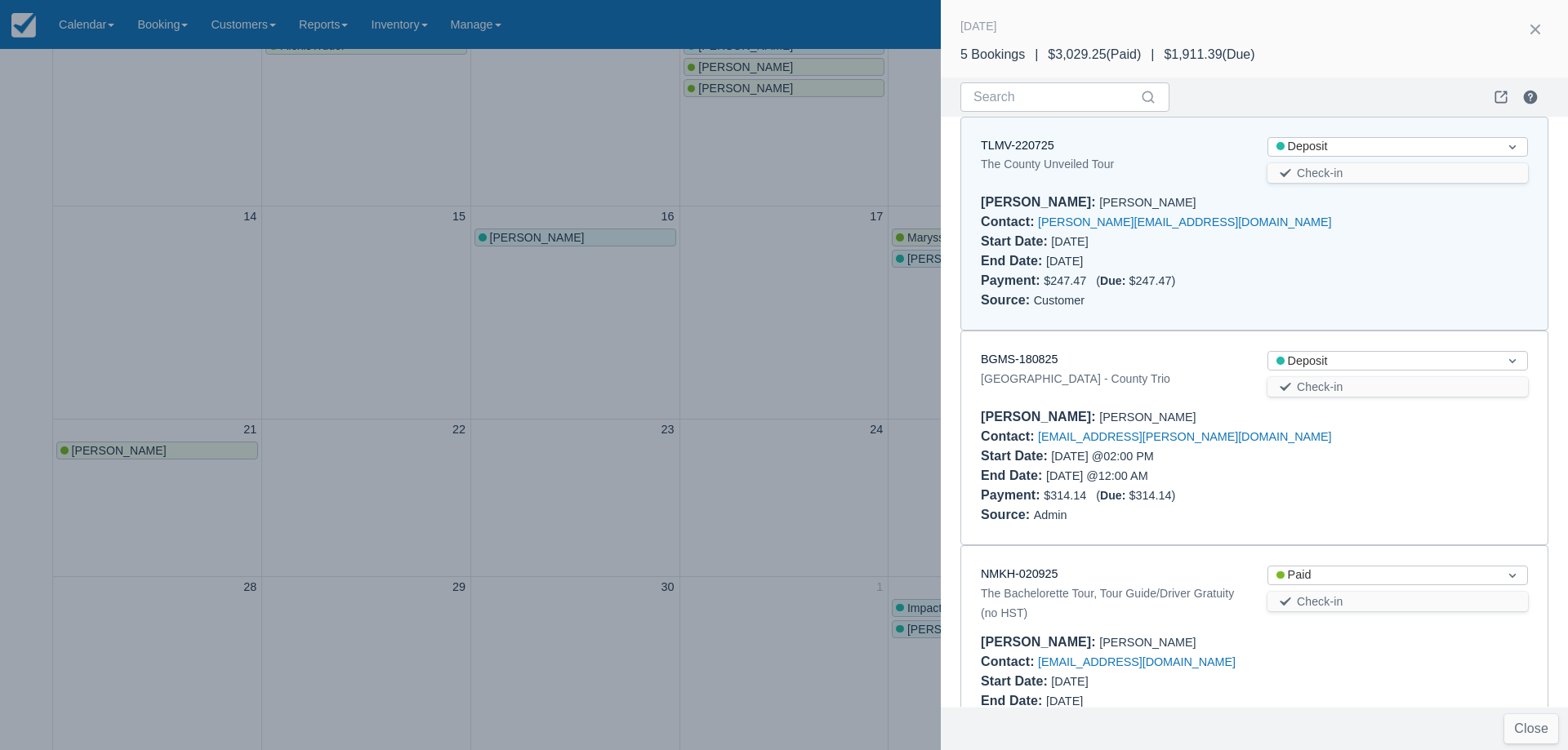
click at [1032, 152] on div "TLMV-220725" at bounding box center [1111, 146] width 260 height 18
click at [1032, 148] on link "TLMV-220725" at bounding box center [1018, 145] width 74 height 13
click at [576, 307] on div at bounding box center [784, 375] width 1568 height 750
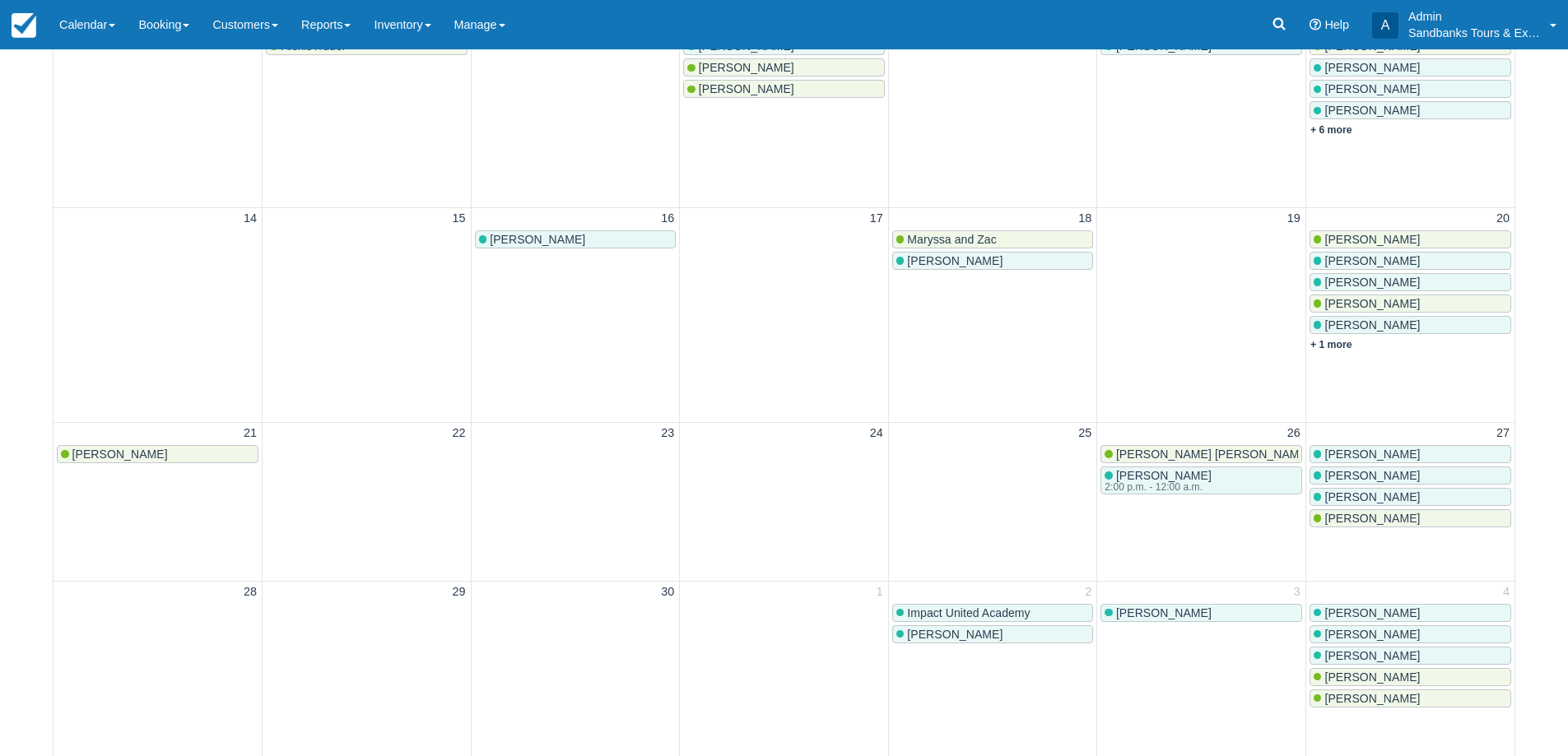
scroll to position [0, 0]
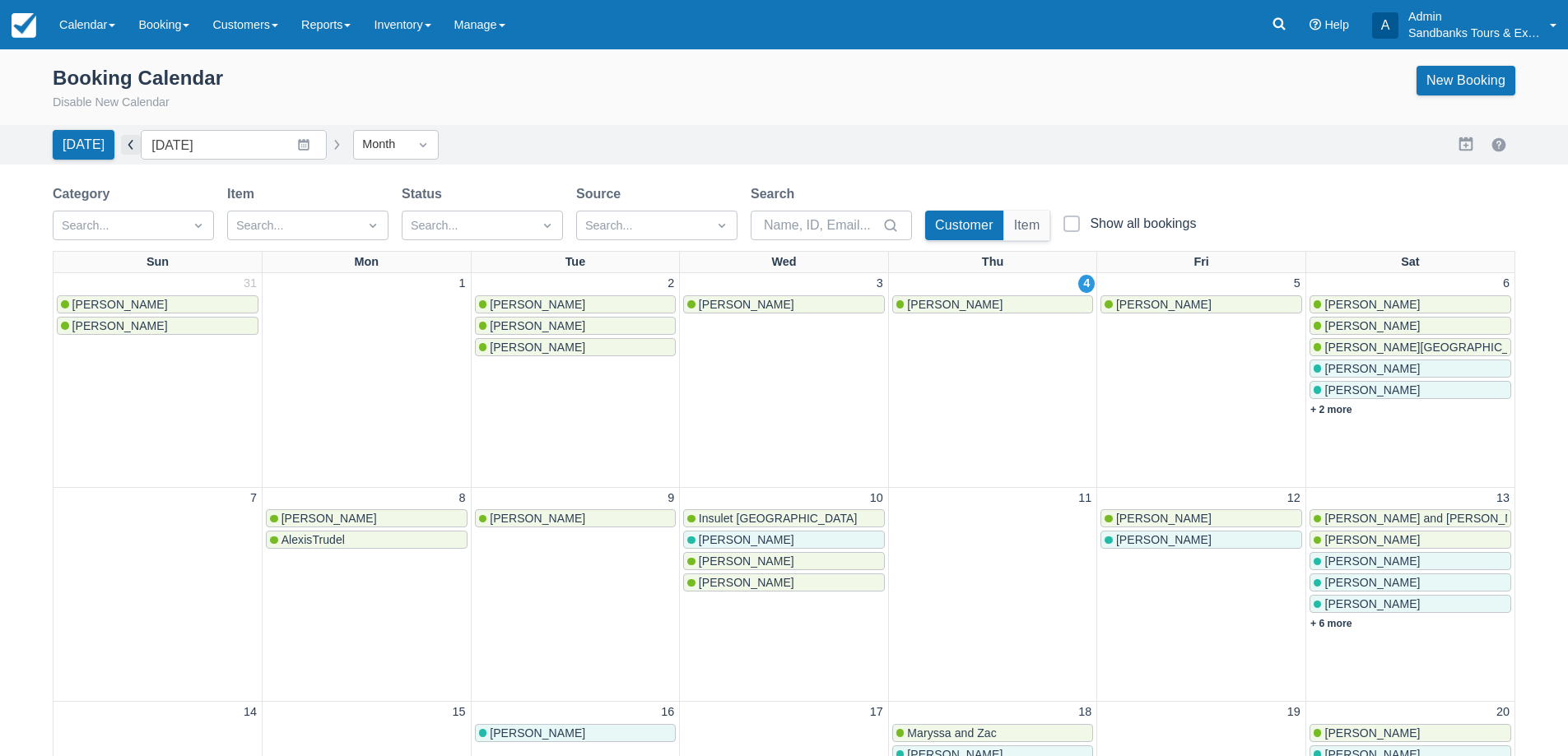
click at [124, 154] on button "button" at bounding box center [131, 145] width 20 height 20
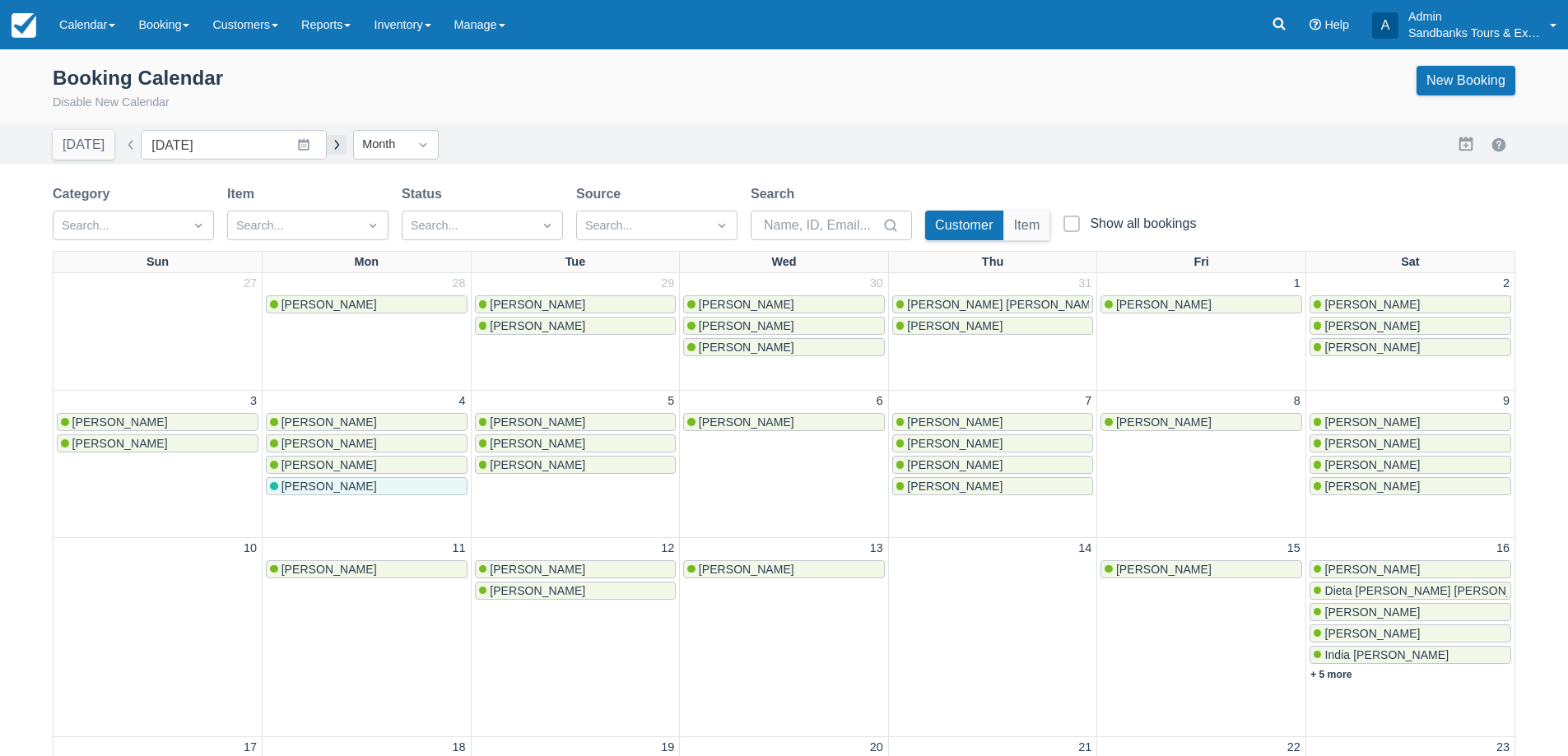
click at [327, 146] on button "button" at bounding box center [336, 145] width 20 height 20
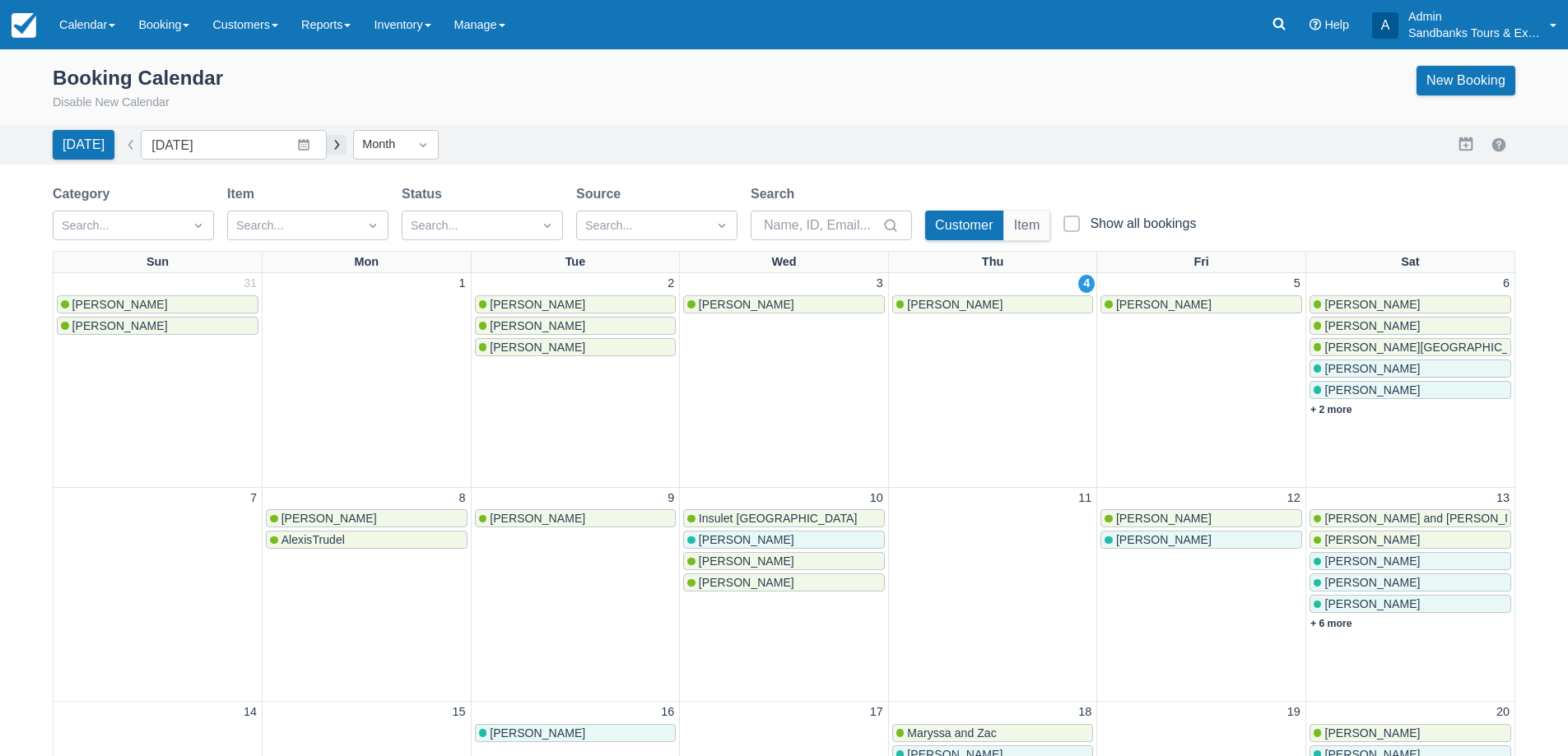
click at [327, 146] on button "button" at bounding box center [336, 145] width 20 height 20
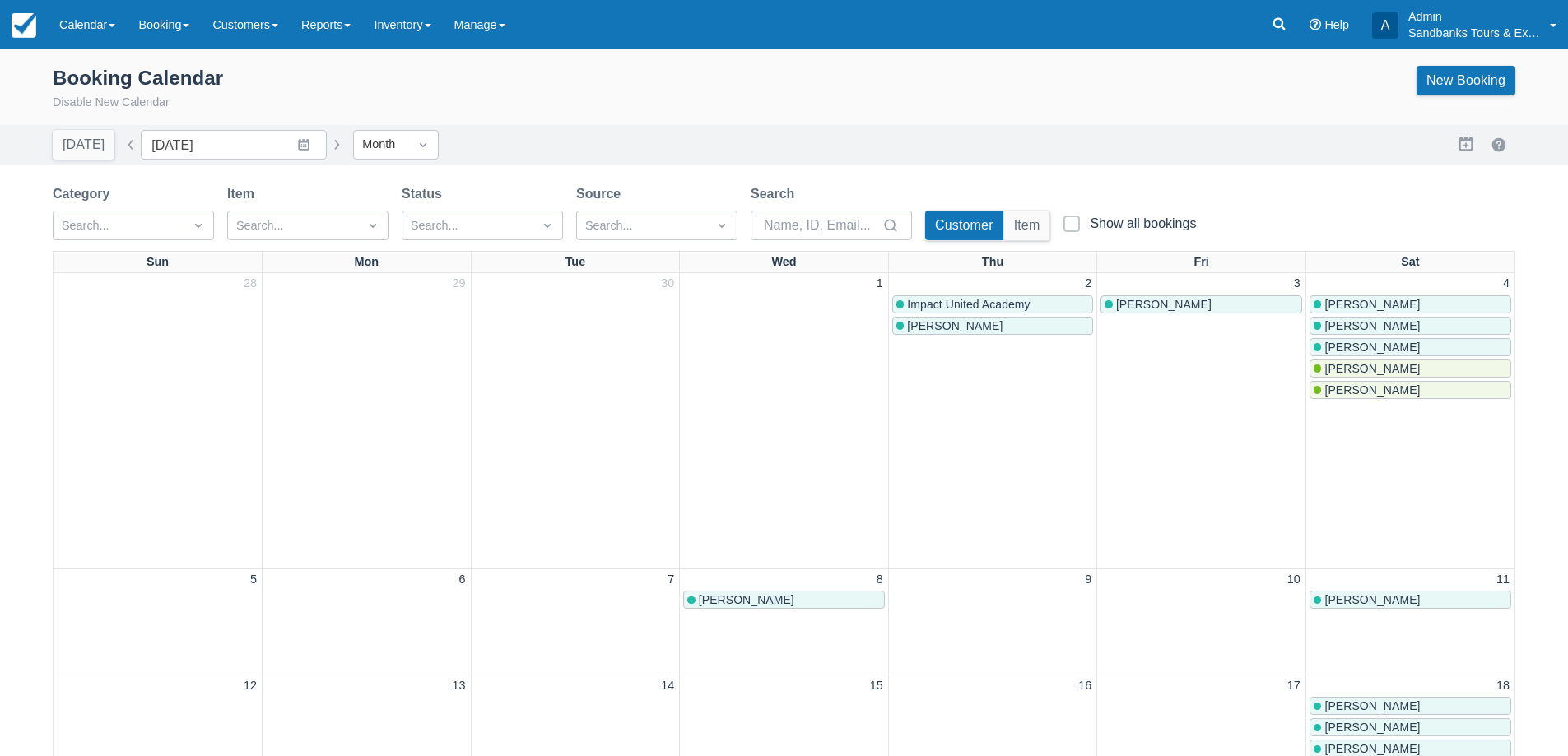
click at [127, 146] on button "button" at bounding box center [131, 145] width 20 height 20
type input "[DATE]"
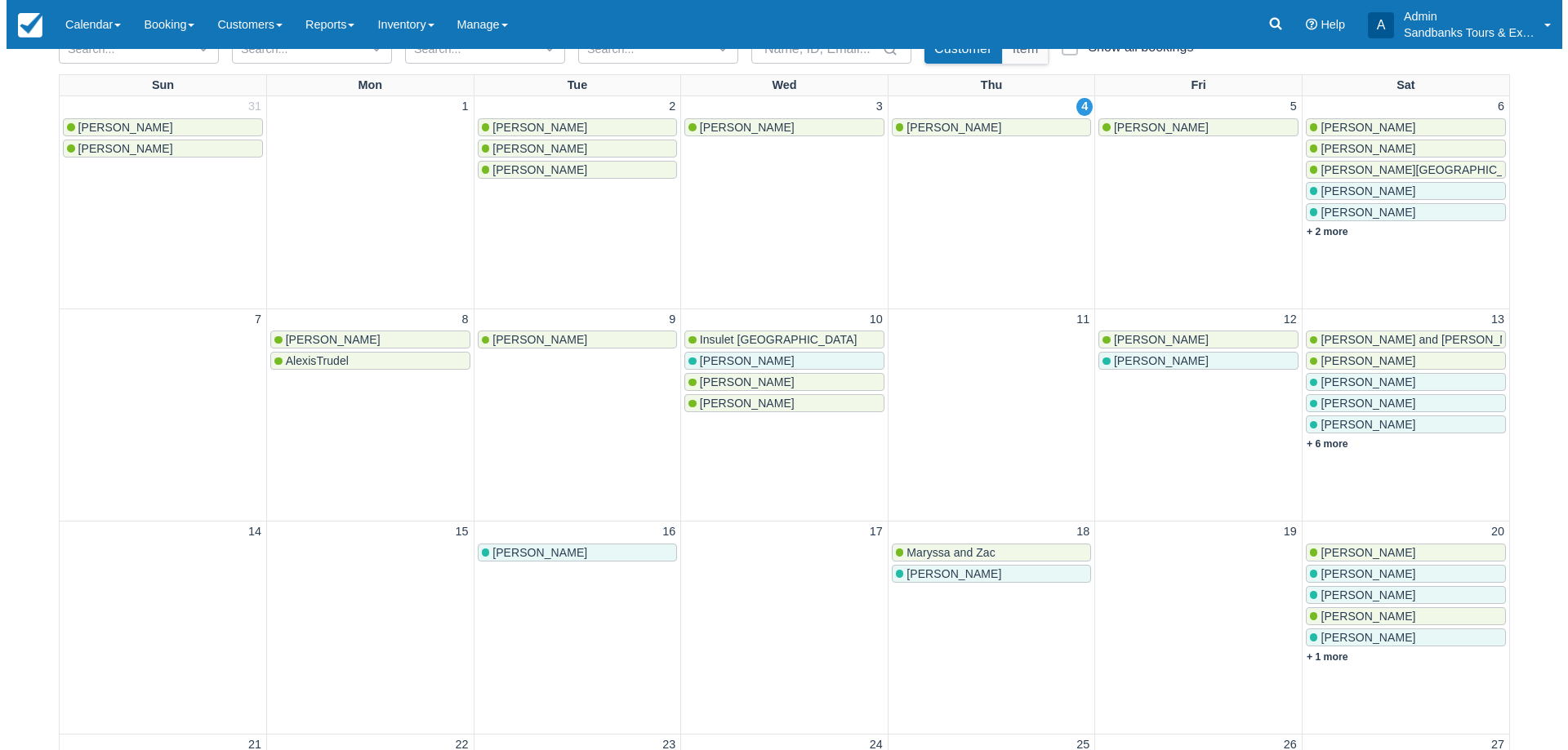
scroll to position [327, 0]
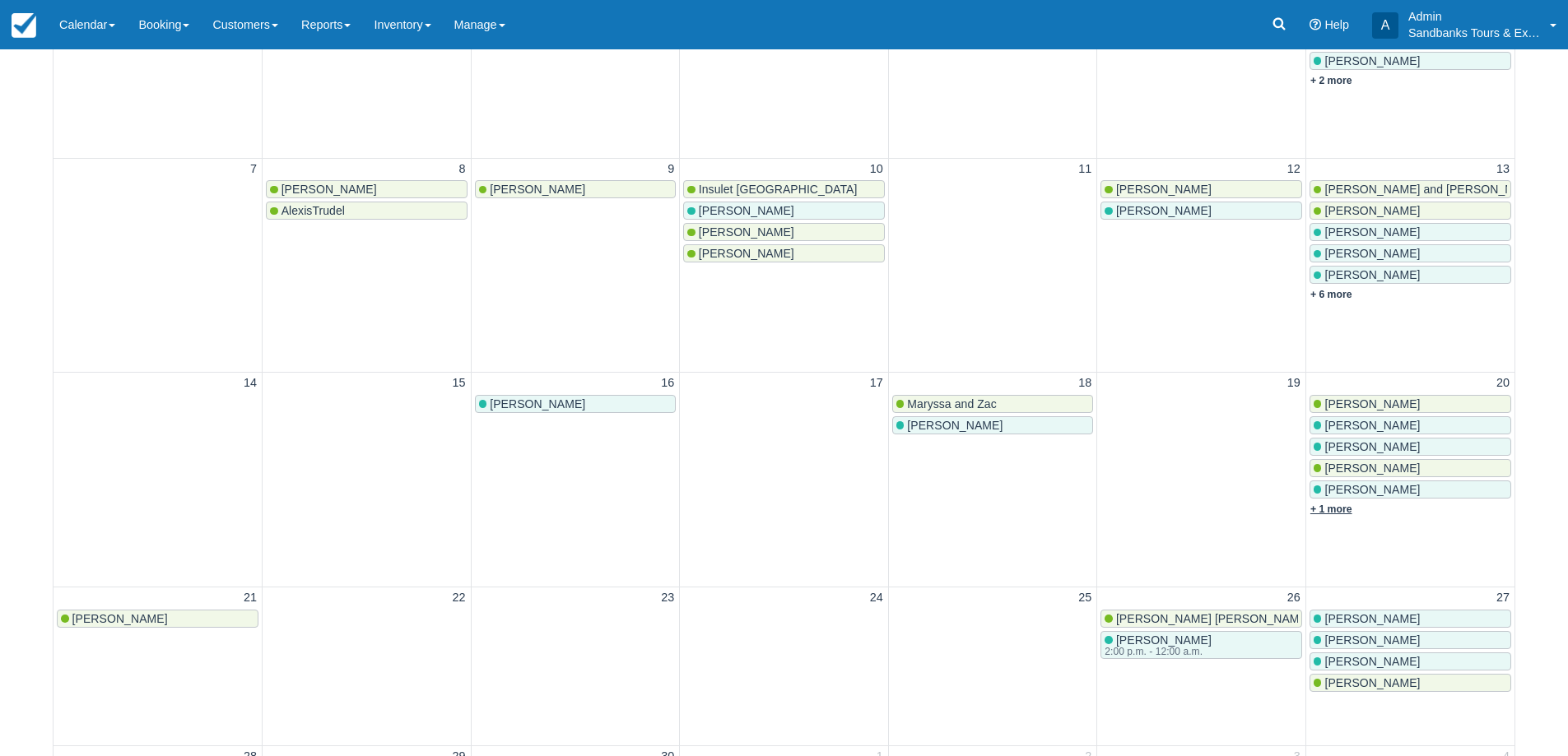
click at [1328, 509] on link "+ 1 more" at bounding box center [1331, 510] width 42 height 12
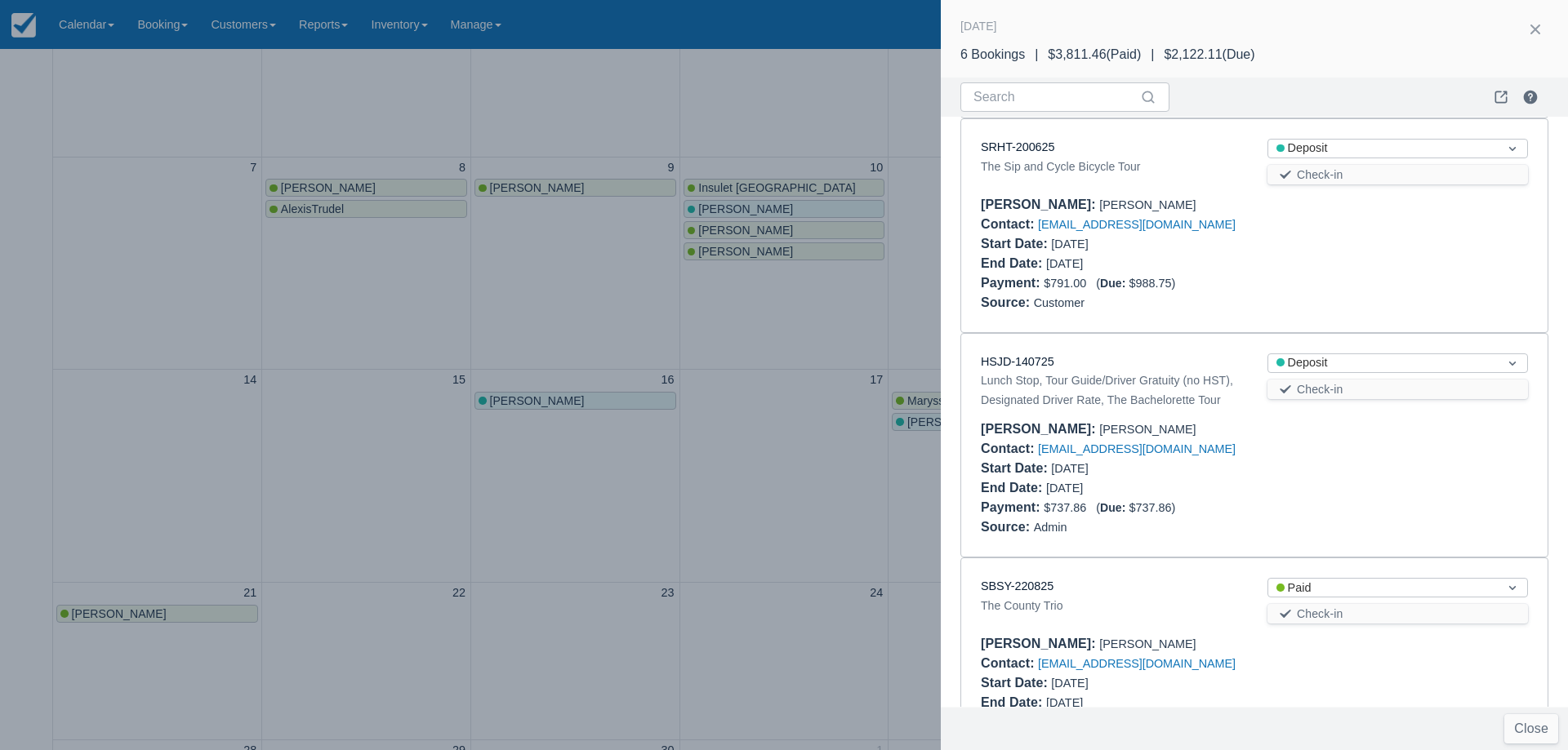
scroll to position [0, 0]
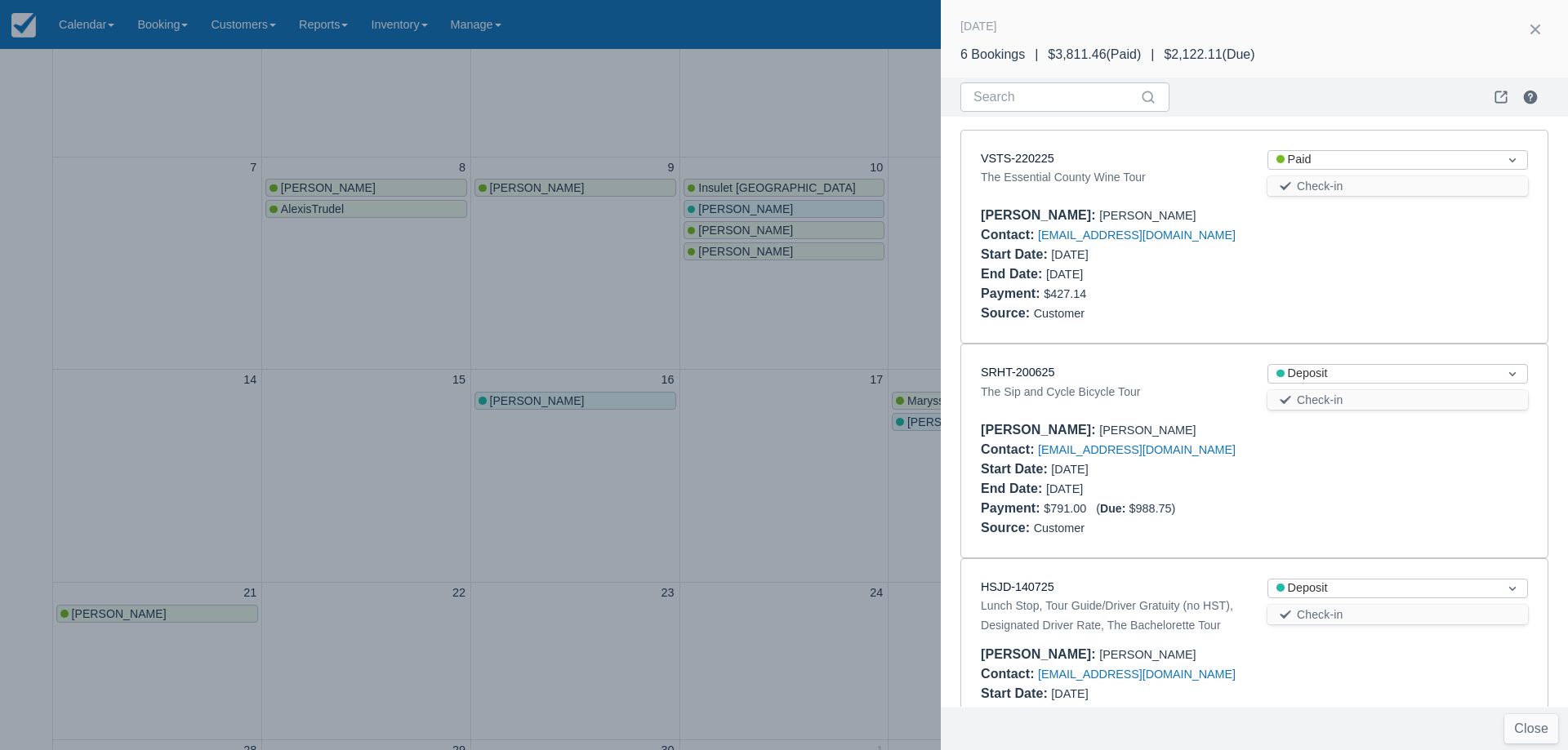
click at [815, 392] on div at bounding box center [784, 375] width 1568 height 750
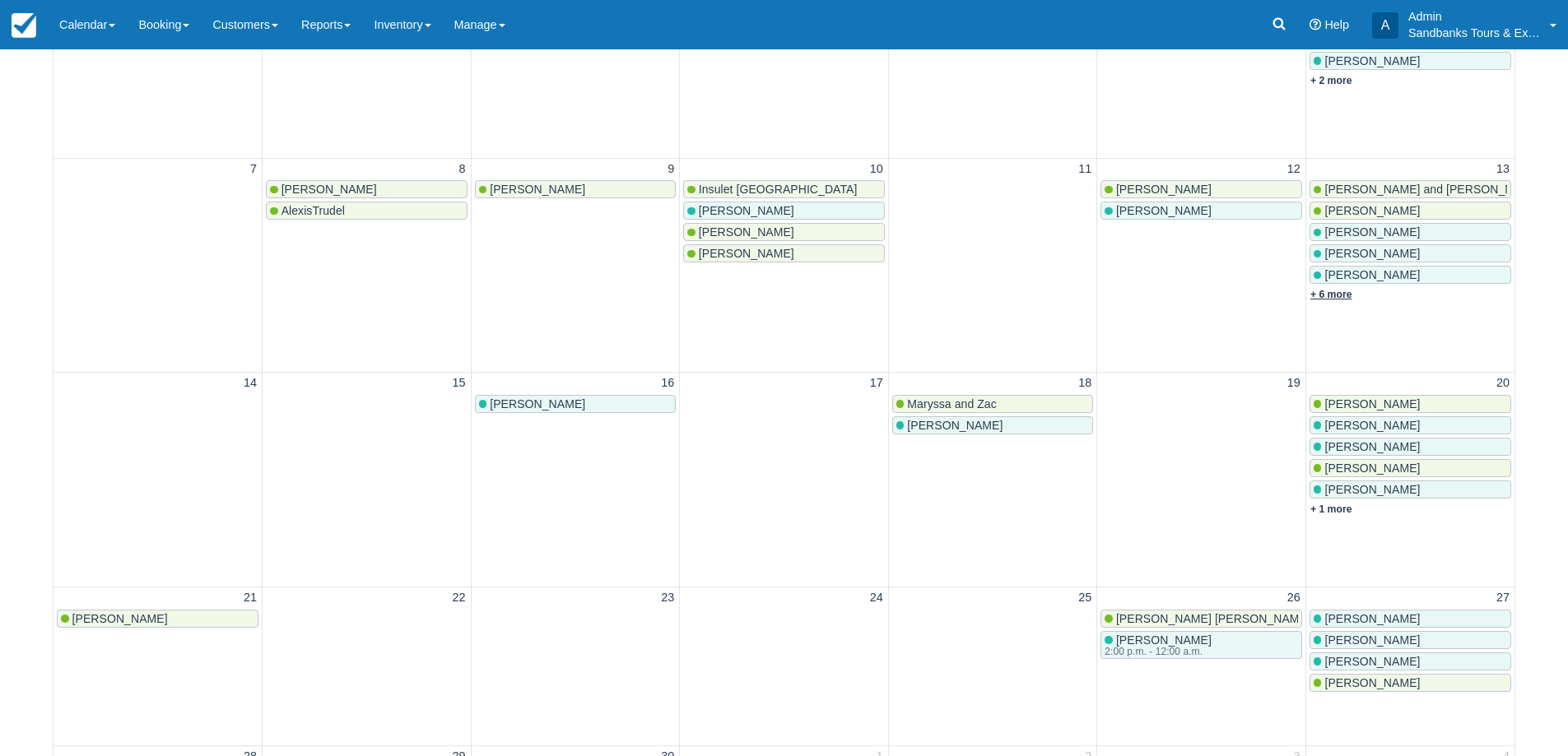
click at [1333, 289] on link "+ 6 more" at bounding box center [1331, 294] width 42 height 12
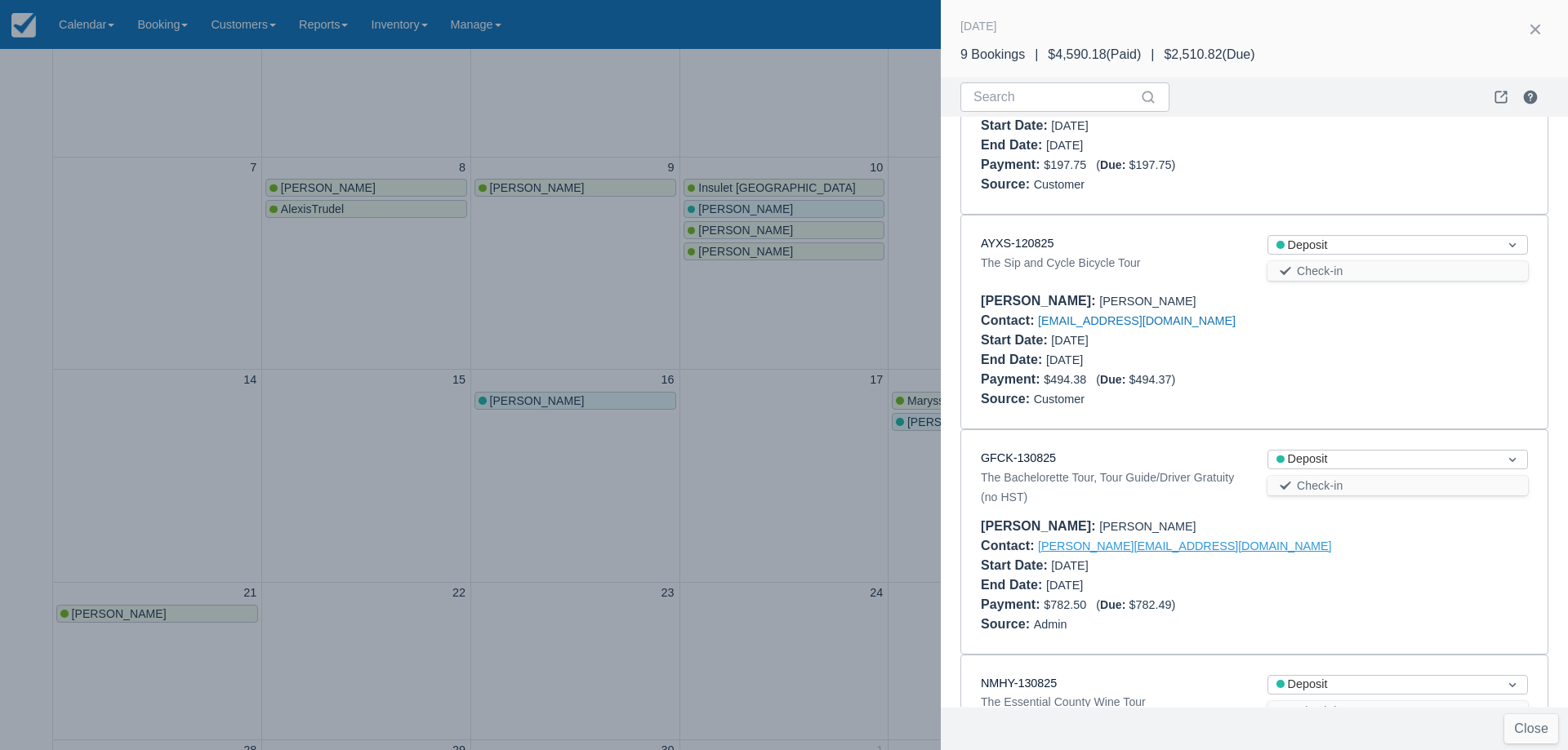
scroll to position [653, 0]
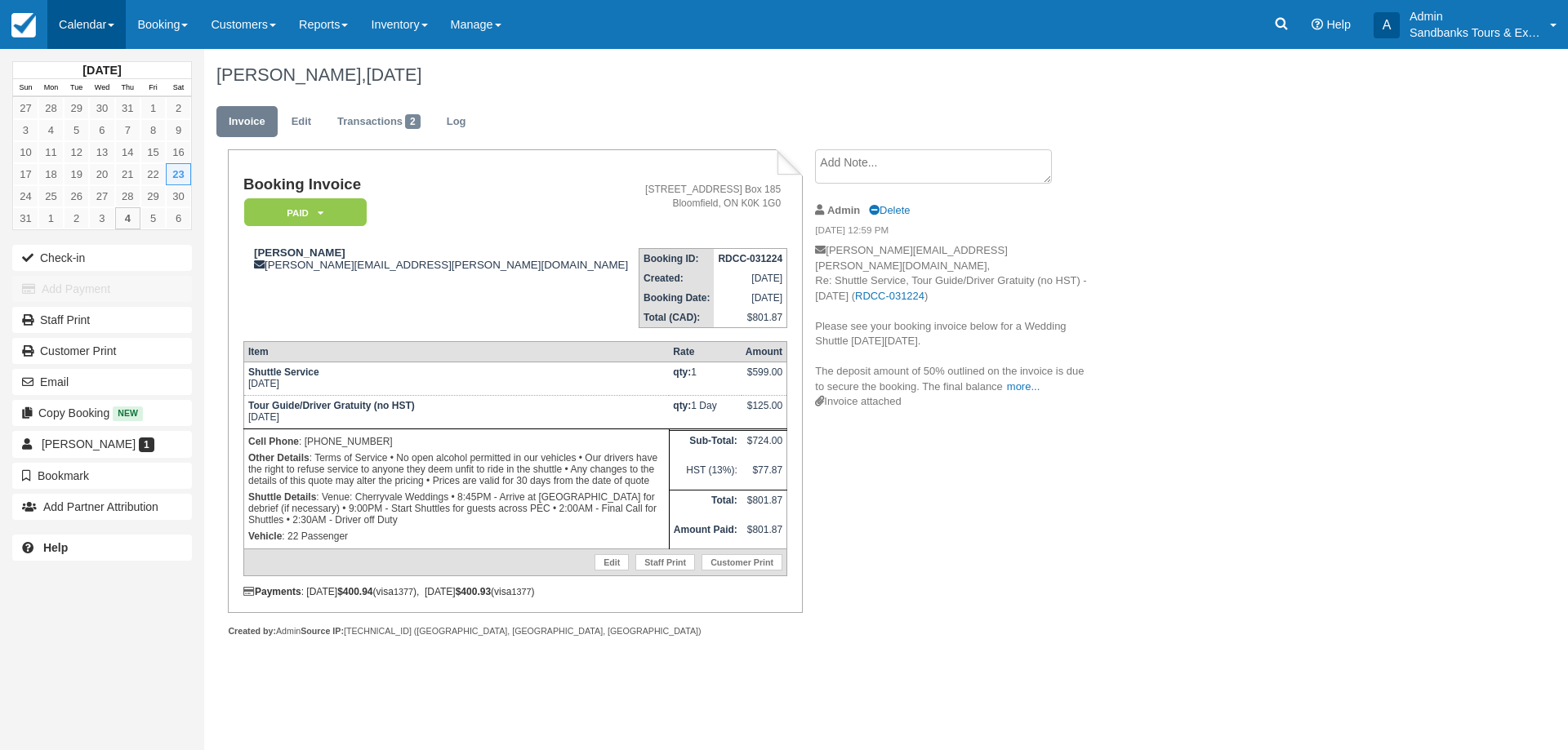
click at [82, 33] on link "Calendar" at bounding box center [86, 24] width 79 height 49
click at [90, 83] on link "Booking" at bounding box center [113, 70] width 129 height 34
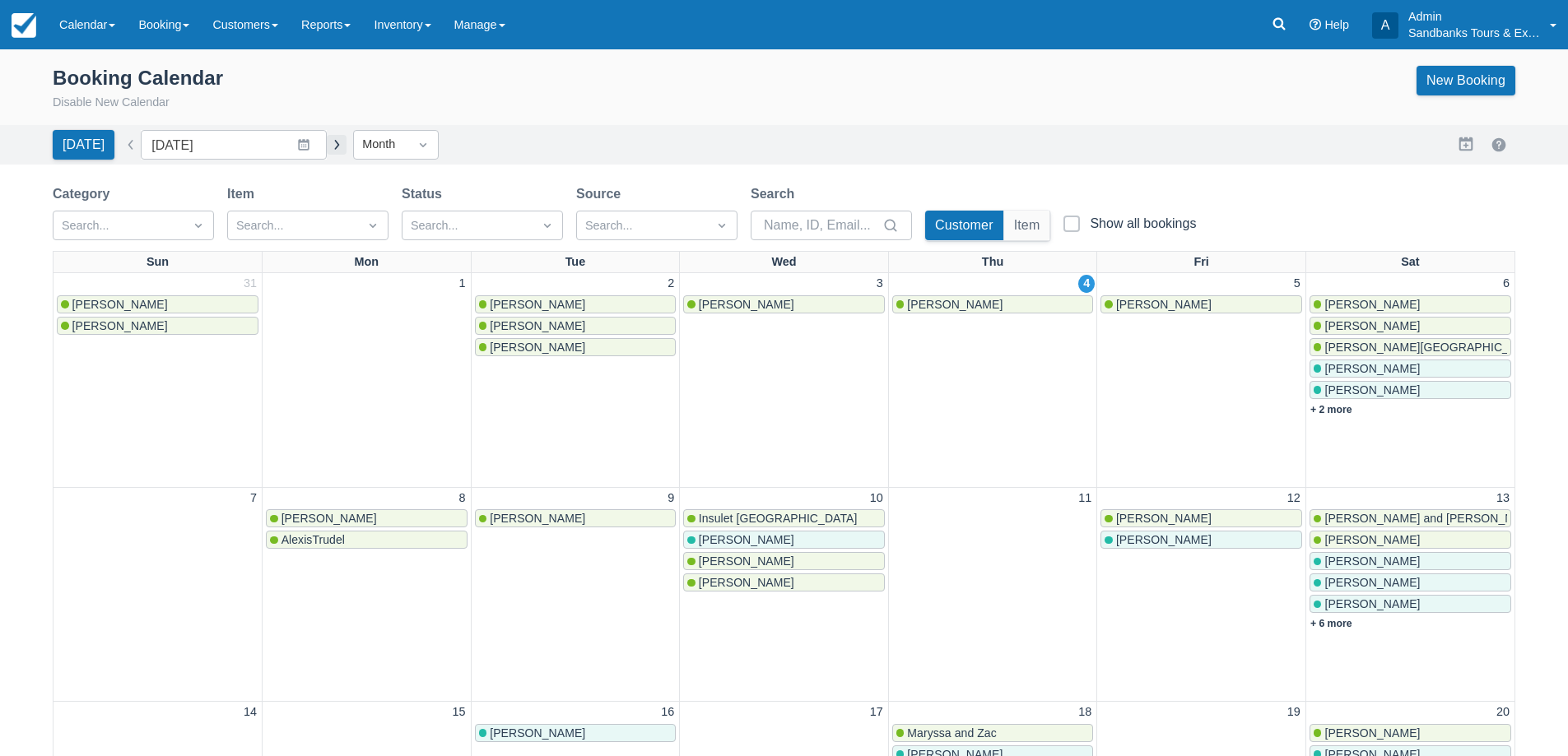
click at [331, 143] on button "button" at bounding box center [336, 145] width 20 height 20
type input "[DATE]"
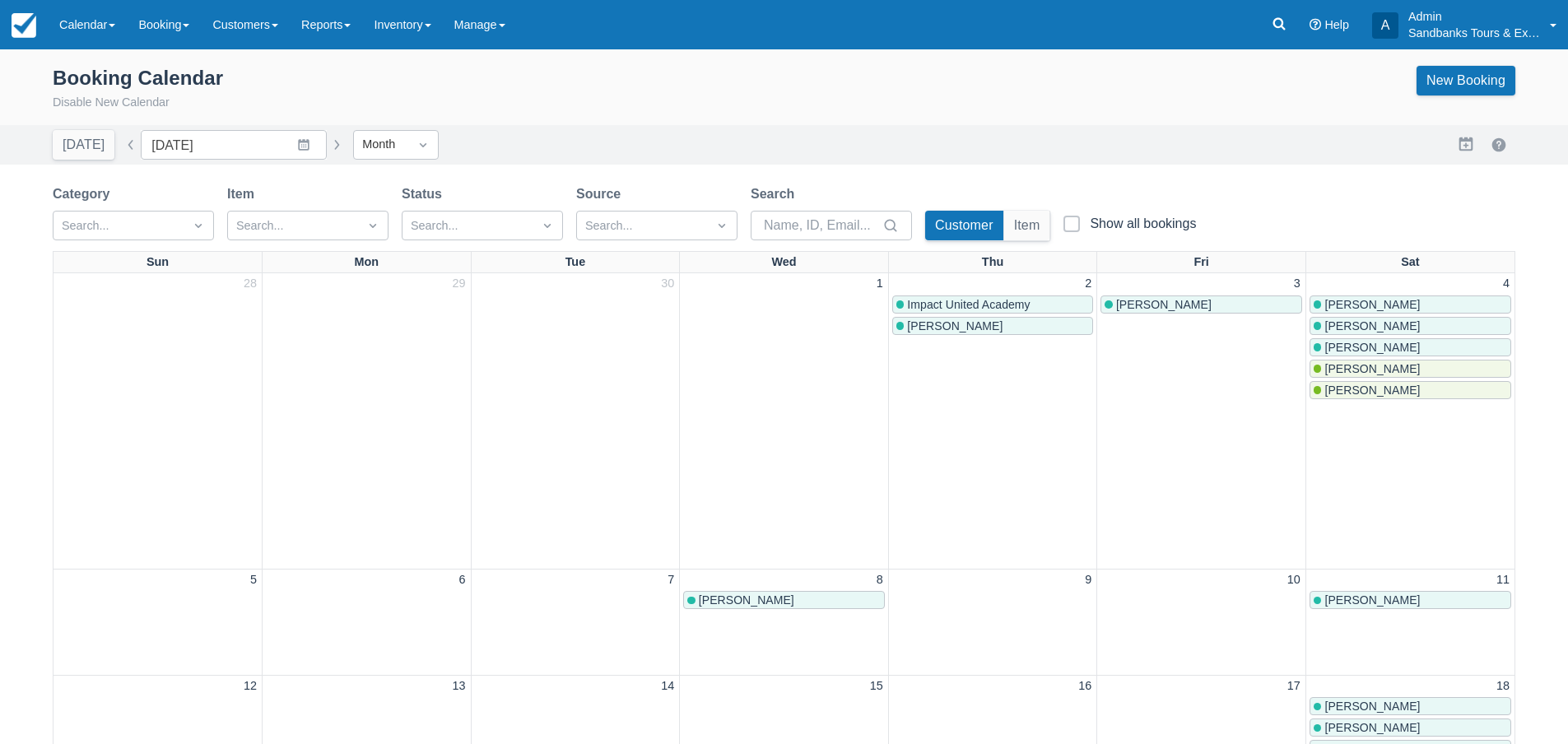
click at [1354, 367] on span "[PERSON_NAME]" at bounding box center [1372, 368] width 96 height 13
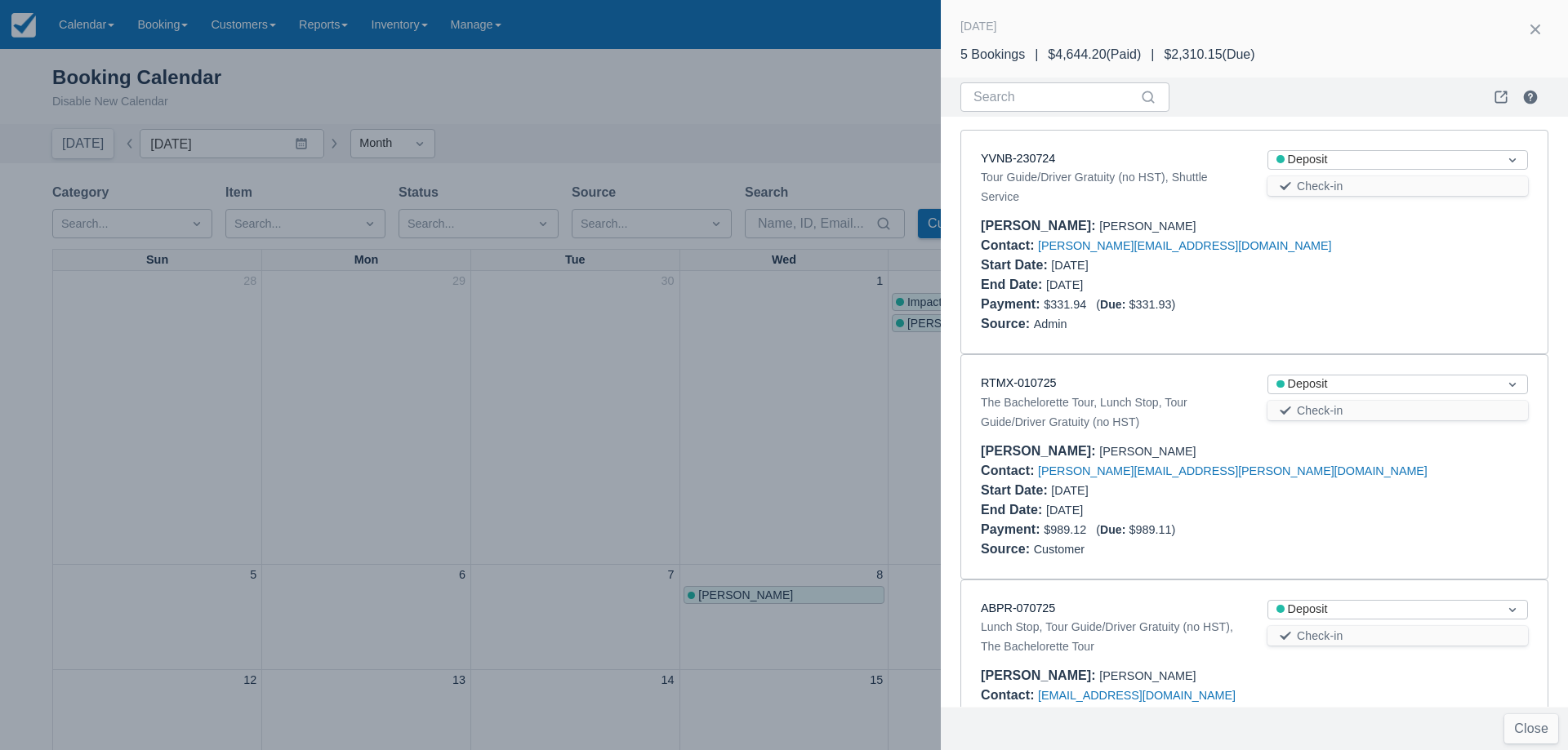
scroll to position [590, 0]
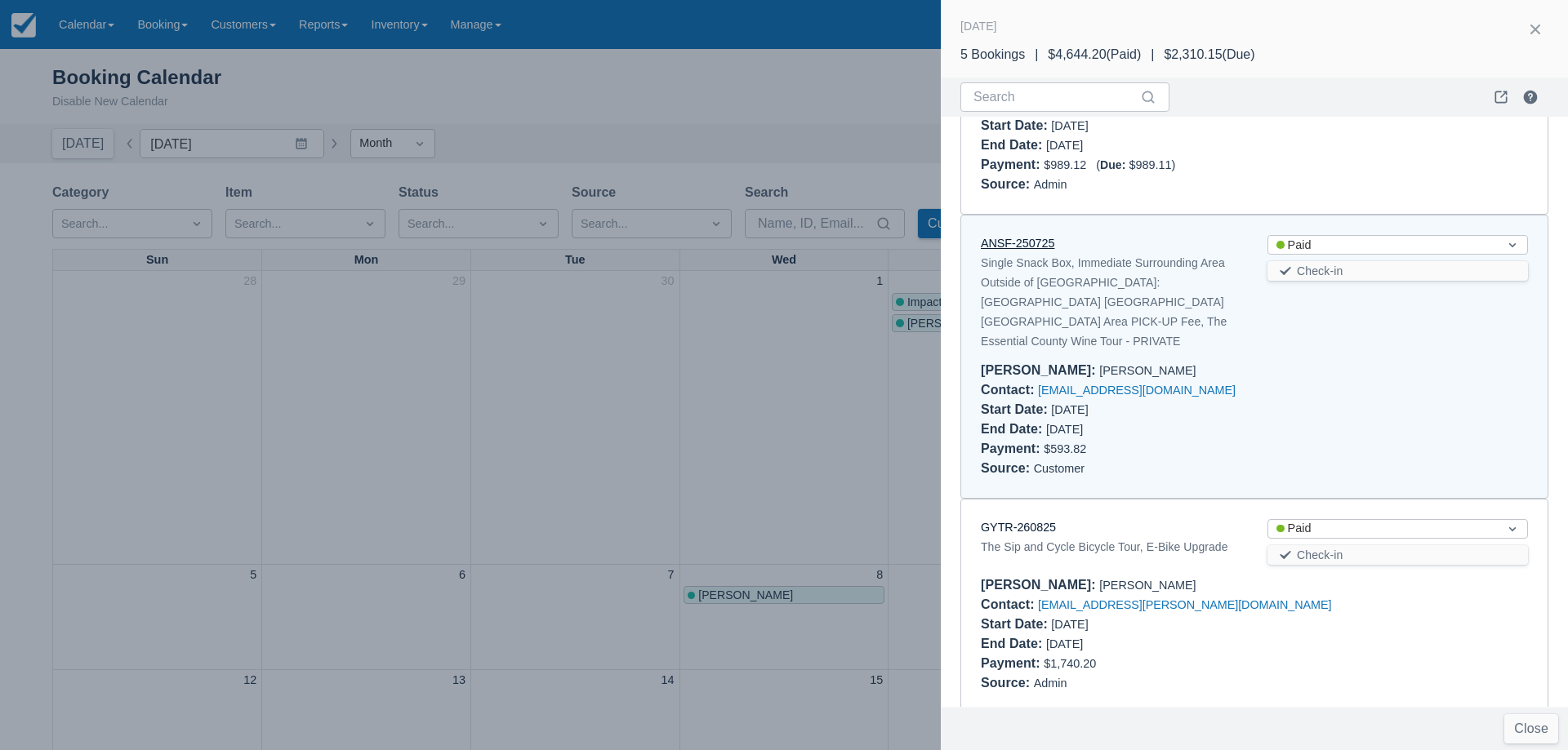
click at [1026, 240] on link "ANSF-250725" at bounding box center [1018, 243] width 74 height 13
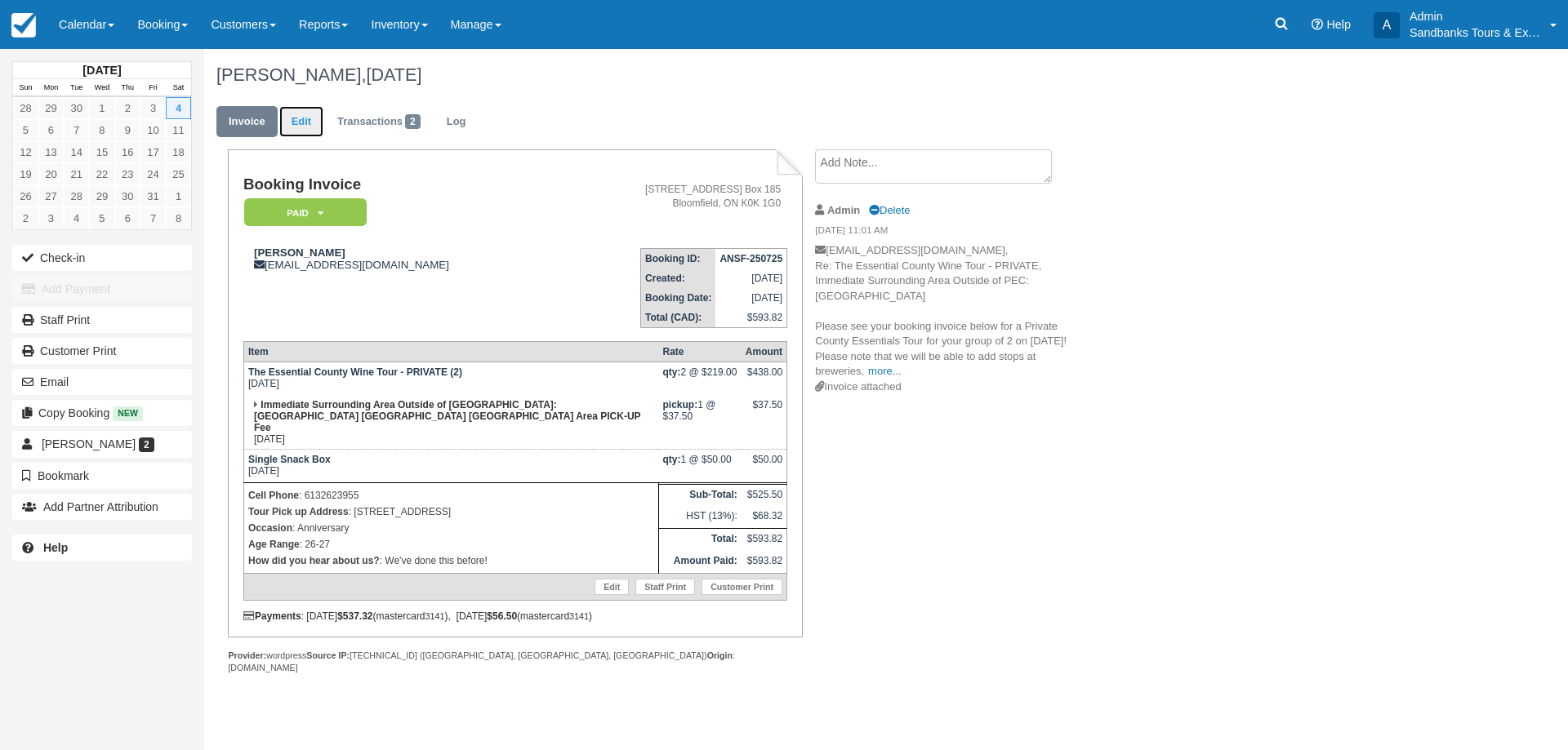
click at [294, 121] on link "Edit" at bounding box center [301, 121] width 44 height 32
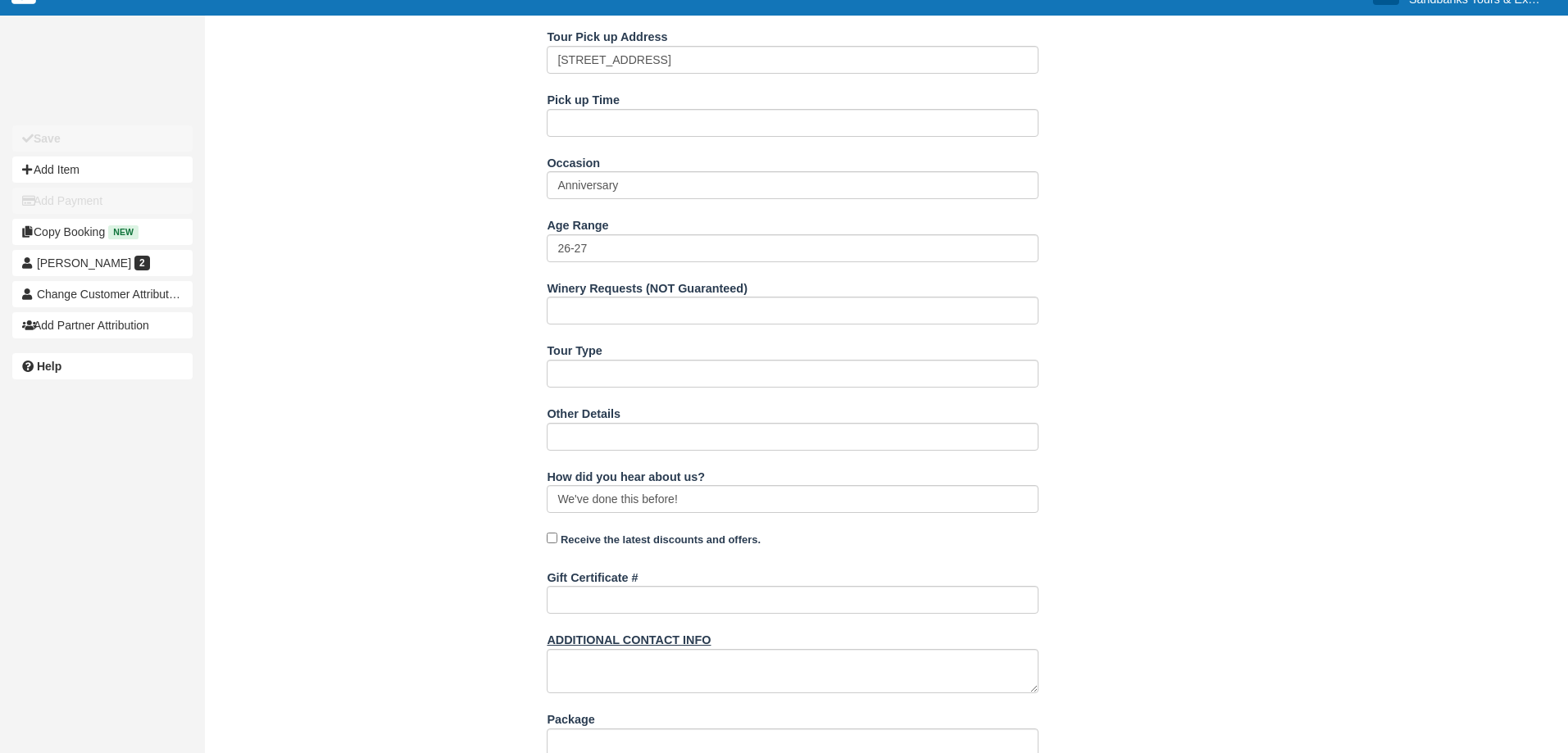
scroll to position [840, 0]
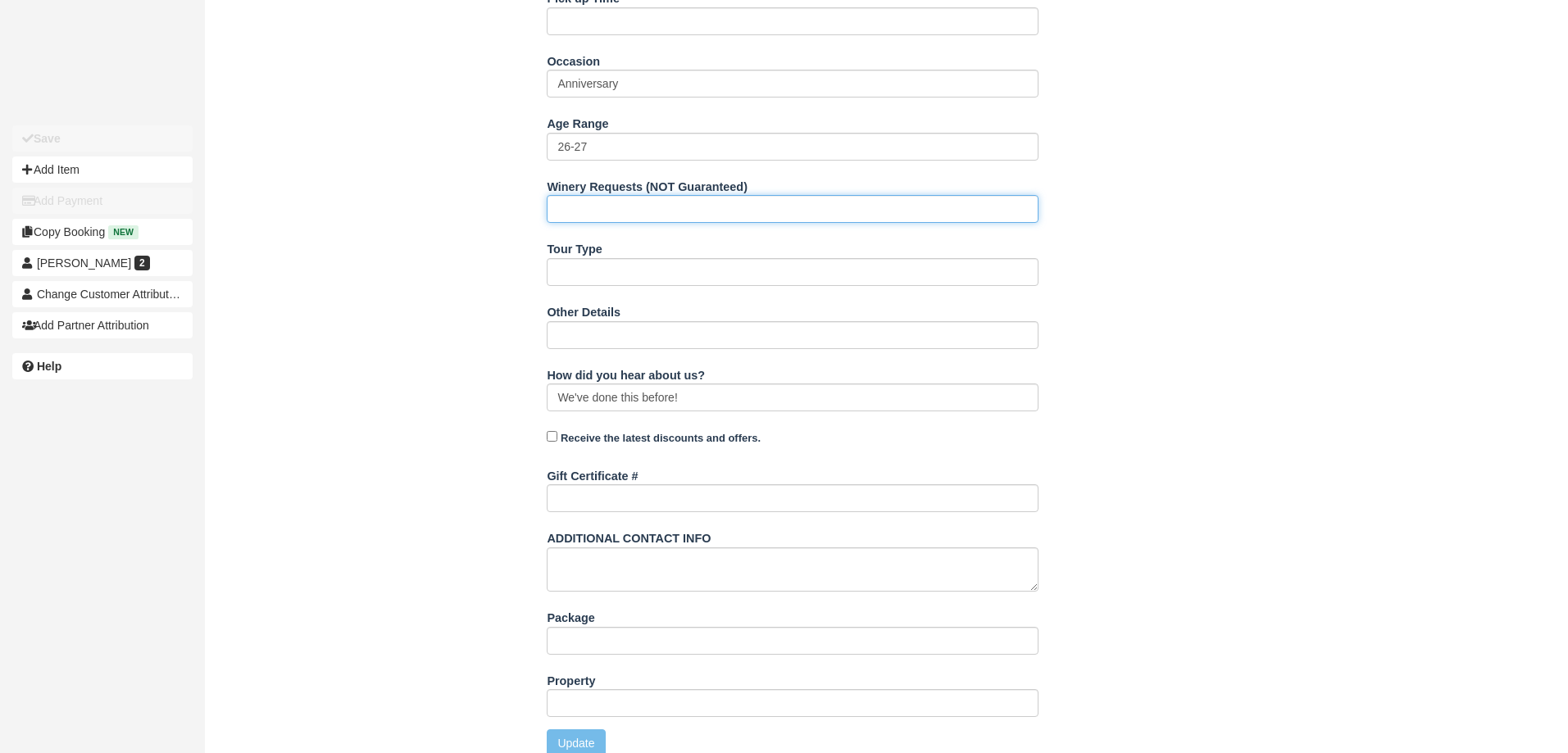
click at [595, 195] on input "Winery Requests (NOT Guaranteed)" at bounding box center [792, 208] width 492 height 28
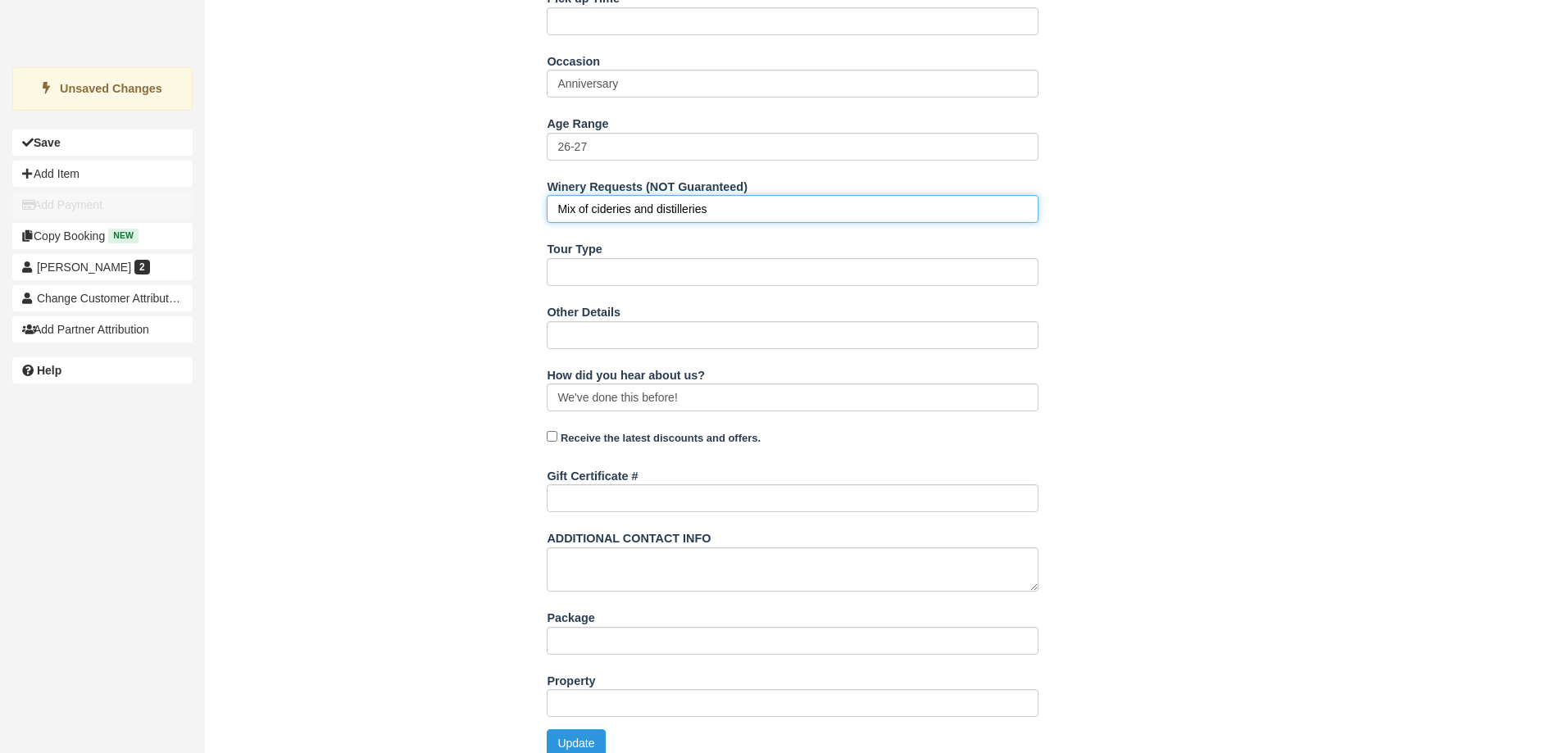
drag, startPoint x: 730, startPoint y: 198, endPoint x: 592, endPoint y: 202, distance: 138.1
click at [592, 202] on input "Mix of cideries and distilleries" at bounding box center [792, 208] width 492 height 28
type input "Mix of wine, cider, and distilleries"
click at [572, 737] on button "Update" at bounding box center [576, 743] width 58 height 28
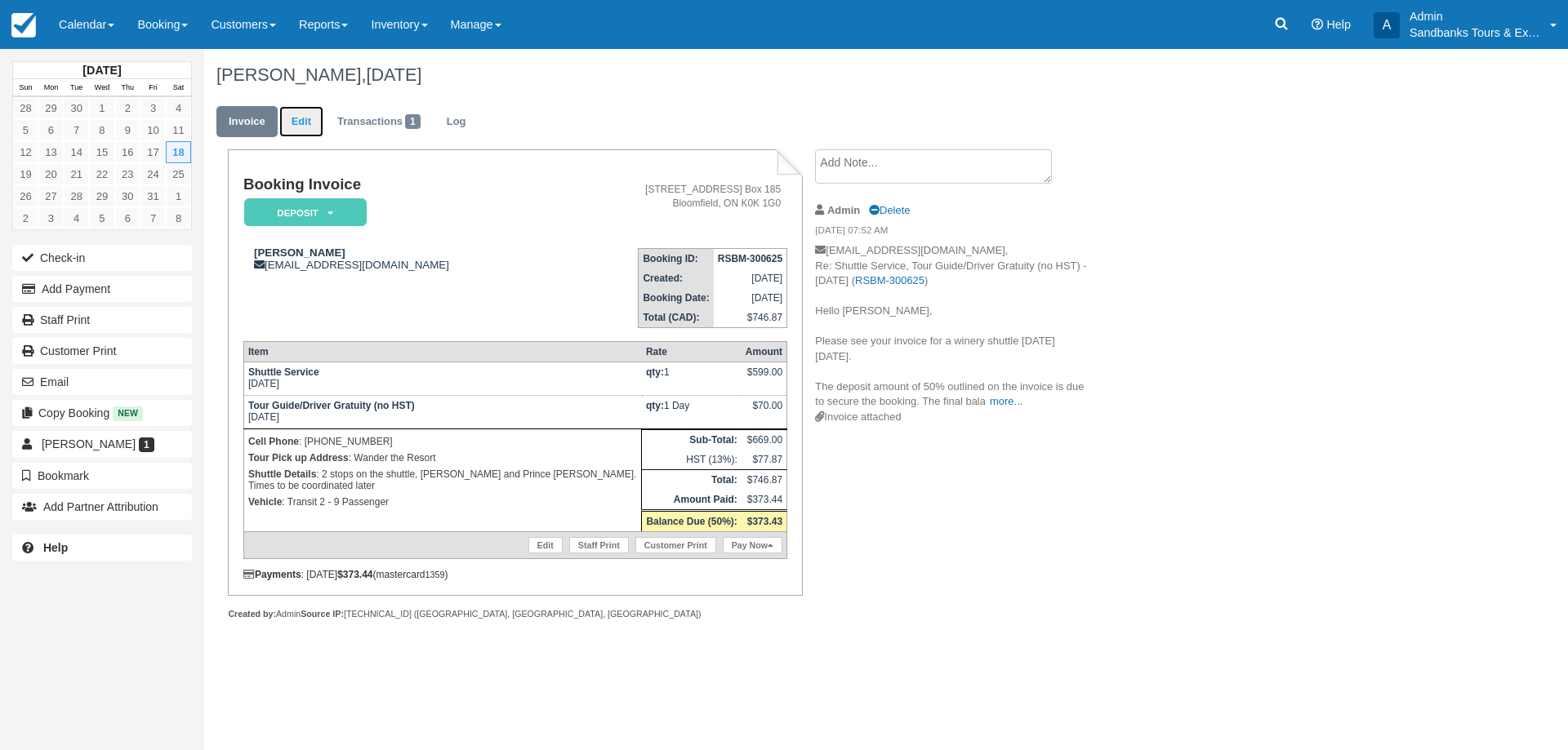
click at [284, 133] on link "Edit" at bounding box center [301, 121] width 44 height 32
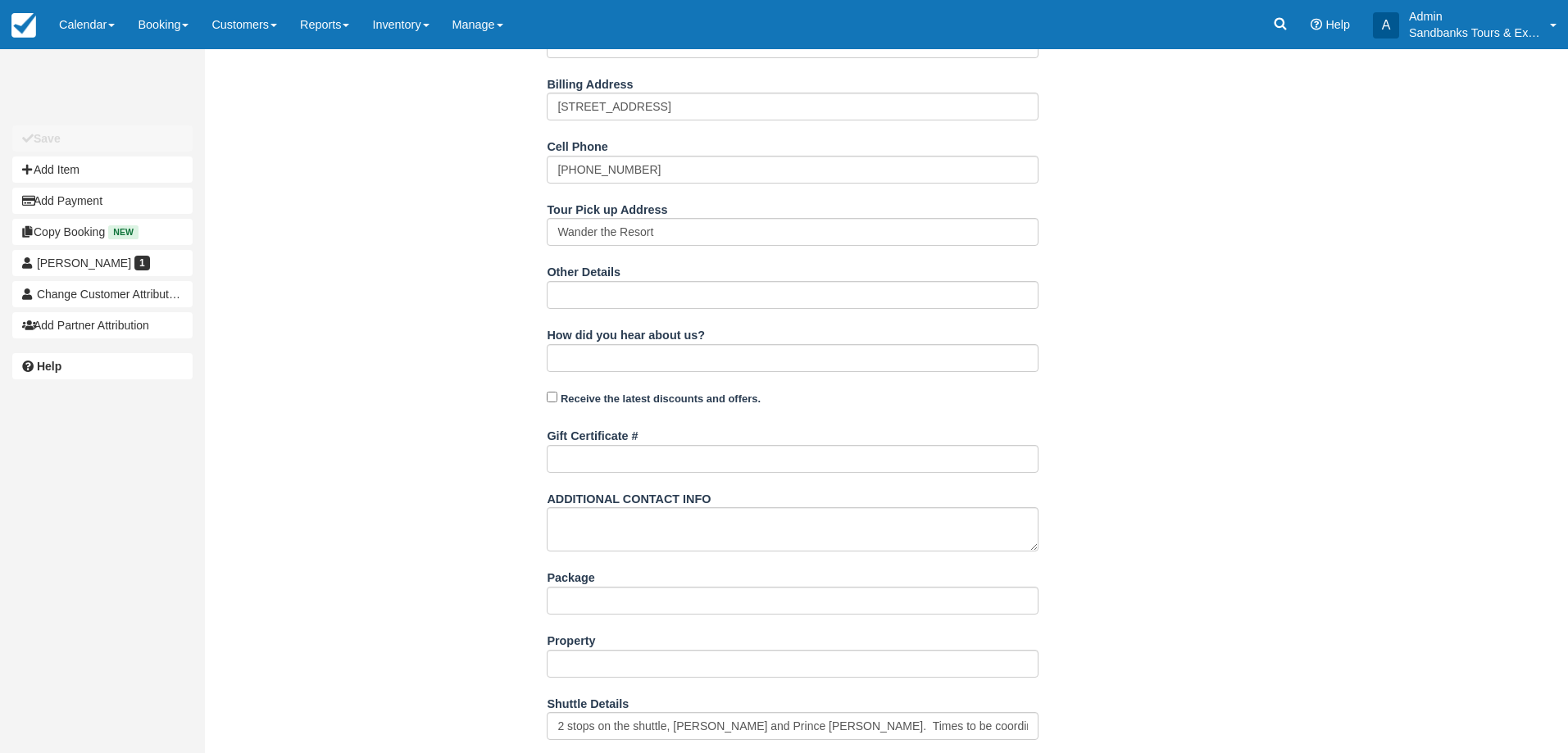
scroll to position [605, 0]
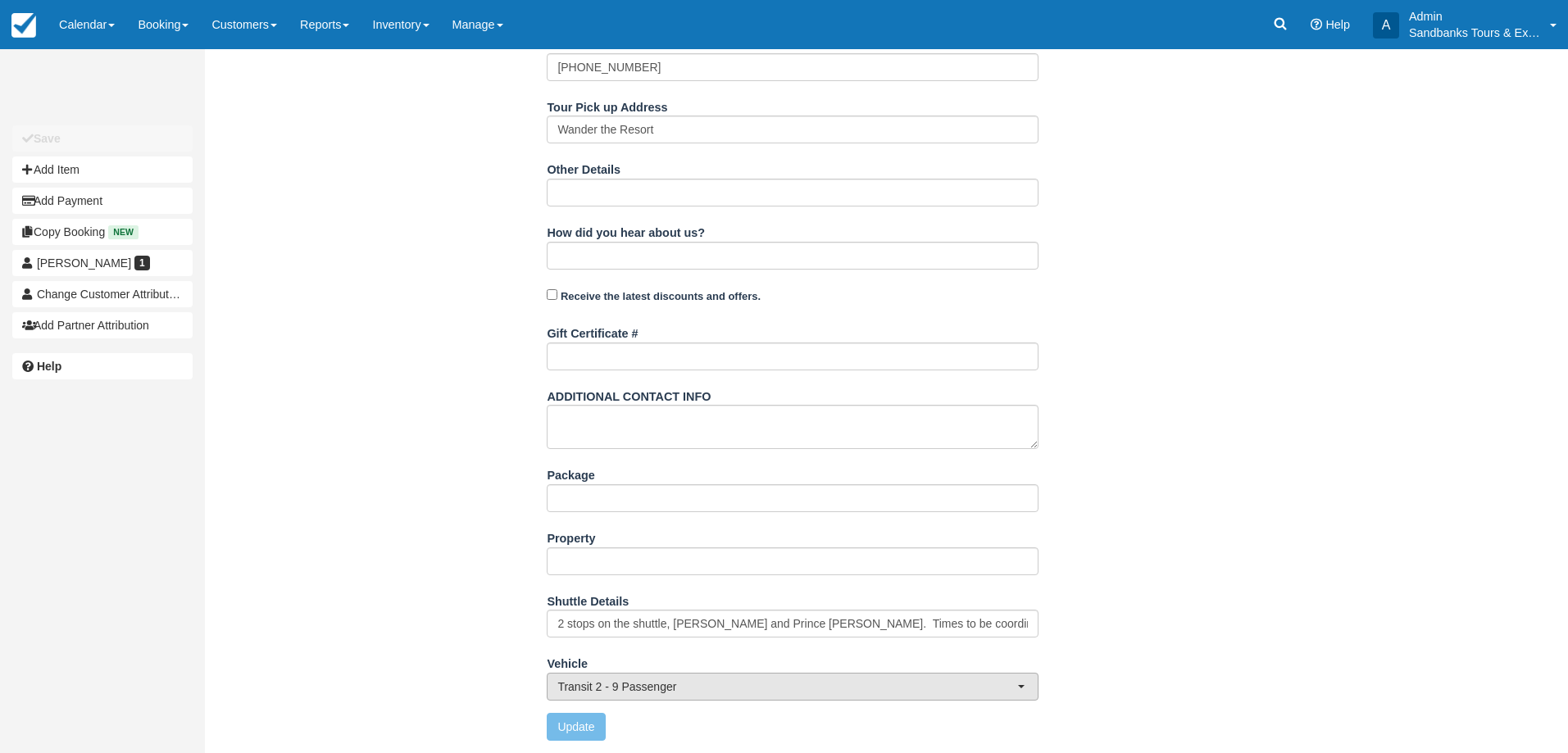
click at [672, 691] on span "Transit 2 - 9 Passenger" at bounding box center [787, 687] width 460 height 17
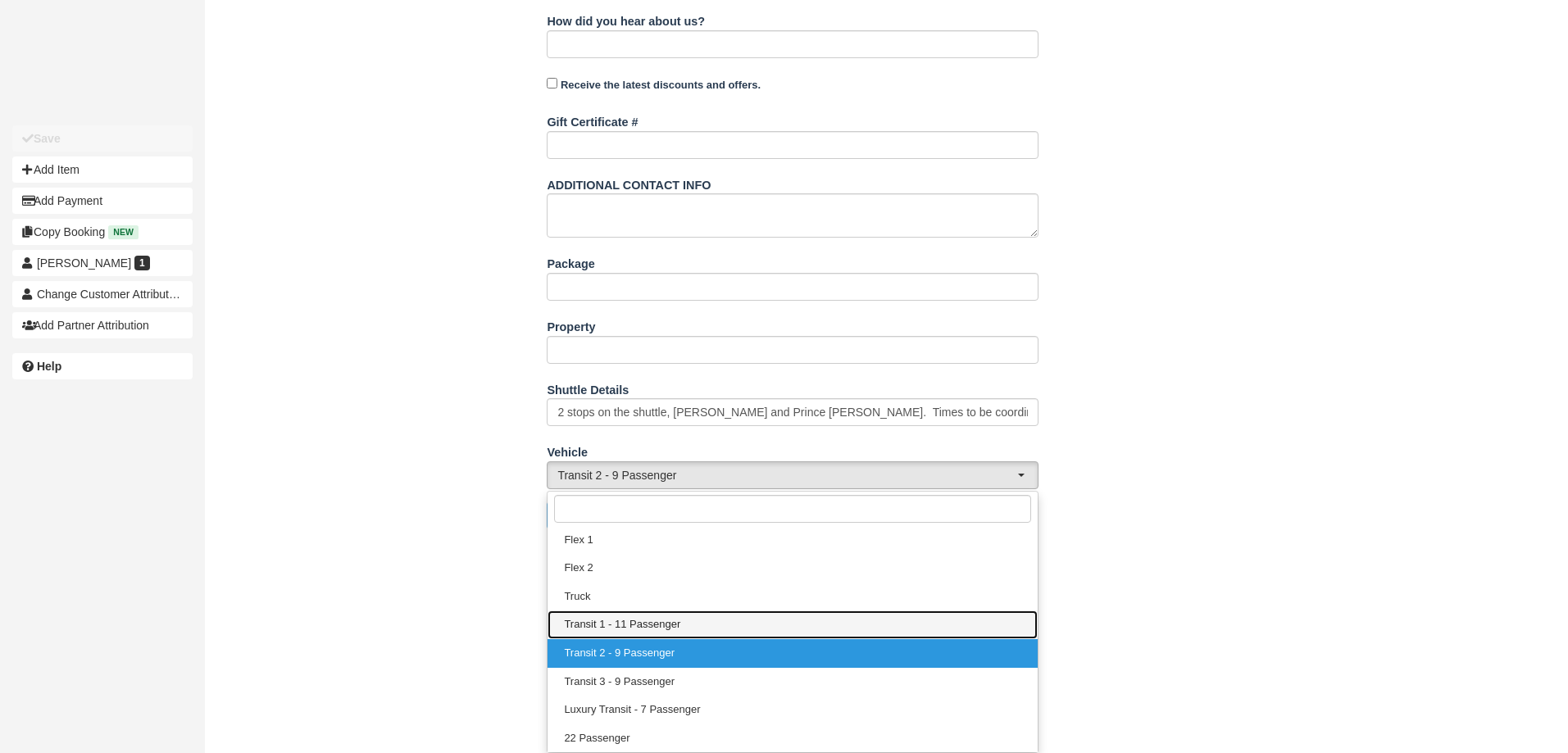
click at [628, 627] on span "Transit 1 - 11 Passenger" at bounding box center [622, 625] width 117 height 16
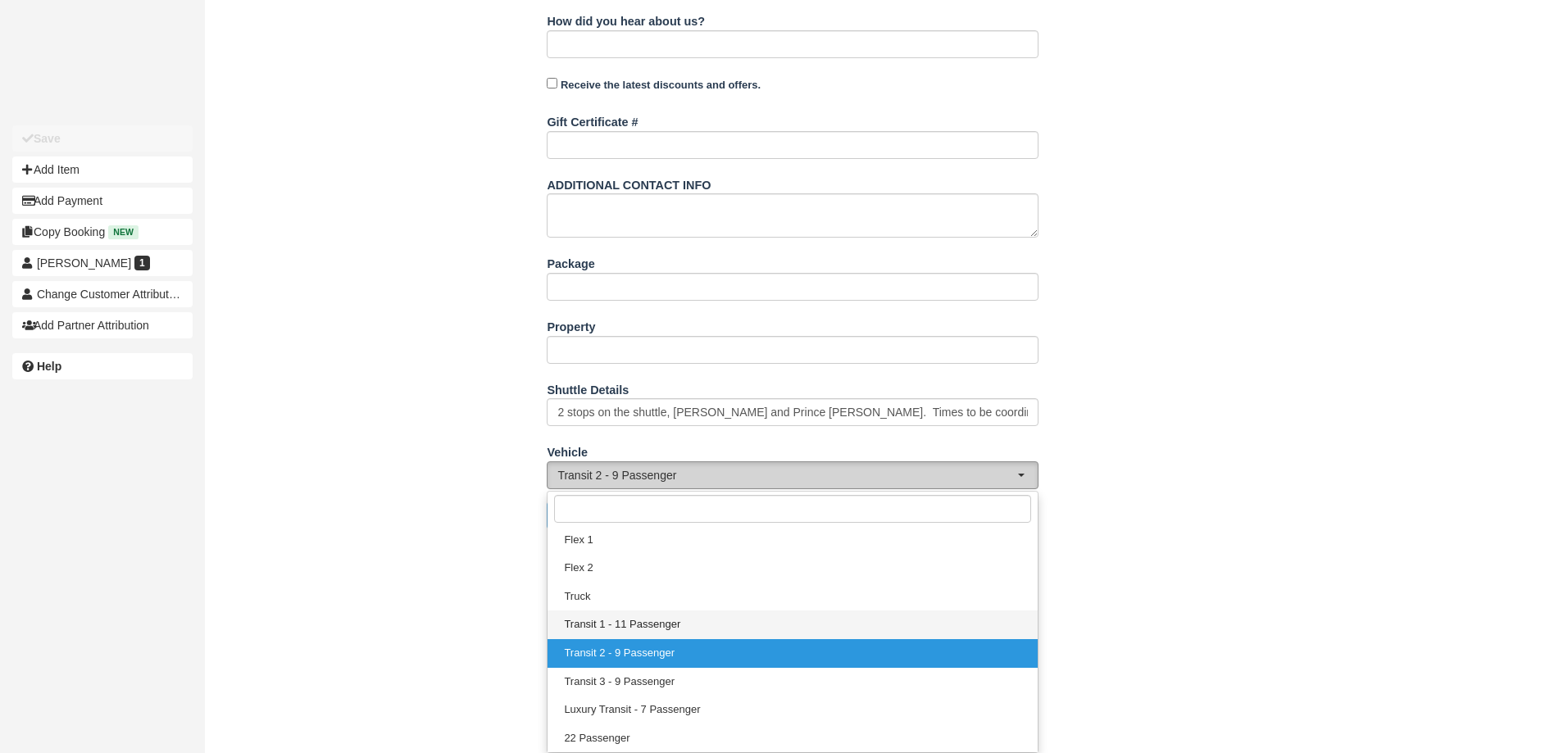
select select "Transit 1 - 11 Passenger"
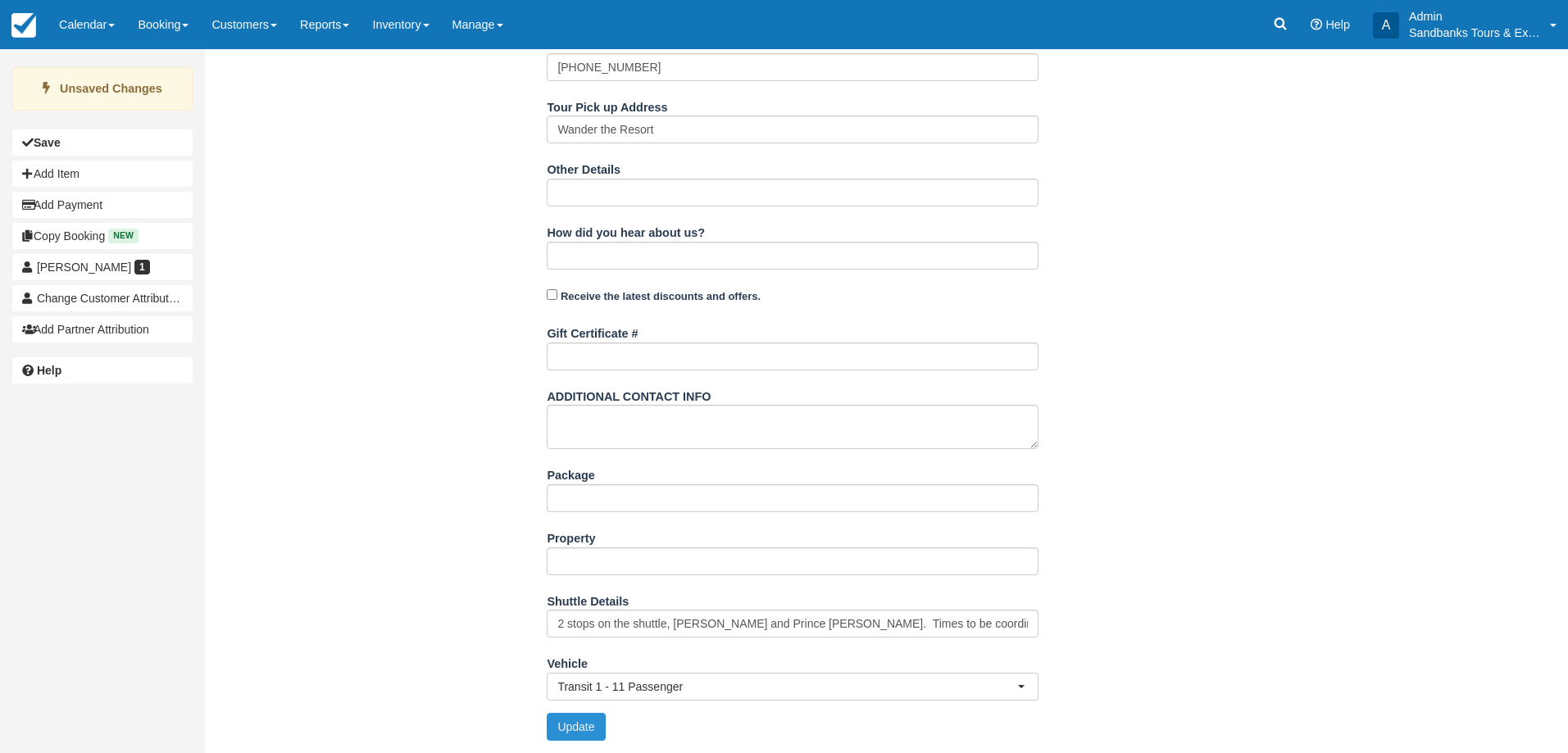
click at [583, 726] on button "Update" at bounding box center [576, 727] width 58 height 28
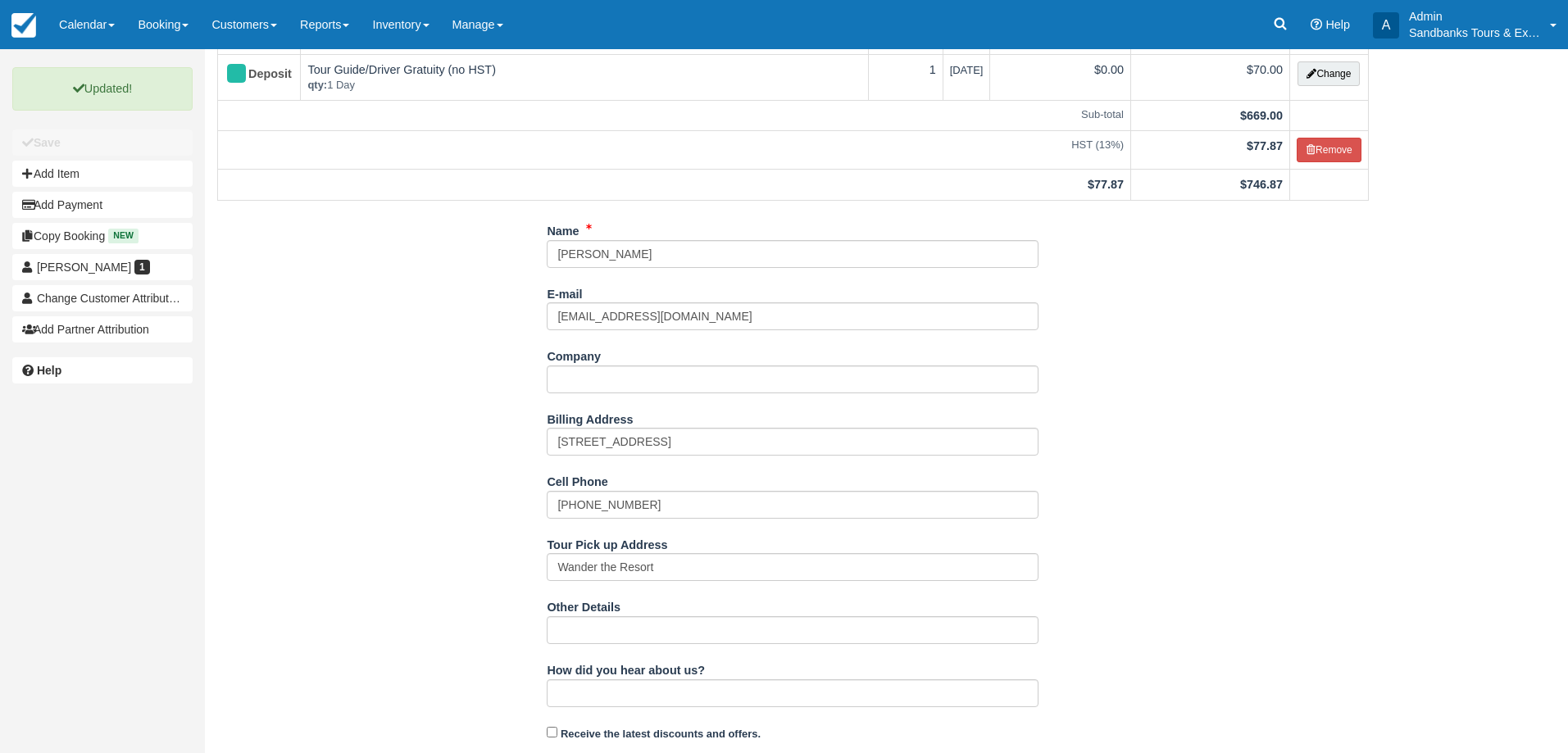
scroll to position [0, 0]
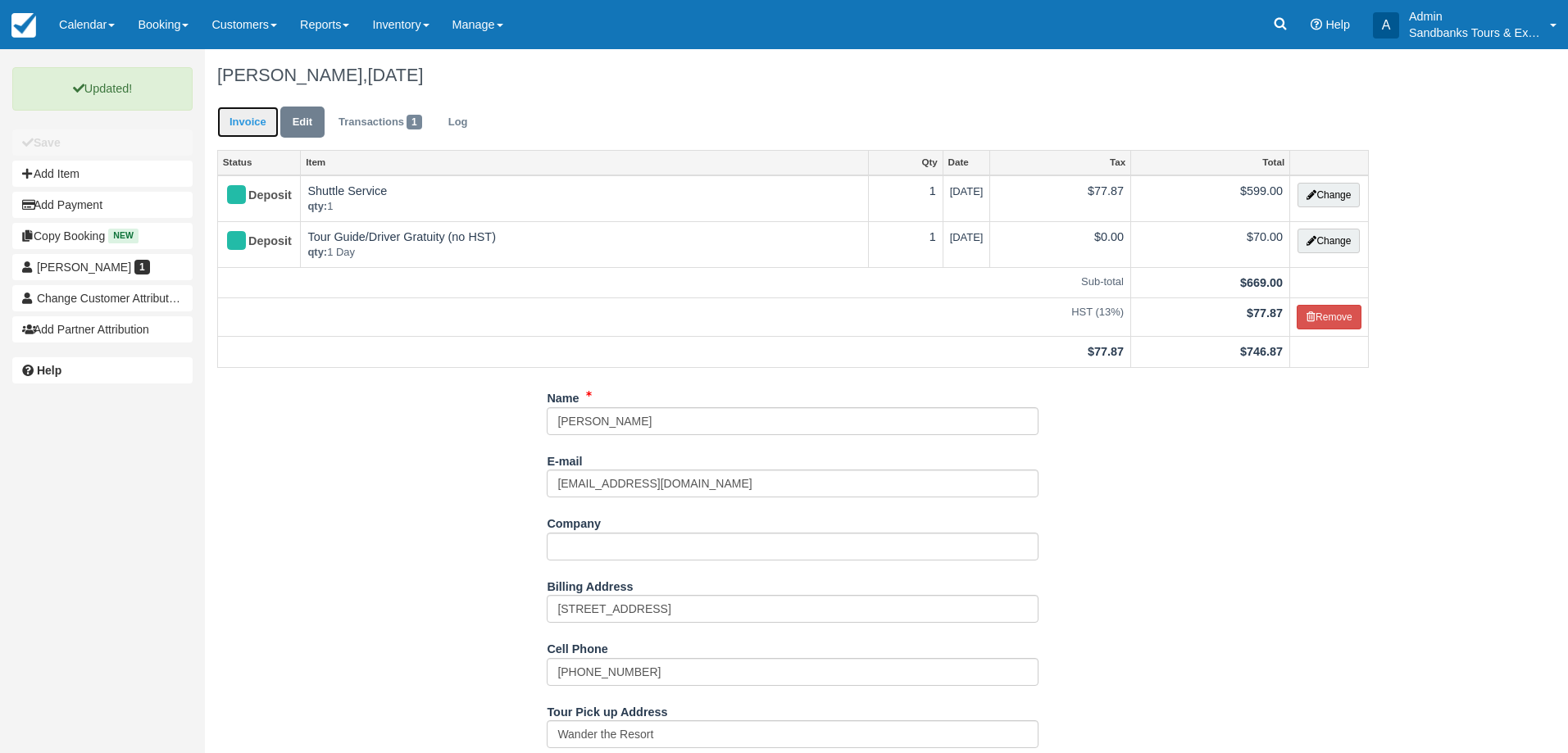
click at [235, 132] on link "Invoice" at bounding box center [247, 122] width 61 height 32
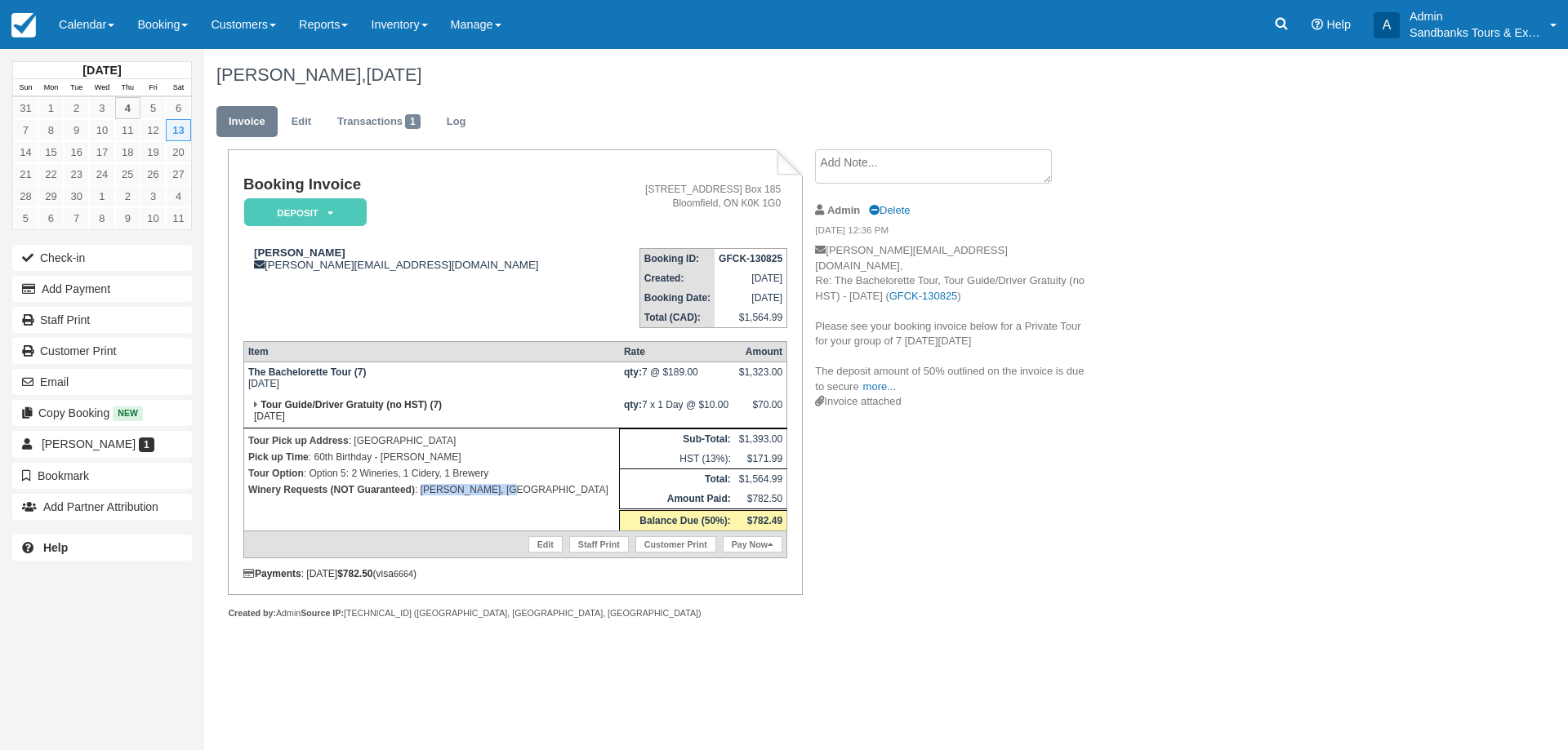
drag, startPoint x: 521, startPoint y: 493, endPoint x: 423, endPoint y: 497, distance: 98.1
click at [423, 497] on p "Winery Requests (NOT Guaranteed) : [GEOGRAPHIC_DATA], [GEOGRAPHIC_DATA]" at bounding box center [432, 490] width 367 height 16
click at [487, 487] on p "Winery Requests (NOT Guaranteed) : [GEOGRAPHIC_DATA], [GEOGRAPHIC_DATA]" at bounding box center [432, 490] width 367 height 16
drag, startPoint x: 404, startPoint y: 266, endPoint x: 278, endPoint y: 261, distance: 126.1
click at [270, 261] on div "Eljiah Graham [EMAIL_ADDRESS][DOMAIN_NAME]" at bounding box center [424, 258] width 362 height 24
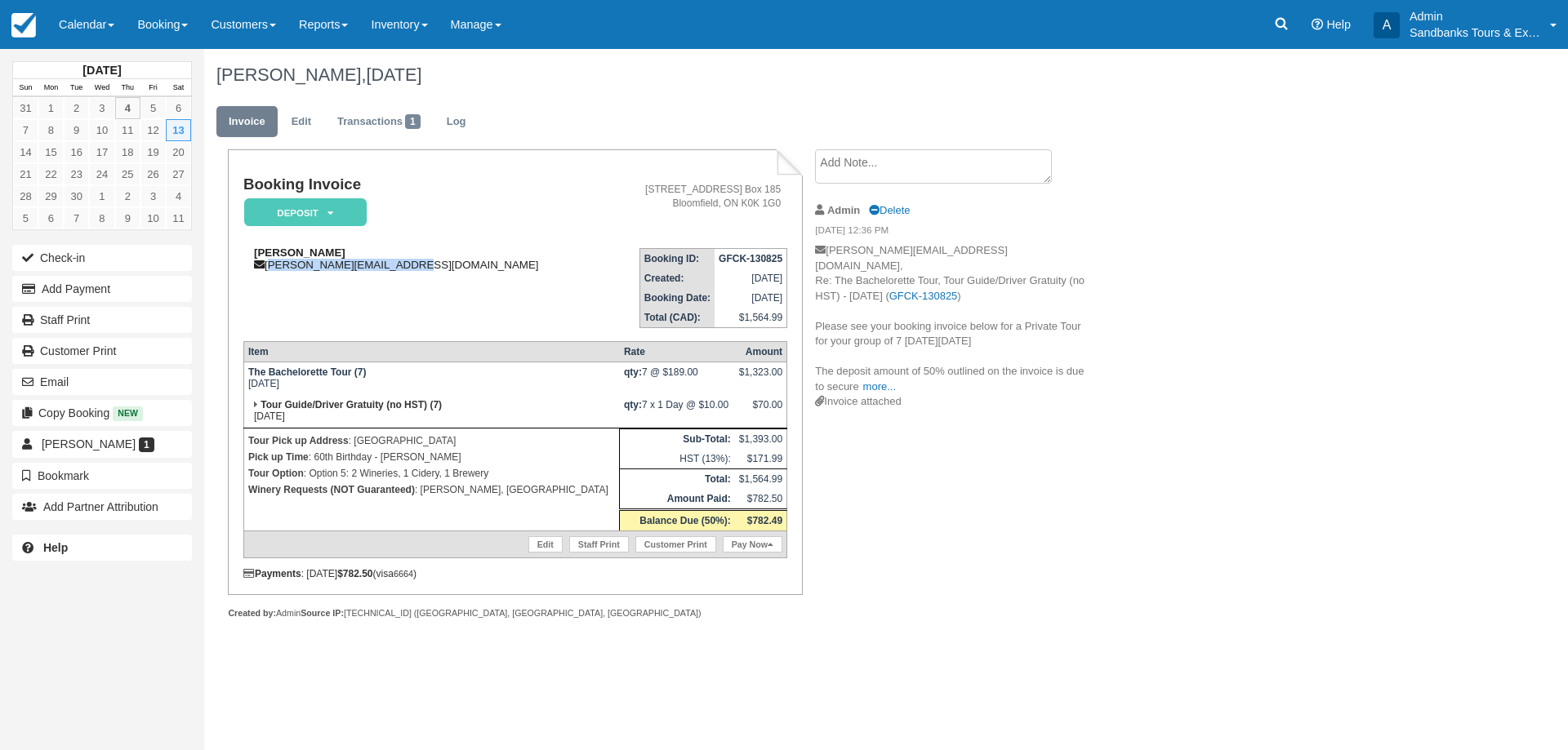
copy div "[PERSON_NAME][EMAIL_ADDRESS][DOMAIN_NAME]"
click at [879, 380] on link "more..." at bounding box center [880, 386] width 33 height 13
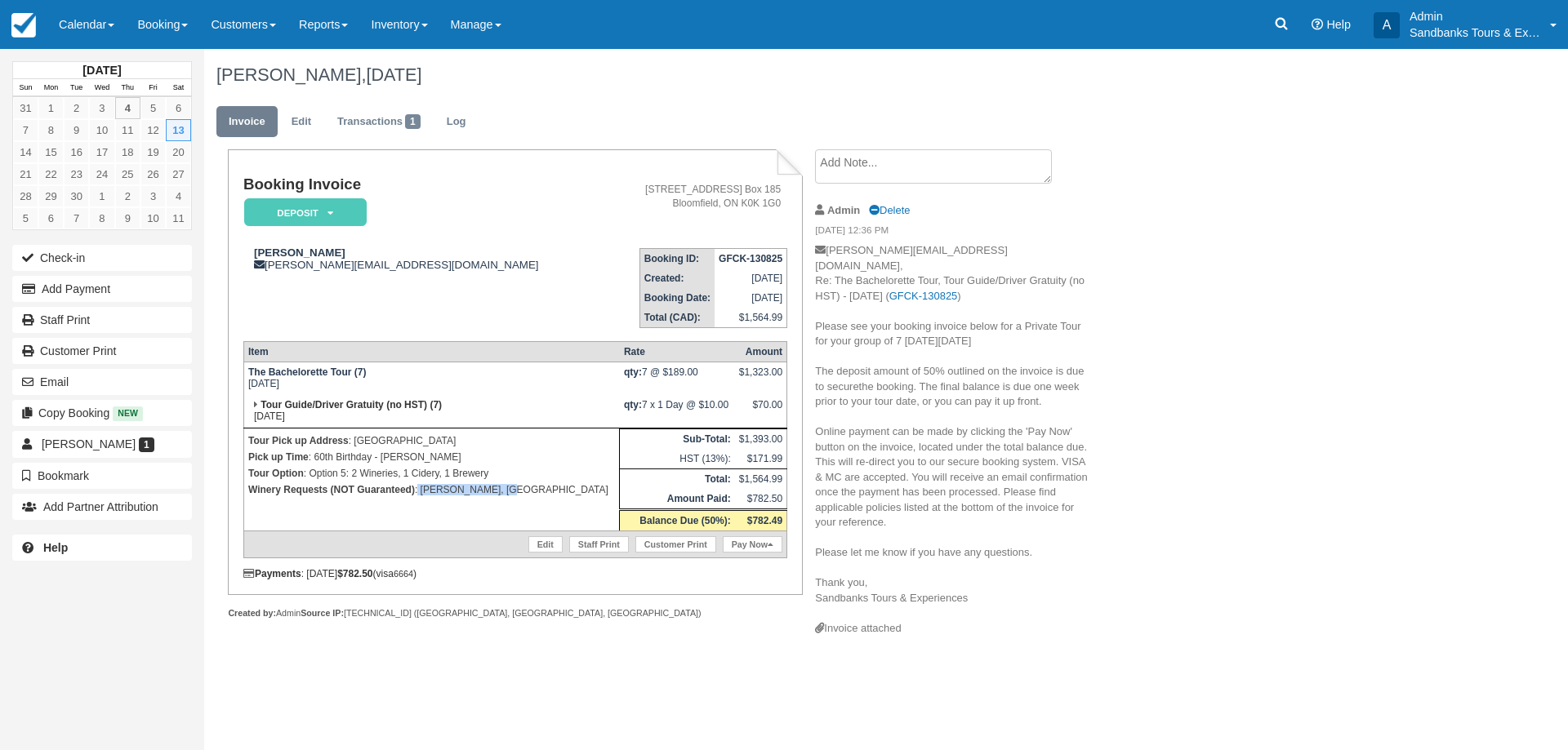
drag, startPoint x: 509, startPoint y: 489, endPoint x: 416, endPoint y: 492, distance: 93.0
click at [416, 492] on p "Winery Requests (NOT Guaranteed) : [GEOGRAPHIC_DATA], [GEOGRAPHIC_DATA]" at bounding box center [432, 490] width 367 height 16
click at [420, 492] on p "Winery Requests (NOT Guaranteed) : [GEOGRAPHIC_DATA], [GEOGRAPHIC_DATA]" at bounding box center [432, 490] width 367 height 16
drag, startPoint x: 400, startPoint y: 268, endPoint x: 271, endPoint y: 261, distance: 129.2
click at [271, 261] on div "Eljiah Graham [EMAIL_ADDRESS][DOMAIN_NAME]" at bounding box center [424, 258] width 362 height 24
